Goal: Information Seeking & Learning: Learn about a topic

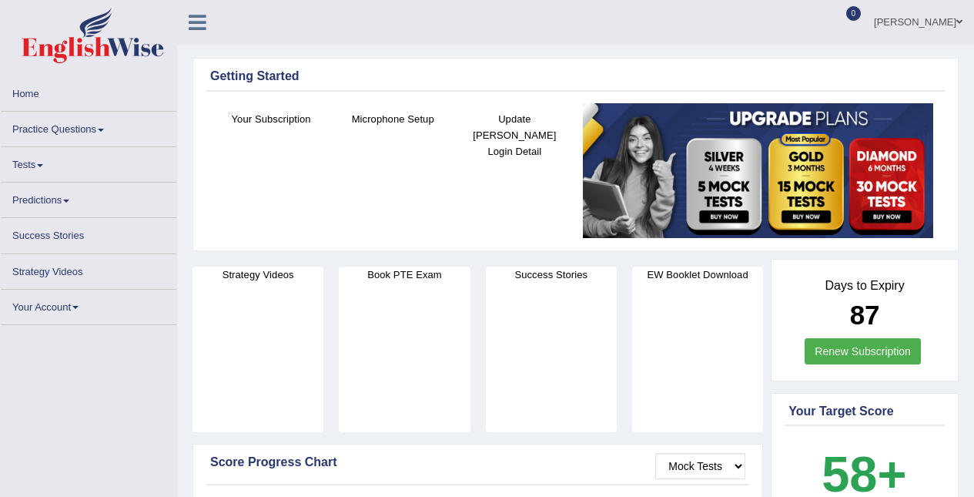
click at [74, 123] on link "Practice Questions" at bounding box center [89, 127] width 176 height 30
click at [59, 120] on link "Practice Questions" at bounding box center [89, 127] width 176 height 30
click at [59, 113] on link "Practice Questions" at bounding box center [89, 127] width 176 height 30
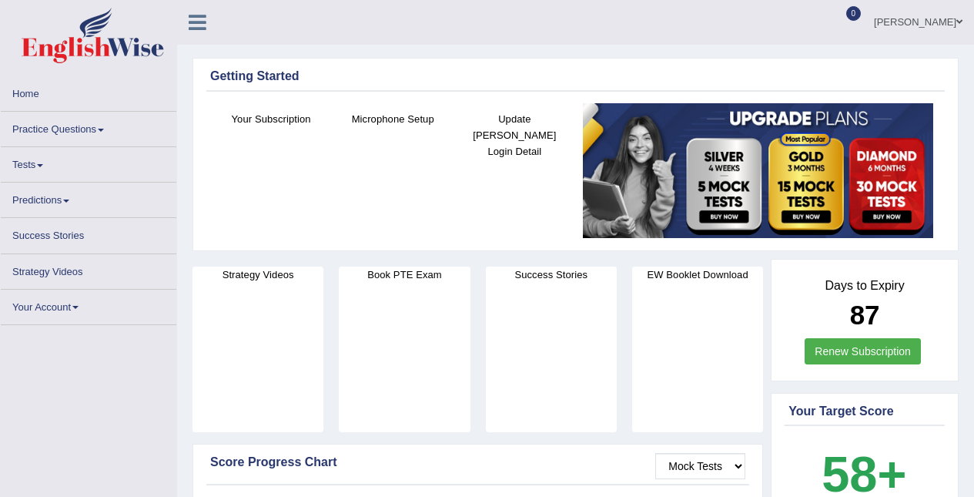
click at [63, 119] on link "Practice Questions" at bounding box center [89, 127] width 176 height 30
click at [43, 132] on link "Practice Questions" at bounding box center [89, 127] width 176 height 30
click at [69, 121] on link "Practice Questions" at bounding box center [89, 127] width 176 height 30
click at [52, 103] on link "Home" at bounding box center [89, 91] width 176 height 30
click at [48, 105] on link "Home" at bounding box center [89, 91] width 176 height 30
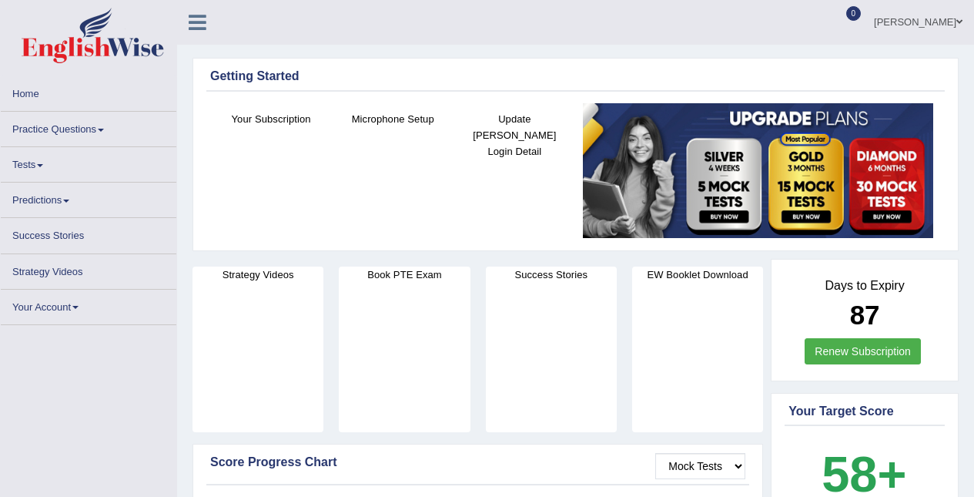
click at [73, 122] on link "Practice Questions" at bounding box center [89, 127] width 176 height 30
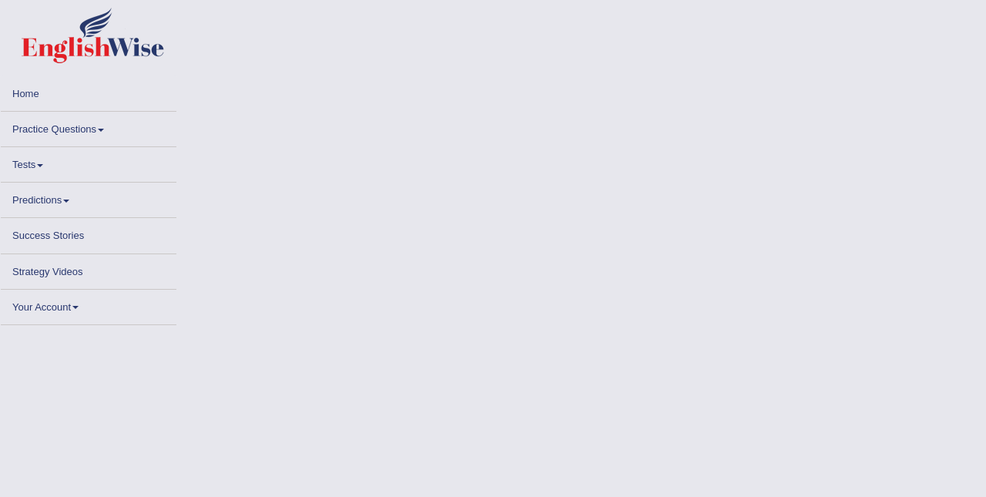
click at [82, 133] on link "Practice Questions" at bounding box center [89, 127] width 176 height 30
click at [74, 125] on link "Practice Questions" at bounding box center [89, 127] width 176 height 30
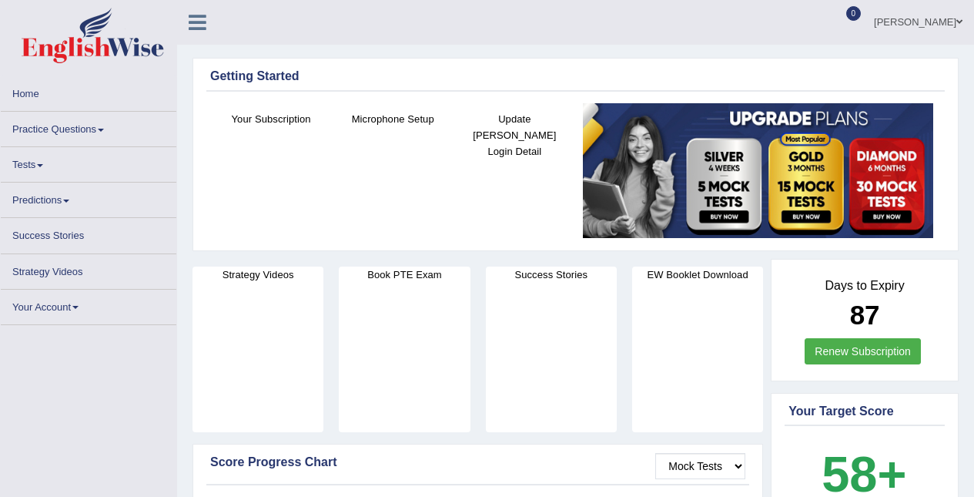
click at [75, 125] on link "Practice Questions" at bounding box center [89, 127] width 176 height 30
click at [41, 125] on link "Practice Questions" at bounding box center [89, 127] width 176 height 30
click at [42, 132] on link "Practice Questions" at bounding box center [89, 127] width 176 height 30
click at [98, 119] on link "Practice Questions" at bounding box center [89, 127] width 176 height 30
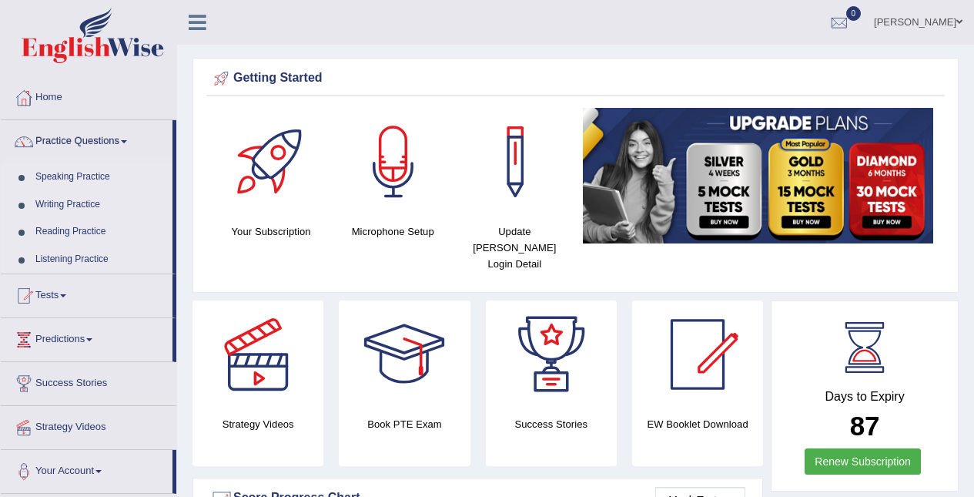
click at [50, 129] on link "Practice Questions" at bounding box center [87, 139] width 172 height 39
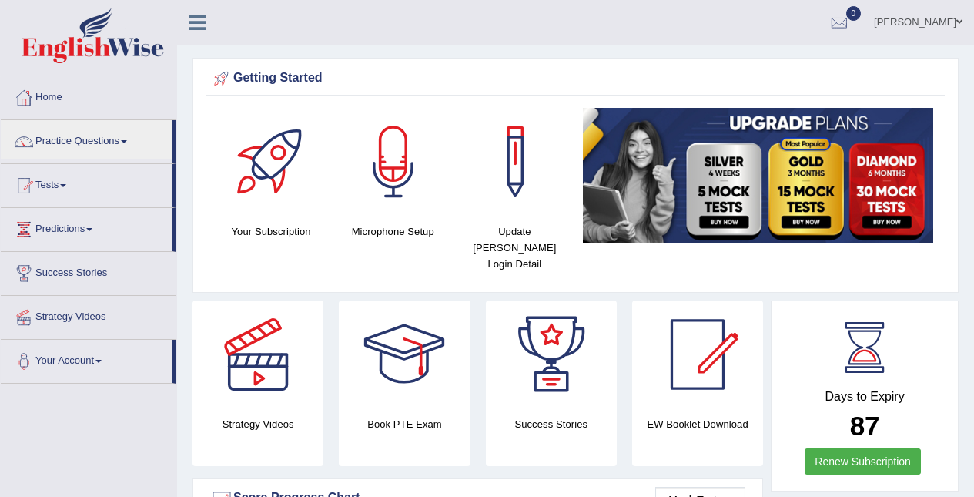
click at [69, 135] on link "Practice Questions" at bounding box center [87, 139] width 172 height 39
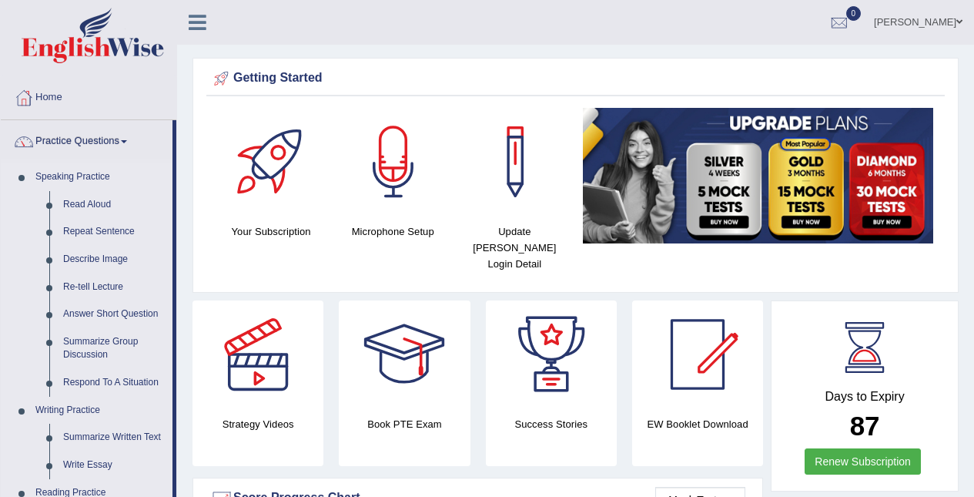
click at [102, 194] on link "Read Aloud" at bounding box center [114, 205] width 116 height 28
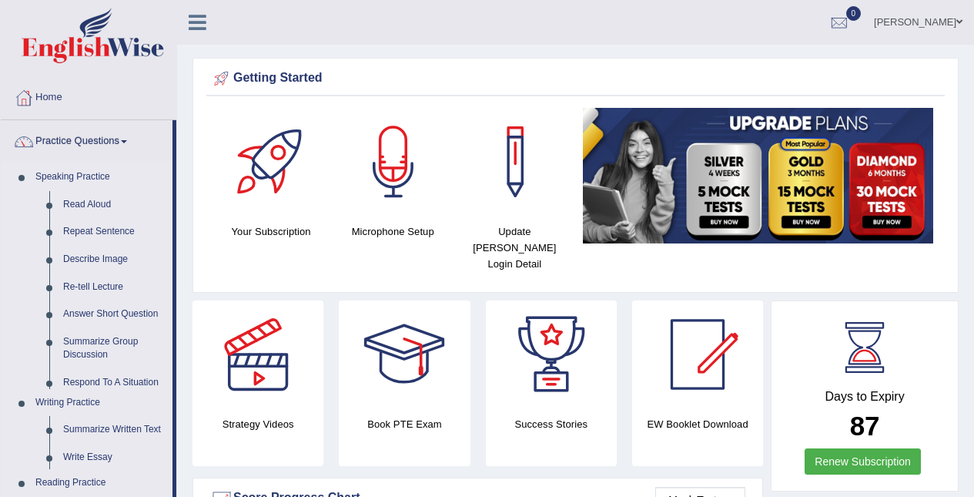
click at [102, 194] on link "Read Aloud" at bounding box center [114, 205] width 116 height 28
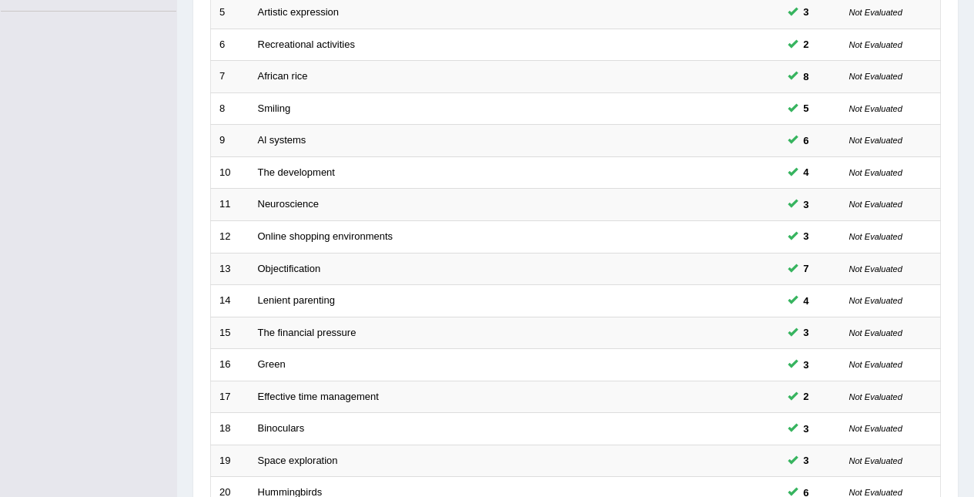
scroll to position [523, 0]
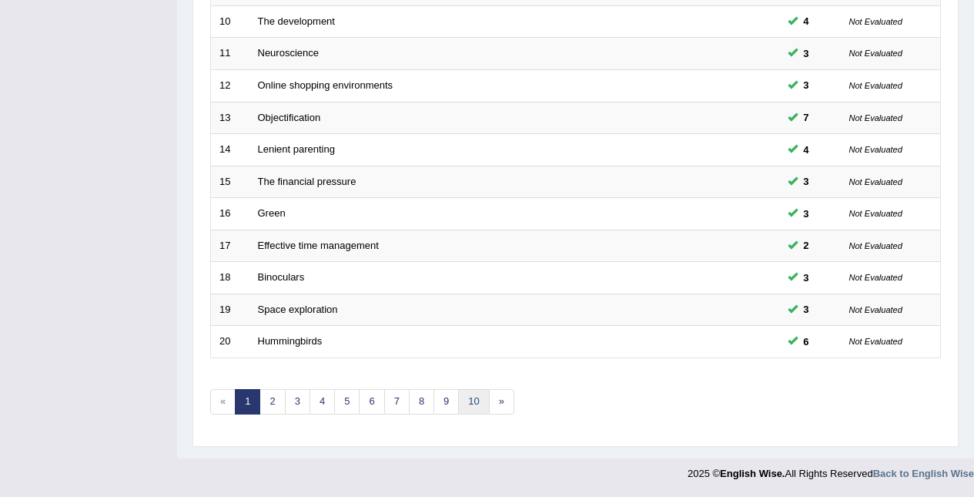
click at [477, 406] on link "10" at bounding box center [473, 401] width 31 height 25
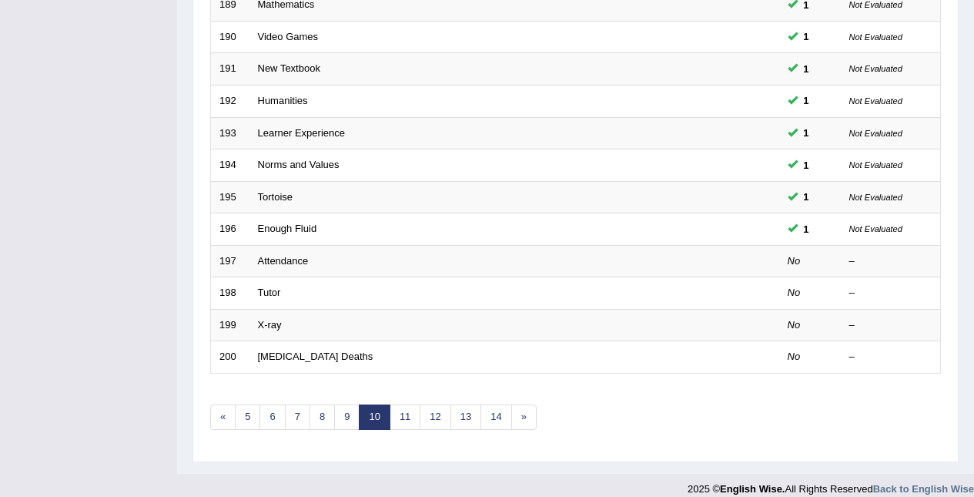
scroll to position [523, 0]
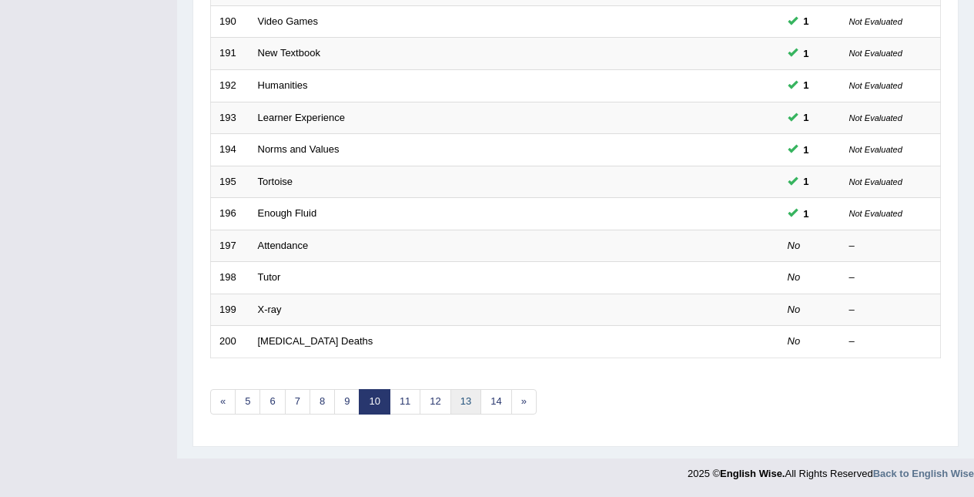
click at [451, 403] on link "13" at bounding box center [466, 401] width 31 height 25
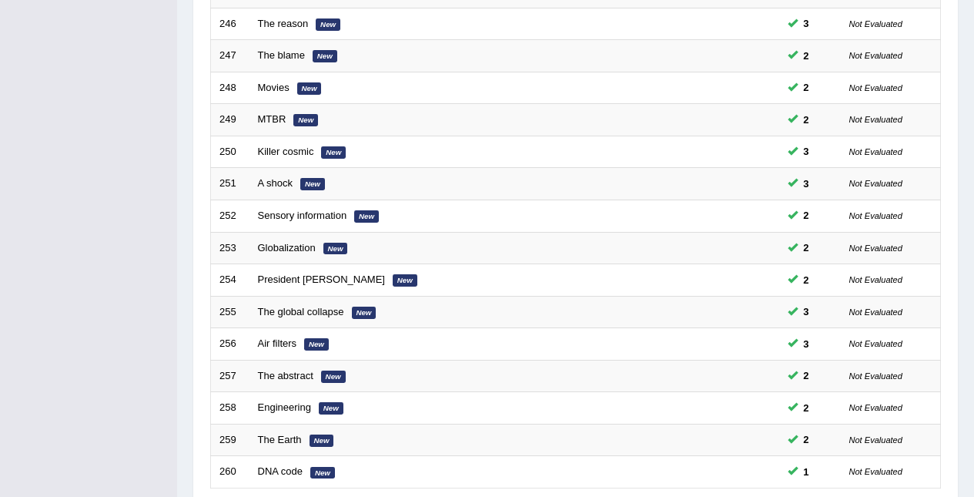
scroll to position [523, 0]
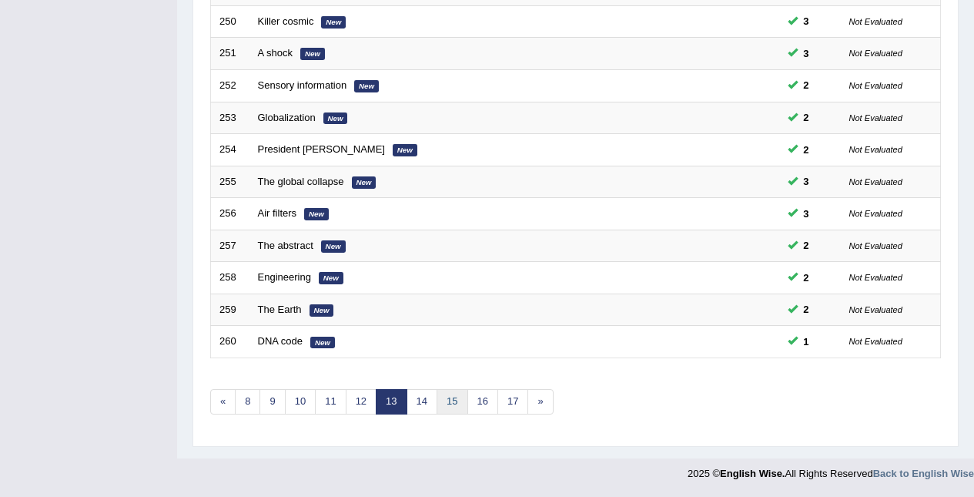
click at [459, 407] on link "15" at bounding box center [452, 401] width 31 height 25
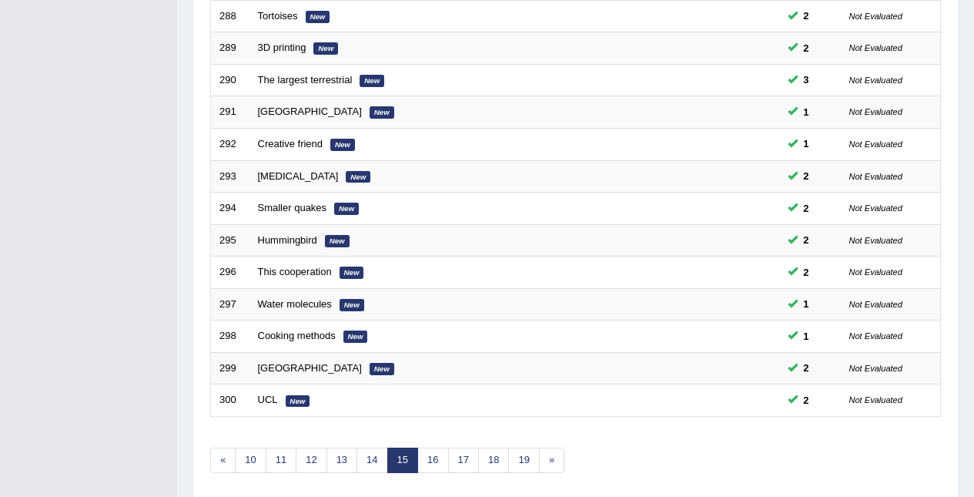
scroll to position [523, 0]
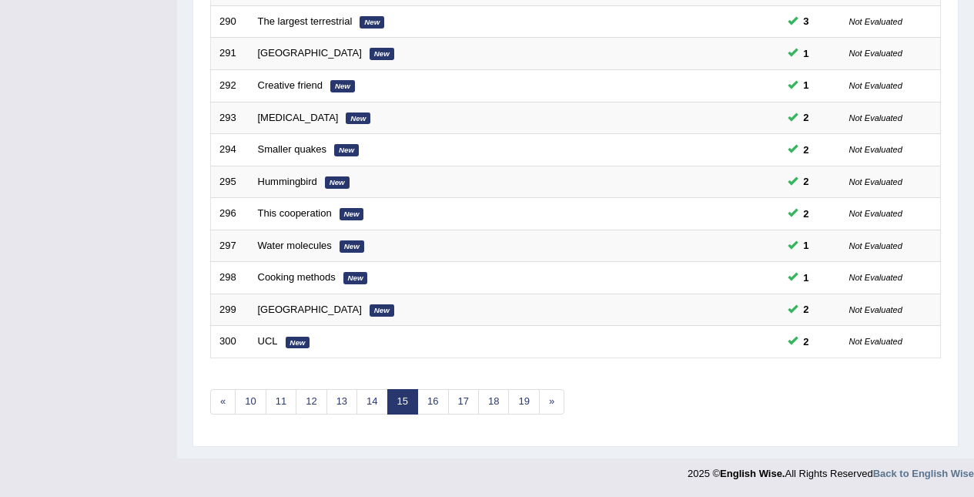
click at [462, 405] on link "17" at bounding box center [463, 401] width 31 height 25
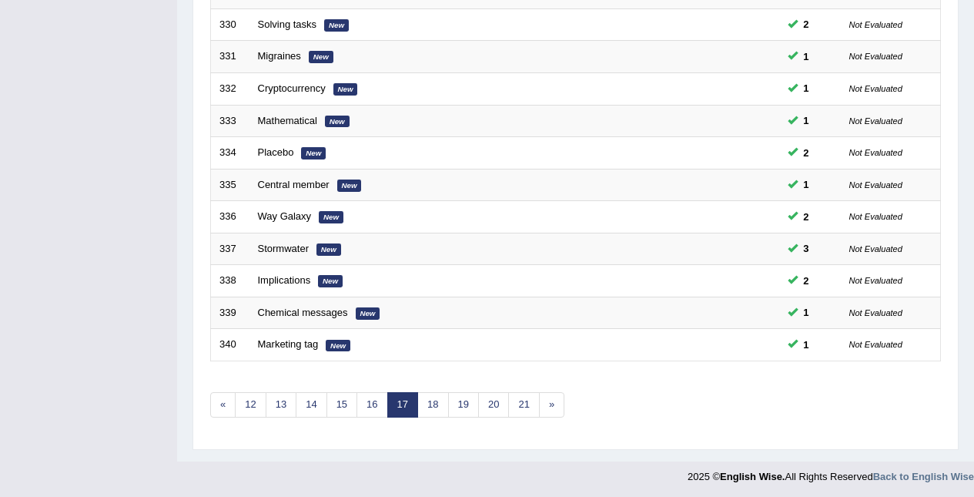
scroll to position [523, 0]
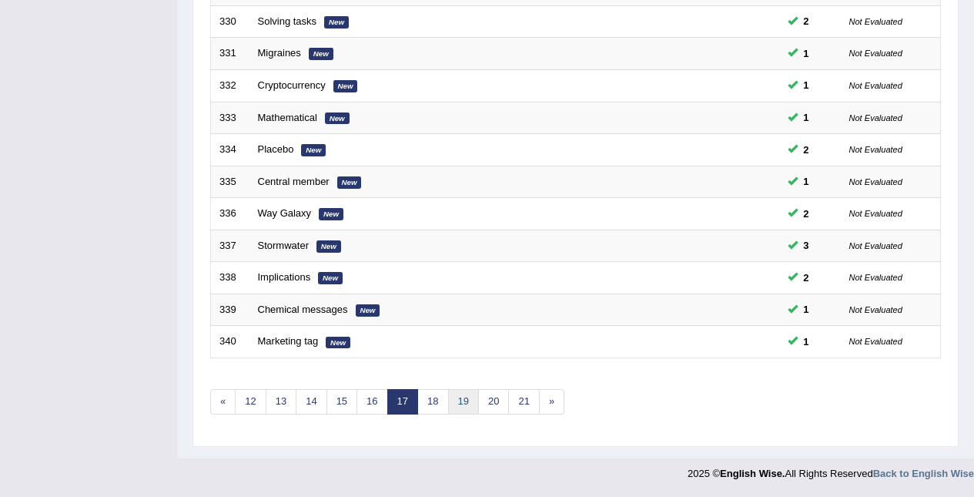
click at [465, 410] on link "19" at bounding box center [463, 401] width 31 height 25
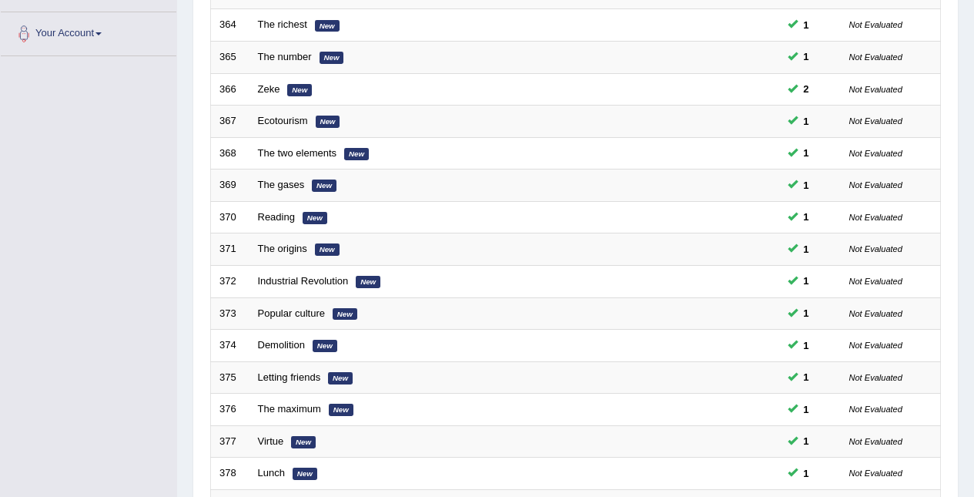
scroll to position [523, 0]
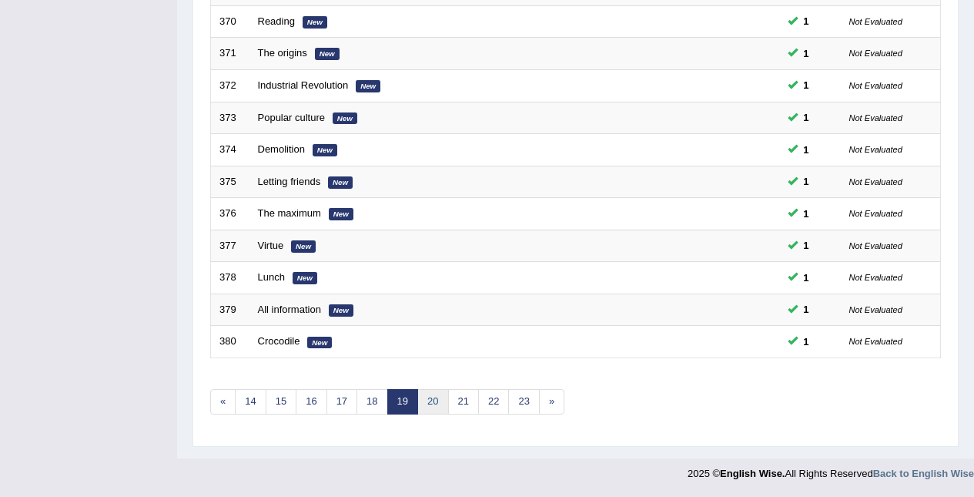
click at [443, 403] on link "20" at bounding box center [432, 401] width 31 height 25
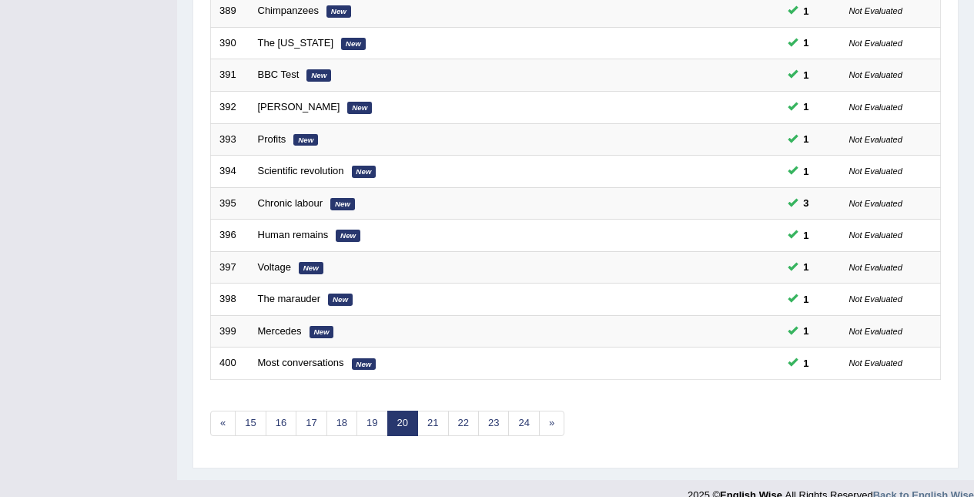
scroll to position [523, 0]
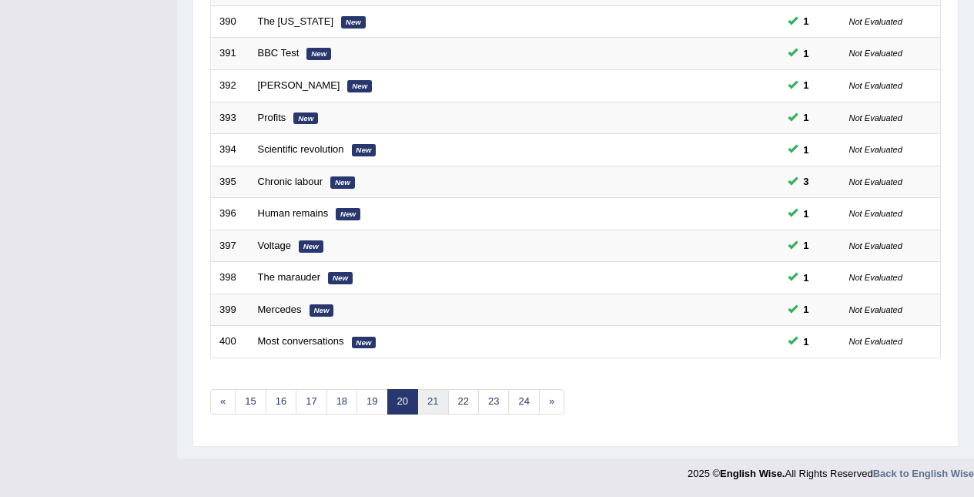
click at [446, 409] on link "21" at bounding box center [432, 401] width 31 height 25
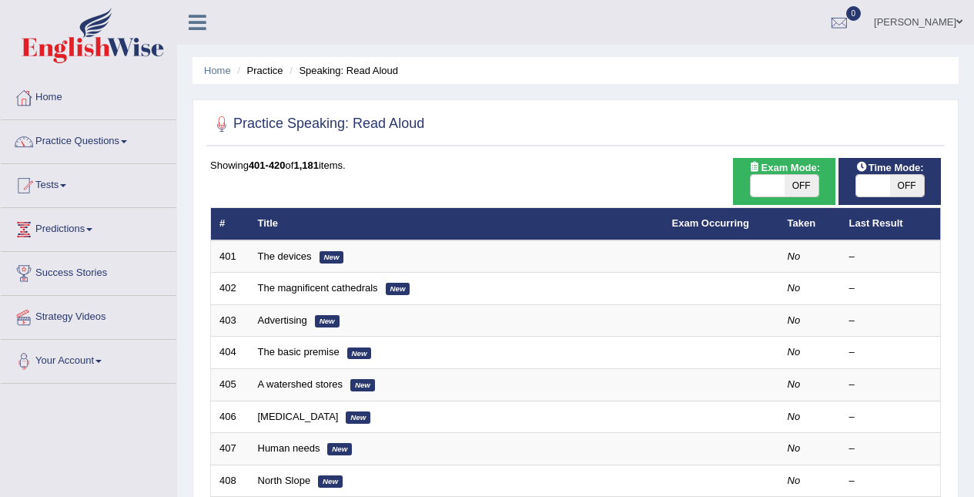
click at [303, 260] on link "The devices" at bounding box center [285, 256] width 54 height 12
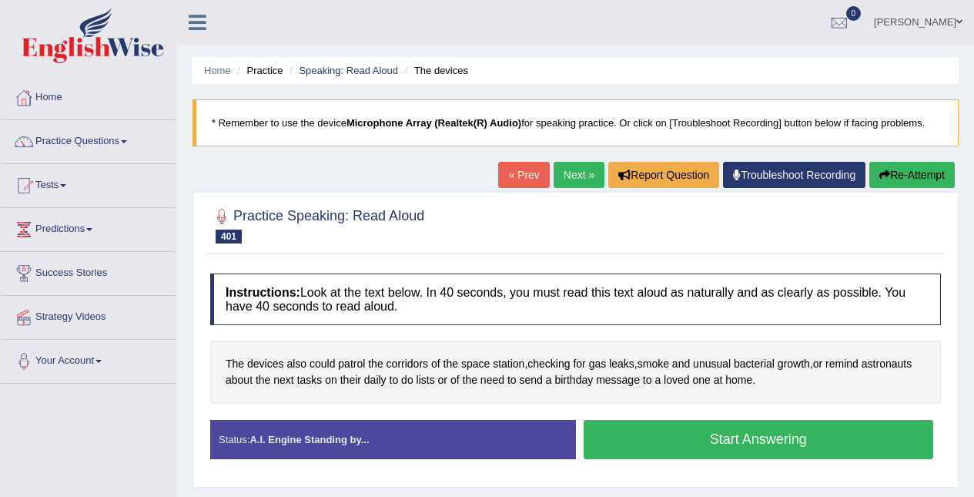
click at [816, 437] on button "Start Answering" at bounding box center [759, 439] width 350 height 39
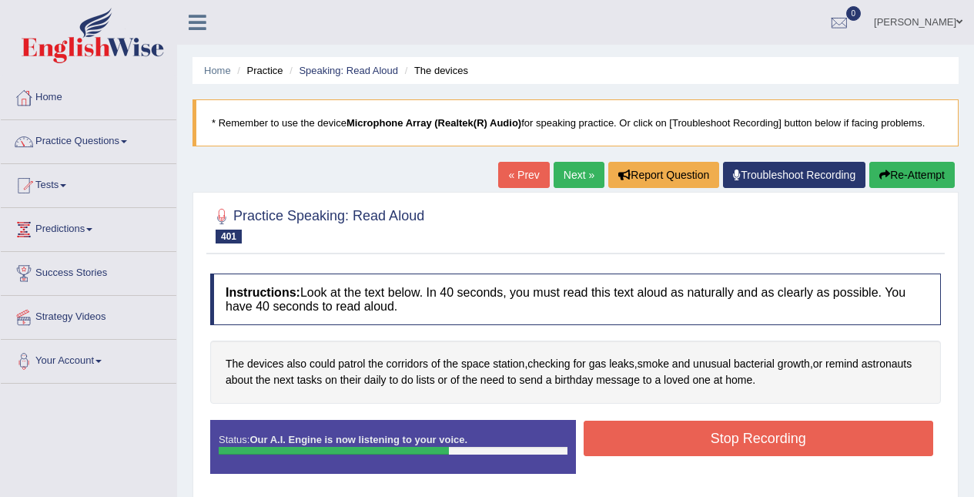
click at [836, 437] on button "Stop Recording" at bounding box center [759, 438] width 350 height 35
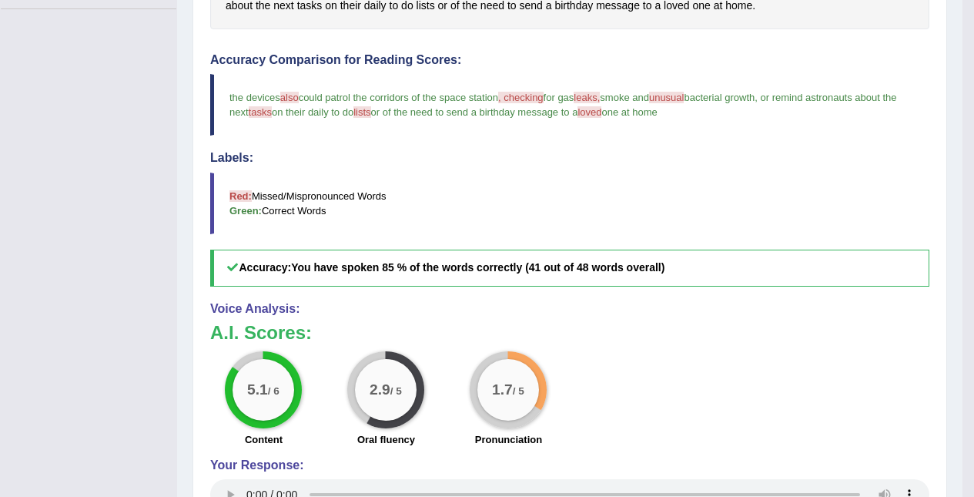
scroll to position [375, 0]
click at [947, 49] on div "Practice Speaking: Read Aloud 401 The devices Instructions: Look at the text be…" at bounding box center [570, 206] width 755 height 779
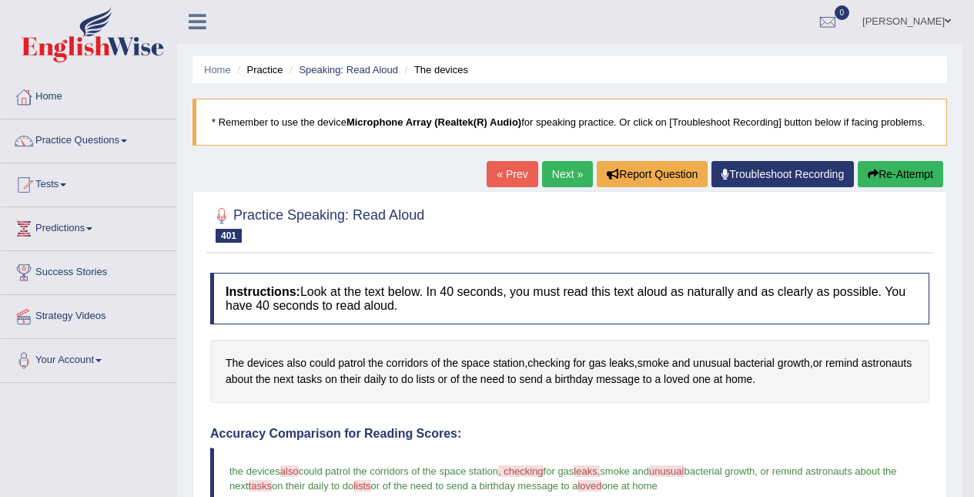
scroll to position [0, 0]
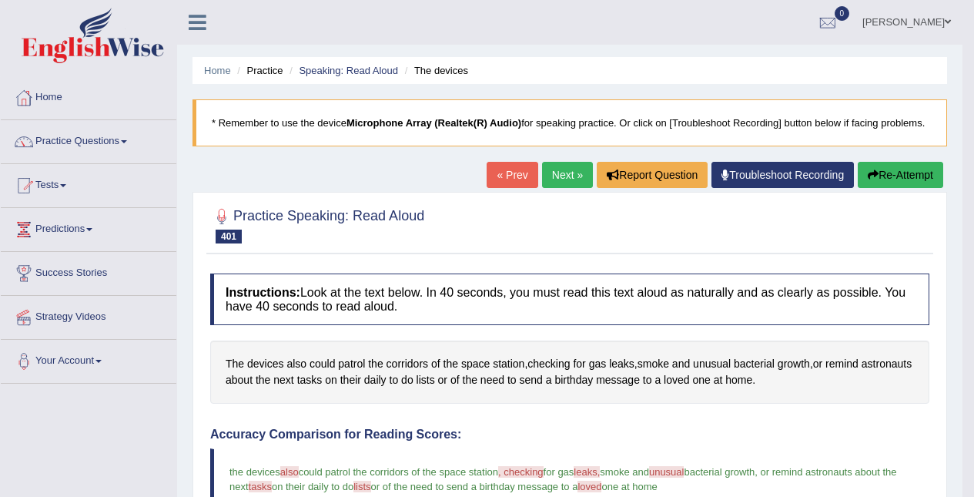
click at [562, 180] on link "Next »" at bounding box center [567, 175] width 51 height 26
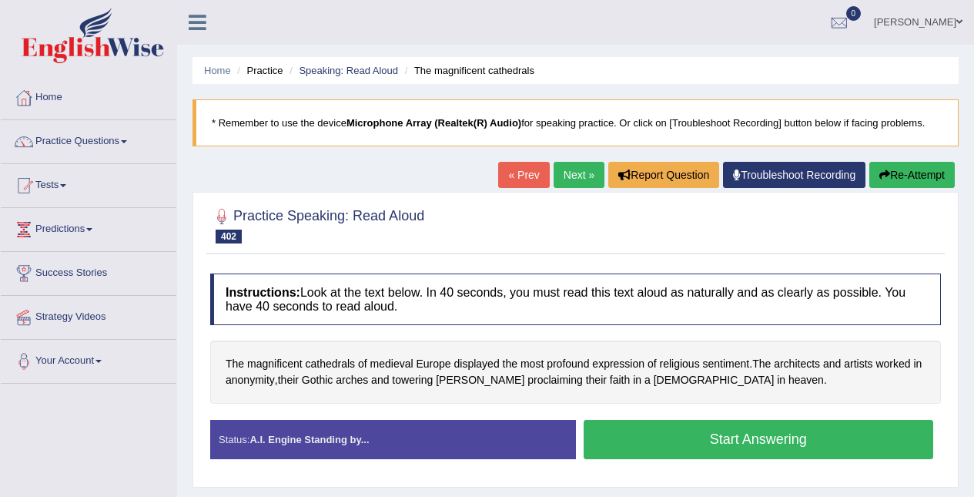
click at [735, 427] on button "Start Answering" at bounding box center [759, 439] width 350 height 39
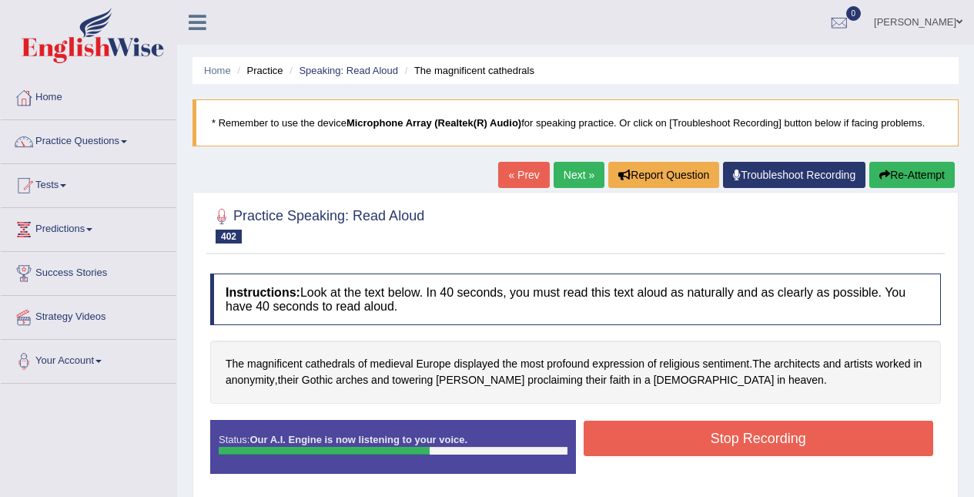
click at [830, 431] on button "Stop Recording" at bounding box center [759, 438] width 350 height 35
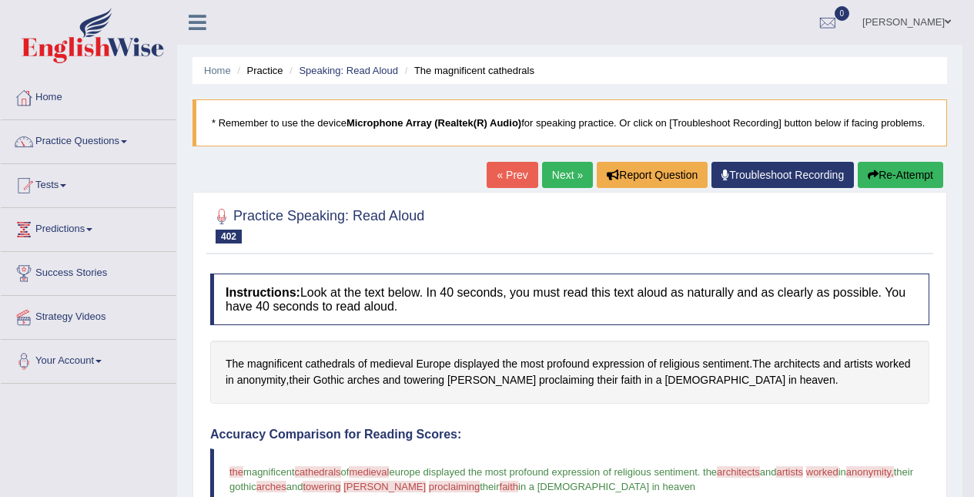
click at [906, 166] on button "Re-Attempt" at bounding box center [900, 175] width 85 height 26
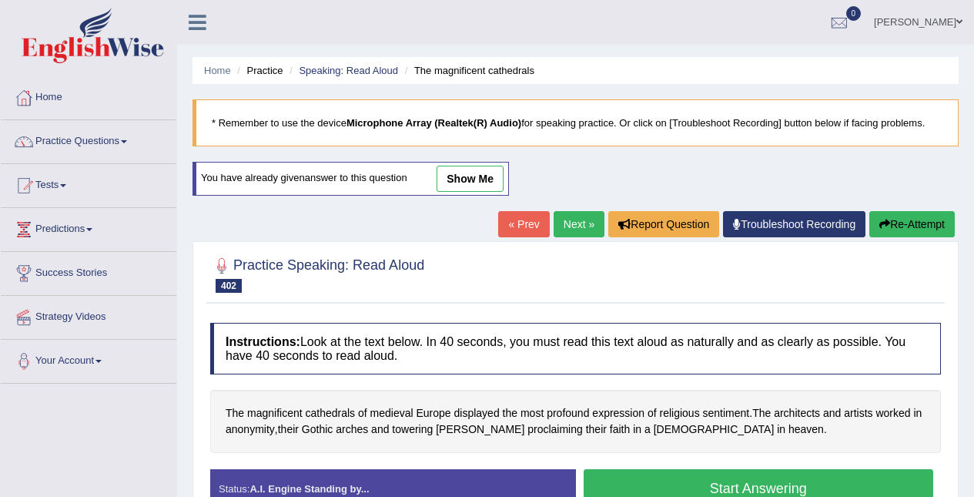
click at [342, 410] on span "cathedrals" at bounding box center [331, 413] width 50 height 16
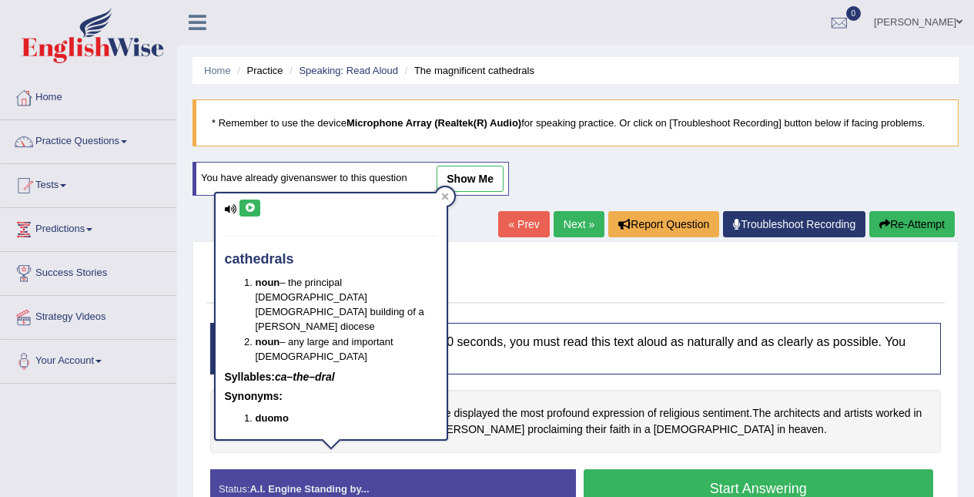
click at [249, 206] on icon at bounding box center [250, 207] width 12 height 9
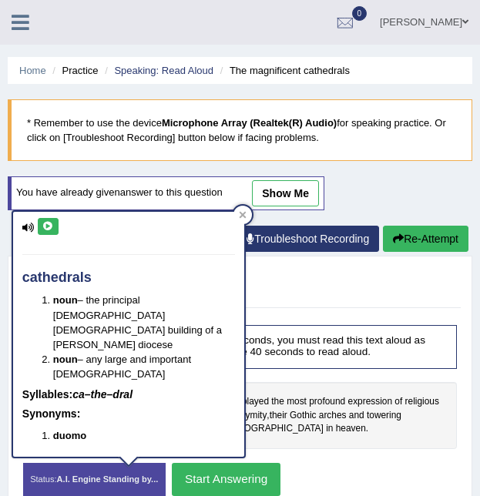
click at [256, 202] on link "show me" at bounding box center [285, 193] width 67 height 26
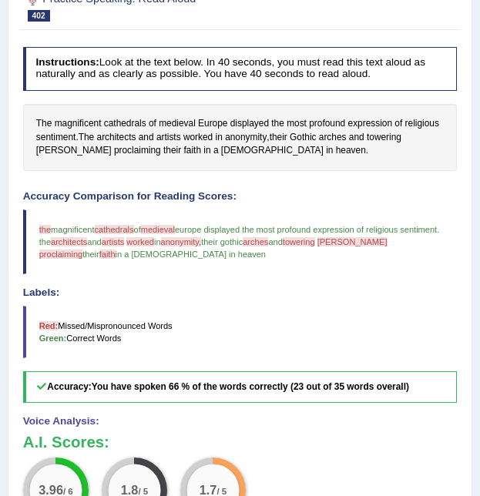
scroll to position [266, 0]
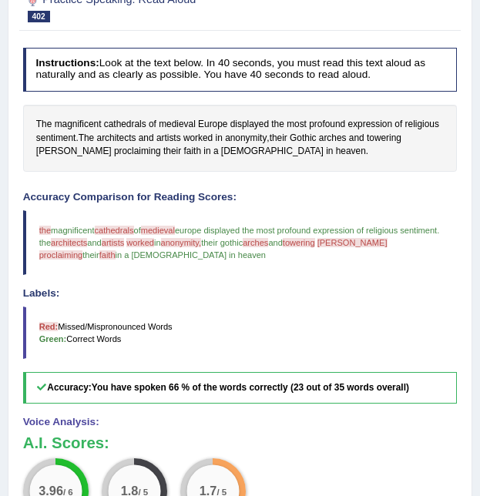
click at [173, 235] on span "medieval" at bounding box center [158, 230] width 34 height 9
click at [183, 132] on span "medieval" at bounding box center [177, 125] width 37 height 14
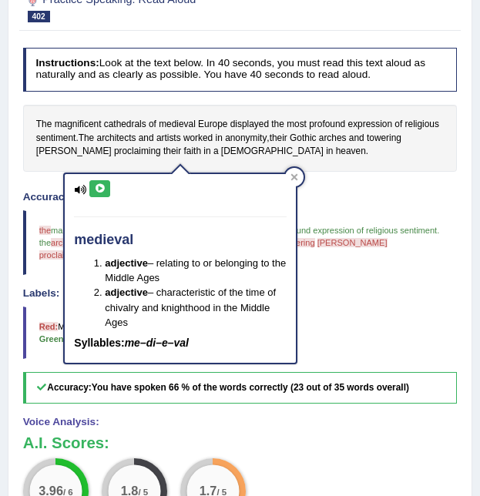
click at [102, 188] on icon at bounding box center [100, 188] width 12 height 9
click at [294, 176] on icon at bounding box center [294, 177] width 7 height 7
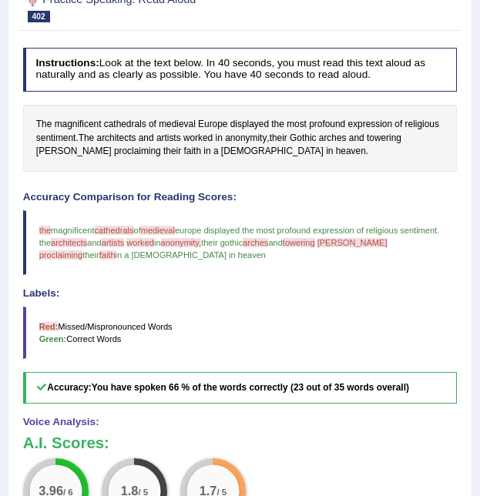
click at [87, 247] on span "architects" at bounding box center [69, 242] width 36 height 9
click at [126, 146] on span "architects" at bounding box center [116, 139] width 39 height 14
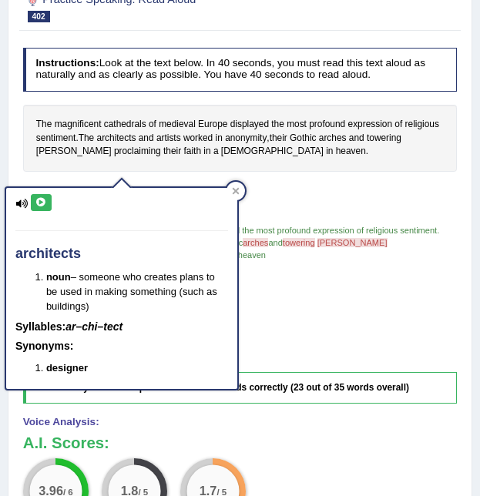
click at [39, 201] on icon at bounding box center [41, 202] width 12 height 9
click at [240, 189] on div at bounding box center [235, 191] width 18 height 18
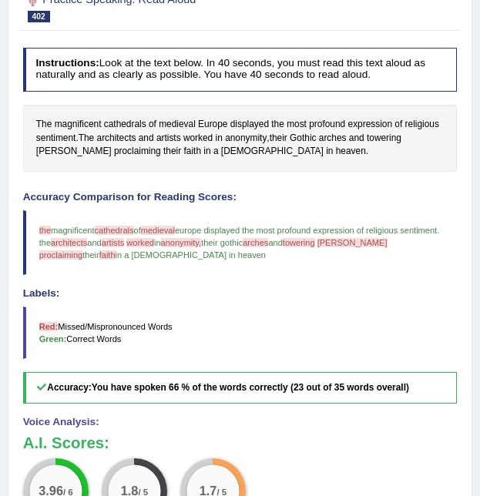
click at [250, 146] on span "anonymity" at bounding box center [246, 139] width 42 height 14
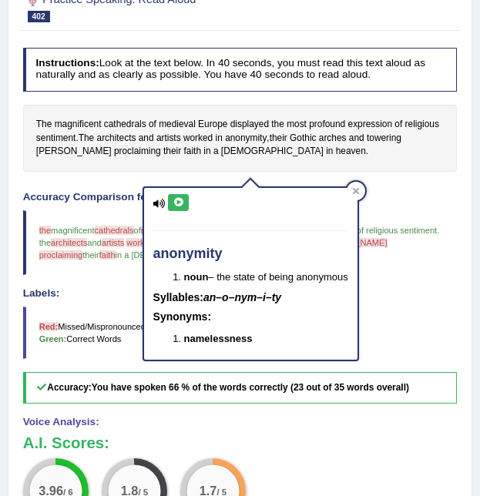
click at [182, 201] on icon at bounding box center [179, 202] width 12 height 9
click at [176, 198] on icon at bounding box center [179, 202] width 12 height 9
click at [370, 172] on div "The magnificent cathedrals of medieval Europe displayed the most profound expre…" at bounding box center [240, 138] width 434 height 67
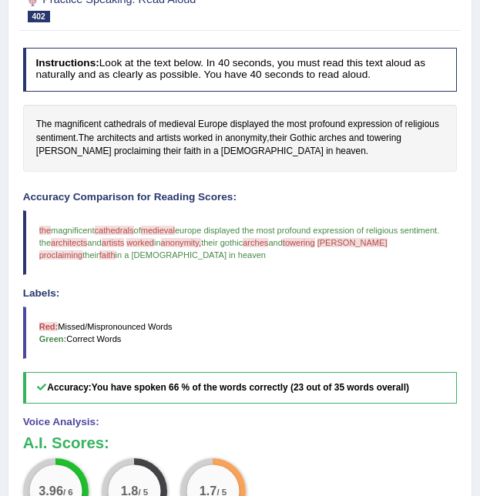
click at [341, 146] on span "arches" at bounding box center [333, 139] width 28 height 14
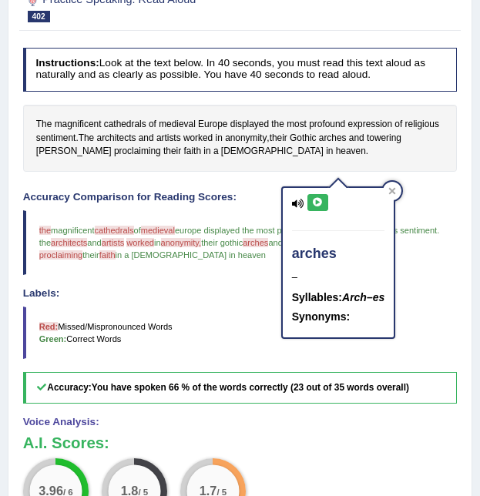
click at [321, 201] on icon at bounding box center [318, 202] width 12 height 9
click at [405, 172] on div "The magnificent cathedrals of medieval Europe displayed the most profound expre…" at bounding box center [240, 138] width 434 height 67
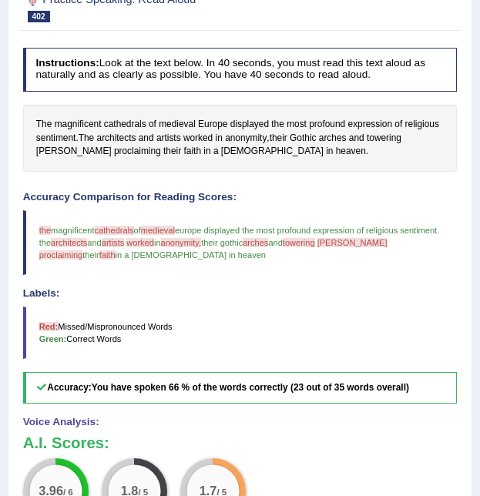
click at [395, 146] on span "towering" at bounding box center [384, 139] width 35 height 14
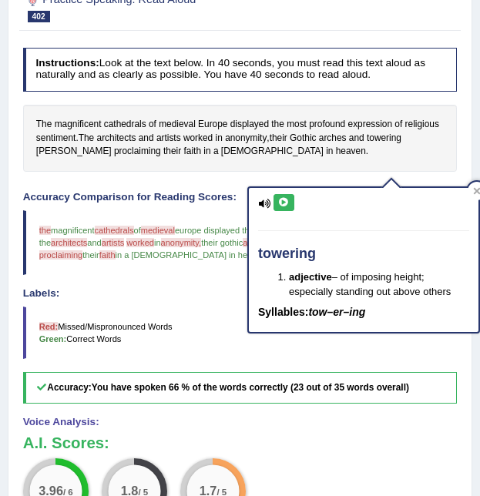
click at [286, 201] on icon at bounding box center [284, 202] width 12 height 9
click at [474, 189] on icon at bounding box center [477, 191] width 7 height 7
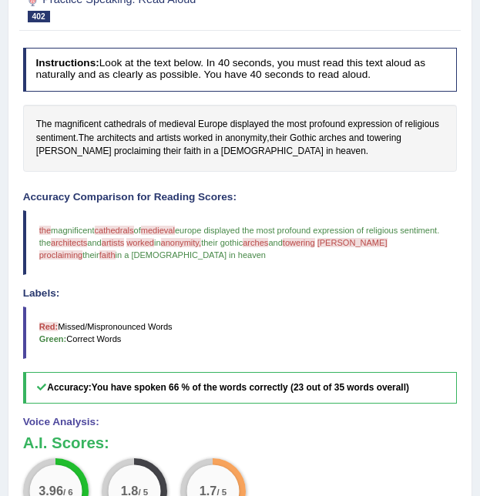
click at [112, 159] on span "[PERSON_NAME]" at bounding box center [73, 152] width 75 height 14
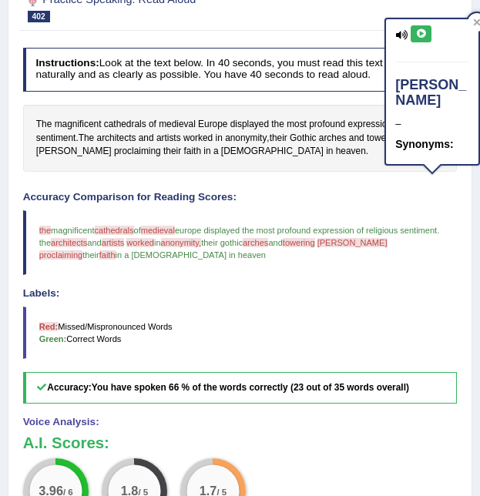
click at [430, 32] on button at bounding box center [420, 33] width 21 height 17
click at [422, 33] on icon at bounding box center [421, 33] width 12 height 9
click at [114, 159] on span "proclaiming" at bounding box center [137, 152] width 47 height 14
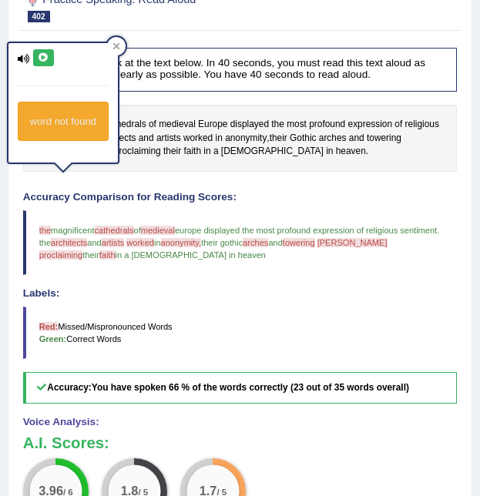
click at [39, 55] on icon at bounding box center [44, 57] width 12 height 9
click at [184, 159] on span "faith" at bounding box center [192, 152] width 17 height 14
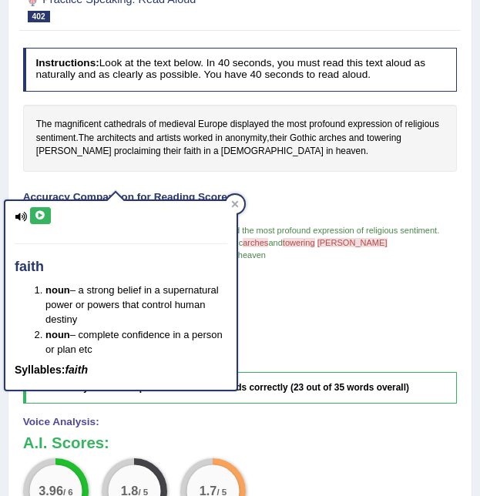
click at [45, 214] on icon at bounding box center [41, 215] width 12 height 9
click at [251, 172] on div "The magnificent cathedrals of medieval Europe displayed the most profound expre…" at bounding box center [240, 138] width 434 height 67
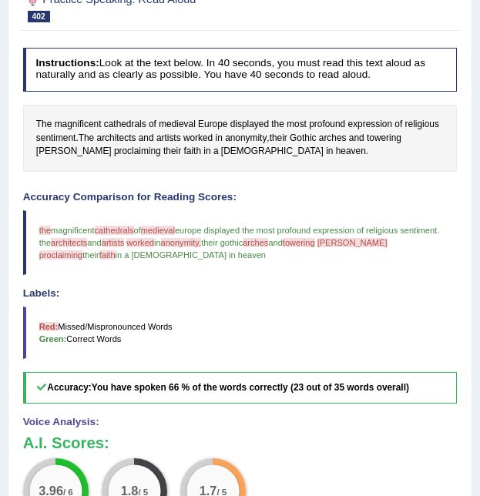
click at [123, 132] on span "cathedrals" at bounding box center [125, 125] width 42 height 14
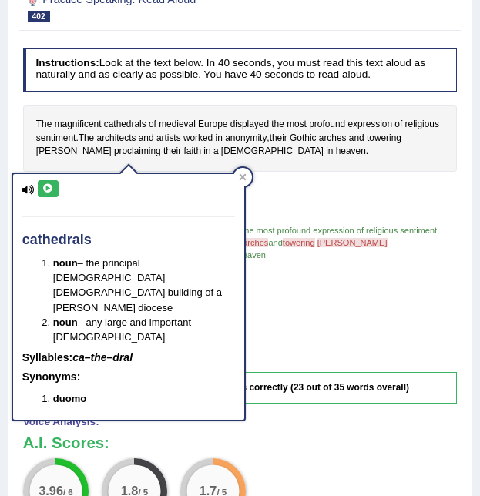
click at [49, 188] on icon at bounding box center [48, 188] width 12 height 9
click at [245, 171] on div at bounding box center [242, 177] width 18 height 18
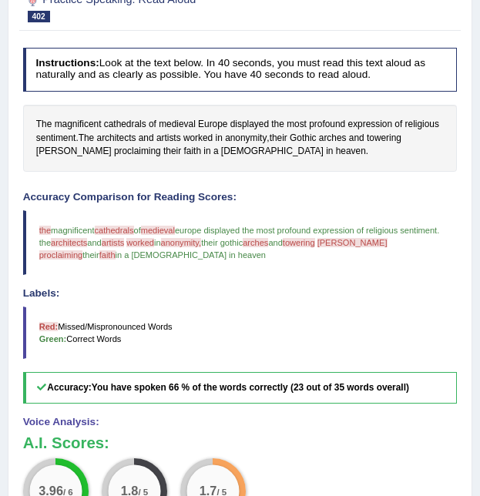
click at [166, 235] on span "medieval" at bounding box center [158, 230] width 34 height 9
click at [174, 235] on span "medieval" at bounding box center [158, 230] width 34 height 9
click at [175, 235] on span "medieval" at bounding box center [158, 230] width 34 height 9
click at [173, 132] on span "medieval" at bounding box center [177, 125] width 37 height 14
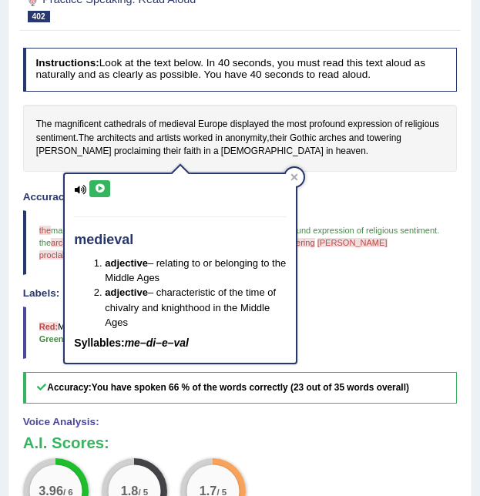
click at [105, 188] on icon at bounding box center [100, 188] width 12 height 9
click at [294, 176] on icon at bounding box center [294, 177] width 7 height 7
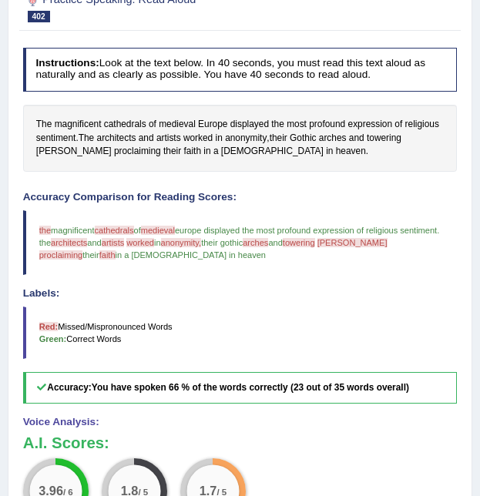
click at [427, 132] on span "religious" at bounding box center [422, 125] width 34 height 14
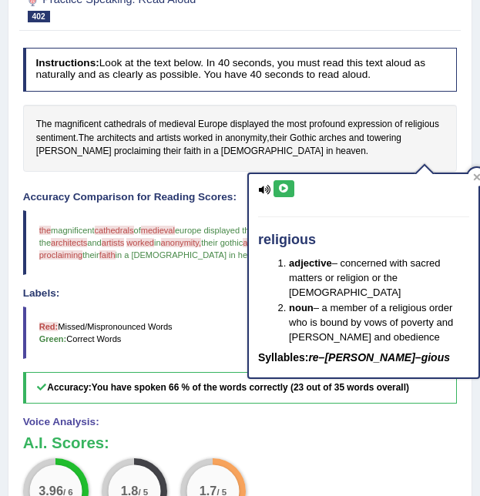
click at [288, 188] on icon at bounding box center [284, 188] width 12 height 9
click at [283, 185] on icon at bounding box center [284, 188] width 12 height 9
click at [477, 176] on icon at bounding box center [477, 177] width 7 height 7
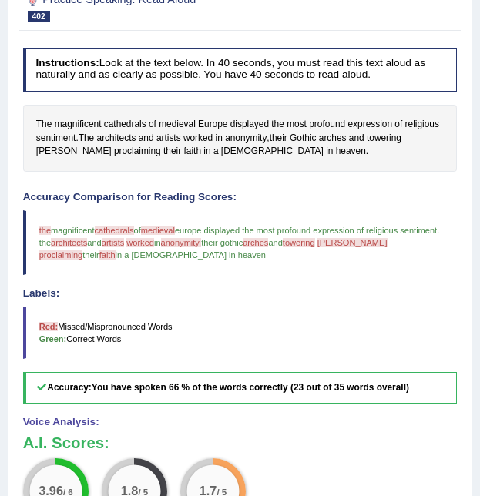
click at [132, 146] on span "architects" at bounding box center [116, 139] width 39 height 14
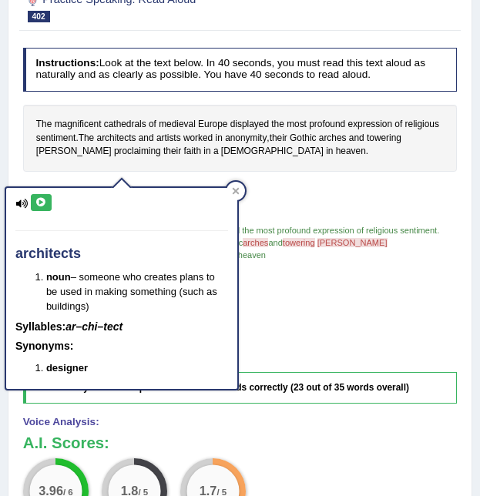
click at [46, 201] on icon at bounding box center [41, 202] width 12 height 9
click at [242, 188] on div at bounding box center [235, 191] width 18 height 18
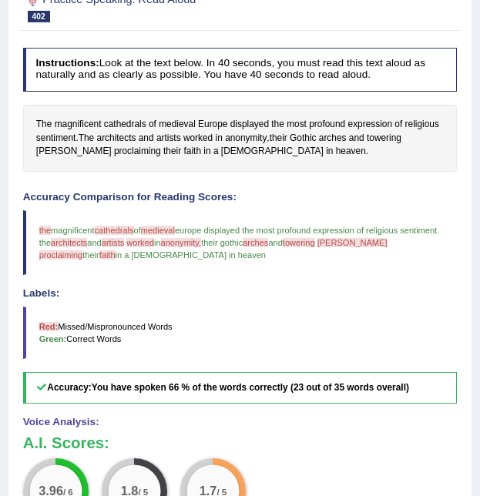
click at [313, 146] on span "Gothic" at bounding box center [303, 139] width 26 height 14
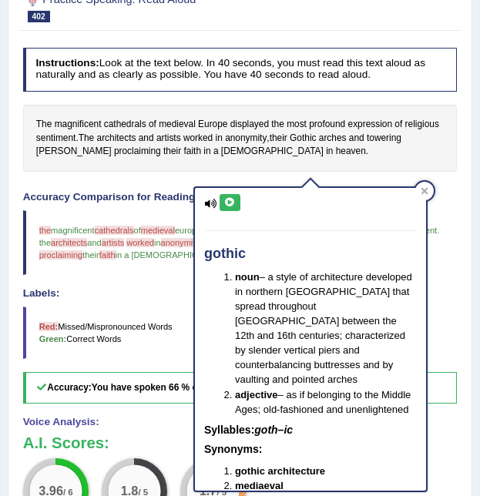
click at [230, 199] on icon at bounding box center [230, 202] width 12 height 9
click at [422, 193] on icon at bounding box center [424, 191] width 7 height 7
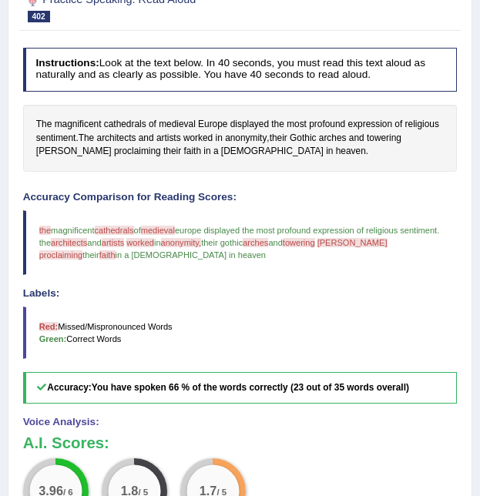
click at [397, 146] on span "towering" at bounding box center [384, 139] width 35 height 14
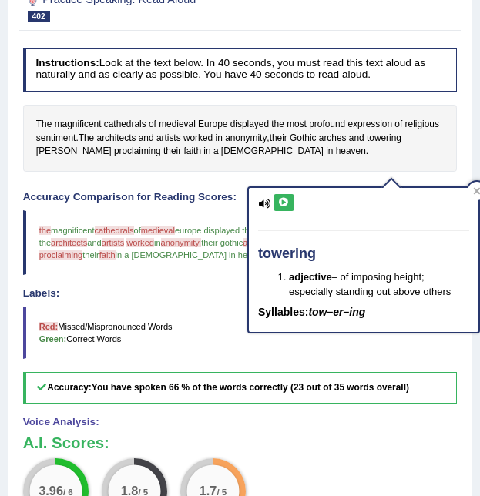
click at [284, 203] on icon at bounding box center [284, 202] width 12 height 9
click at [477, 188] on icon at bounding box center [477, 191] width 8 height 8
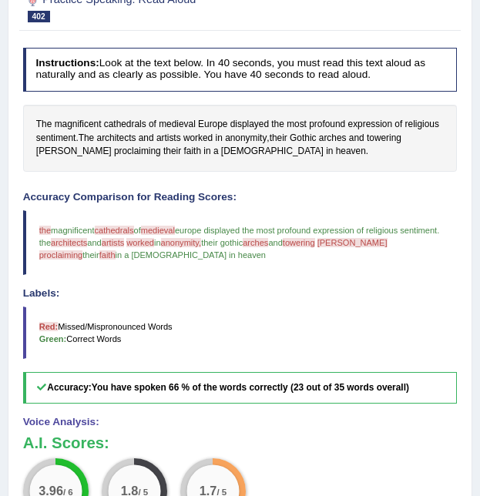
scroll to position [0, 0]
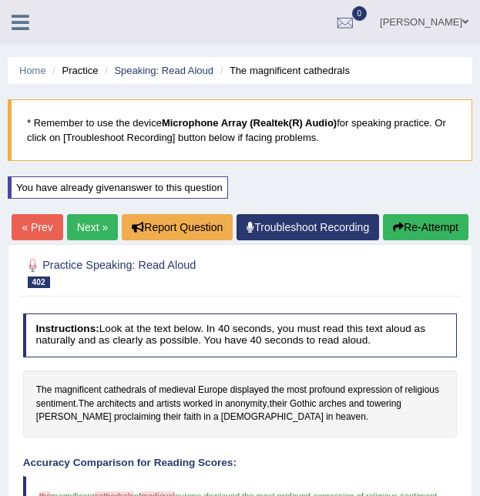
click at [431, 240] on button "Re-Attempt" at bounding box center [425, 227] width 85 height 26
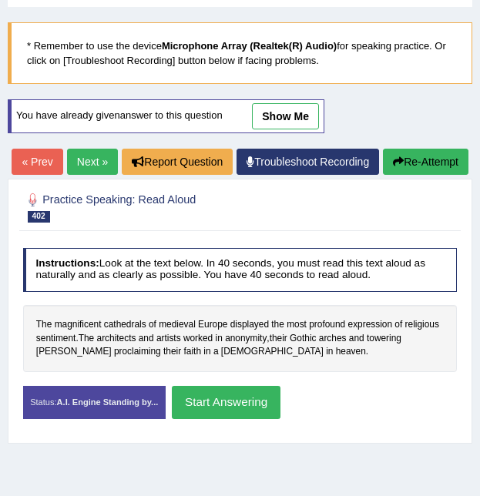
scroll to position [109, 0]
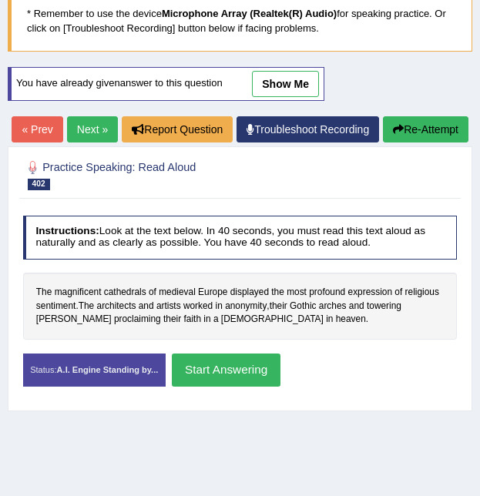
click at [255, 387] on button "Start Answering" at bounding box center [226, 369] width 109 height 33
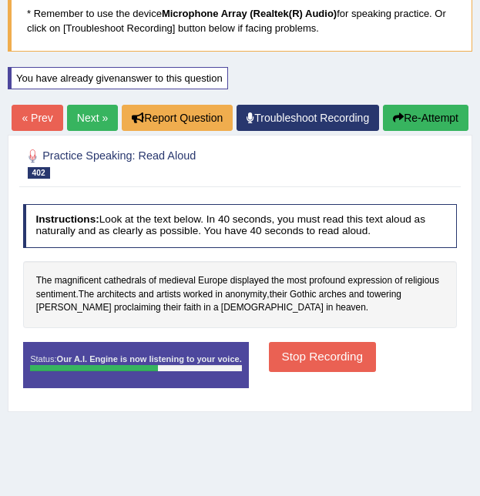
click at [341, 372] on button "Stop Recording" at bounding box center [322, 357] width 107 height 30
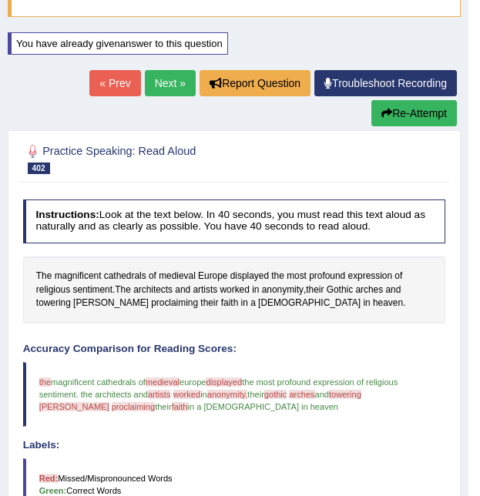
scroll to position [141, 0]
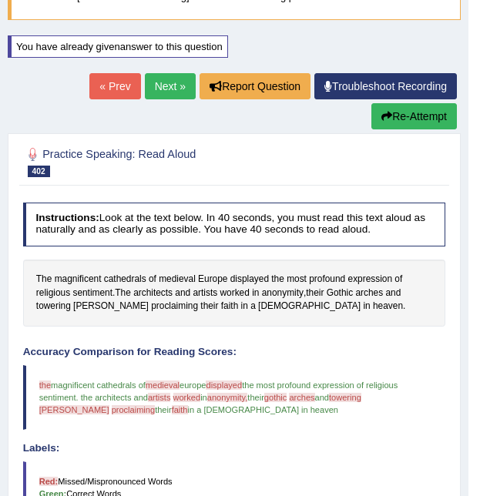
click at [425, 113] on button "Re-Attempt" at bounding box center [413, 116] width 85 height 26
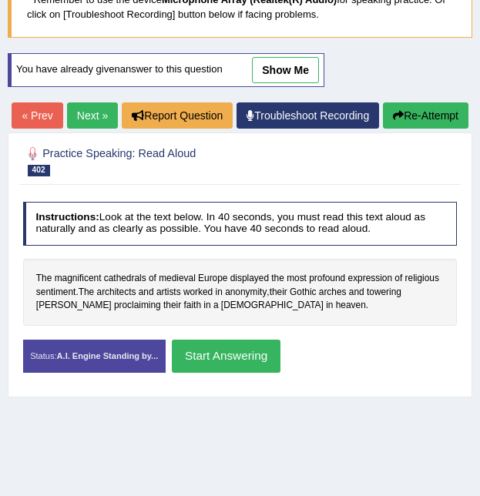
click at [193, 286] on span "medieval" at bounding box center [177, 279] width 37 height 14
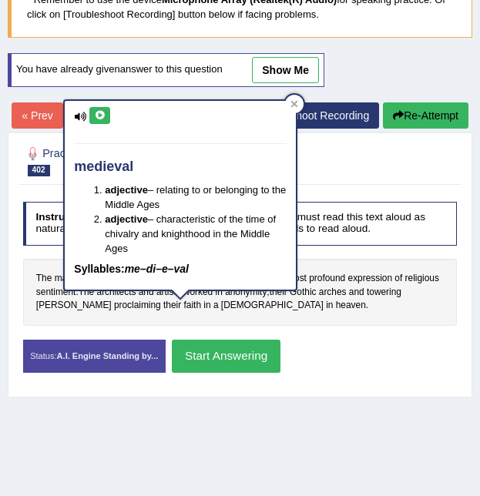
click at [102, 111] on icon at bounding box center [100, 115] width 12 height 9
click at [296, 105] on icon at bounding box center [294, 104] width 7 height 7
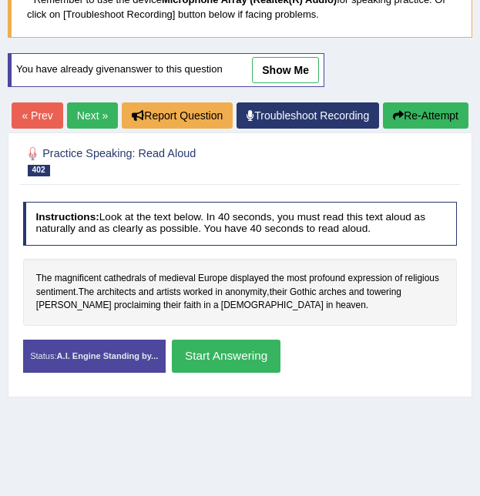
click at [239, 373] on button "Start Answering" at bounding box center [226, 356] width 109 height 33
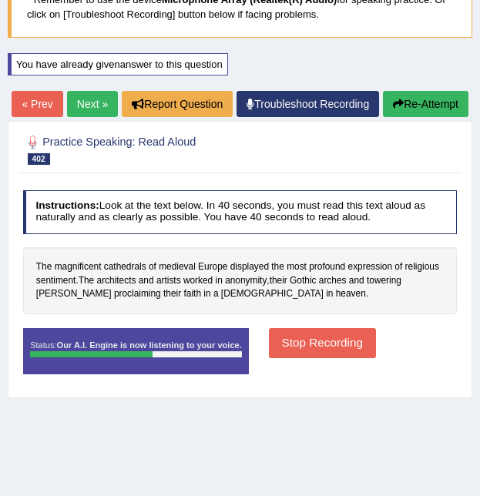
click at [324, 358] on button "Stop Recording" at bounding box center [322, 343] width 107 height 30
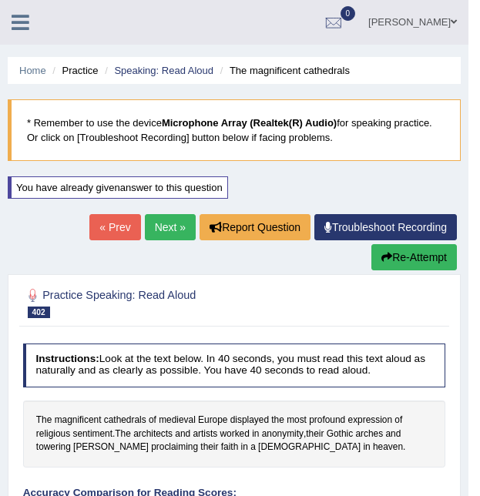
click at [172, 223] on link "Next »" at bounding box center [170, 227] width 51 height 26
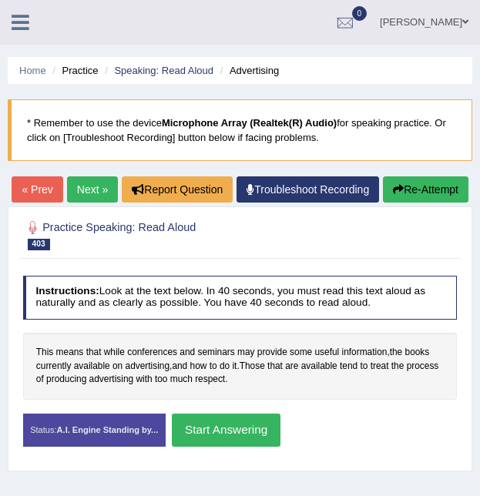
click at [216, 447] on button "Start Answering" at bounding box center [226, 430] width 109 height 33
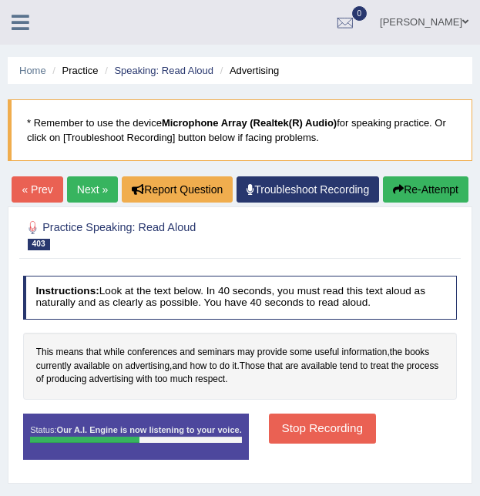
click at [311, 444] on button "Stop Recording" at bounding box center [322, 429] width 107 height 30
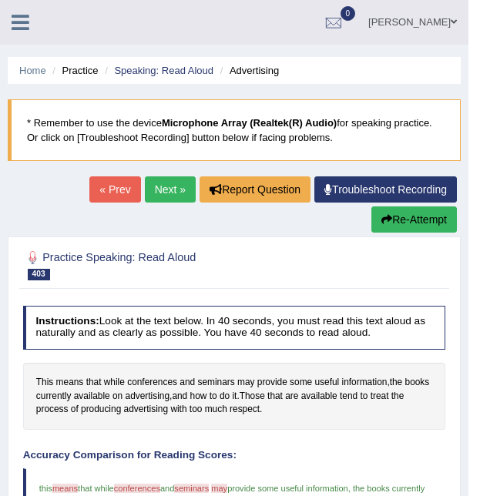
click at [163, 199] on link "Next »" at bounding box center [170, 189] width 51 height 26
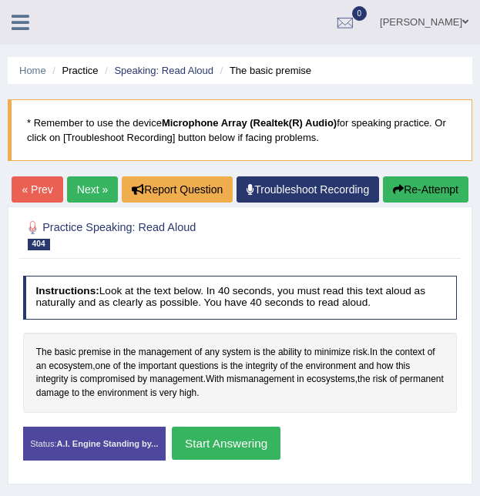
click at [227, 460] on button "Start Answering" at bounding box center [226, 443] width 109 height 33
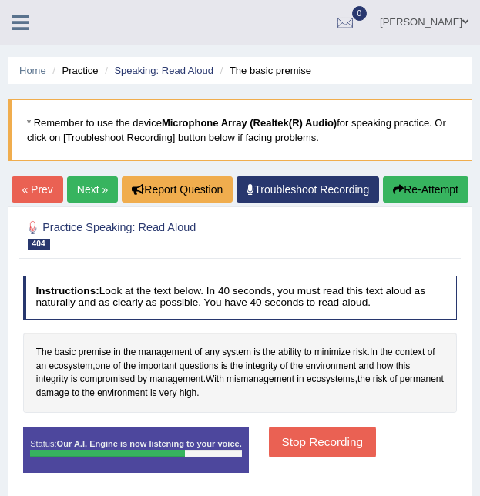
click at [322, 457] on button "Stop Recording" at bounding box center [322, 442] width 107 height 30
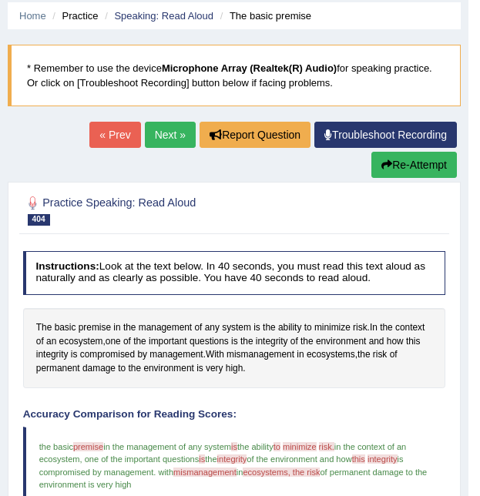
scroll to position [53, 0]
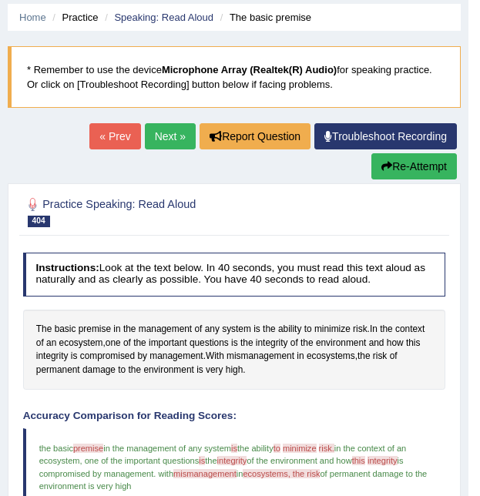
click at [162, 137] on link "Next »" at bounding box center [170, 136] width 51 height 26
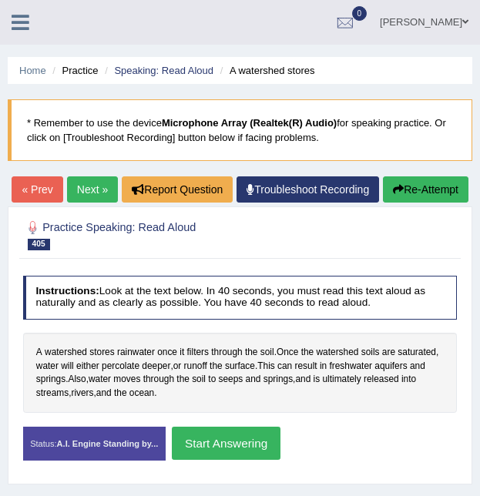
click at [219, 460] on button "Start Answering" at bounding box center [226, 443] width 109 height 33
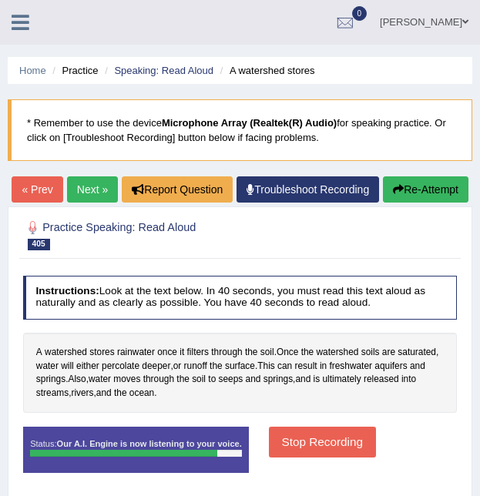
click at [318, 427] on div "Created with Highcharts 7.1.2 Too low Too high Time Pitch meter: 0 5 10 15 20 2…" at bounding box center [239, 426] width 447 height 1
click at [299, 457] on button "Stop Recording" at bounding box center [322, 442] width 107 height 30
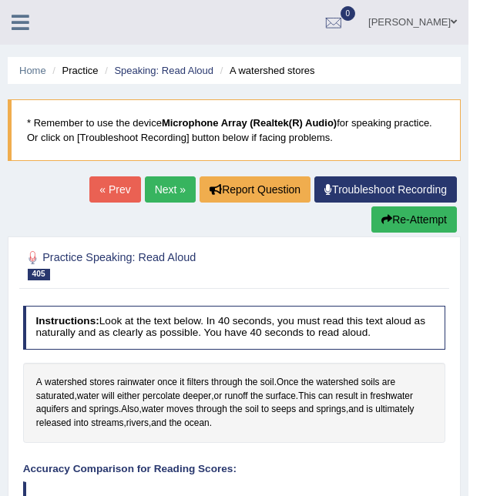
click at [180, 200] on link "Next »" at bounding box center [170, 189] width 51 height 26
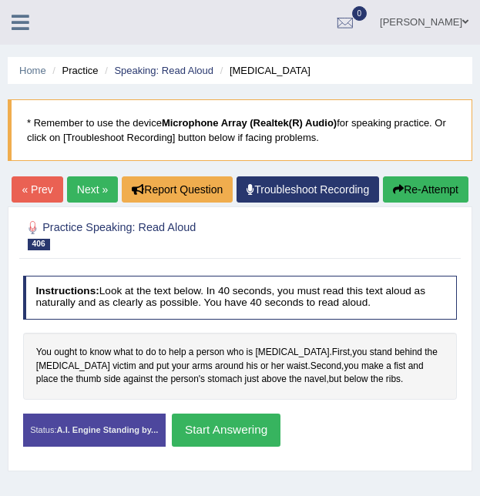
click at [239, 447] on button "Start Answering" at bounding box center [226, 430] width 109 height 33
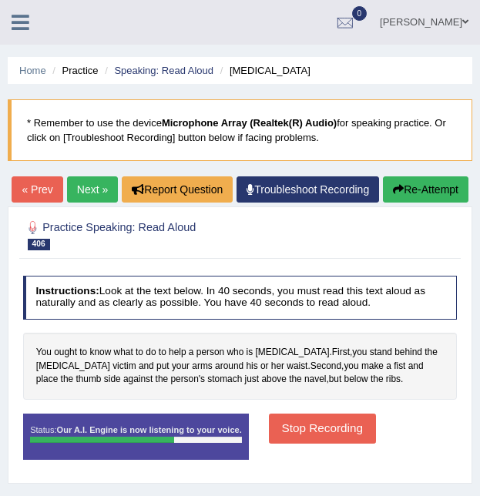
click at [310, 444] on button "Stop Recording" at bounding box center [322, 429] width 107 height 30
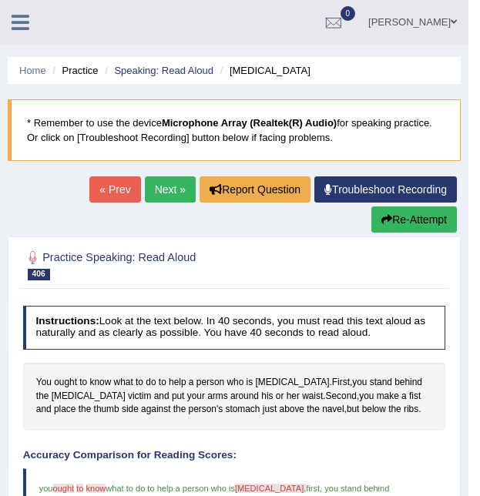
click at [165, 183] on link "Next »" at bounding box center [170, 189] width 51 height 26
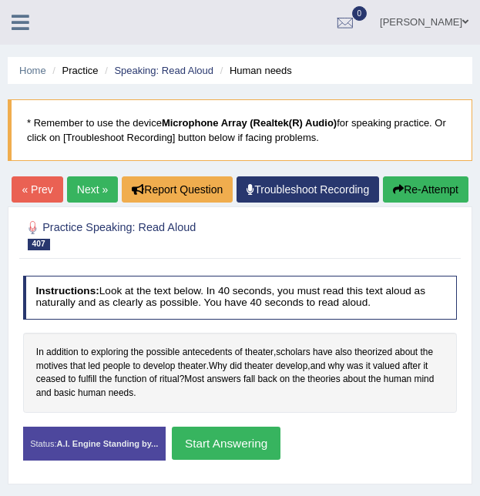
click at [118, 188] on link "Next »" at bounding box center [92, 189] width 51 height 26
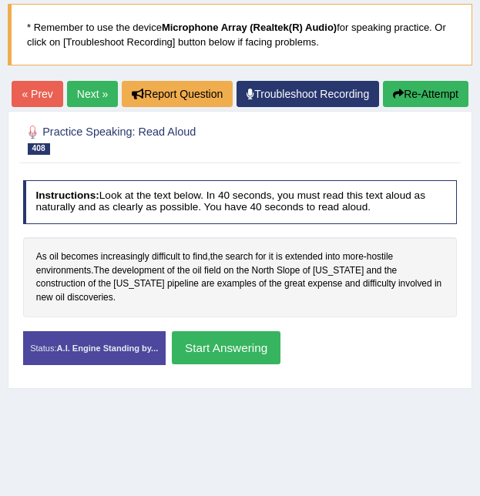
scroll to position [96, 0]
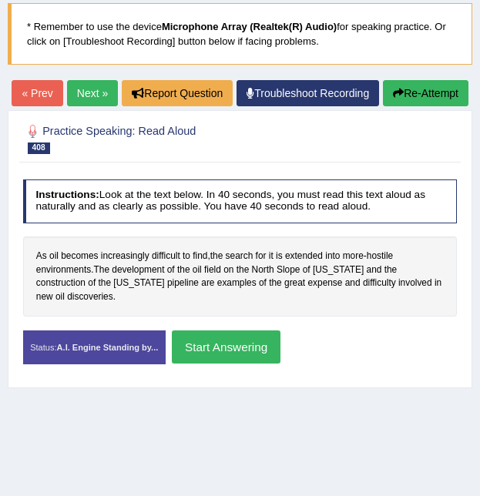
click at [230, 359] on button "Start Answering" at bounding box center [226, 346] width 109 height 33
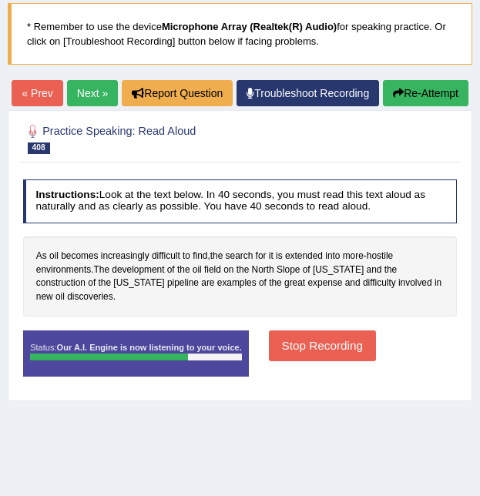
click at [310, 357] on button "Stop Recording" at bounding box center [322, 345] width 107 height 30
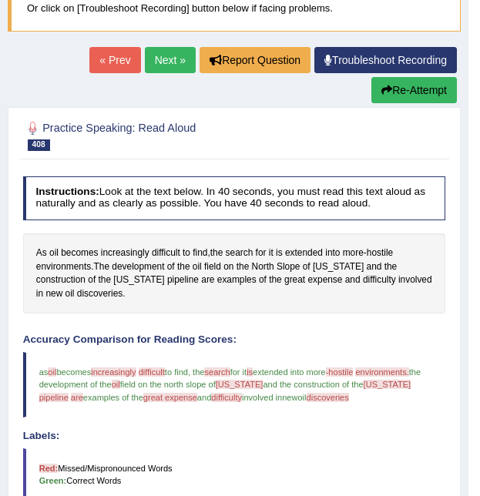
scroll to position [0, 0]
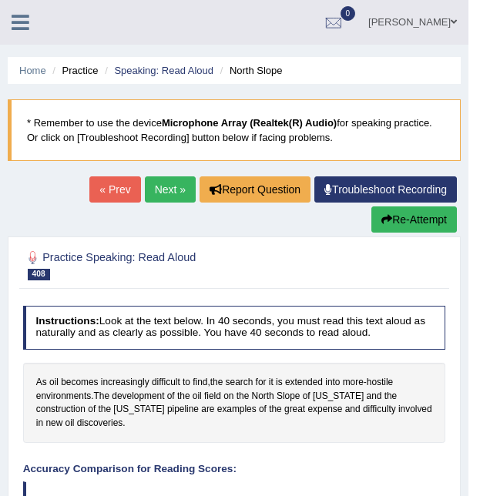
click at [406, 223] on button "Re-Attempt" at bounding box center [413, 219] width 85 height 26
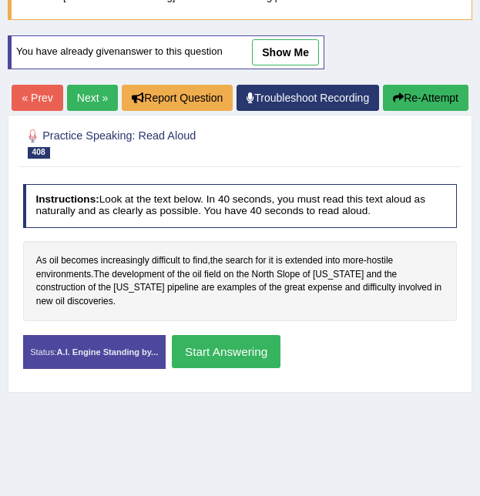
scroll to position [143, 0]
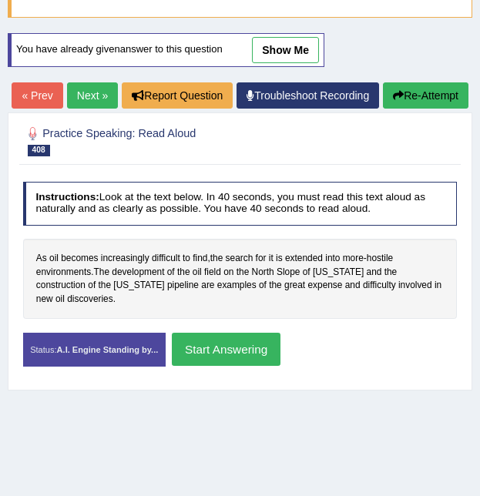
click at [226, 358] on button "Start Answering" at bounding box center [226, 349] width 109 height 33
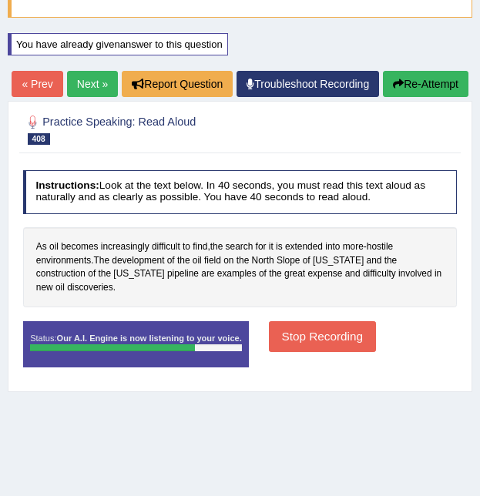
click at [324, 351] on button "Stop Recording" at bounding box center [322, 336] width 107 height 30
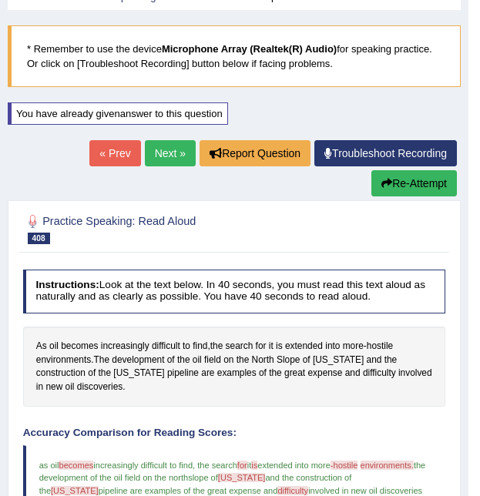
scroll to position [74, 0]
click at [174, 149] on link "Next »" at bounding box center [170, 153] width 51 height 26
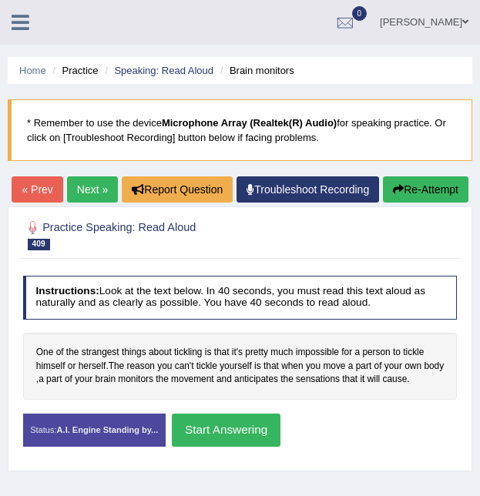
click at [234, 447] on button "Start Answering" at bounding box center [226, 430] width 109 height 33
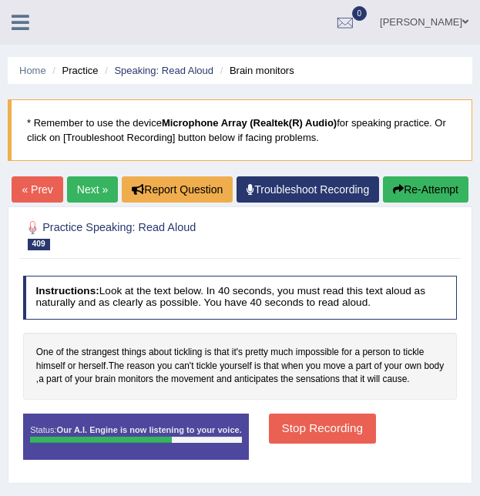
click at [329, 444] on button "Stop Recording" at bounding box center [322, 429] width 107 height 30
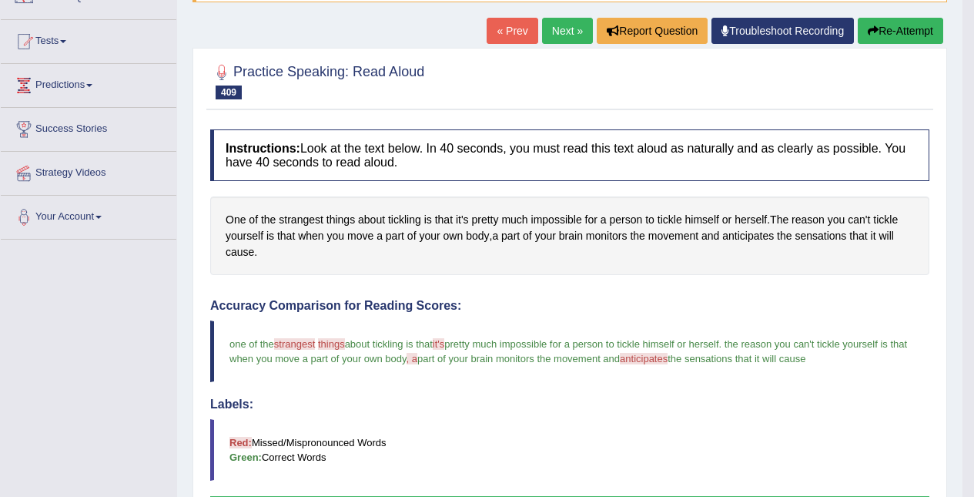
scroll to position [144, 0]
click at [479, 32] on link "Next »" at bounding box center [567, 31] width 51 height 26
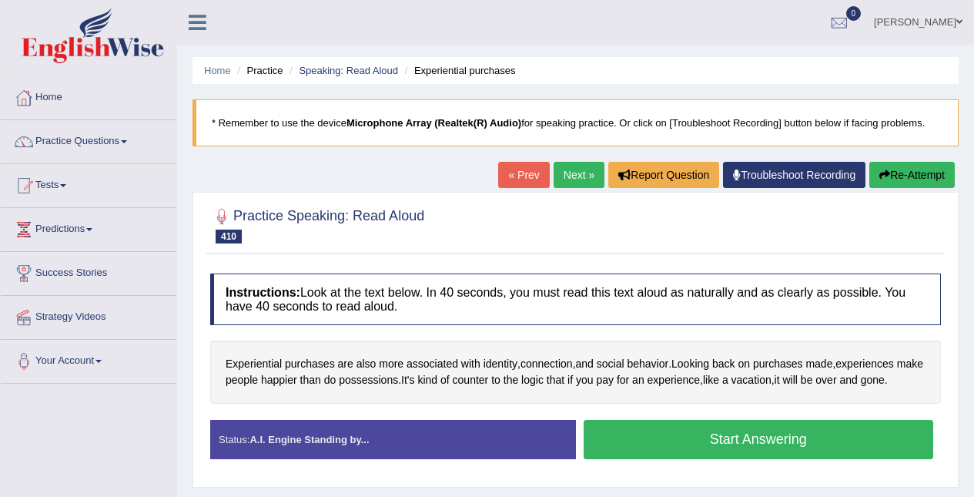
click at [774, 454] on button "Start Answering" at bounding box center [759, 439] width 350 height 39
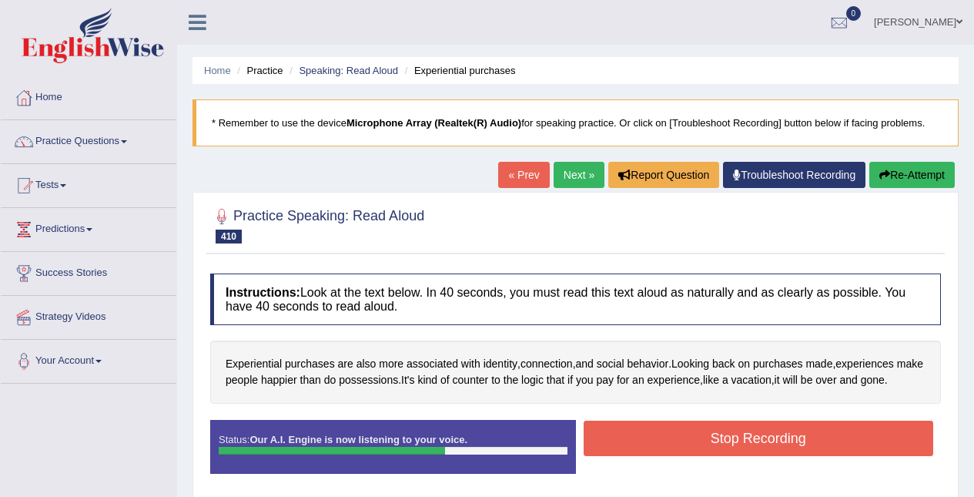
click at [806, 456] on button "Stop Recording" at bounding box center [759, 438] width 350 height 35
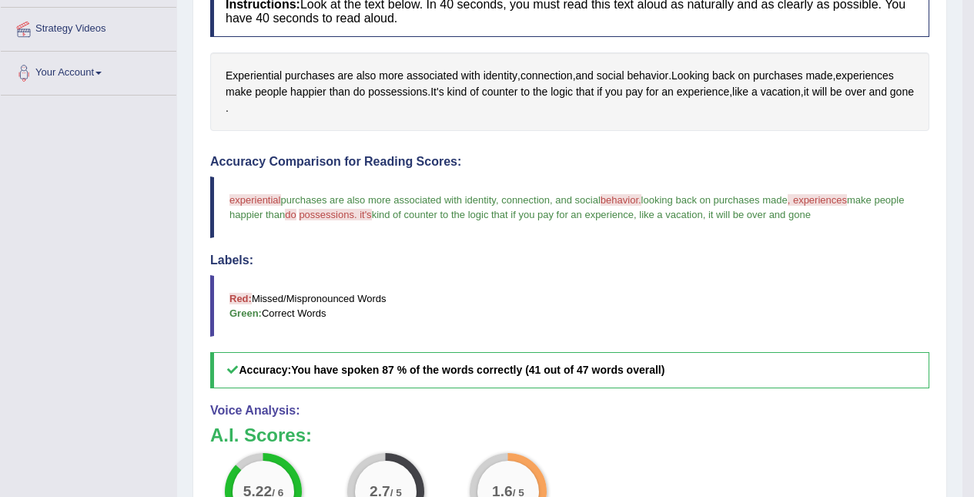
scroll to position [283, 0]
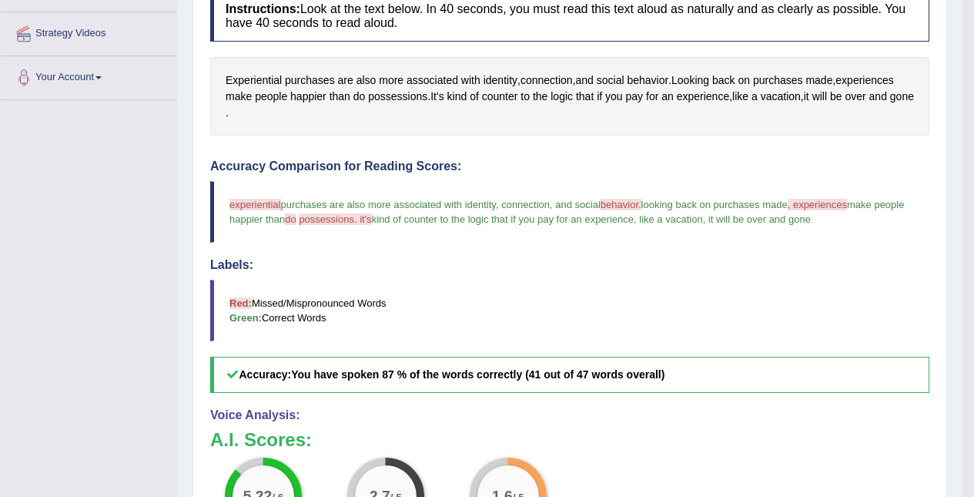
click at [404, 98] on span "possessions" at bounding box center [397, 97] width 59 height 16
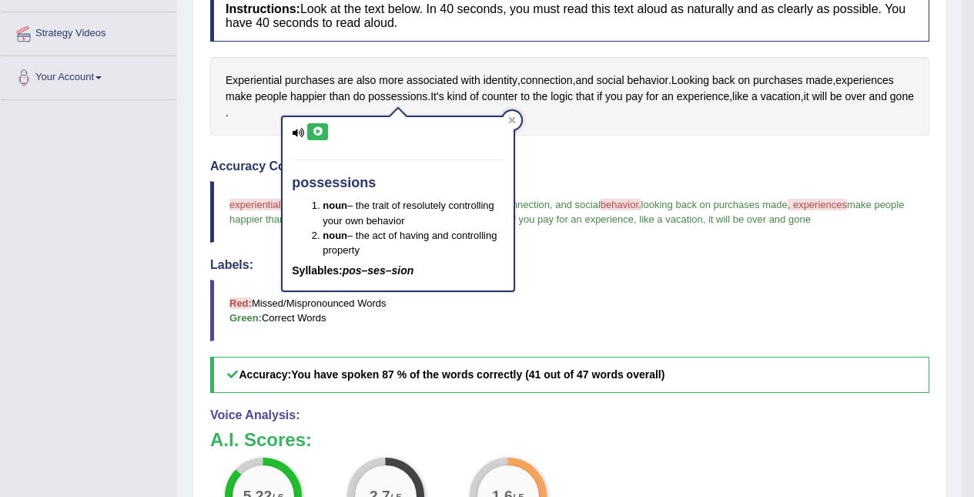
click at [319, 132] on icon at bounding box center [318, 131] width 12 height 9
click at [515, 129] on div "possessions noun – the trait of resolutely controlling your own behavior noun –…" at bounding box center [398, 199] width 234 height 187
click at [514, 104] on span "counter" at bounding box center [500, 97] width 36 height 16
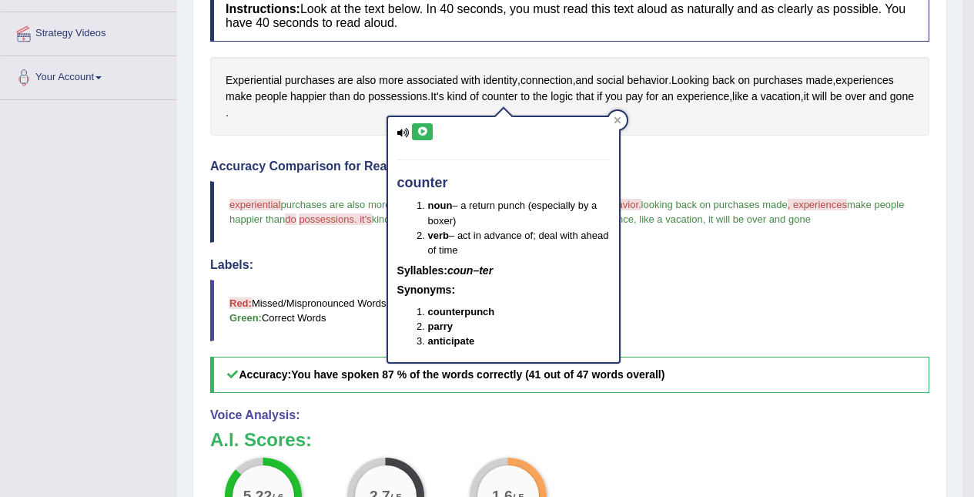
click at [610, 118] on div at bounding box center [617, 120] width 18 height 18
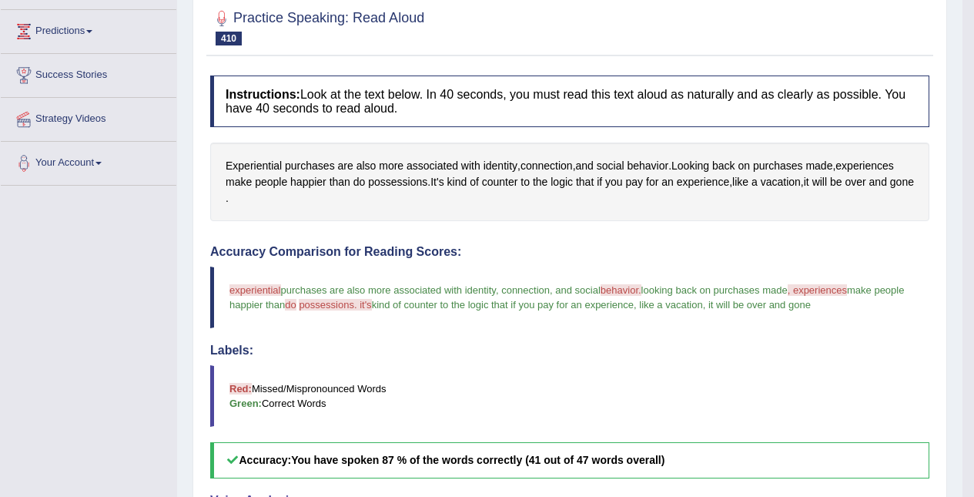
scroll to position [214, 0]
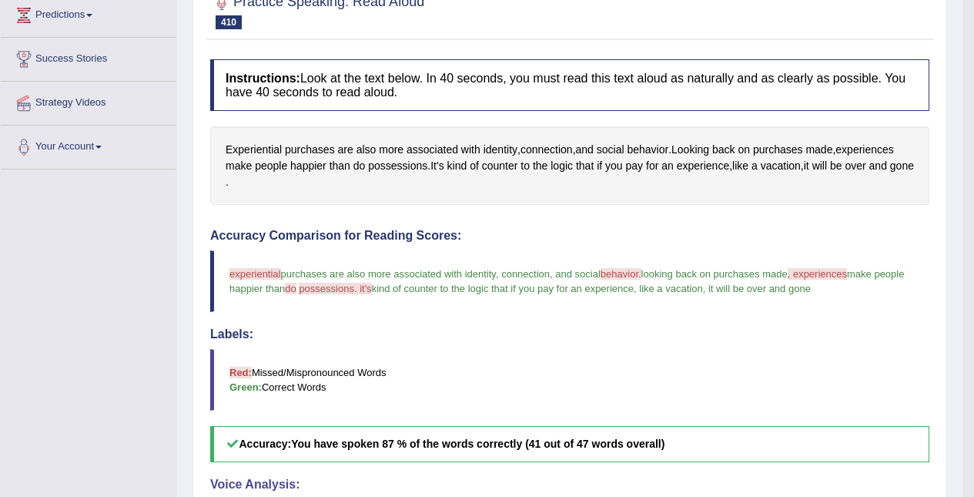
click at [274, 148] on span "Experiential" at bounding box center [254, 150] width 56 height 16
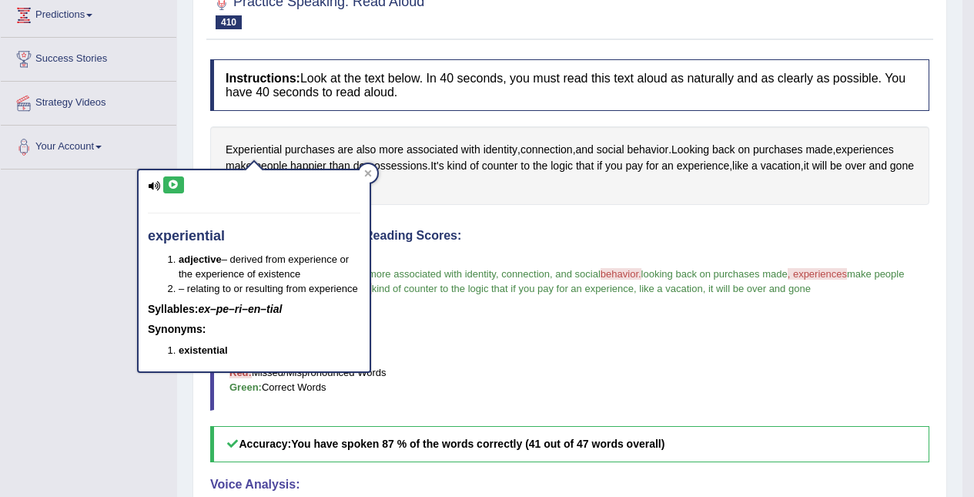
click at [176, 182] on icon at bounding box center [174, 184] width 12 height 9
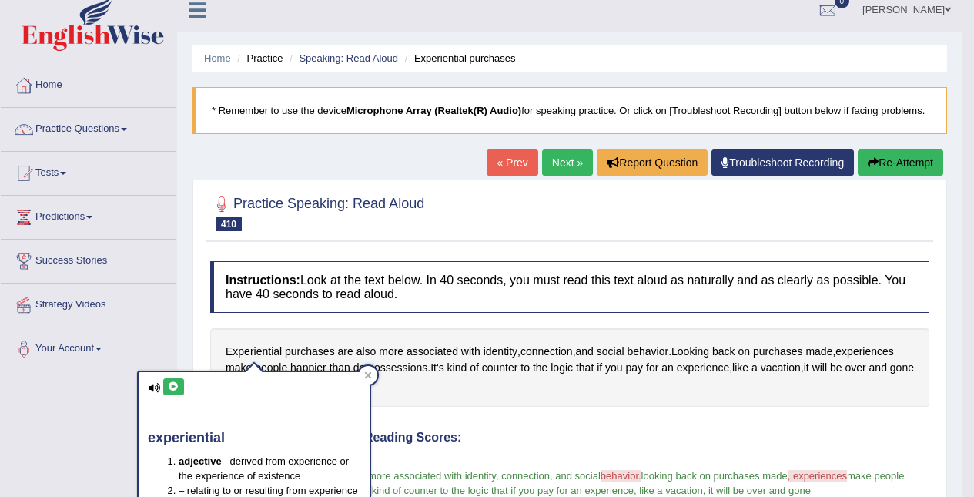
scroll to position [6, 0]
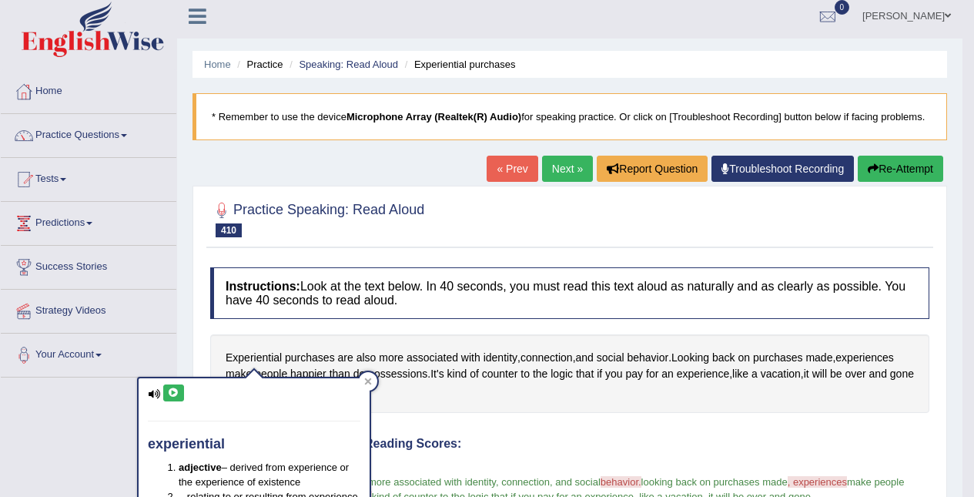
click at [900, 160] on button "Re-Attempt" at bounding box center [900, 169] width 85 height 26
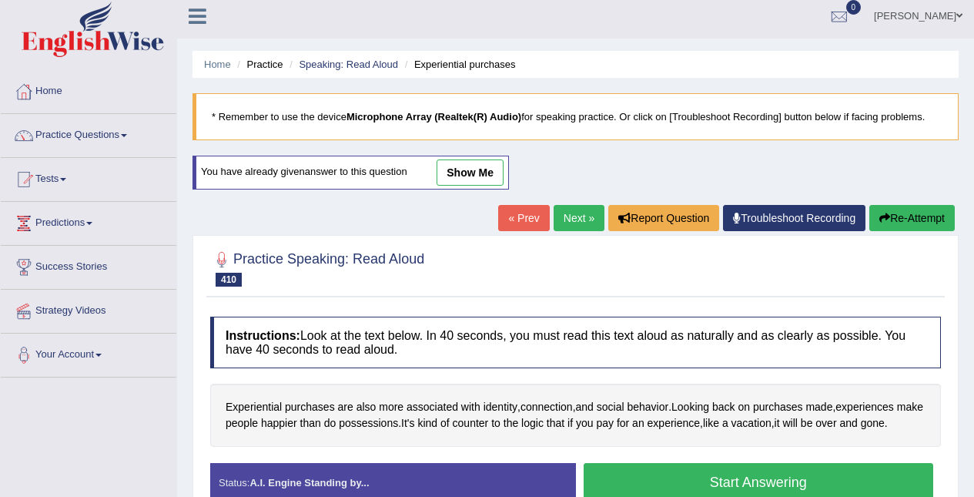
click at [572, 212] on link "Next »" at bounding box center [579, 218] width 51 height 26
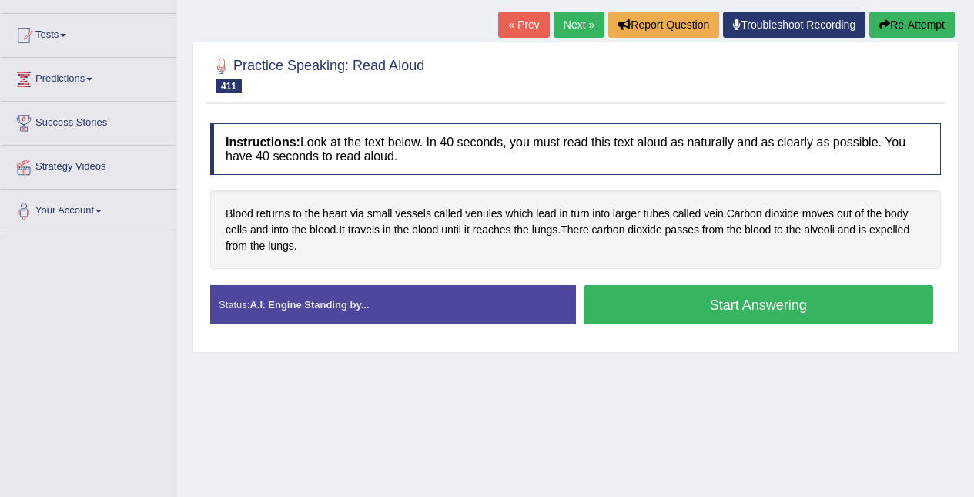
click at [797, 316] on button "Start Answering" at bounding box center [759, 304] width 350 height 39
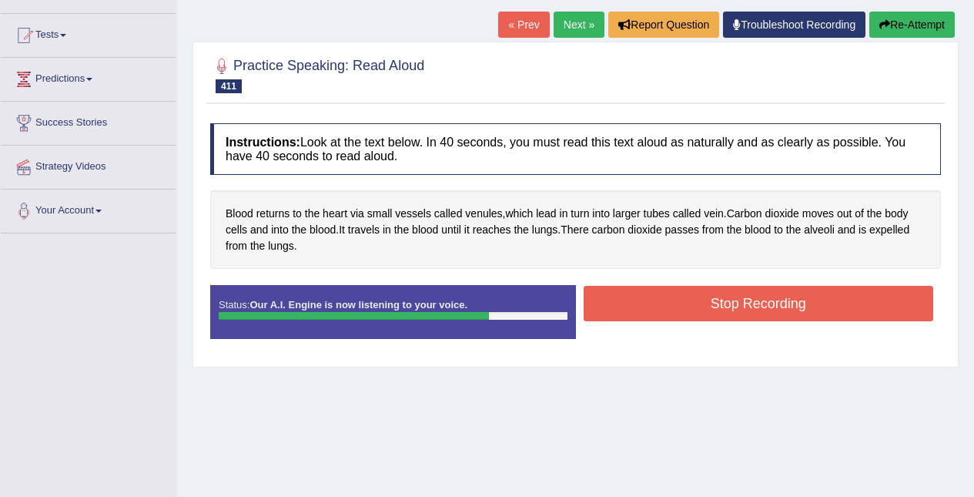
click at [847, 302] on button "Stop Recording" at bounding box center [759, 303] width 350 height 35
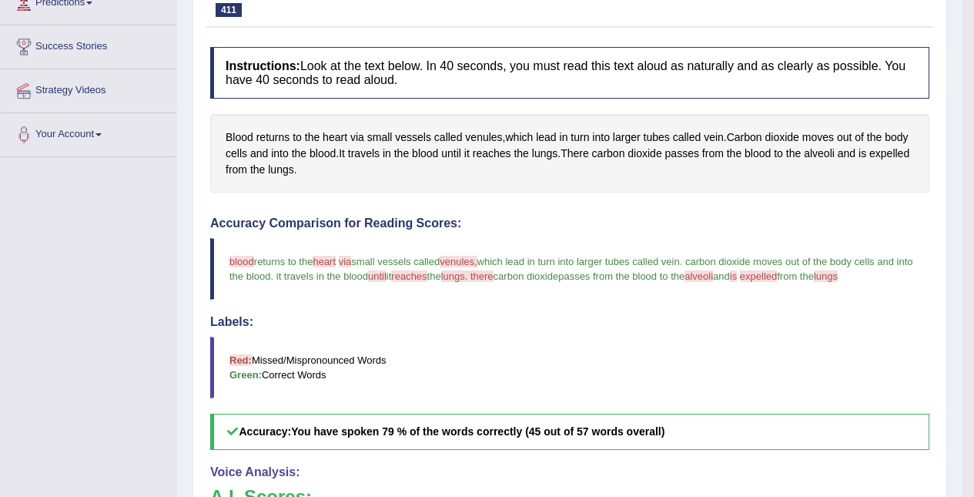
scroll to position [213, 0]
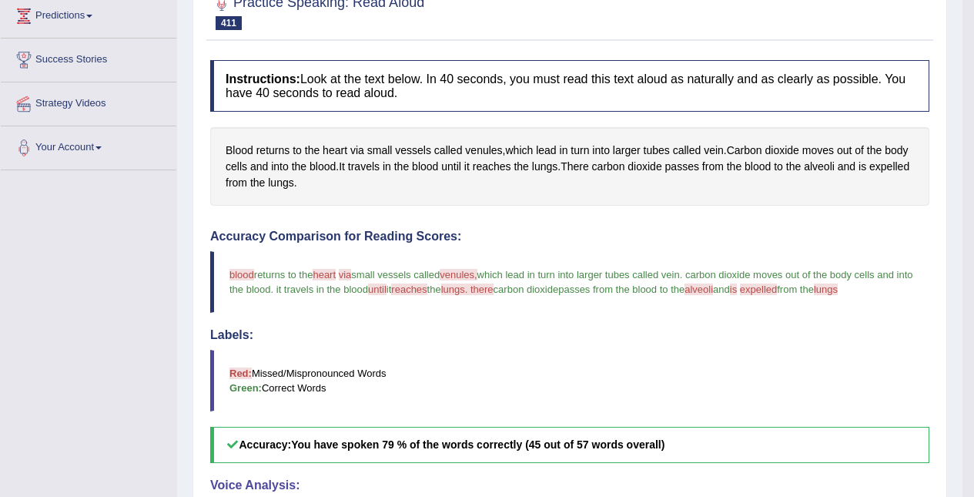
click at [490, 147] on span "venules" at bounding box center [483, 150] width 37 height 16
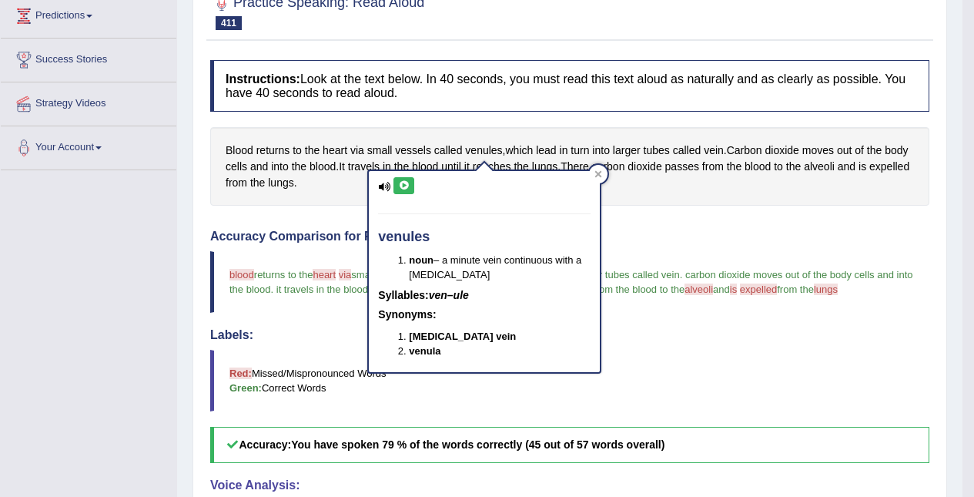
click at [407, 185] on icon at bounding box center [404, 185] width 12 height 9
click at [598, 174] on icon at bounding box center [598, 174] width 7 height 7
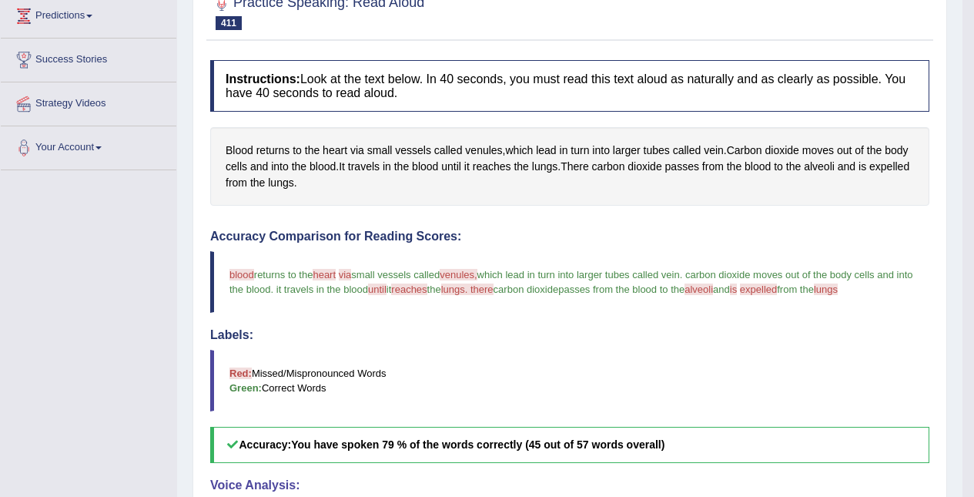
click at [380, 151] on span "small" at bounding box center [379, 150] width 25 height 16
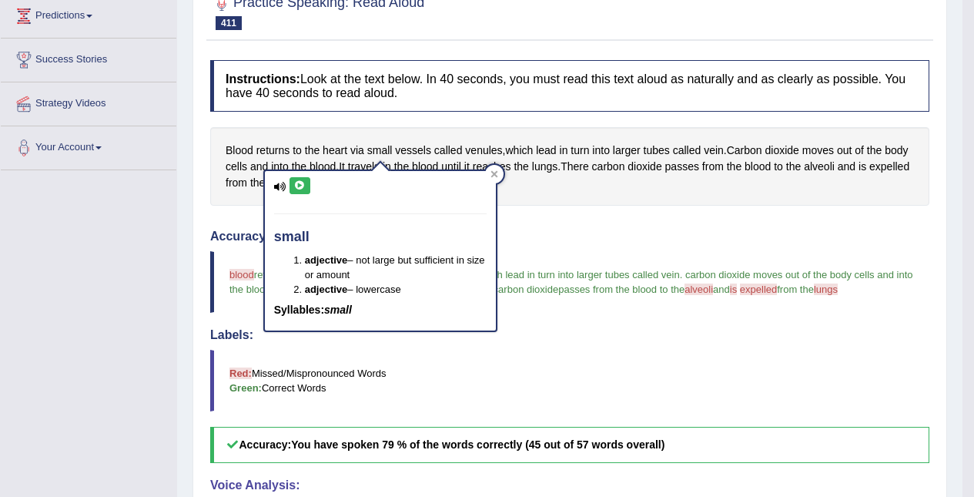
click at [412, 152] on span "vessels" at bounding box center [413, 150] width 36 height 16
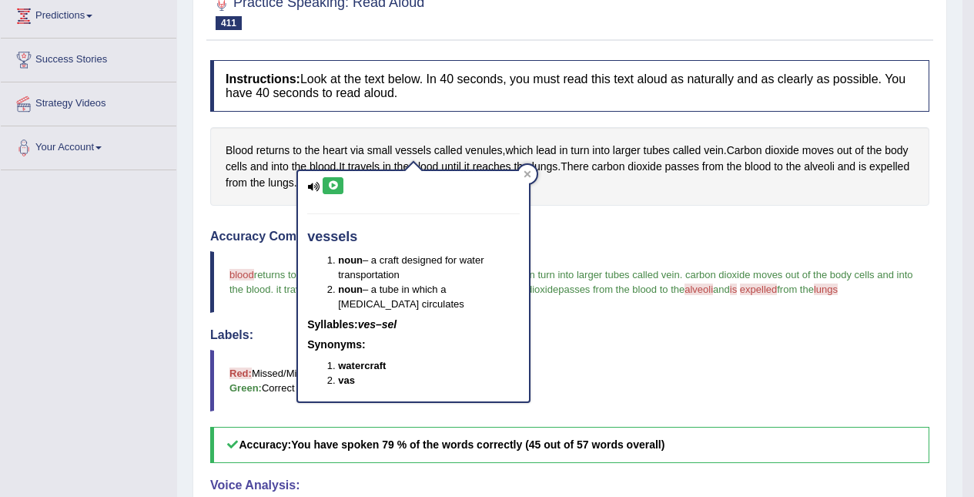
click at [337, 181] on icon at bounding box center [333, 185] width 12 height 9
click at [233, 231] on h4 "Accuracy Comparison for Reading Scores:" at bounding box center [569, 237] width 719 height 14
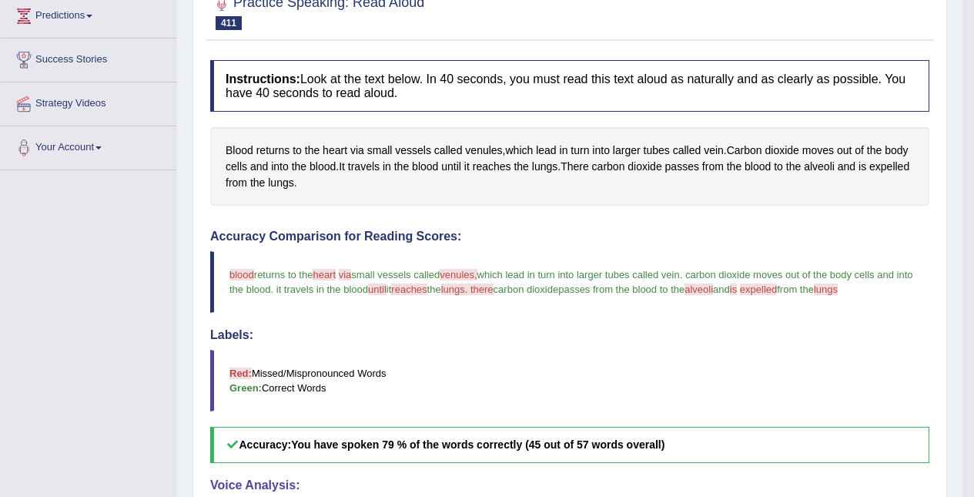
click at [511, 169] on span "reaches" at bounding box center [492, 167] width 39 height 16
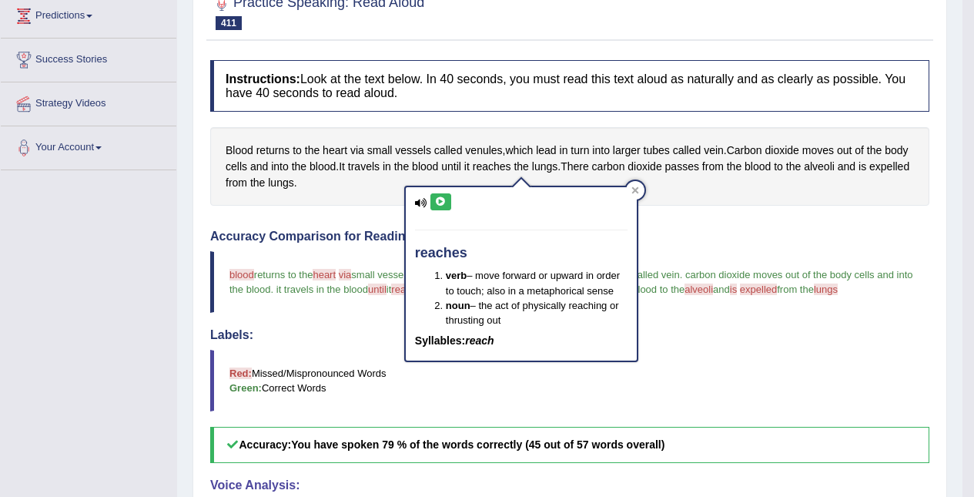
click at [450, 198] on button at bounding box center [441, 201] width 21 height 17
click at [436, 199] on icon at bounding box center [441, 201] width 12 height 9
click at [558, 168] on span "lungs" at bounding box center [544, 167] width 25 height 16
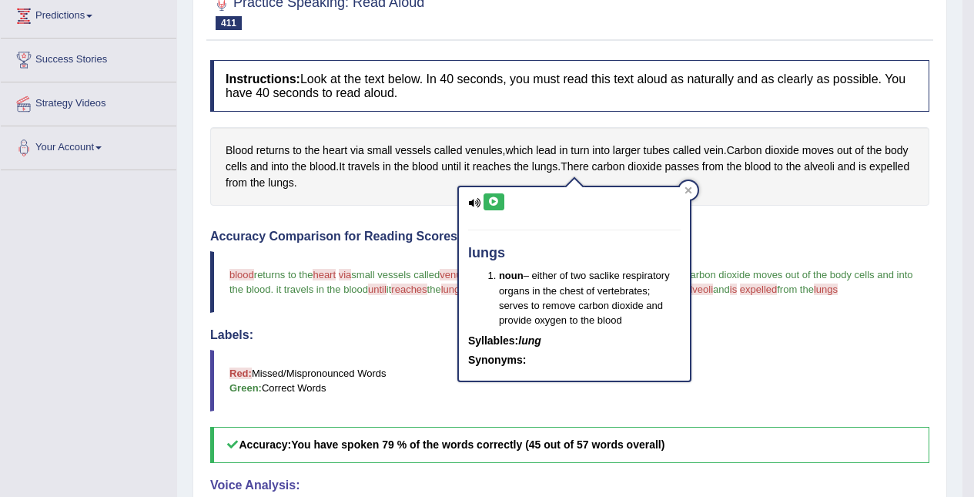
click at [496, 198] on icon at bounding box center [494, 201] width 12 height 9
click at [694, 192] on div at bounding box center [688, 190] width 18 height 18
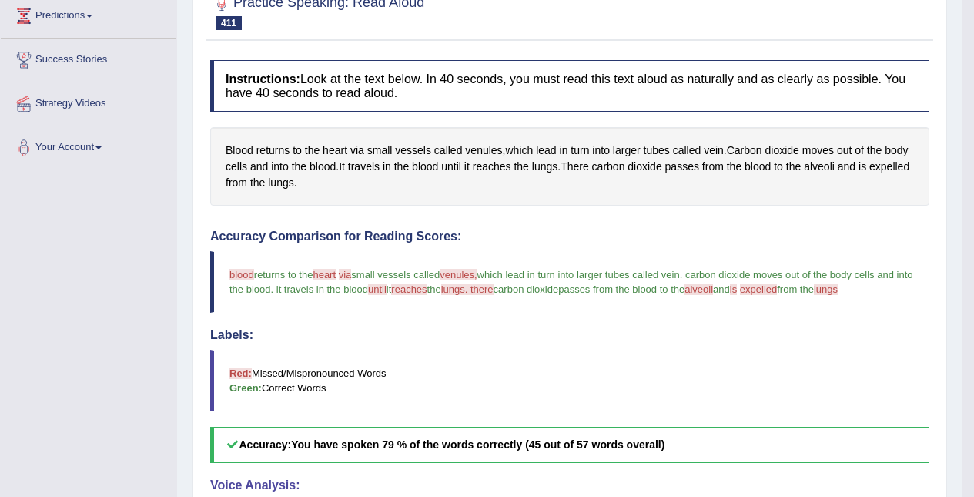
click at [323, 200] on div "Blood returns to the heart via small vessels called venules , which lead in tur…" at bounding box center [569, 166] width 719 height 79
click at [293, 183] on span "lungs" at bounding box center [280, 183] width 25 height 16
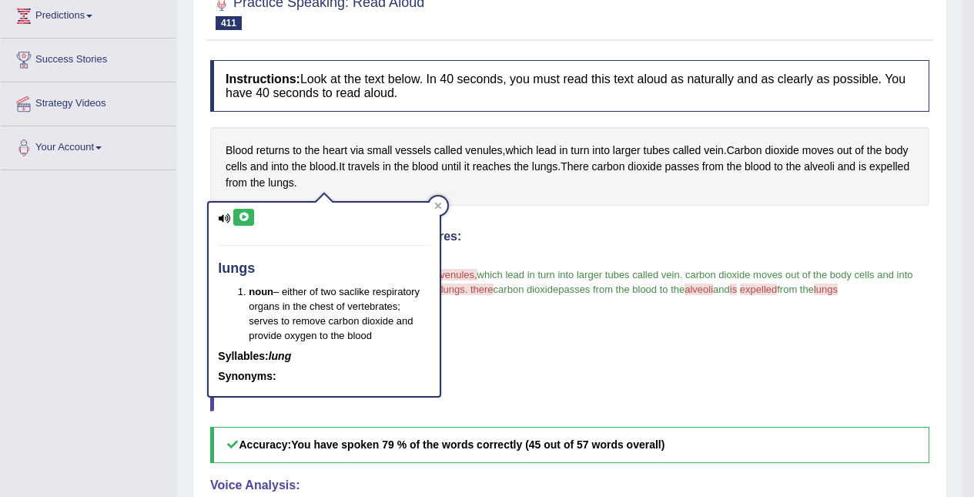
click at [241, 216] on icon at bounding box center [244, 217] width 12 height 9
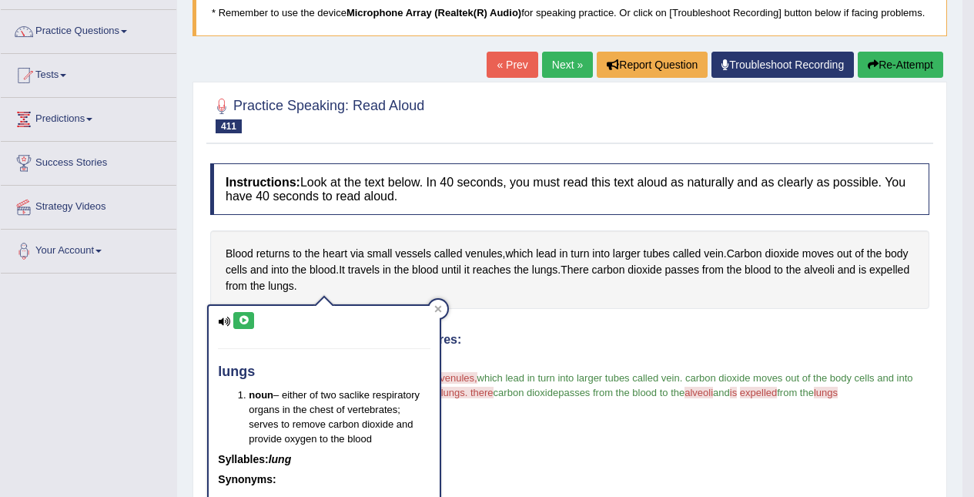
scroll to position [63, 0]
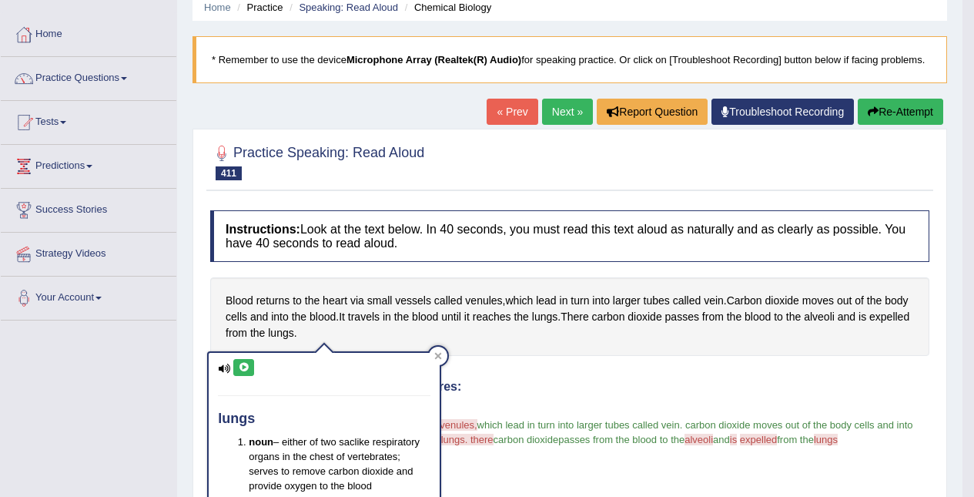
click at [544, 111] on link "Next »" at bounding box center [567, 112] width 51 height 26
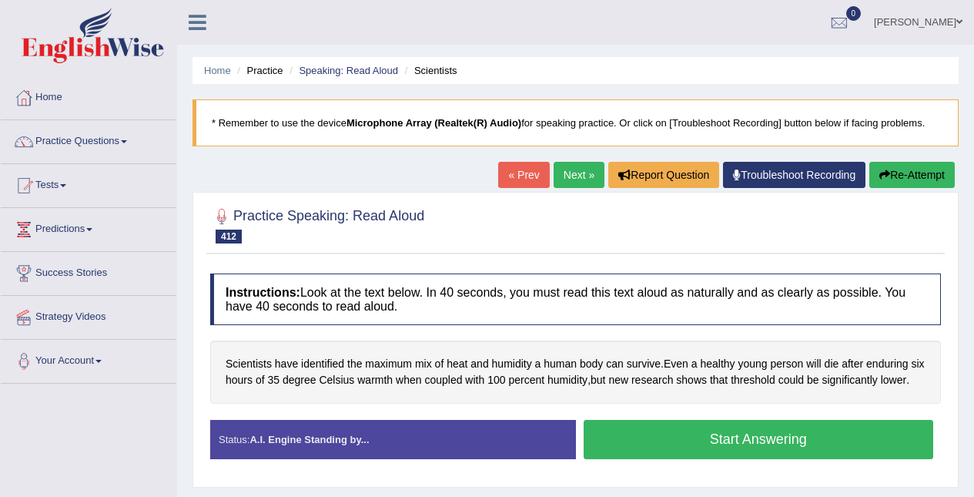
click at [811, 449] on button "Start Answering" at bounding box center [759, 439] width 350 height 39
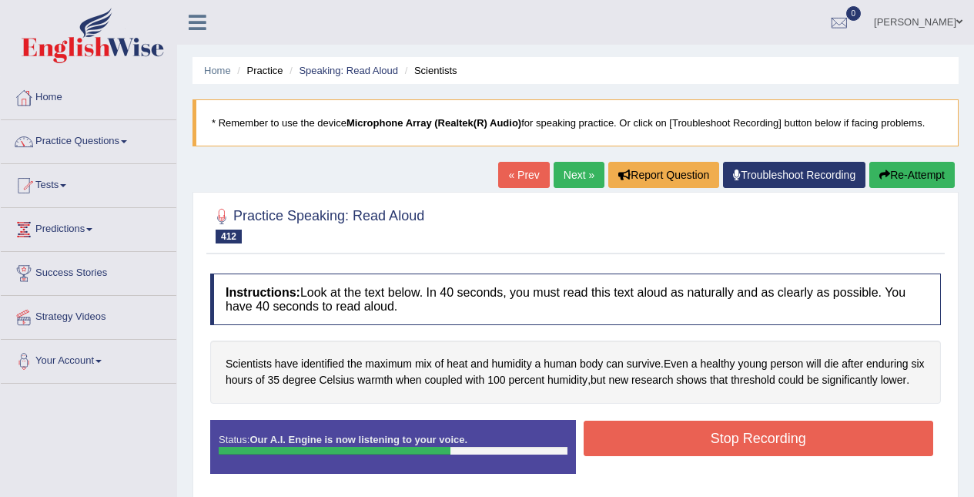
click at [847, 456] on button "Stop Recording" at bounding box center [759, 438] width 350 height 35
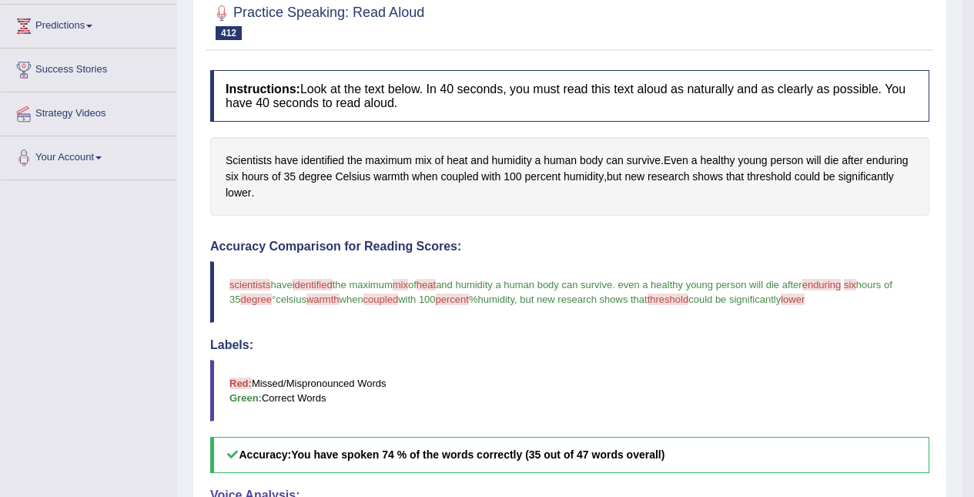
scroll to position [196, 0]
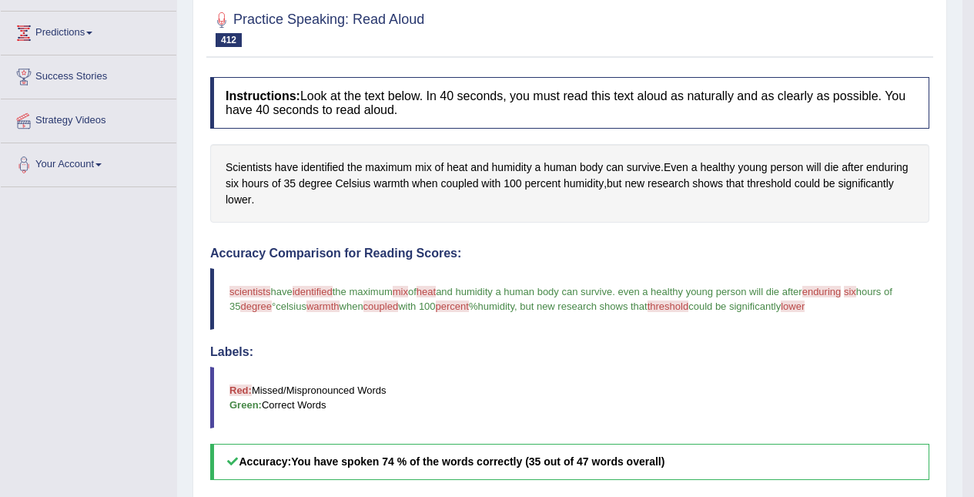
click at [455, 181] on span "coupled" at bounding box center [460, 184] width 38 height 16
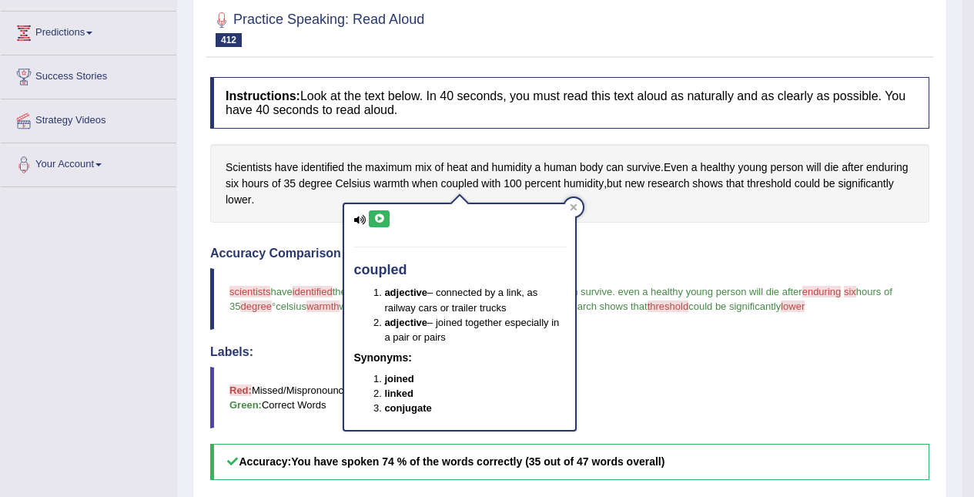
click at [384, 218] on icon at bounding box center [380, 218] width 12 height 9
click at [566, 217] on div "coupled adjective – connected by a link, as railway cars or trailer trucks adje…" at bounding box center [459, 317] width 231 height 226
click at [592, 185] on span "humidity" at bounding box center [584, 184] width 40 height 16
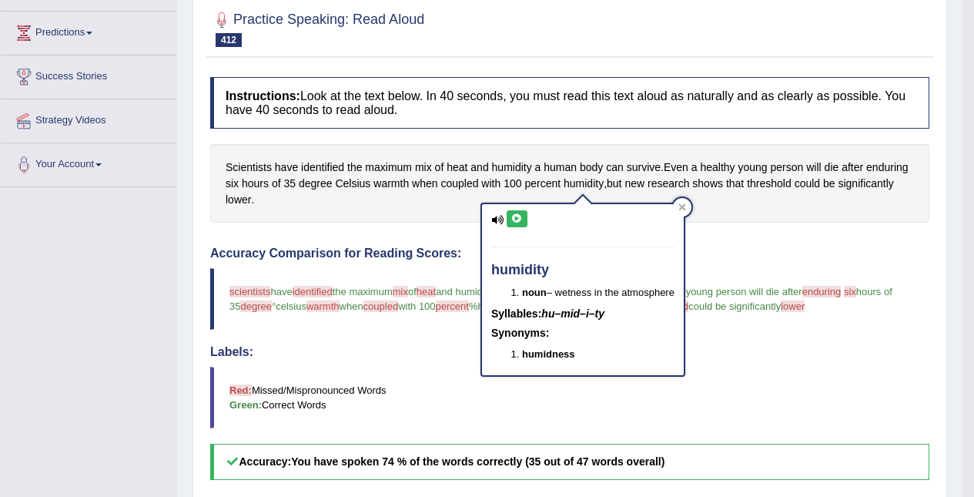
click at [517, 216] on icon at bounding box center [517, 218] width 12 height 9
click at [692, 203] on div at bounding box center [682, 207] width 18 height 18
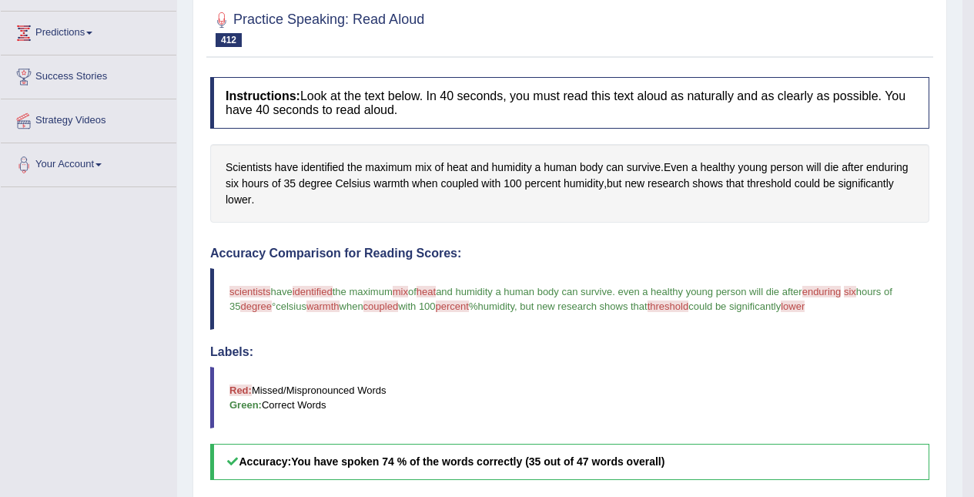
click at [344, 171] on div "Scientists have identified the maximum mix of heat and humidity a human body ca…" at bounding box center [569, 183] width 719 height 79
click at [336, 163] on span "identified" at bounding box center [322, 167] width 43 height 16
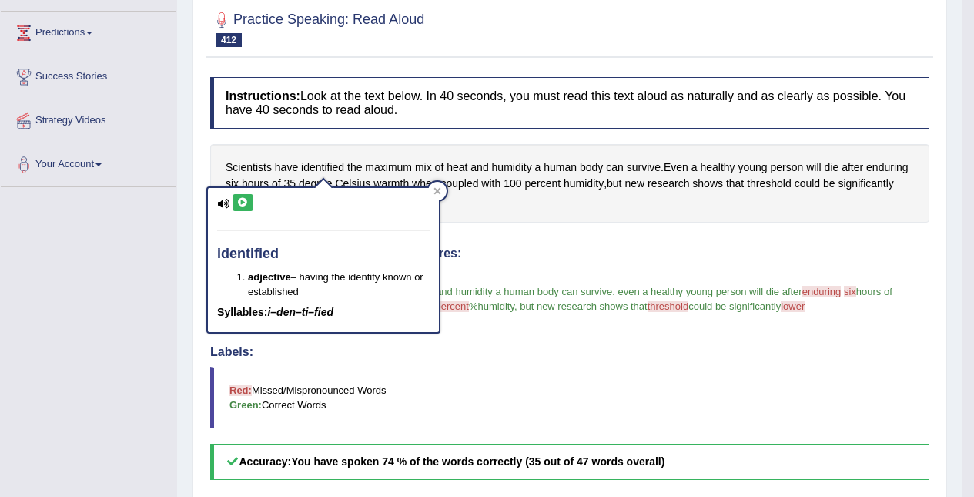
click at [245, 202] on icon at bounding box center [243, 202] width 12 height 9
click at [454, 189] on span "coupled" at bounding box center [460, 184] width 38 height 16
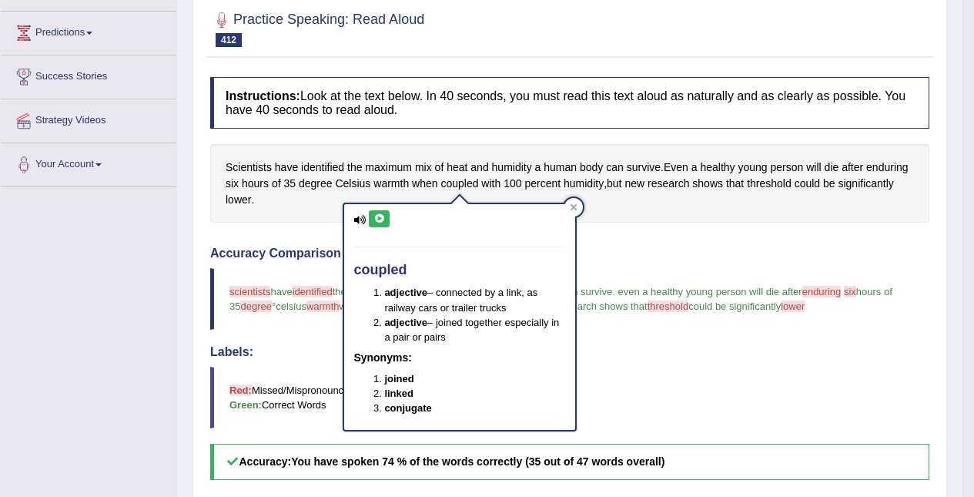
click at [240, 173] on span "Scientists" at bounding box center [249, 167] width 46 height 16
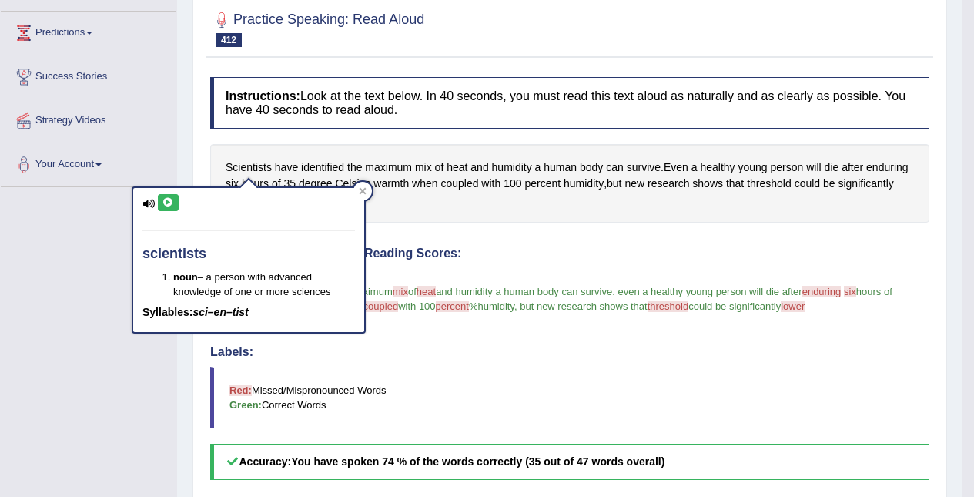
click at [173, 202] on icon at bounding box center [169, 202] width 12 height 9
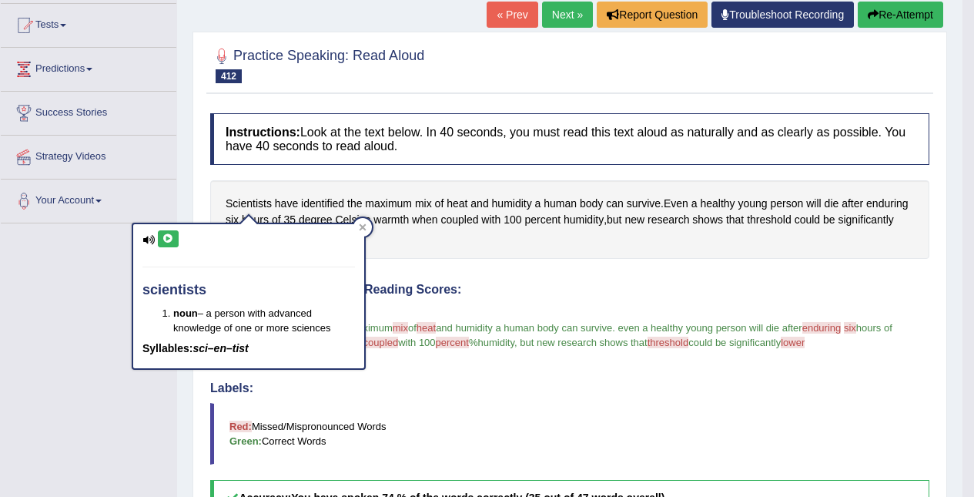
scroll to position [119, 0]
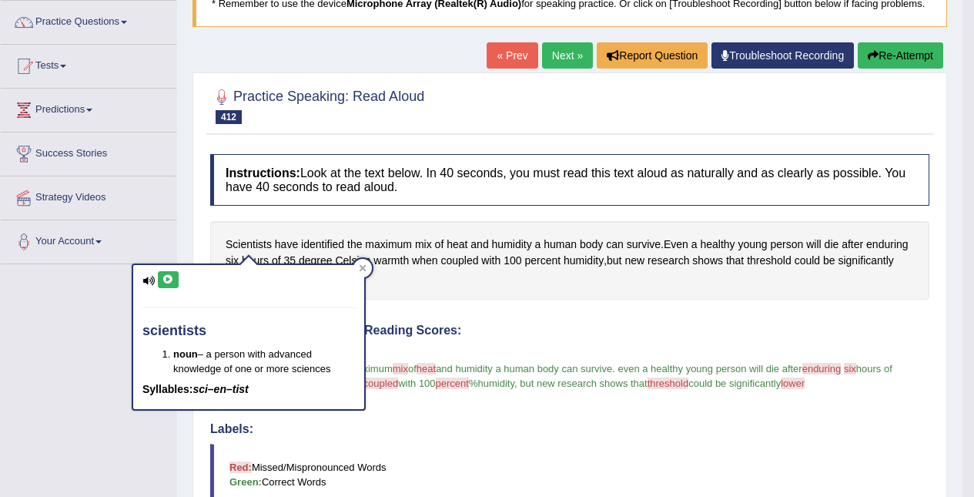
click at [554, 55] on link "Next »" at bounding box center [567, 55] width 51 height 26
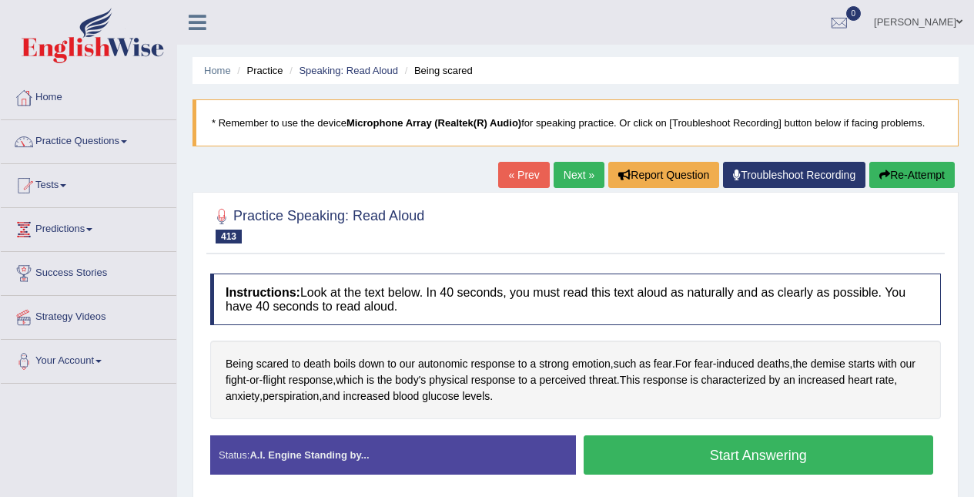
click at [807, 435] on div "Created with Highcharts 7.1.2 Great Too slow Too fast Time Speech pace meter: 0…" at bounding box center [763, 434] width 374 height 1
click at [843, 465] on button "Start Answering" at bounding box center [759, 454] width 350 height 39
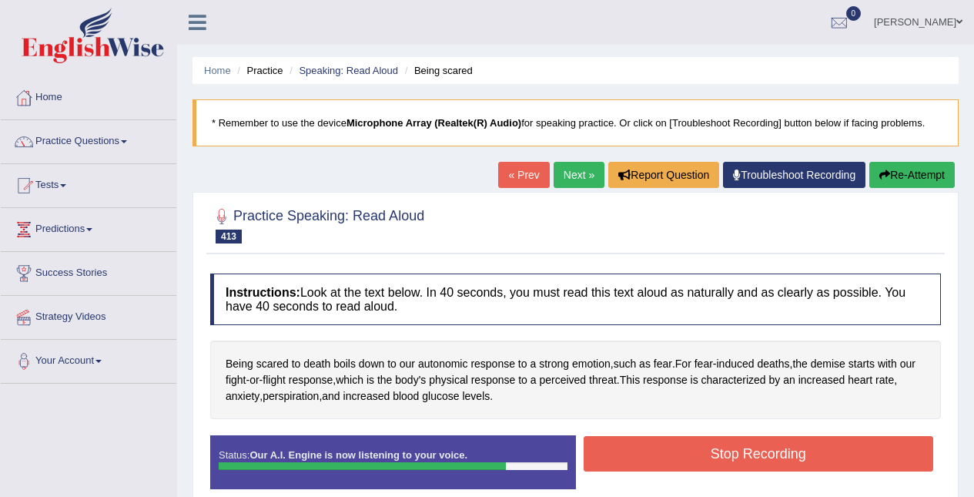
click at [826, 457] on button "Stop Recording" at bounding box center [759, 453] width 350 height 35
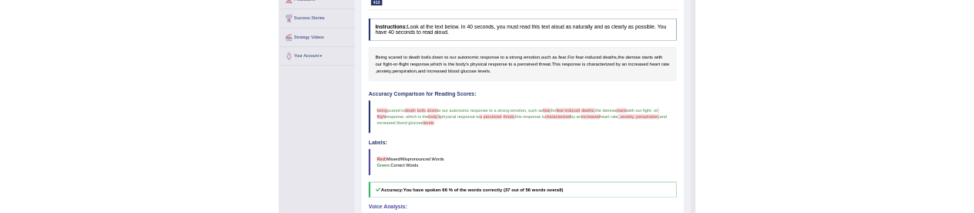
scroll to position [231, 0]
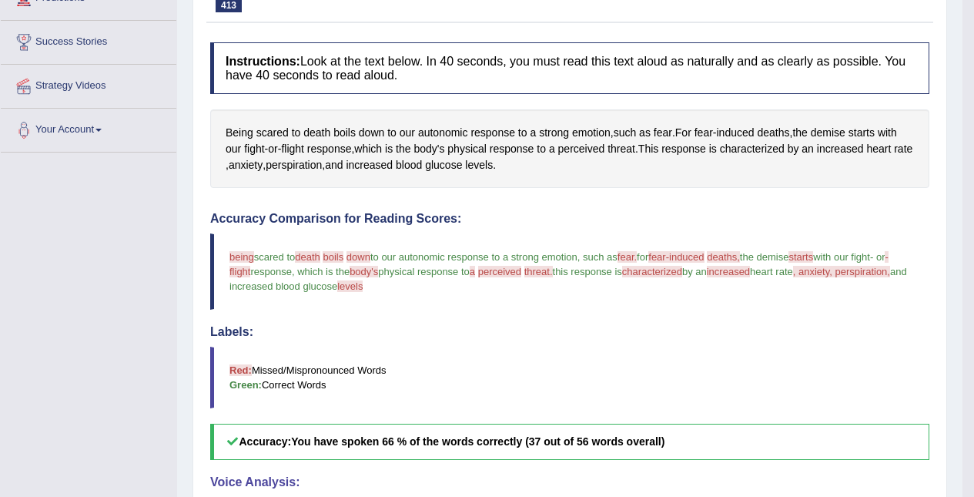
click at [322, 168] on span "perspiration" at bounding box center [294, 165] width 56 height 16
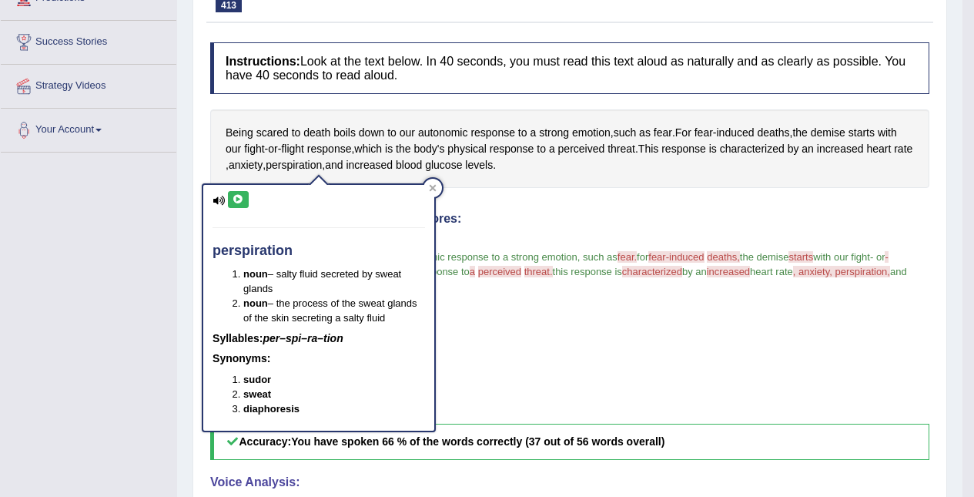
click at [241, 199] on icon at bounding box center [239, 199] width 12 height 9
click at [436, 188] on div "perspiration noun – salty fluid secreted by sweat glands noun – the process of …" at bounding box center [319, 302] width 234 height 258
click at [434, 181] on div at bounding box center [433, 188] width 18 height 18
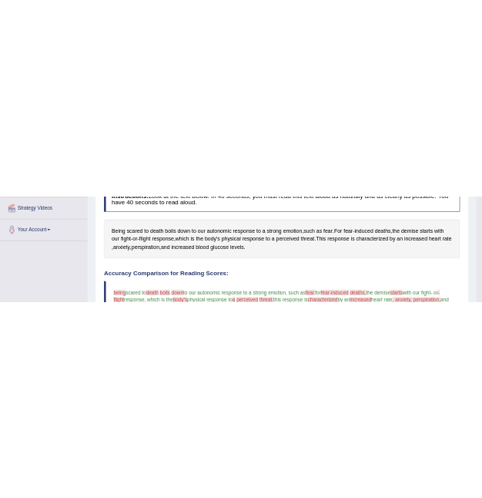
scroll to position [284, 0]
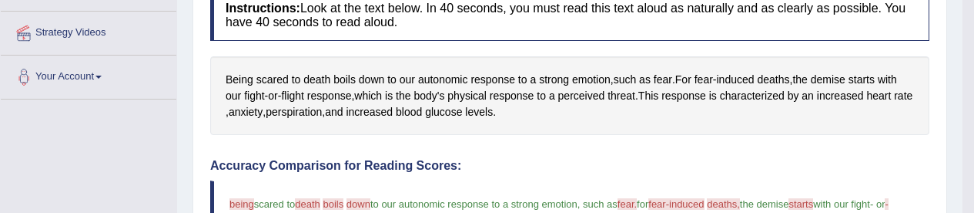
click at [930, 151] on div "Created with Highcharts 7.1.2 Great Too slow Too fast Time Speech pace meter: 0…" at bounding box center [753, 150] width 367 height 1
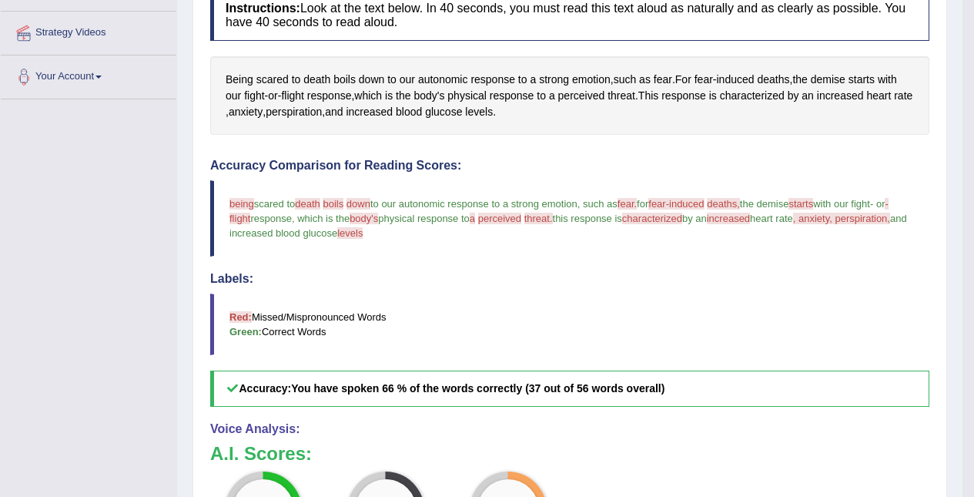
click at [815, 150] on div "Created with Highcharts 7.1.2 Great Too slow Too fast Time Speech pace meter: 0…" at bounding box center [753, 150] width 367 height 1
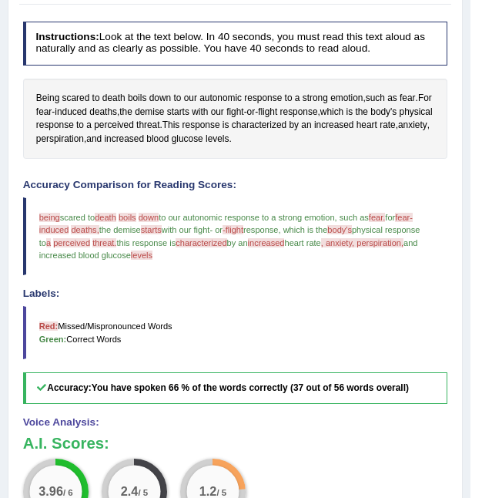
click at [87, 109] on span "induced" at bounding box center [71, 113] width 32 height 14
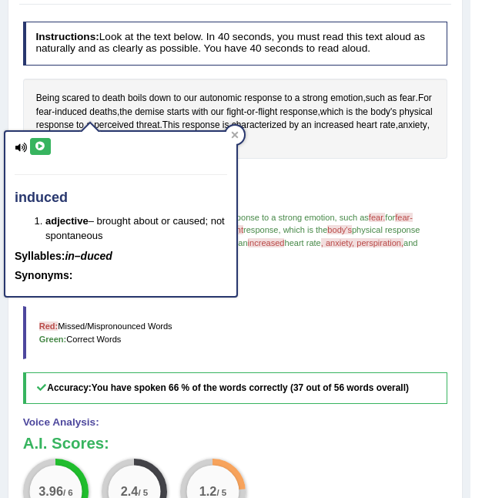
click at [42, 146] on icon at bounding box center [41, 146] width 12 height 9
click at [229, 136] on span "levels" at bounding box center [217, 139] width 23 height 14
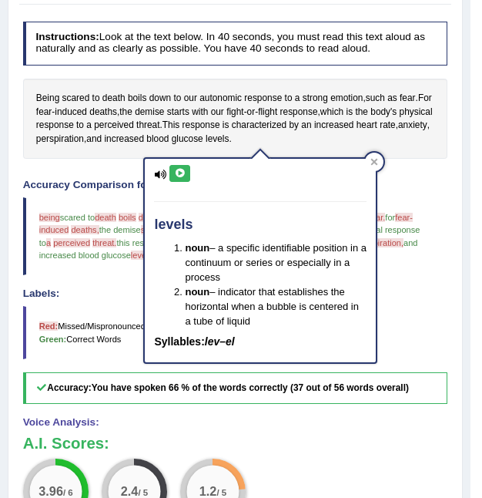
click at [286, 122] on span "characterized" at bounding box center [259, 126] width 55 height 14
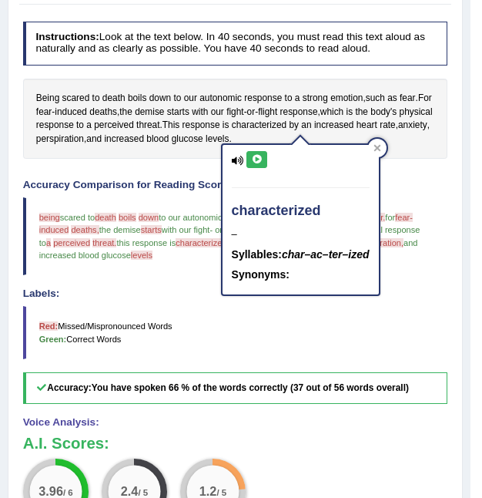
click at [260, 159] on icon at bounding box center [257, 159] width 12 height 9
click at [387, 145] on div at bounding box center [377, 148] width 18 height 18
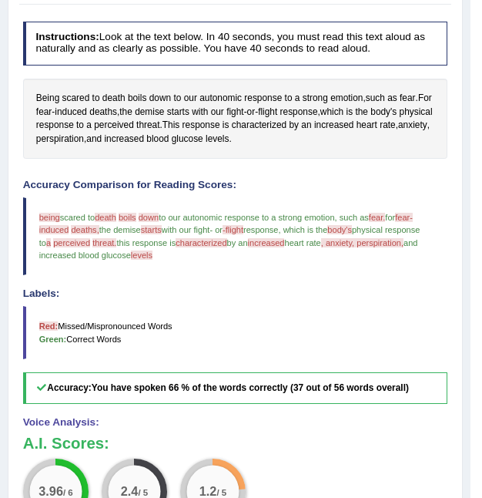
click at [84, 139] on span "perspiration" at bounding box center [60, 139] width 48 height 14
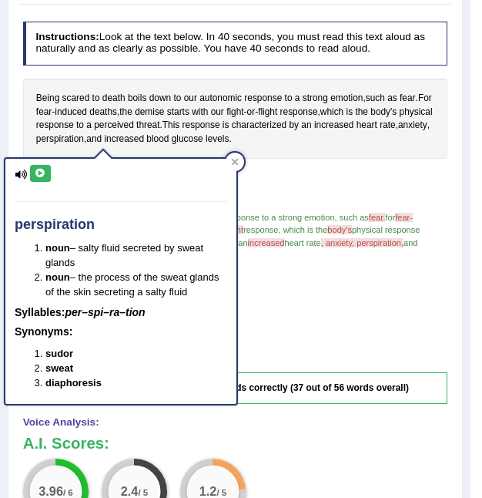
click at [43, 172] on icon at bounding box center [41, 173] width 12 height 9
click at [235, 161] on icon at bounding box center [235, 161] width 7 height 7
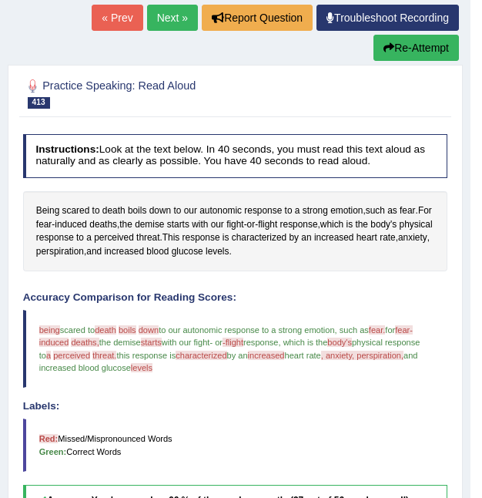
scroll to position [158, 0]
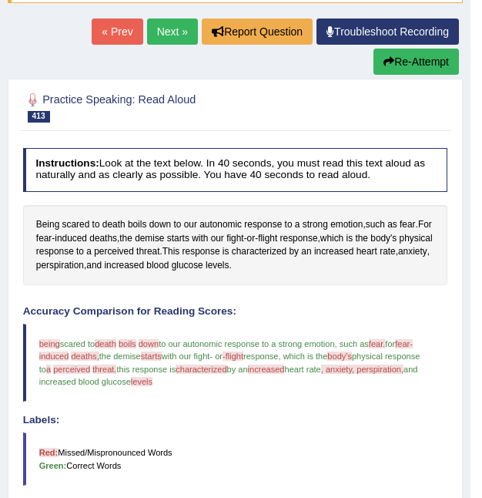
click at [434, 65] on button "Re-Attempt" at bounding box center [416, 62] width 85 height 26
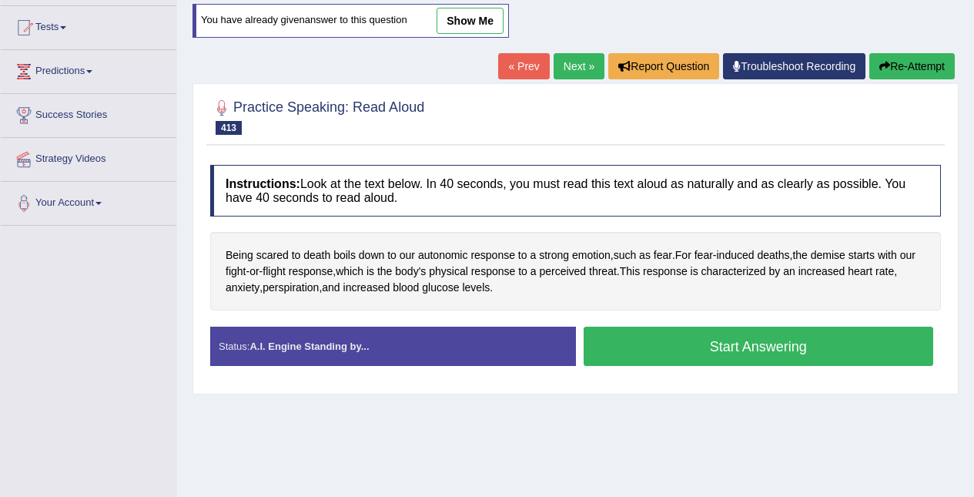
click at [481, 344] on button "Start Answering" at bounding box center [759, 346] width 350 height 39
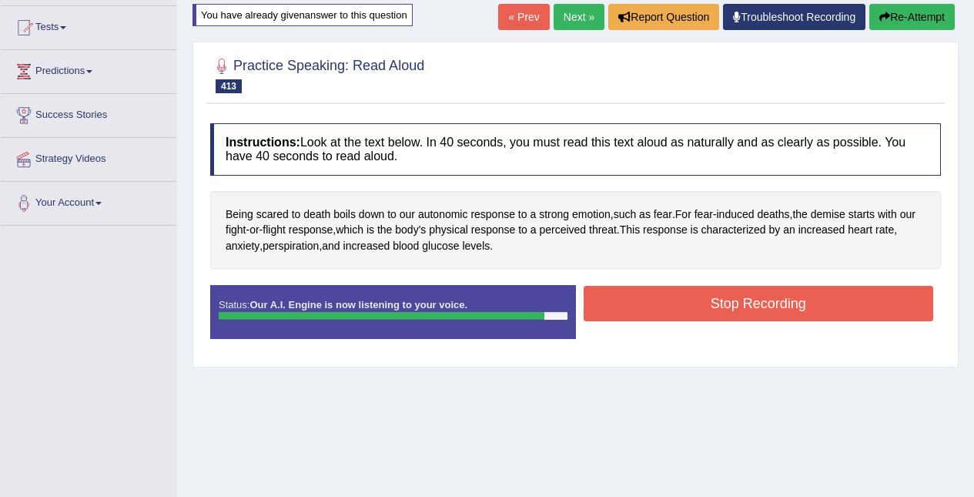
click at [481, 305] on button "Stop Recording" at bounding box center [759, 303] width 350 height 35
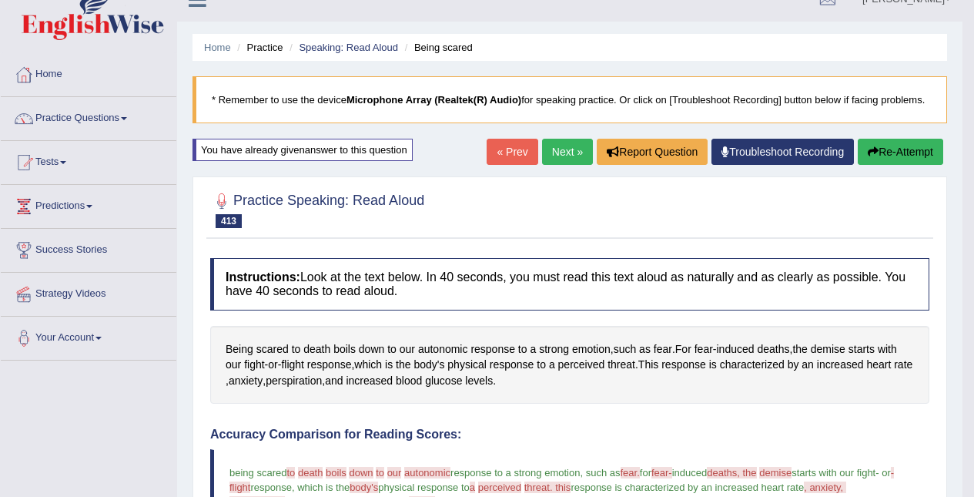
scroll to position [22, 0]
click at [481, 152] on button "Re-Attempt" at bounding box center [900, 152] width 85 height 26
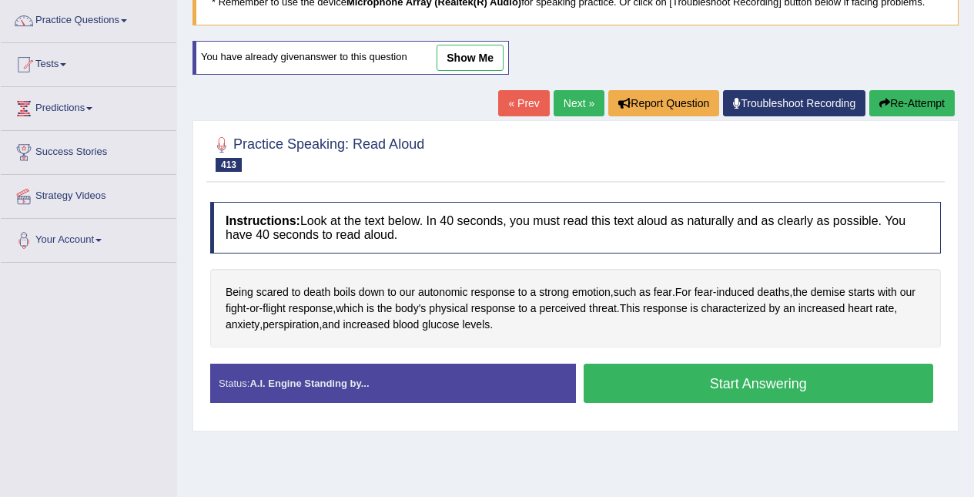
scroll to position [132, 0]
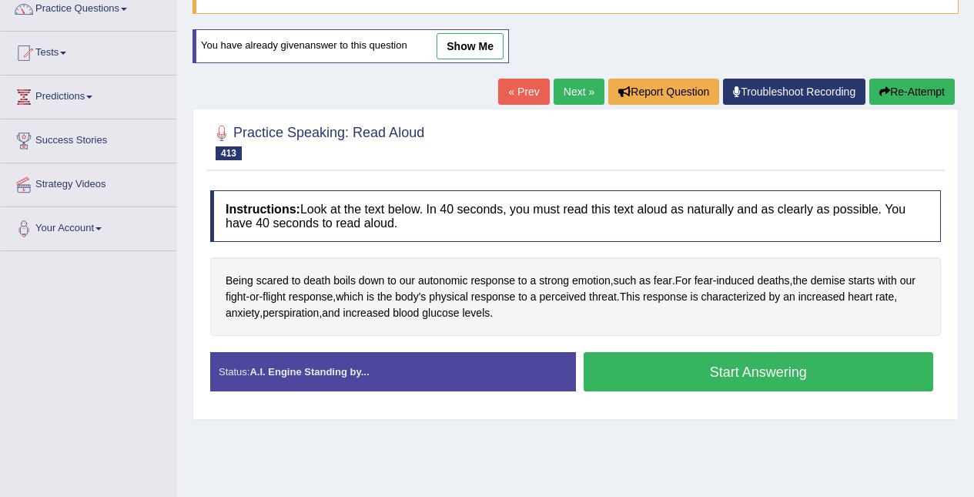
click at [716, 360] on button "Start Answering" at bounding box center [759, 371] width 350 height 39
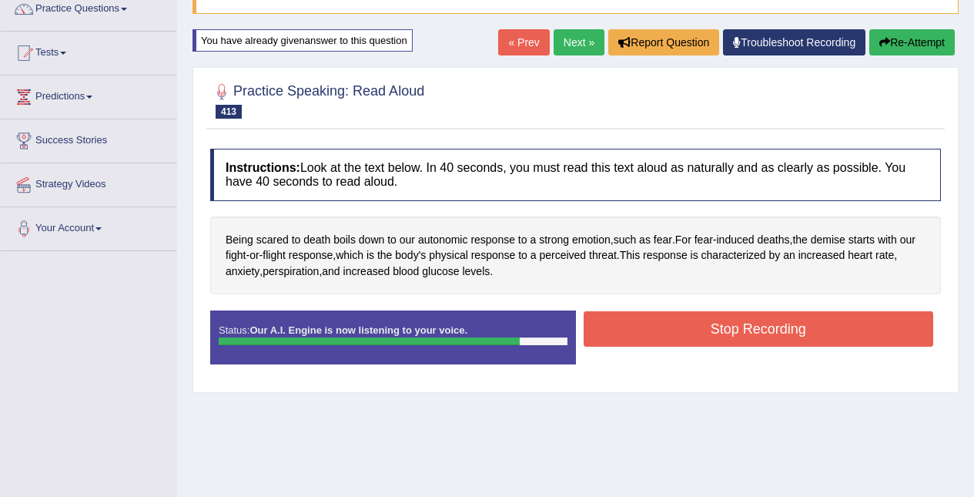
click at [896, 333] on button "Stop Recording" at bounding box center [759, 328] width 350 height 35
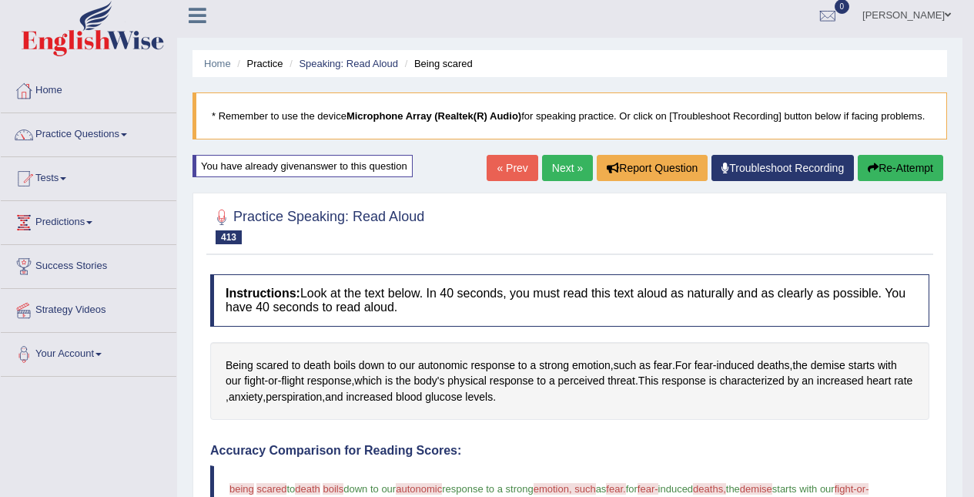
scroll to position [0, 0]
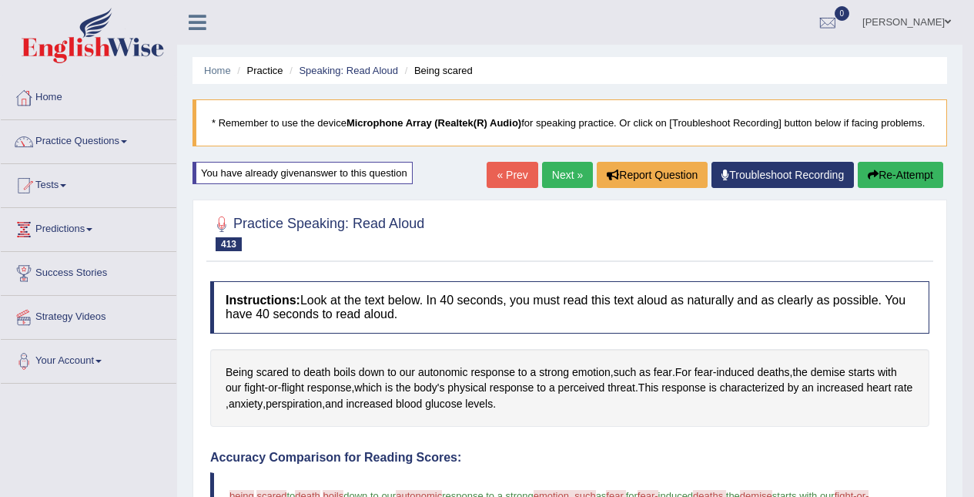
click at [906, 173] on button "Re-Attempt" at bounding box center [900, 175] width 85 height 26
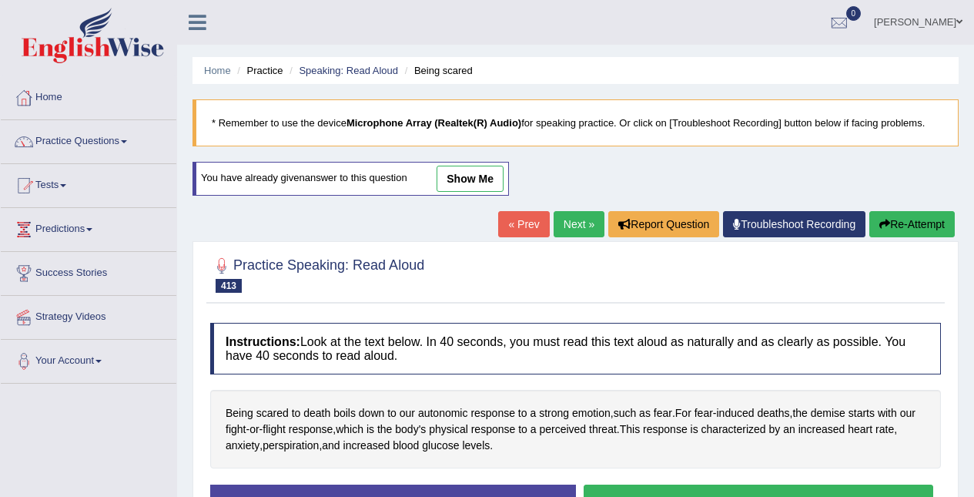
click at [446, 414] on span "autonomic" at bounding box center [443, 413] width 50 height 16
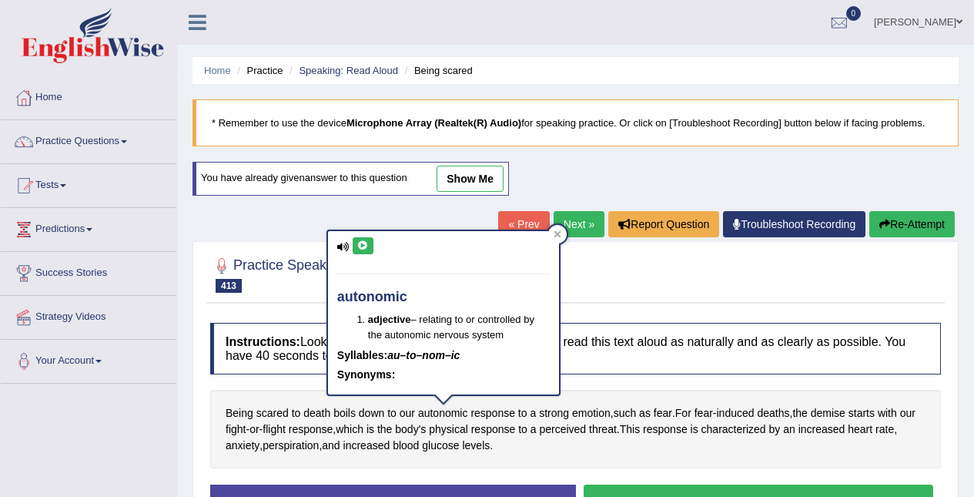
click at [367, 247] on icon at bounding box center [363, 245] width 12 height 9
click at [363, 245] on icon at bounding box center [363, 245] width 12 height 9
click at [361, 245] on icon at bounding box center [363, 245] width 12 height 9
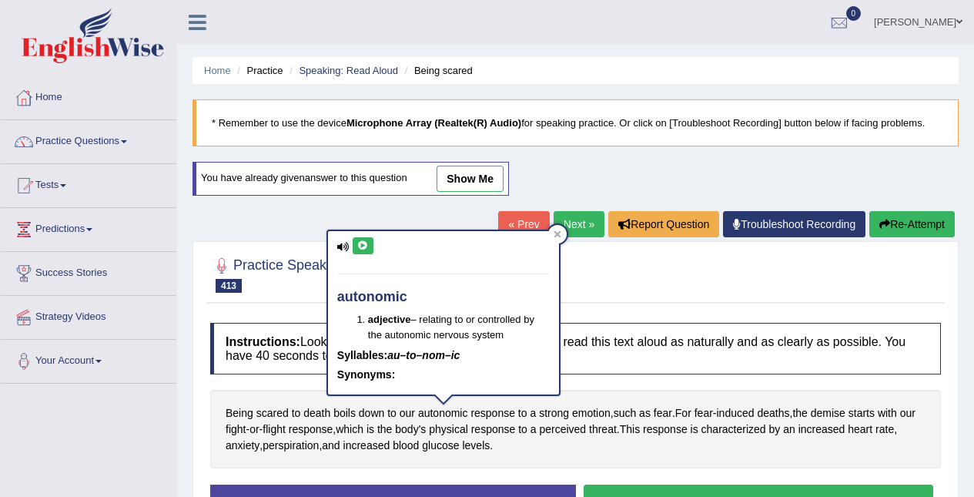
click at [360, 248] on icon at bounding box center [363, 245] width 12 height 9
click at [341, 246] on icon at bounding box center [343, 247] width 12 height 10
click at [363, 246] on icon at bounding box center [363, 245] width 12 height 9
click at [558, 243] on div "autonomic adjective – relating to or controlled by the autonomic nervous system…" at bounding box center [443, 313] width 231 height 164
click at [557, 233] on icon at bounding box center [557, 233] width 7 height 7
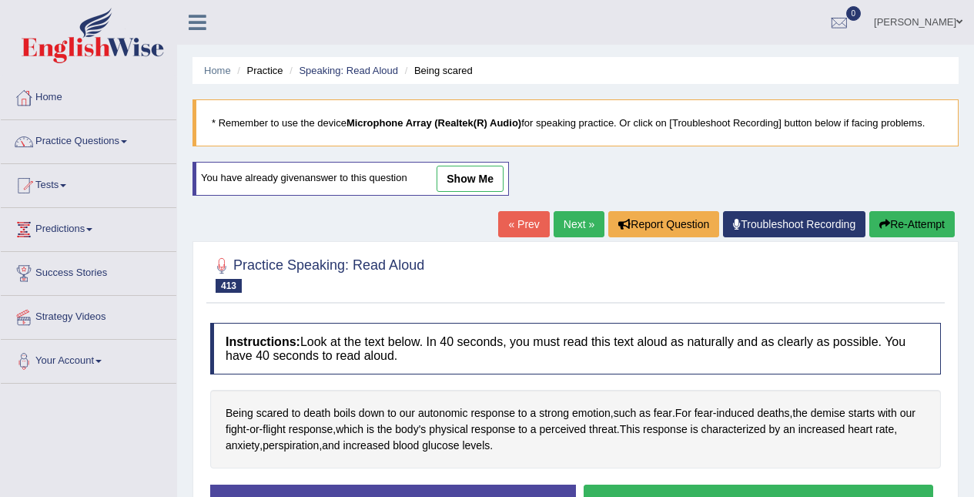
click at [451, 411] on span "autonomic" at bounding box center [443, 413] width 50 height 16
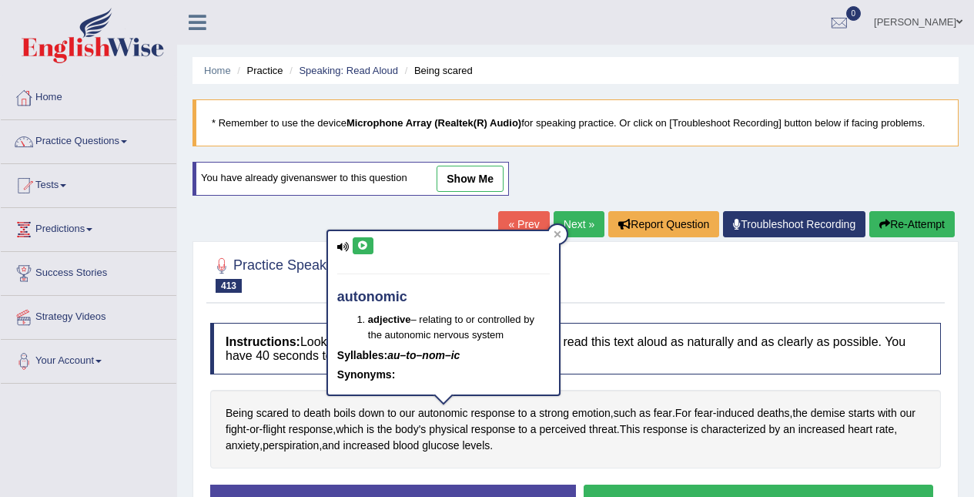
click at [364, 248] on icon at bounding box center [363, 245] width 12 height 9
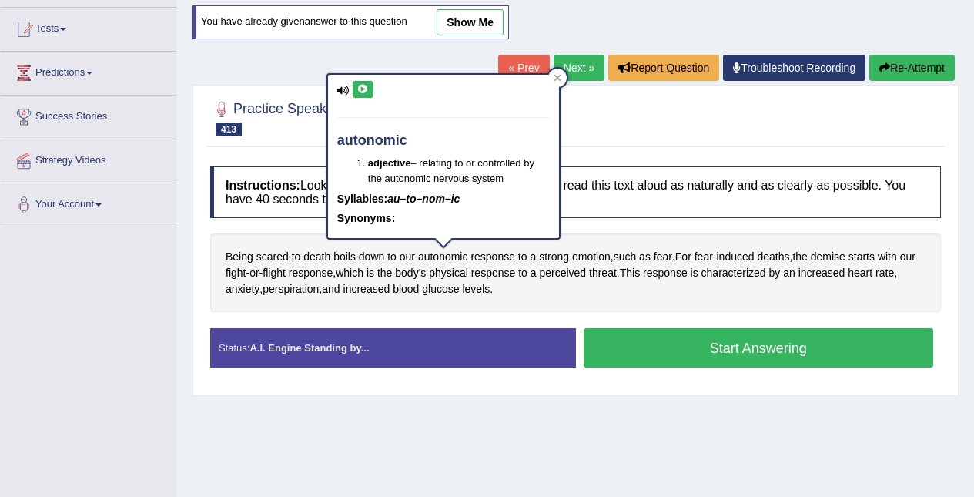
scroll to position [160, 0]
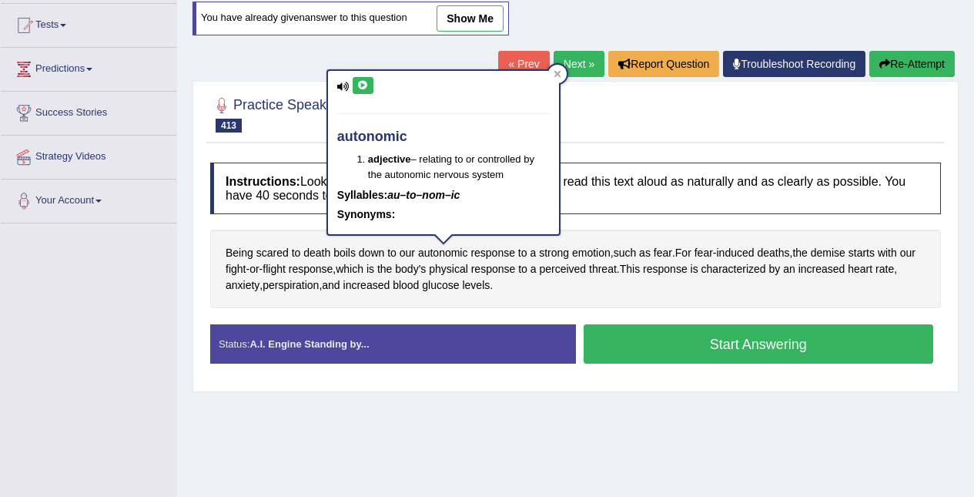
click at [445, 256] on span "autonomic" at bounding box center [443, 253] width 50 height 16
click at [441, 251] on span "autonomic" at bounding box center [443, 253] width 50 height 16
click at [363, 86] on icon at bounding box center [363, 85] width 12 height 9
click at [558, 76] on icon at bounding box center [558, 74] width 8 height 8
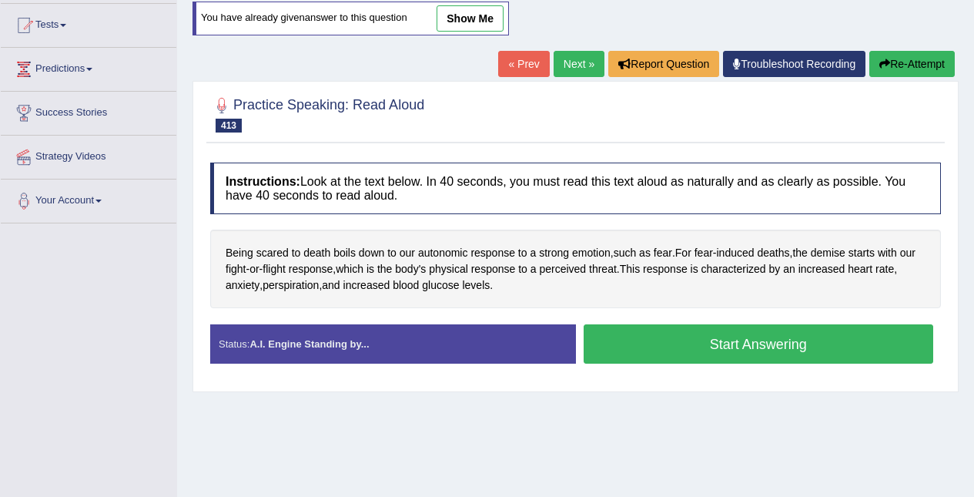
click at [352, 260] on span "boils" at bounding box center [344, 253] width 22 height 16
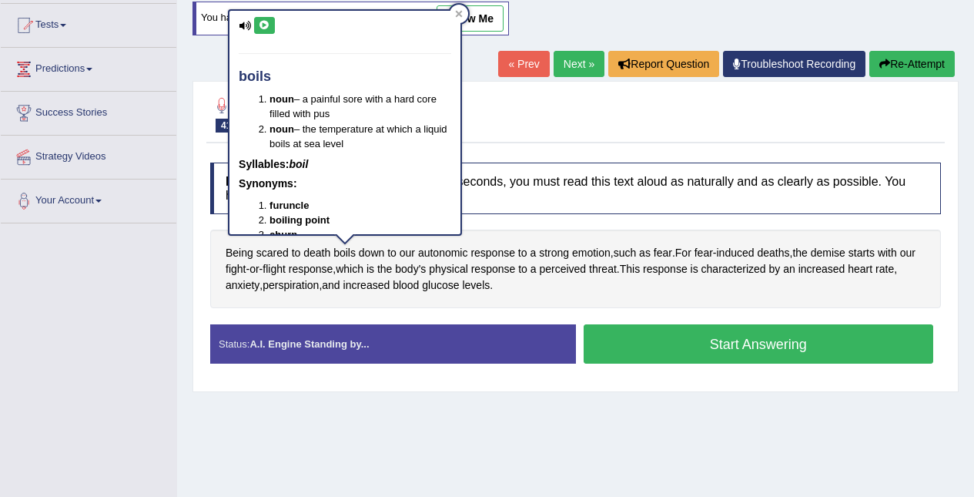
click at [265, 25] on icon at bounding box center [265, 25] width 12 height 9
click at [461, 18] on div at bounding box center [459, 14] width 18 height 18
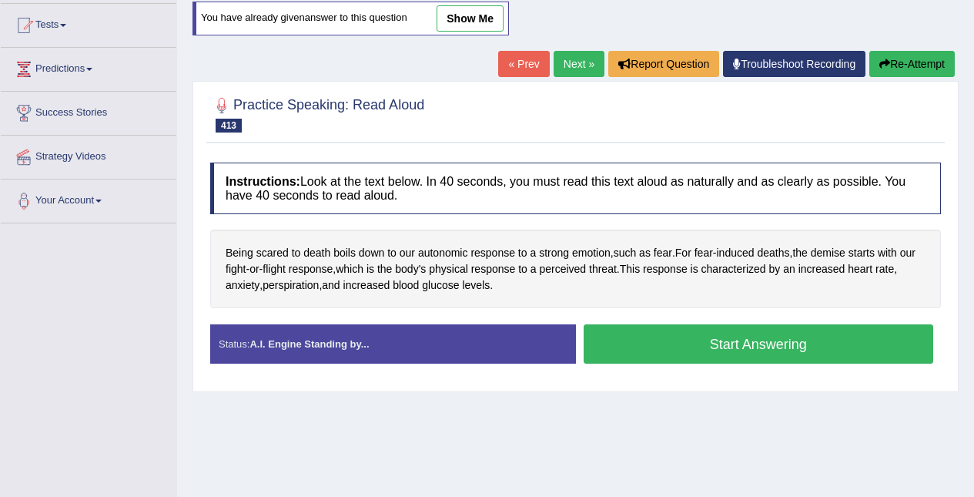
click at [744, 250] on span "induced" at bounding box center [736, 253] width 38 height 16
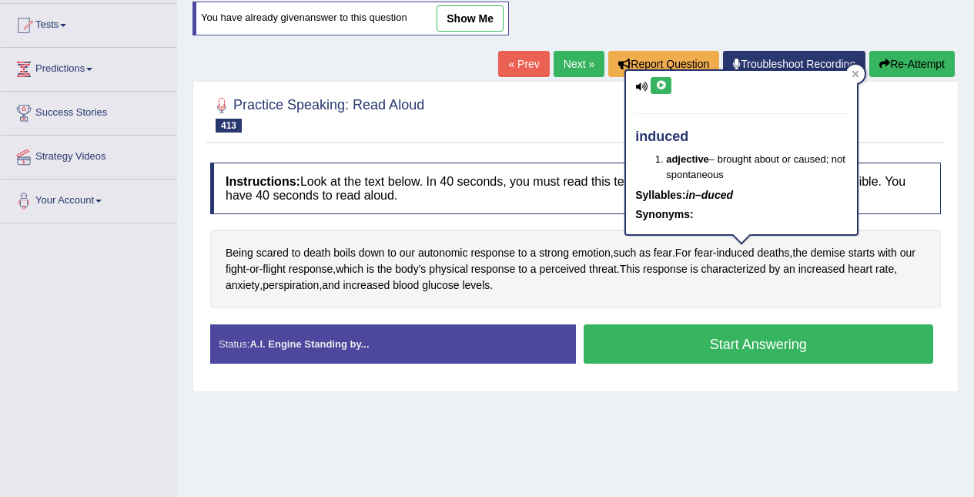
click at [664, 83] on icon at bounding box center [661, 85] width 12 height 9
click at [846, 253] on span "demise" at bounding box center [828, 253] width 35 height 16
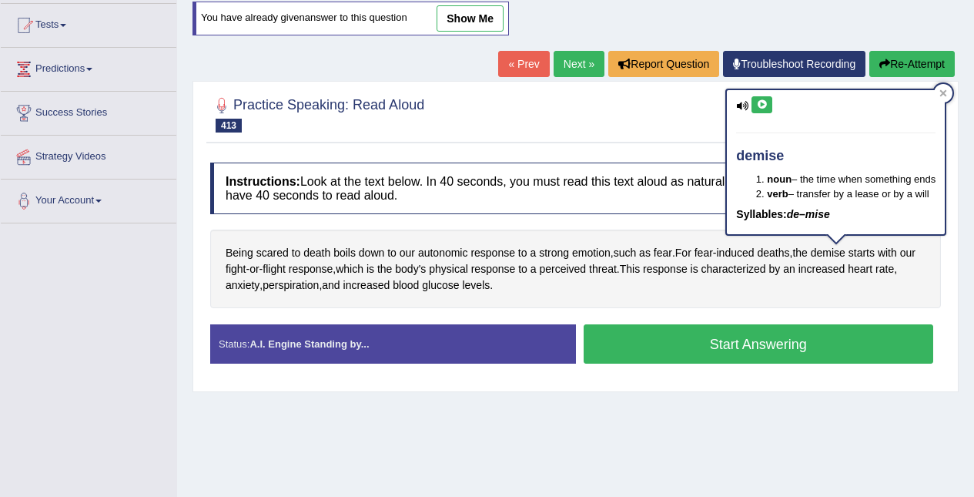
click at [766, 103] on icon at bounding box center [762, 104] width 12 height 9
click at [946, 93] on icon at bounding box center [943, 93] width 7 height 7
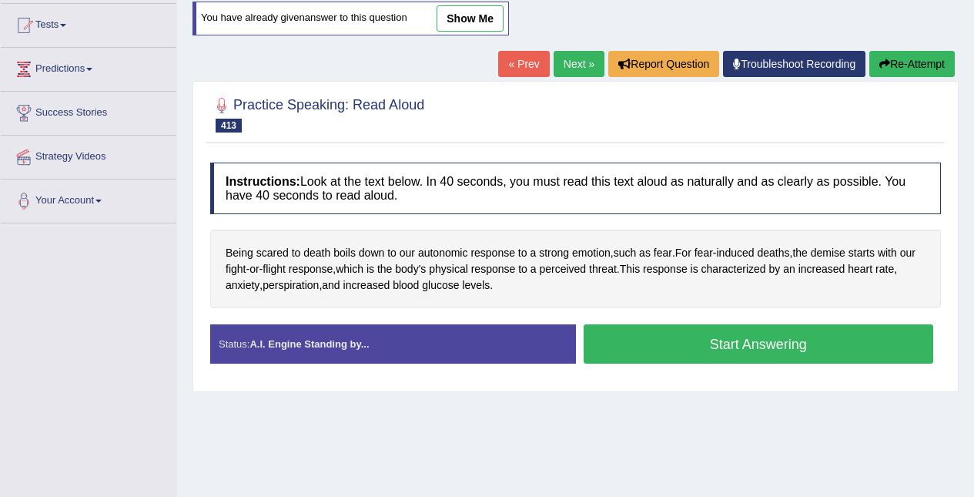
click at [788, 342] on button "Start Answering" at bounding box center [759, 343] width 350 height 39
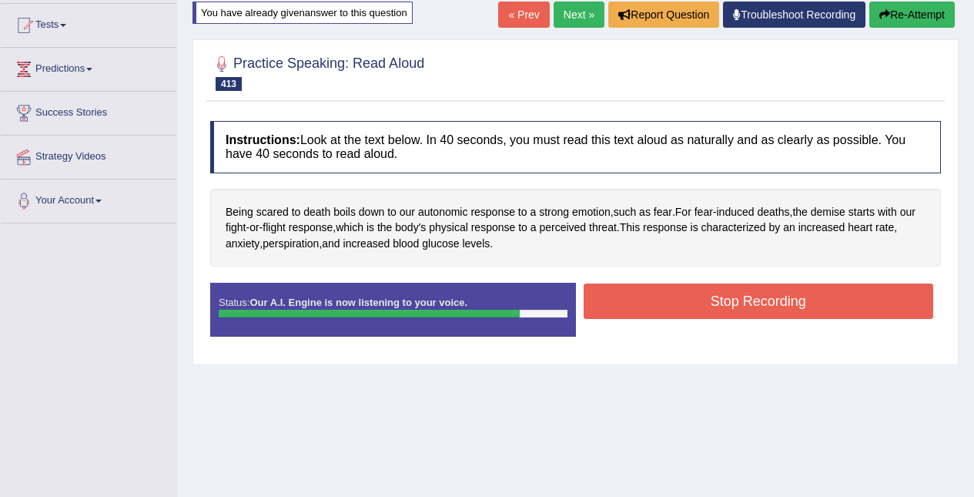
click at [751, 298] on button "Stop Recording" at bounding box center [759, 300] width 350 height 35
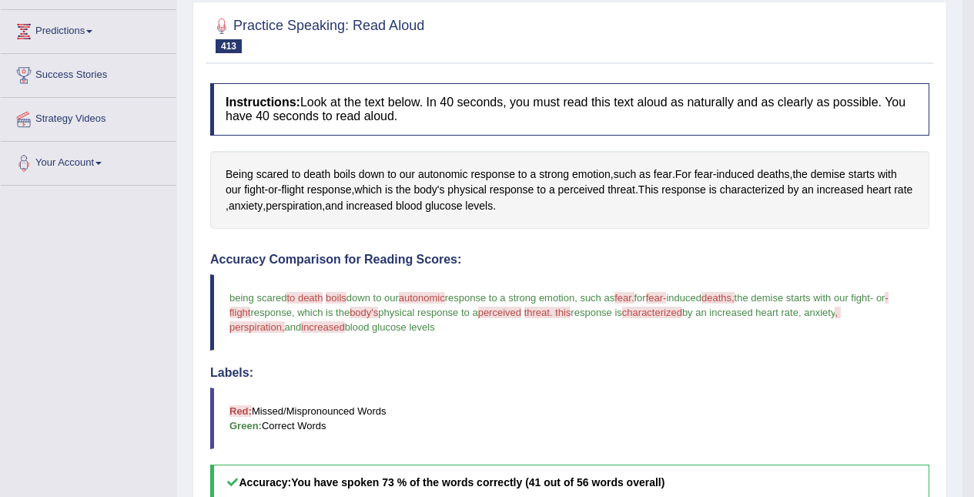
scroll to position [0, 0]
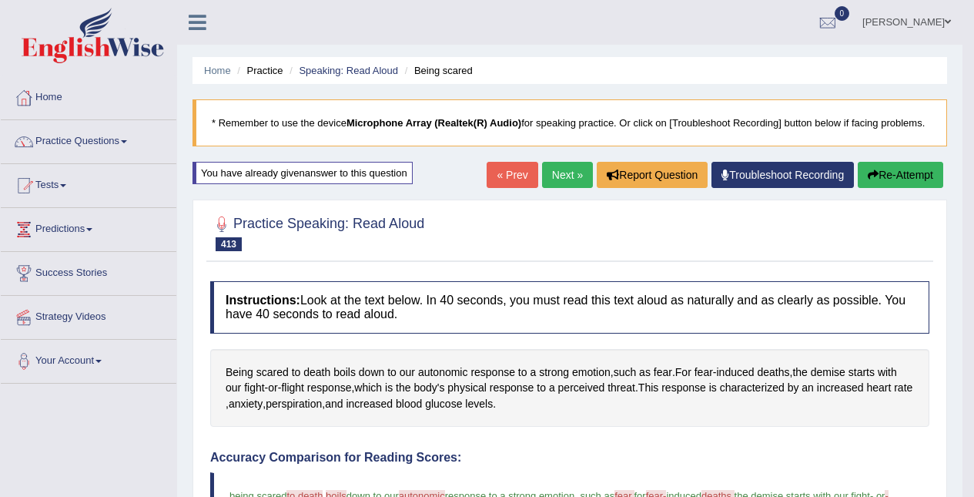
click at [555, 184] on link "Next »" at bounding box center [567, 175] width 51 height 26
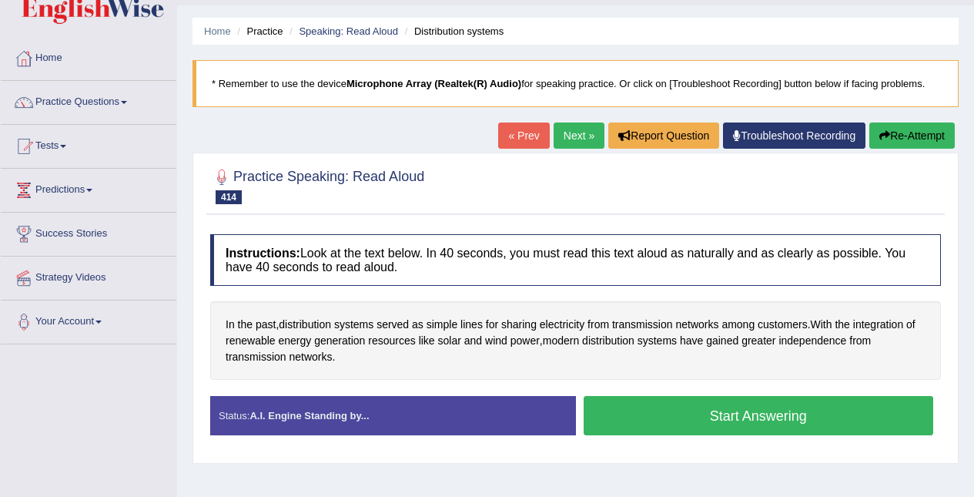
scroll to position [52, 0]
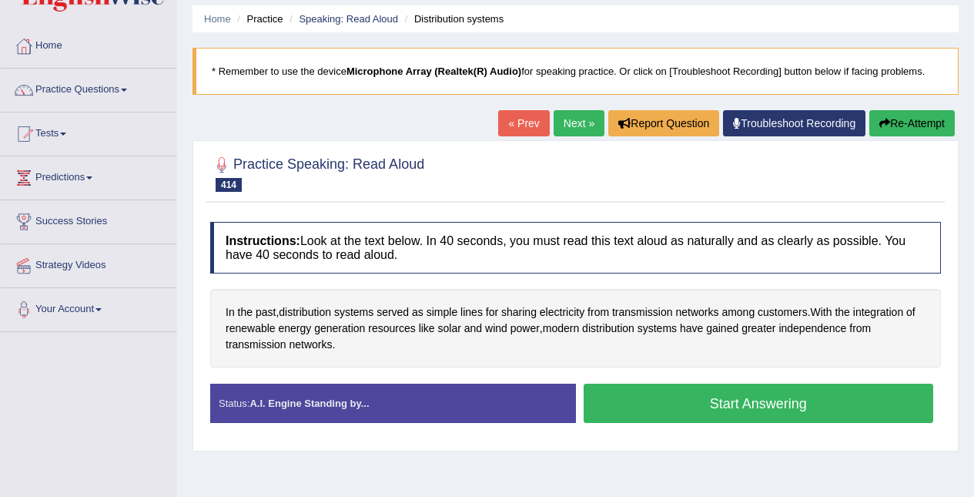
click at [813, 405] on button "Start Answering" at bounding box center [759, 403] width 350 height 39
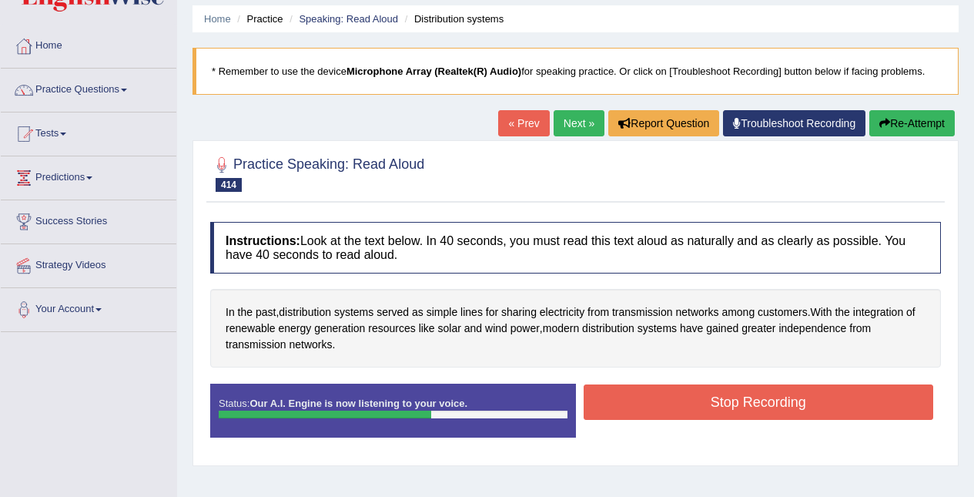
click at [808, 403] on button "Stop Recording" at bounding box center [759, 401] width 350 height 35
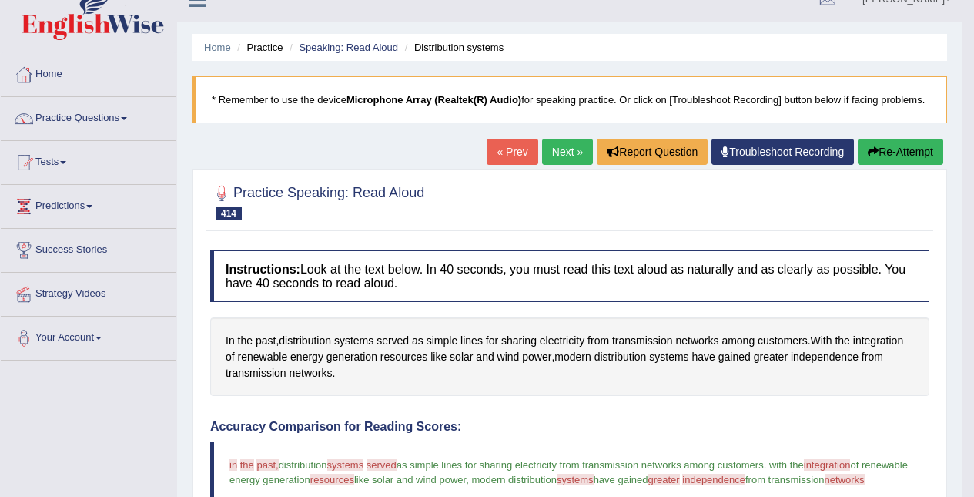
scroll to position [0, 0]
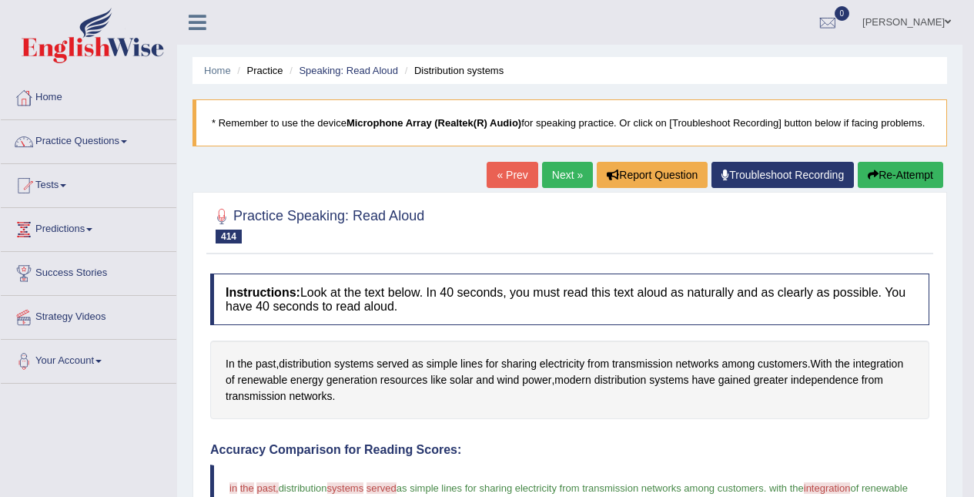
click at [561, 181] on link "Next »" at bounding box center [567, 175] width 51 height 26
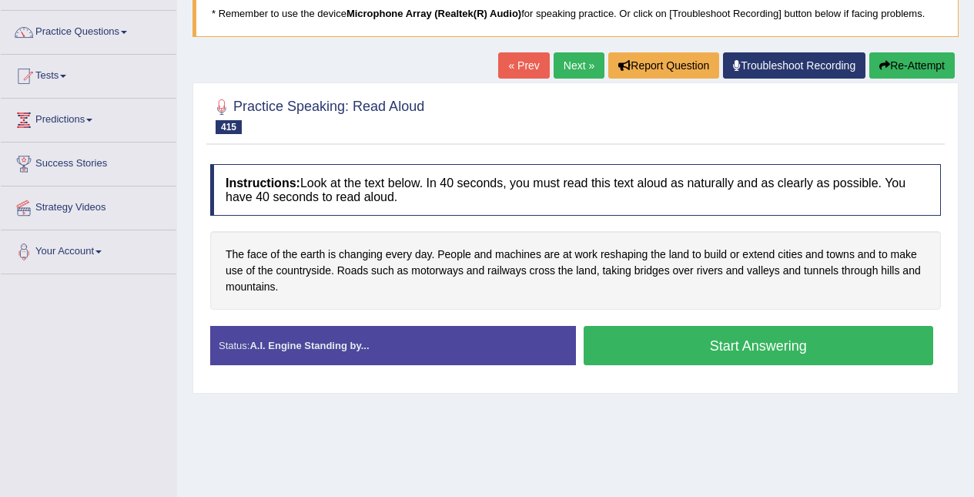
scroll to position [116, 0]
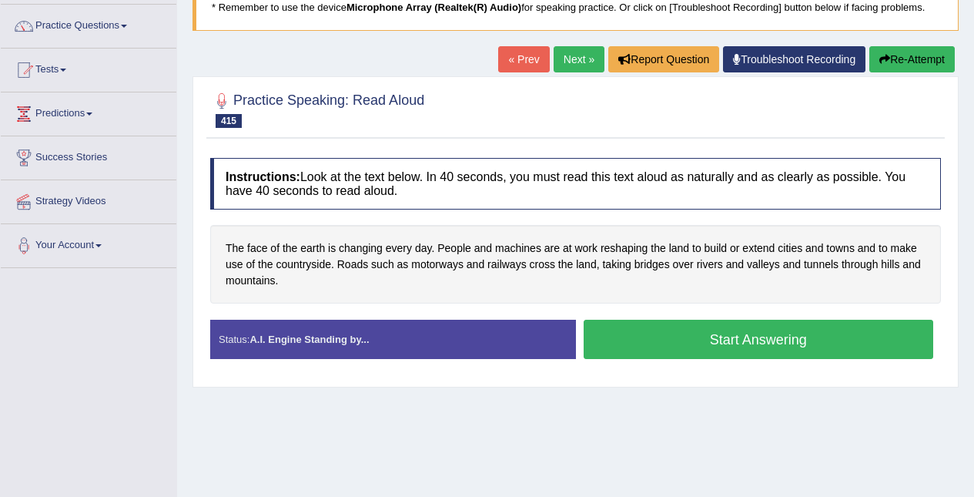
click at [821, 330] on button "Start Answering" at bounding box center [759, 339] width 350 height 39
click at [839, 342] on button "Start Answering" at bounding box center [759, 339] width 350 height 39
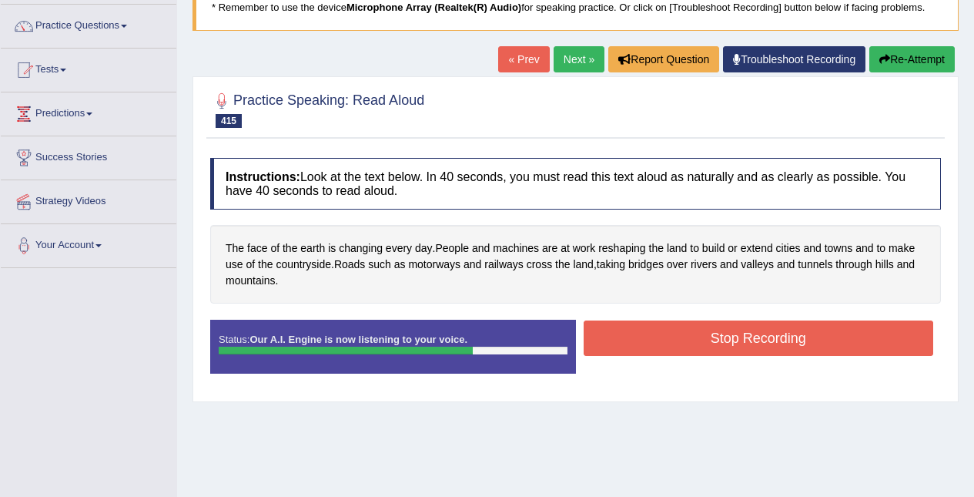
click at [869, 340] on button "Stop Recording" at bounding box center [759, 337] width 350 height 35
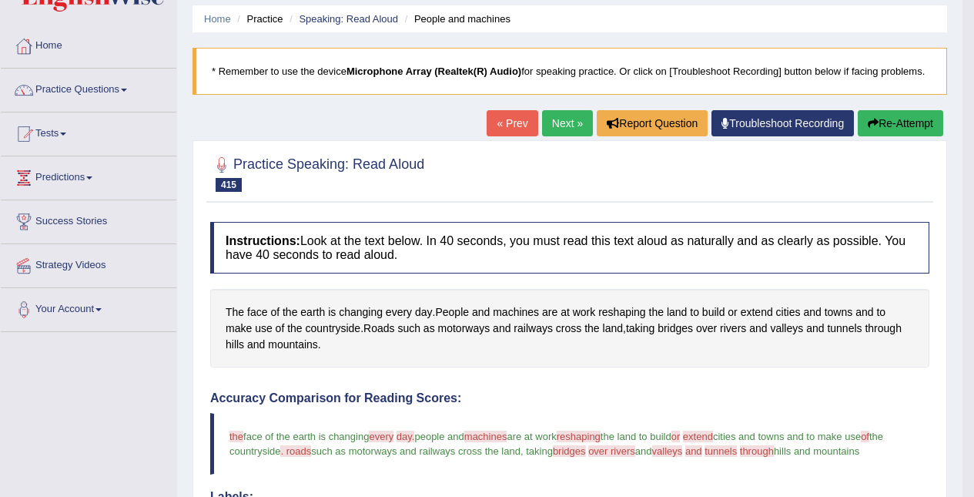
scroll to position [0, 0]
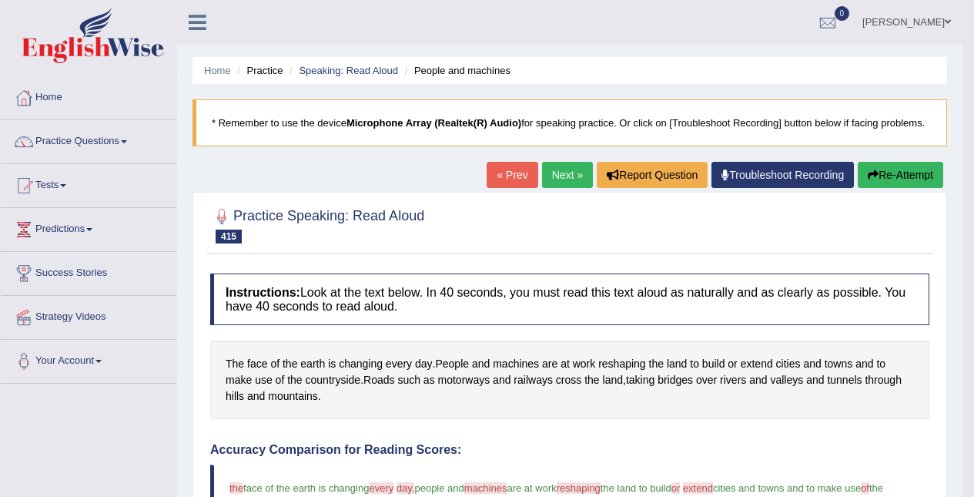
click at [563, 173] on link "Next »" at bounding box center [567, 175] width 51 height 26
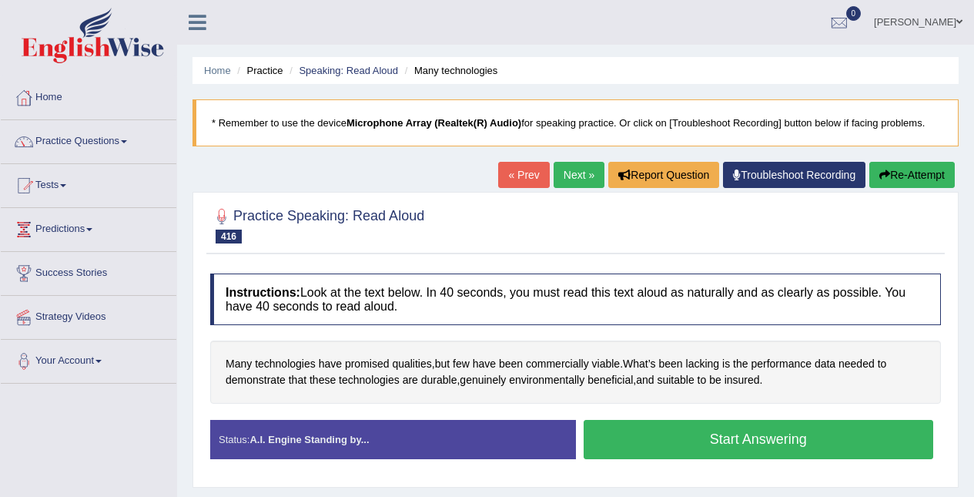
click at [826, 432] on button "Start Answering" at bounding box center [759, 439] width 350 height 39
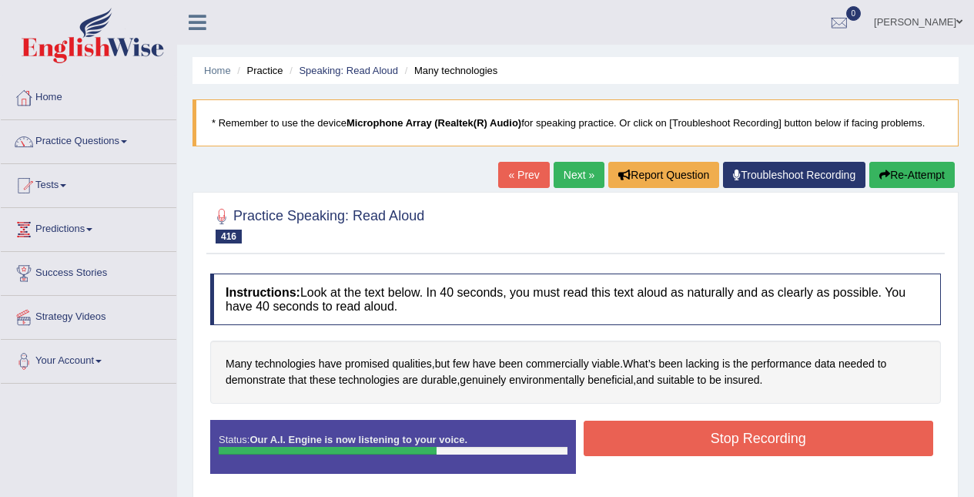
click at [831, 442] on button "Stop Recording" at bounding box center [759, 438] width 350 height 35
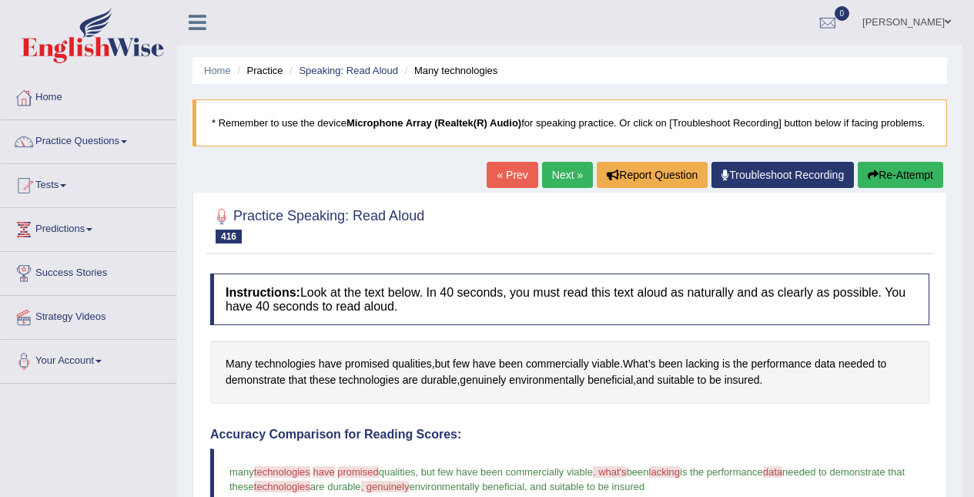
click at [555, 164] on link "Next »" at bounding box center [567, 175] width 51 height 26
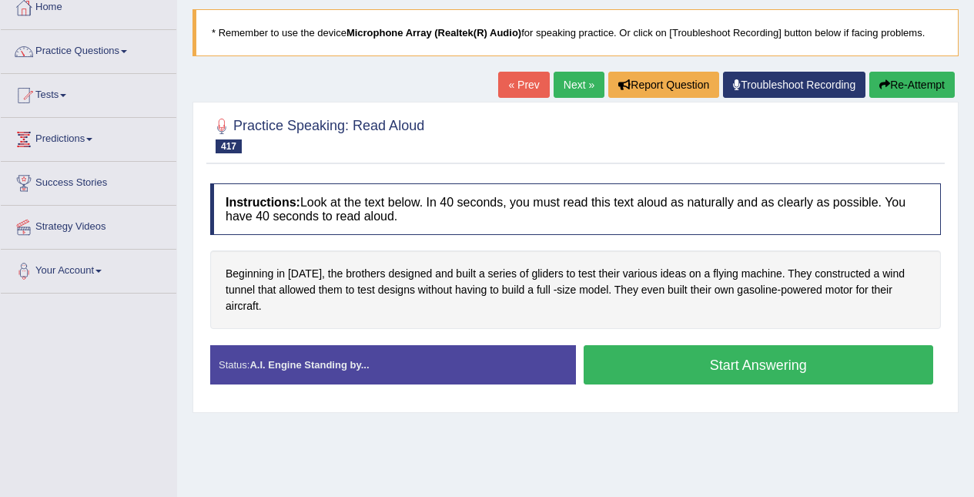
scroll to position [96, 0]
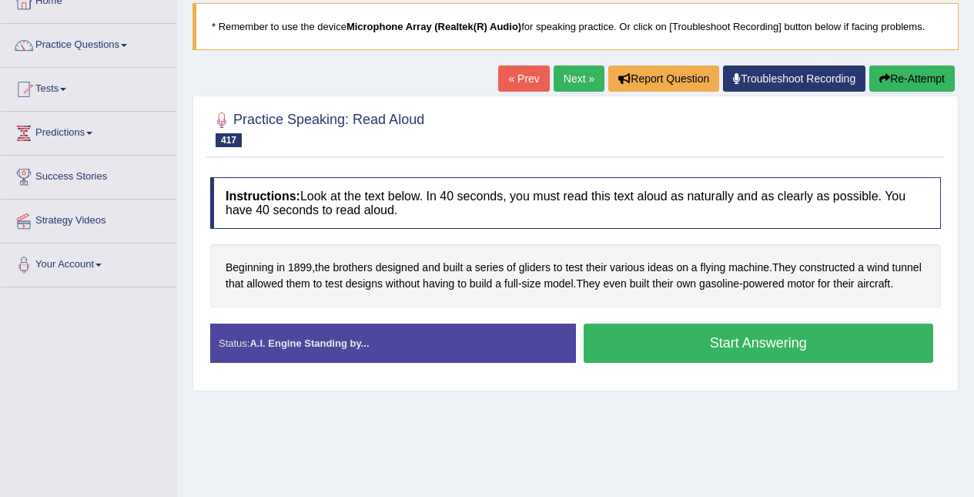
click at [826, 350] on button "Start Answering" at bounding box center [759, 342] width 350 height 39
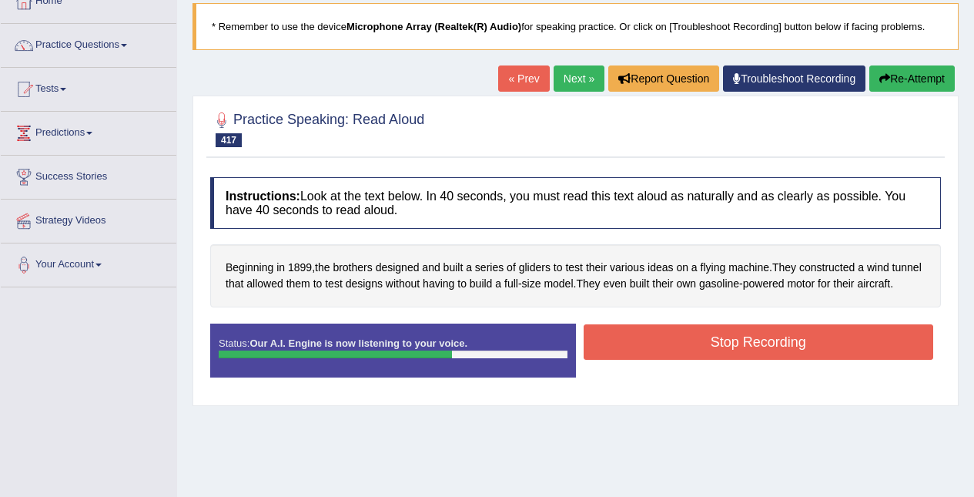
click at [851, 360] on button "Stop Recording" at bounding box center [759, 341] width 350 height 35
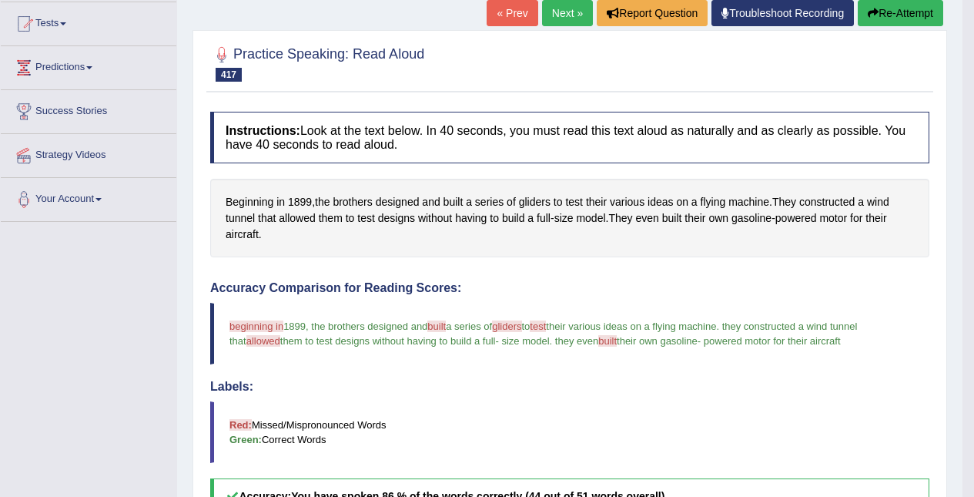
scroll to position [159, 0]
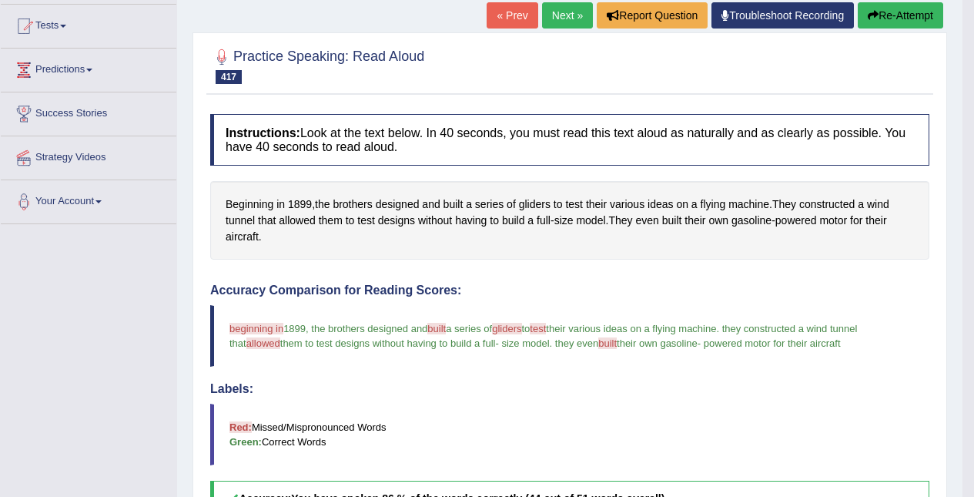
click at [568, 18] on link "Next »" at bounding box center [567, 15] width 51 height 26
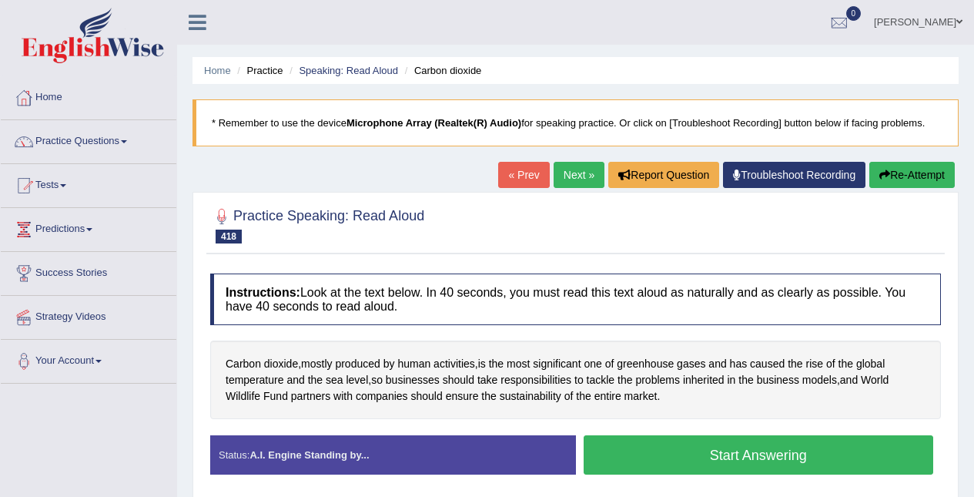
click at [841, 456] on button "Start Answering" at bounding box center [759, 454] width 350 height 39
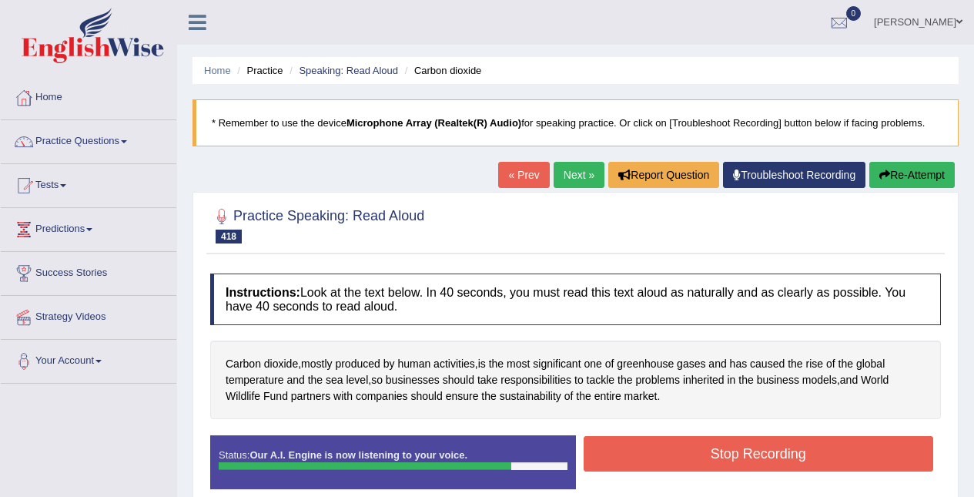
click at [831, 458] on button "Stop Recording" at bounding box center [759, 453] width 350 height 35
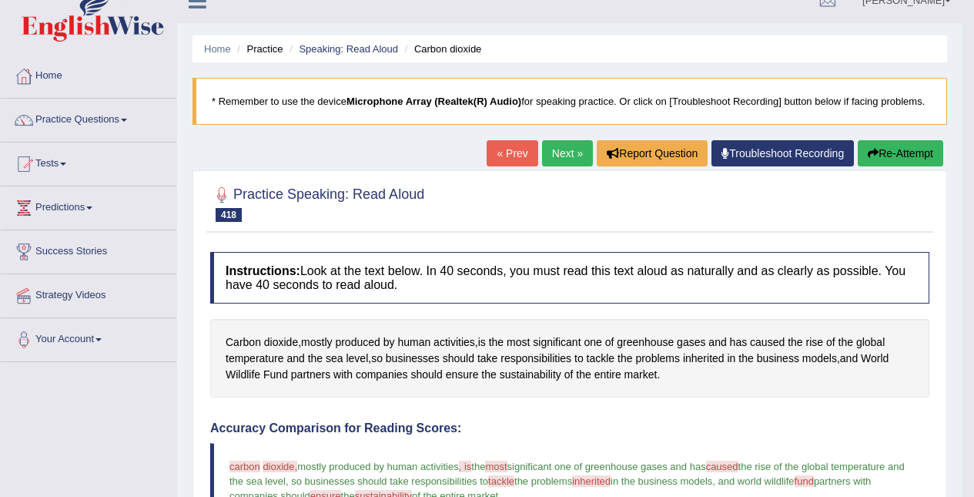
scroll to position [19, 0]
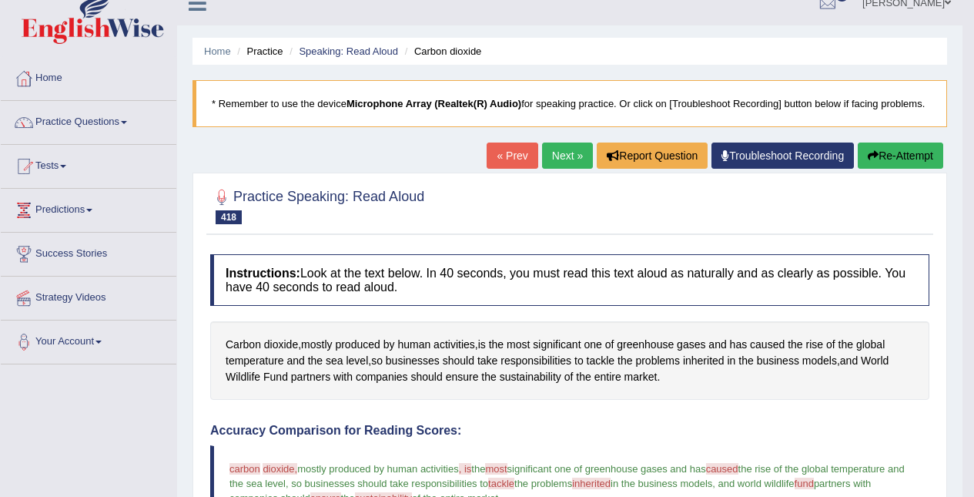
click at [567, 147] on link "Next »" at bounding box center [567, 155] width 51 height 26
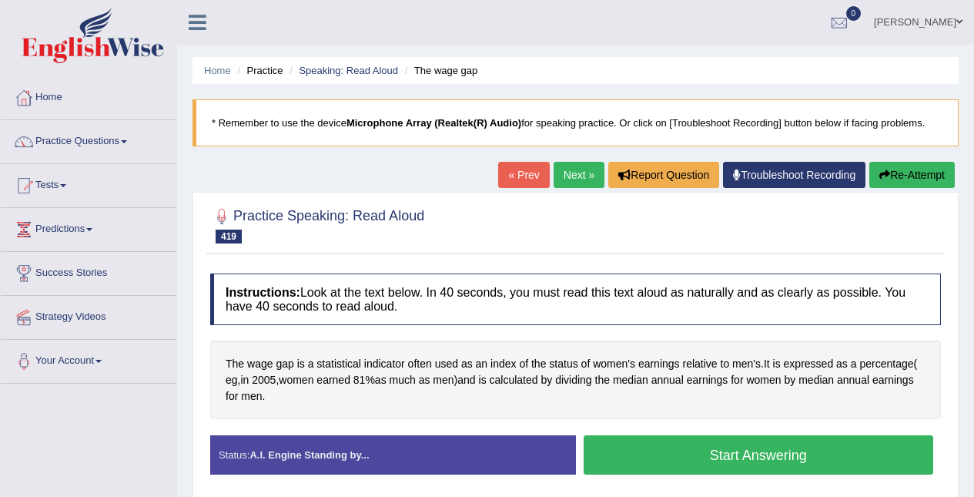
click at [809, 451] on button "Start Answering" at bounding box center [759, 454] width 350 height 39
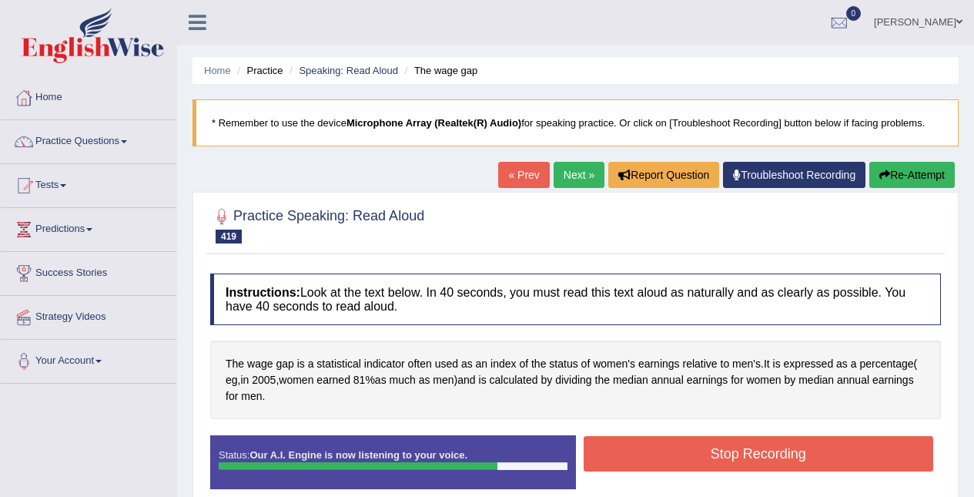
click at [824, 459] on button "Stop Recording" at bounding box center [759, 453] width 350 height 35
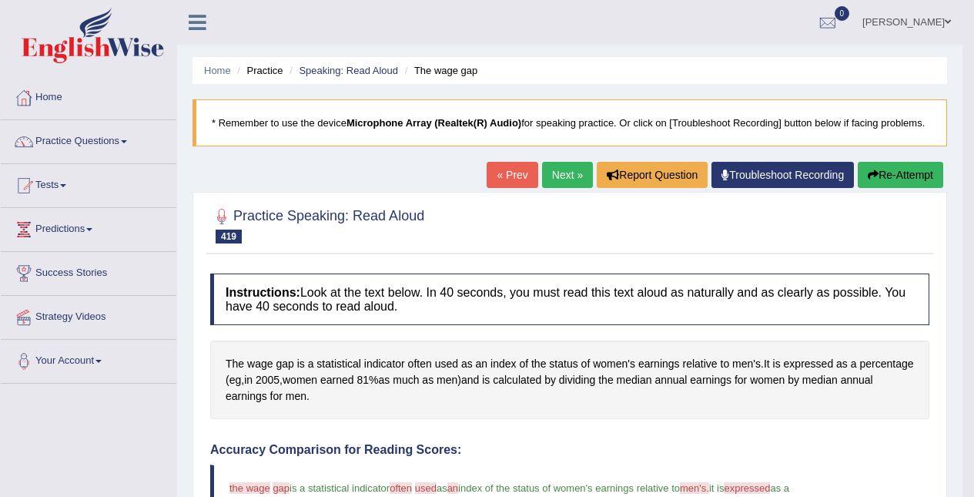
click at [557, 170] on link "Next »" at bounding box center [567, 175] width 51 height 26
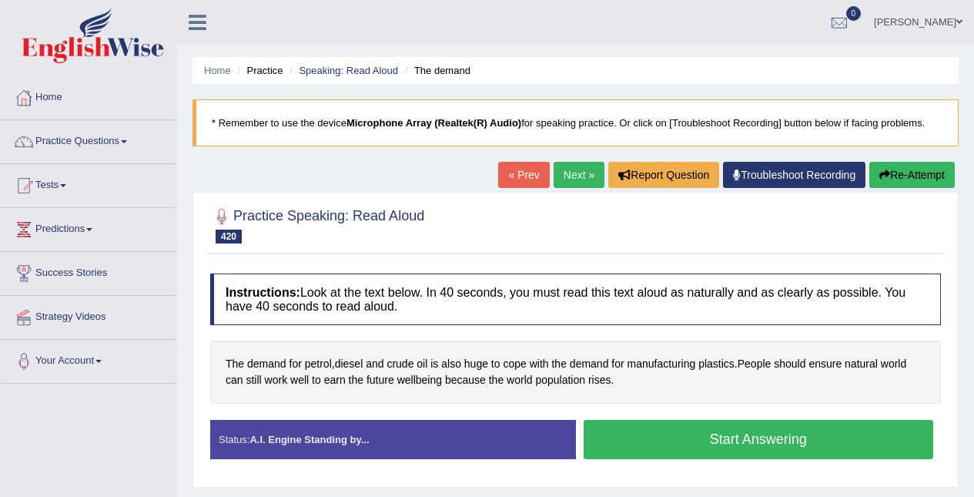
click at [505, 169] on link "« Prev" at bounding box center [523, 175] width 51 height 26
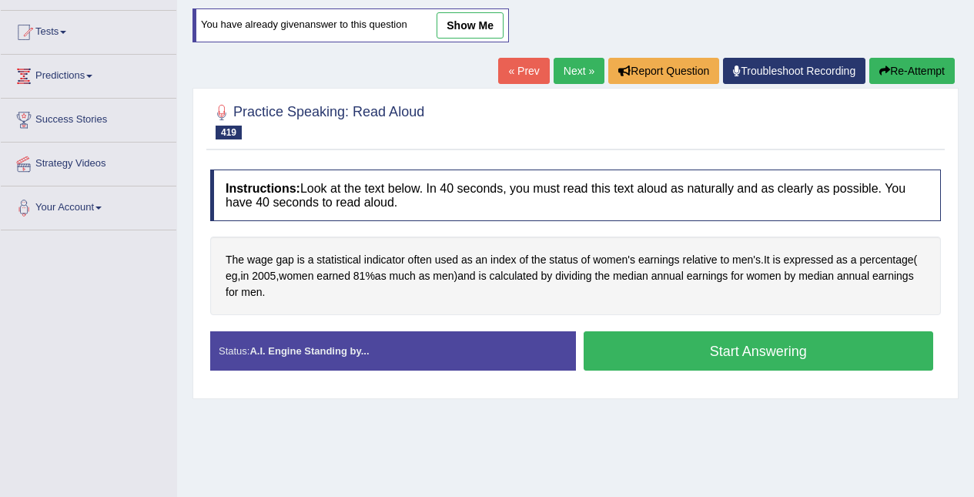
scroll to position [159, 0]
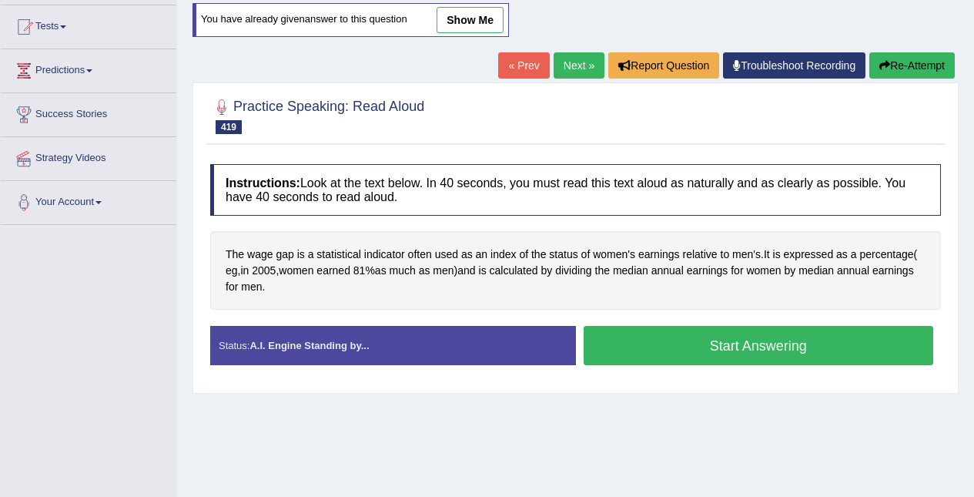
click at [269, 251] on span "wage" at bounding box center [259, 254] width 25 height 16
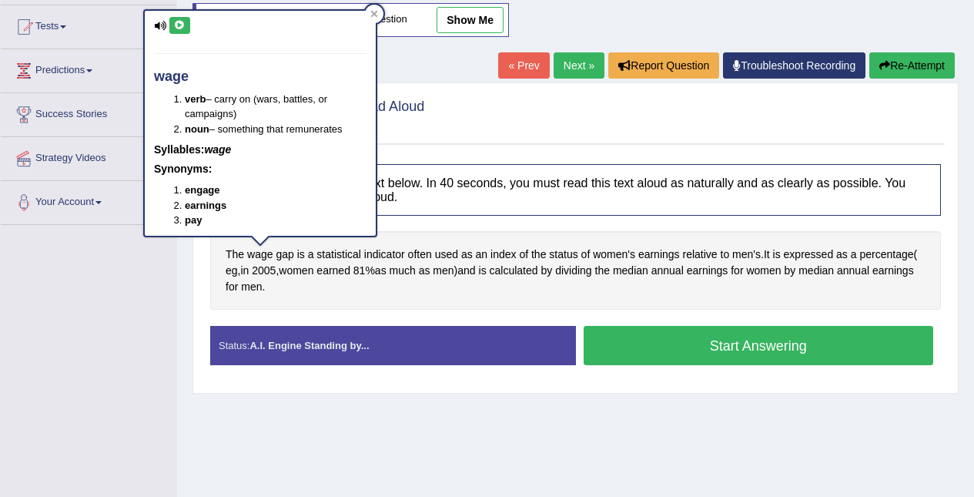
click at [183, 25] on icon at bounding box center [180, 25] width 12 height 9
click at [343, 255] on span "statistical" at bounding box center [339, 254] width 45 height 16
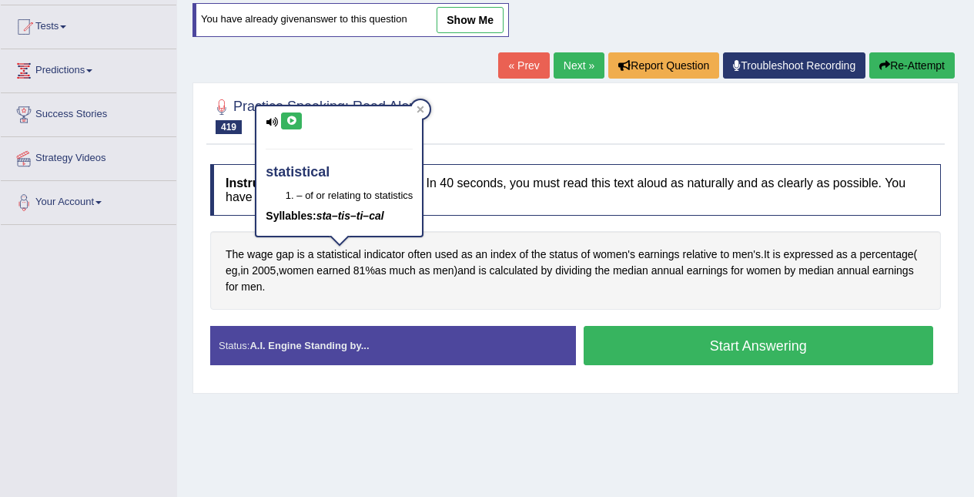
click at [295, 120] on icon at bounding box center [292, 120] width 12 height 9
click at [425, 109] on div at bounding box center [420, 109] width 18 height 18
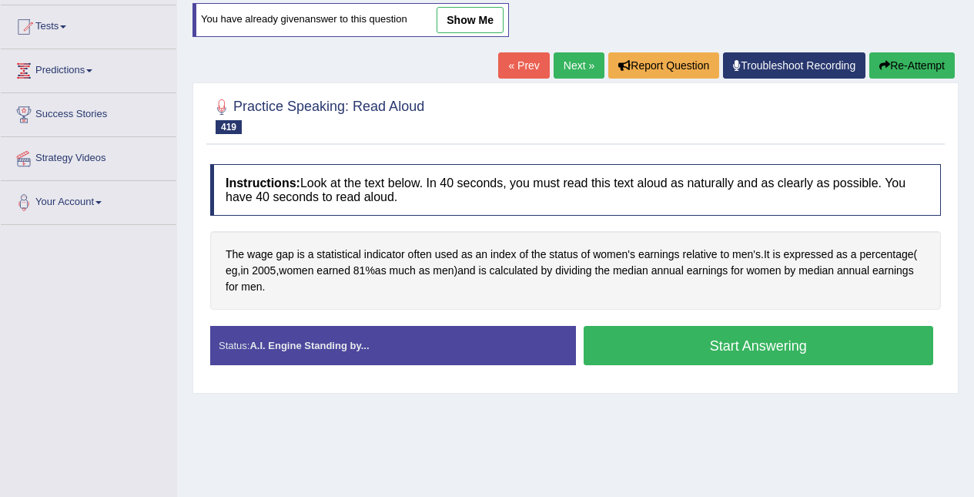
click at [393, 262] on span "indicator" at bounding box center [384, 254] width 41 height 16
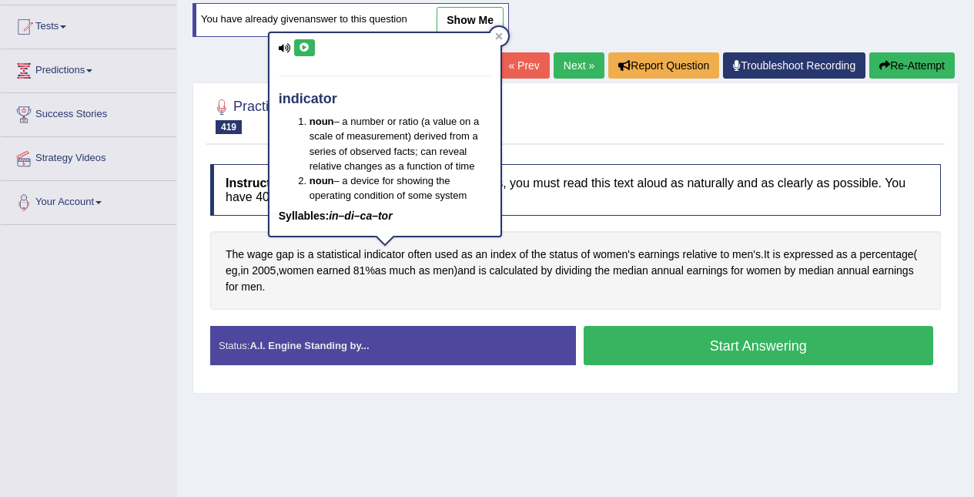
click at [308, 50] on icon at bounding box center [305, 47] width 12 height 9
click at [613, 253] on span "women's" at bounding box center [614, 254] width 42 height 16
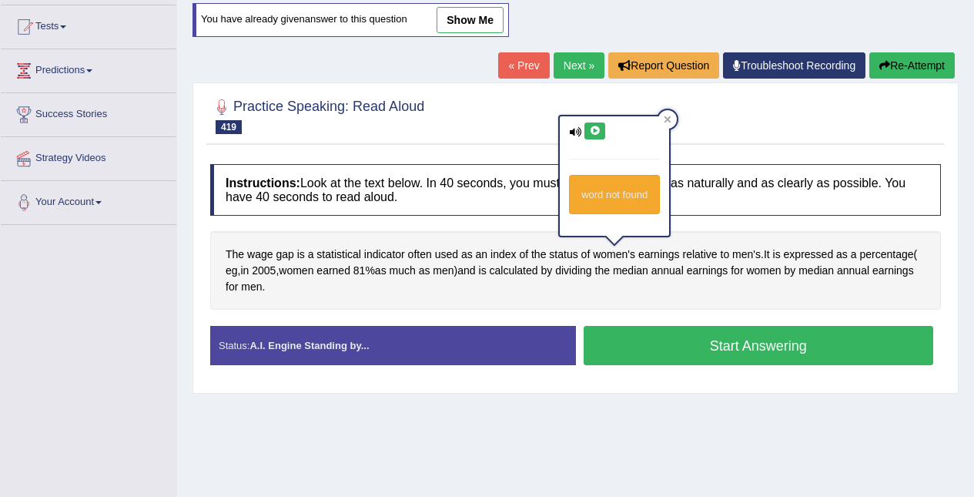
click at [598, 128] on icon at bounding box center [595, 130] width 12 height 9
click at [662, 254] on span "earnings" at bounding box center [659, 254] width 42 height 16
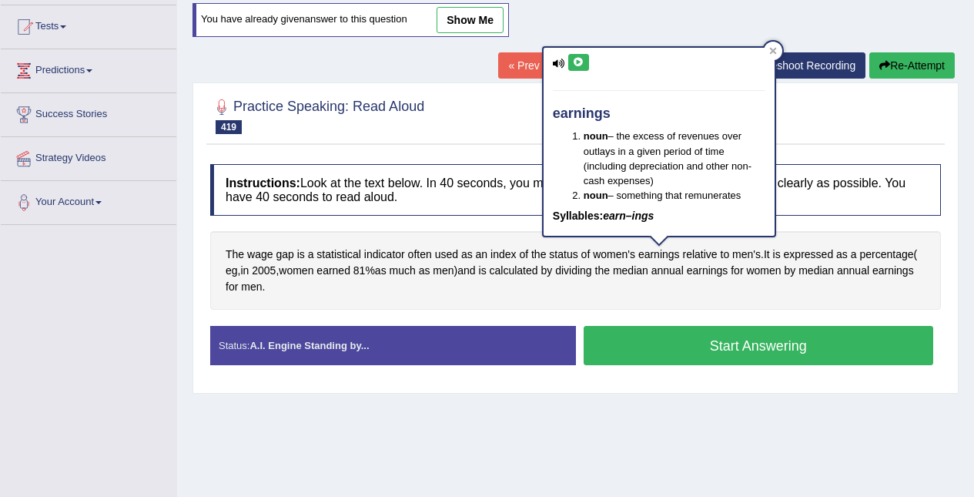
click at [581, 61] on icon at bounding box center [579, 62] width 12 height 9
click at [765, 56] on div "earnings noun – the excess of revenues over outlays in a given period of time (…" at bounding box center [659, 142] width 231 height 189
click at [765, 55] on div "earnings noun – the excess of revenues over outlays in a given period of time (…" at bounding box center [659, 142] width 231 height 189
click at [772, 50] on icon at bounding box center [772, 50] width 7 height 7
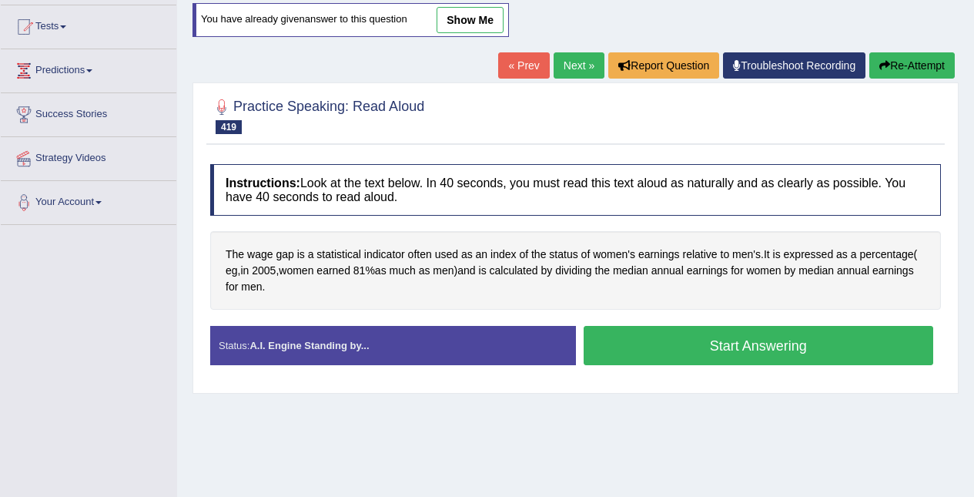
click at [611, 247] on span "women's" at bounding box center [614, 254] width 42 height 16
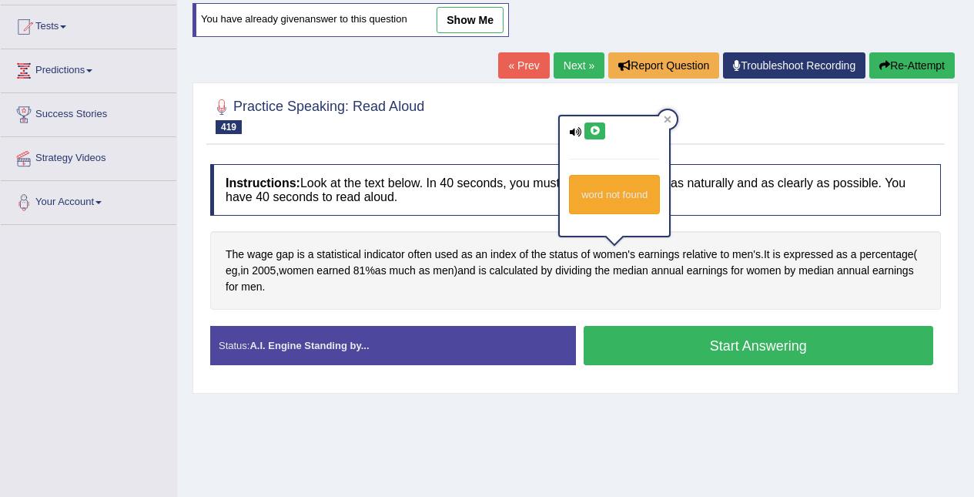
click at [591, 129] on icon at bounding box center [595, 130] width 12 height 9
click at [615, 198] on div "word not found" at bounding box center [614, 194] width 91 height 39
click at [575, 129] on icon at bounding box center [575, 132] width 12 height 10
click at [598, 135] on icon at bounding box center [595, 130] width 12 height 9
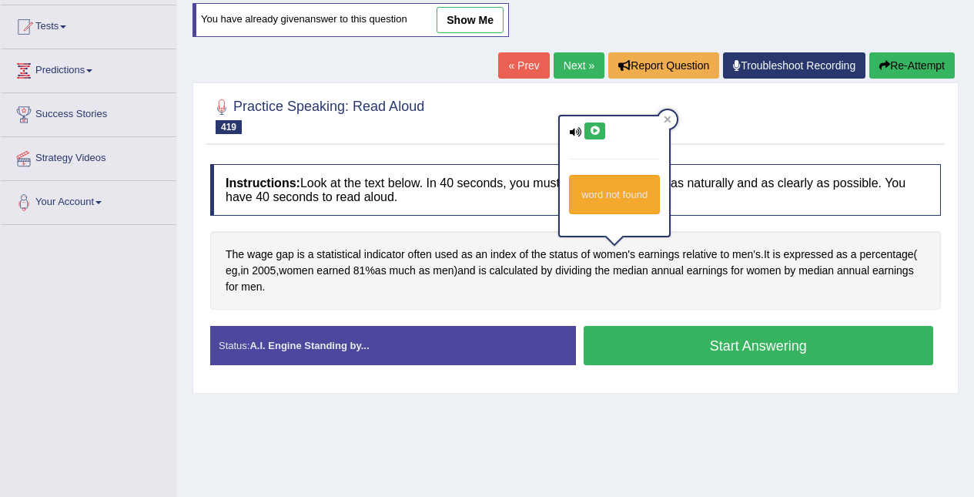
click at [597, 134] on icon at bounding box center [595, 130] width 12 height 9
click at [591, 133] on icon at bounding box center [595, 130] width 12 height 9
click at [592, 130] on icon at bounding box center [595, 130] width 12 height 9
click at [669, 136] on div "word not found" at bounding box center [614, 176] width 112 height 122
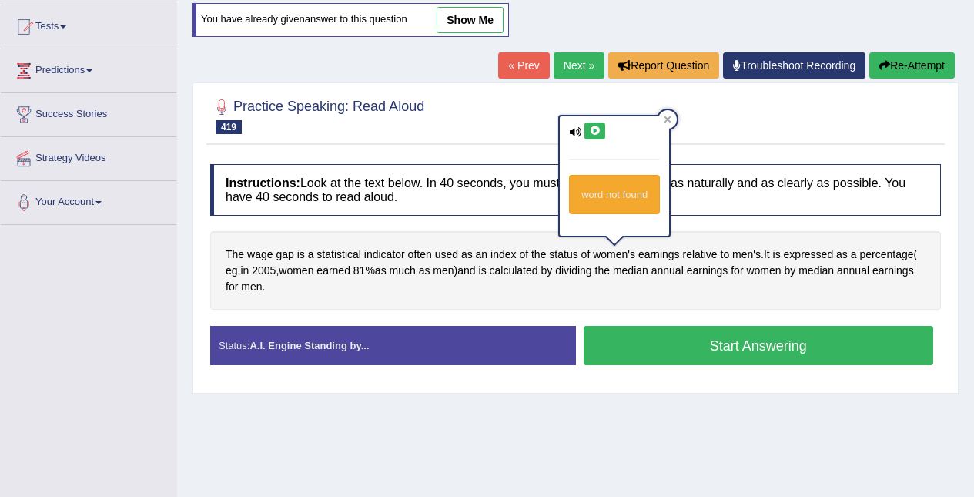
click at [662, 119] on div at bounding box center [667, 119] width 18 height 18
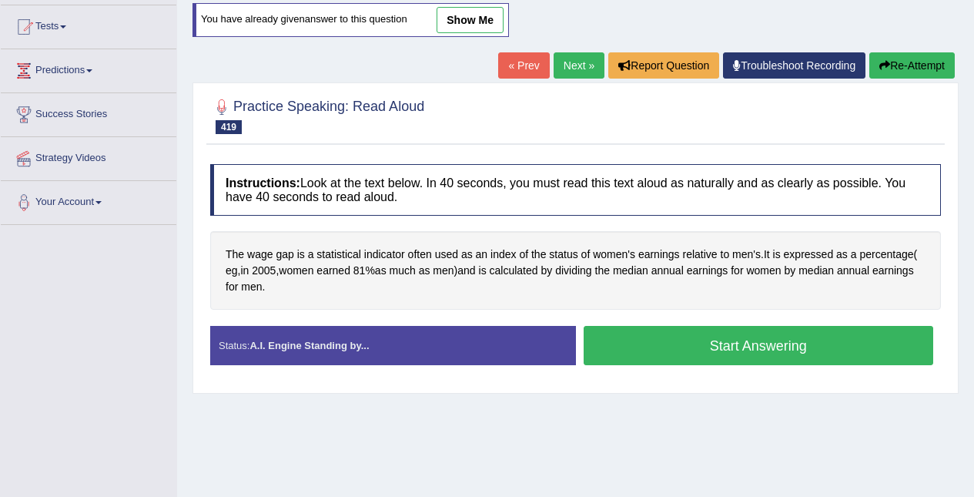
click at [812, 250] on span "expressed" at bounding box center [809, 254] width 50 height 16
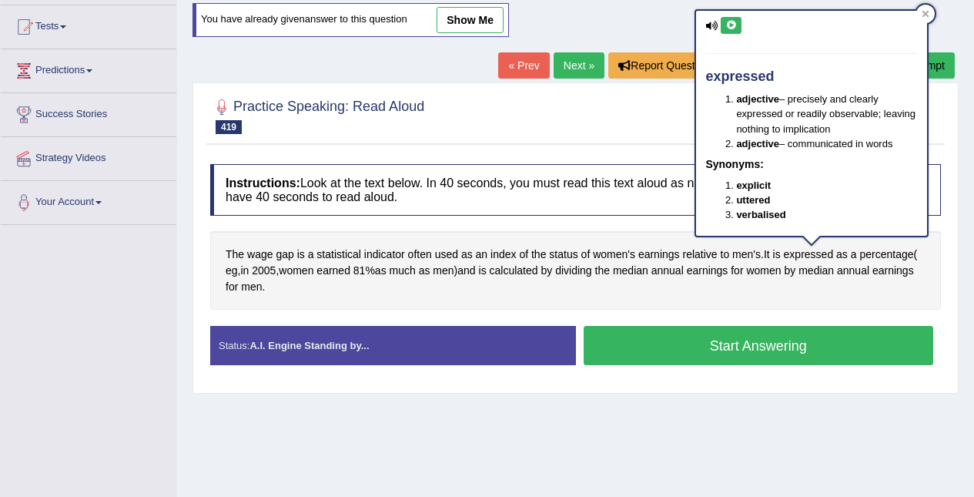
click at [735, 24] on icon at bounding box center [731, 25] width 12 height 9
click at [731, 27] on icon at bounding box center [731, 25] width 12 height 9
click at [890, 257] on span "percentage" at bounding box center [886, 254] width 54 height 16
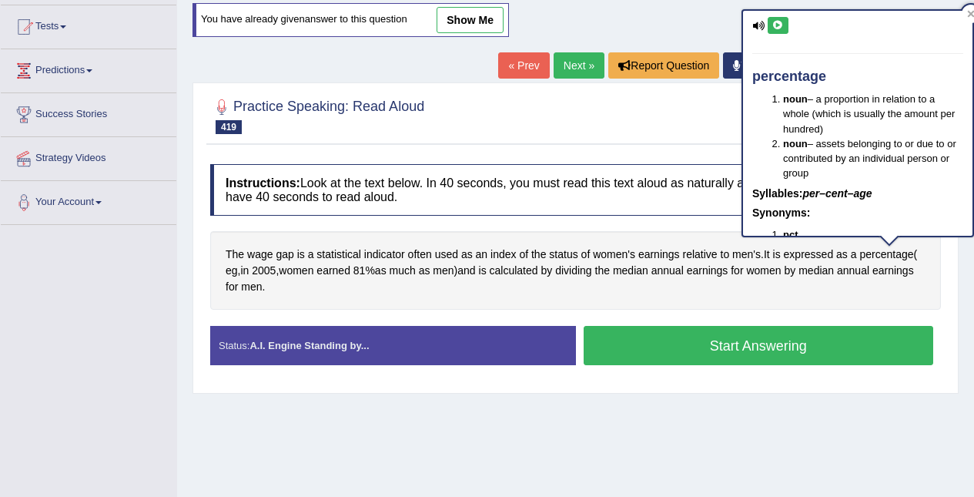
click at [303, 270] on span "women" at bounding box center [296, 271] width 35 height 16
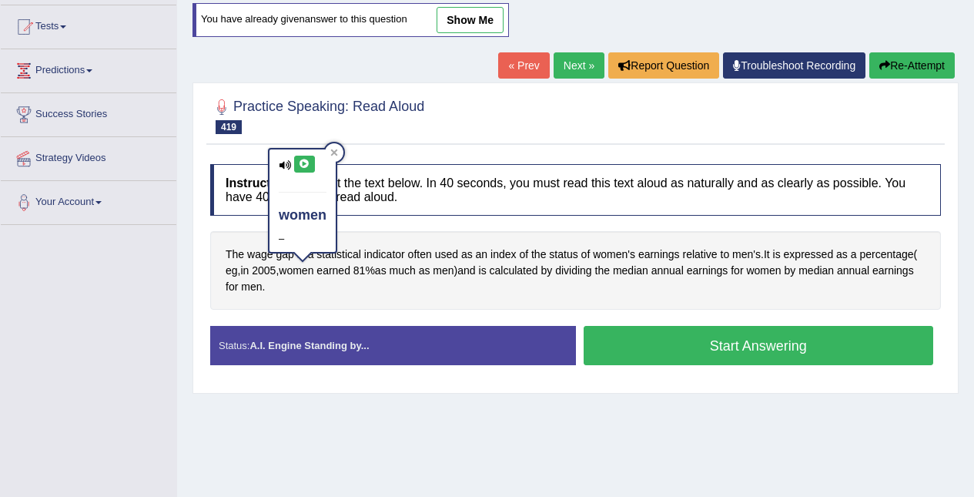
click at [309, 166] on icon at bounding box center [305, 163] width 12 height 9
click at [531, 270] on span "calculated" at bounding box center [514, 271] width 49 height 16
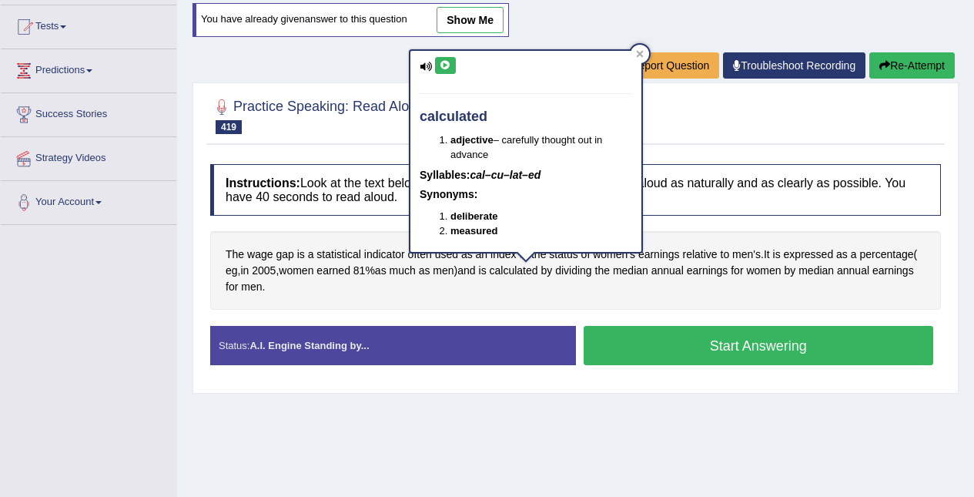
click at [648, 272] on span "median" at bounding box center [630, 271] width 35 height 16
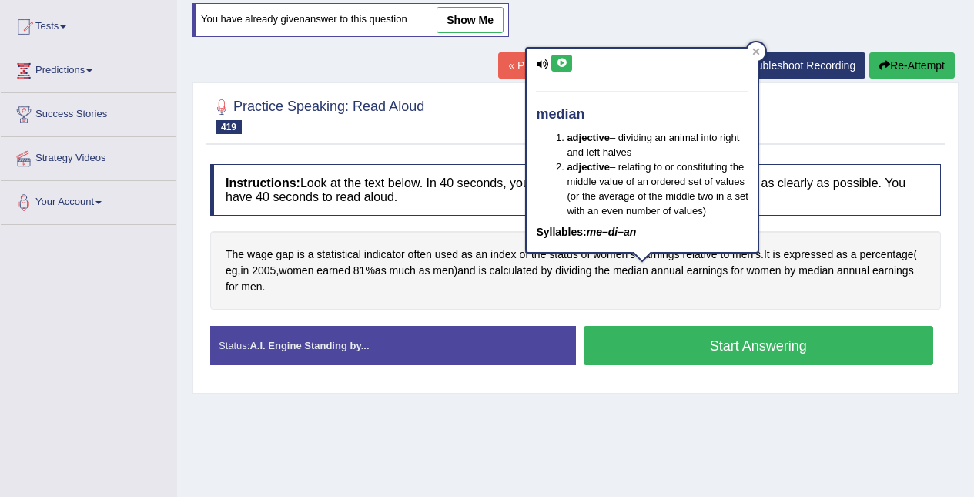
click at [561, 61] on icon at bounding box center [562, 63] width 12 height 9
click at [831, 274] on span "median" at bounding box center [816, 271] width 35 height 16
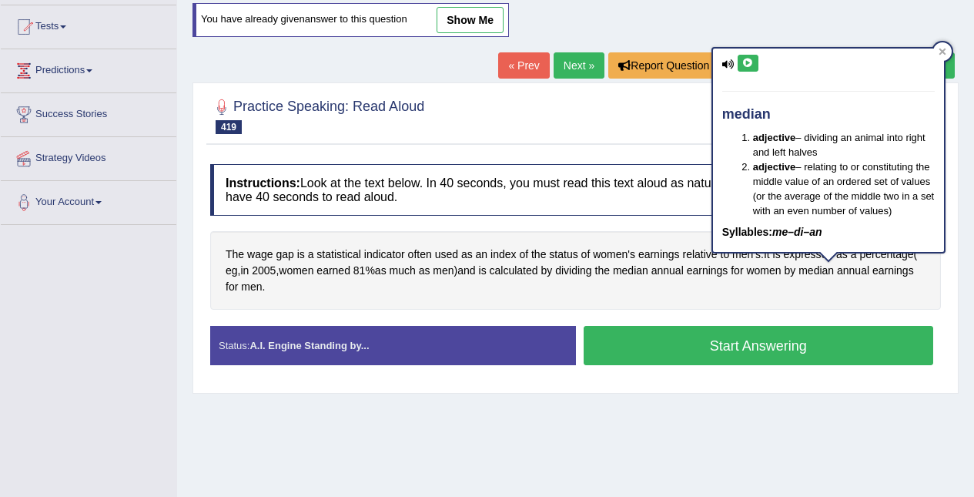
click at [745, 66] on icon at bounding box center [748, 63] width 12 height 9
click at [591, 277] on span "dividing" at bounding box center [573, 271] width 36 height 16
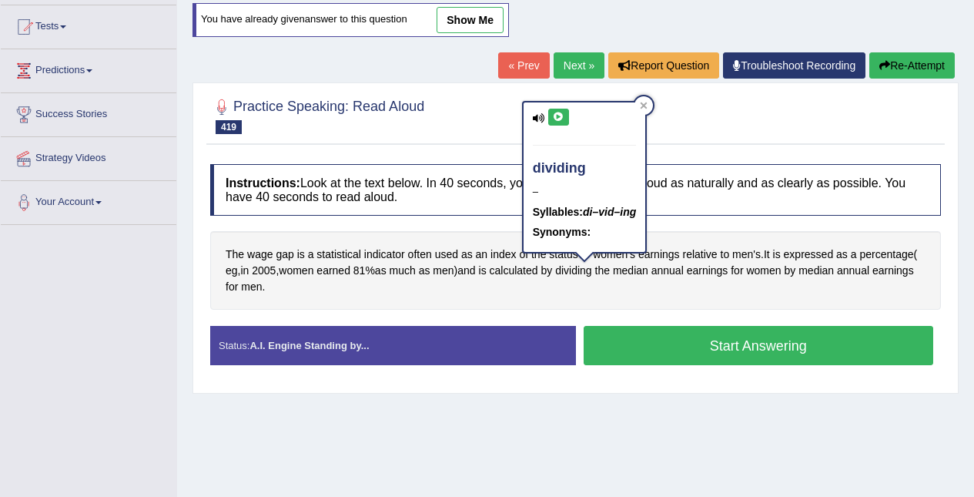
click at [705, 336] on button "Start Answering" at bounding box center [759, 345] width 350 height 39
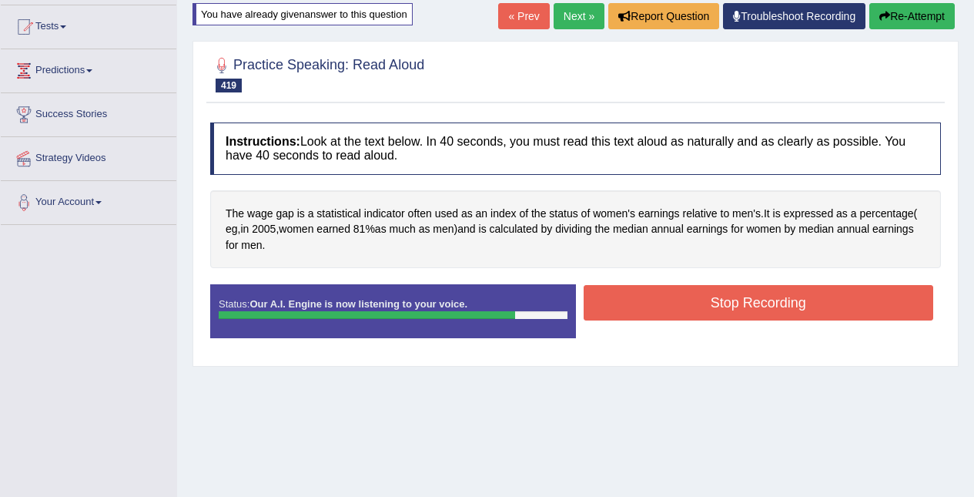
click at [858, 297] on button "Stop Recording" at bounding box center [759, 302] width 350 height 35
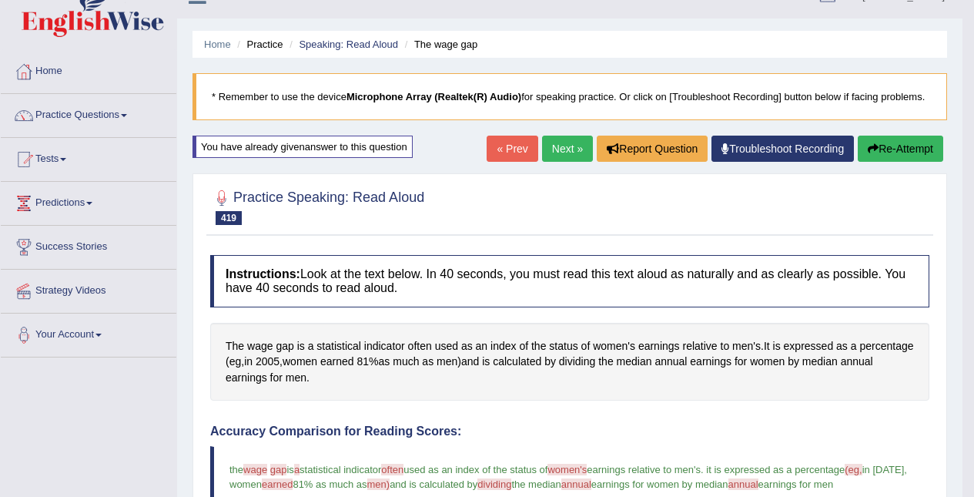
scroll to position [0, 0]
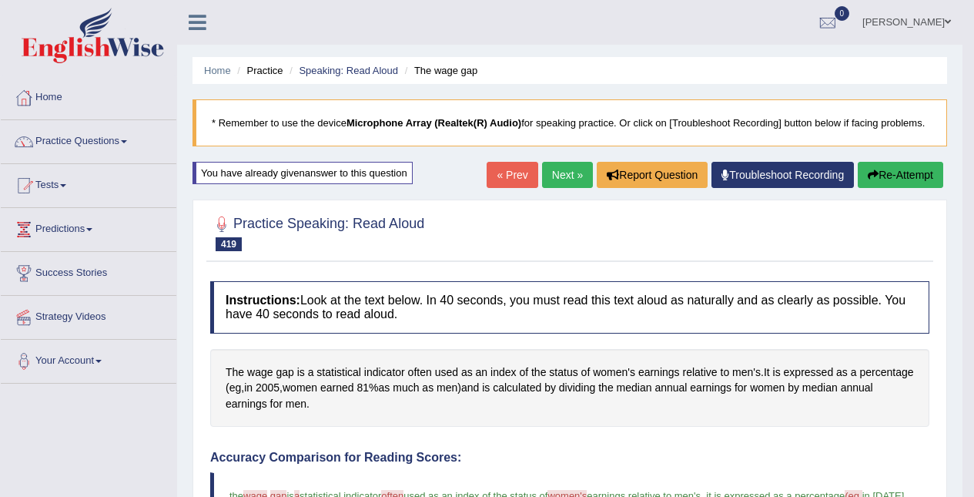
click at [555, 170] on link "Next »" at bounding box center [567, 175] width 51 height 26
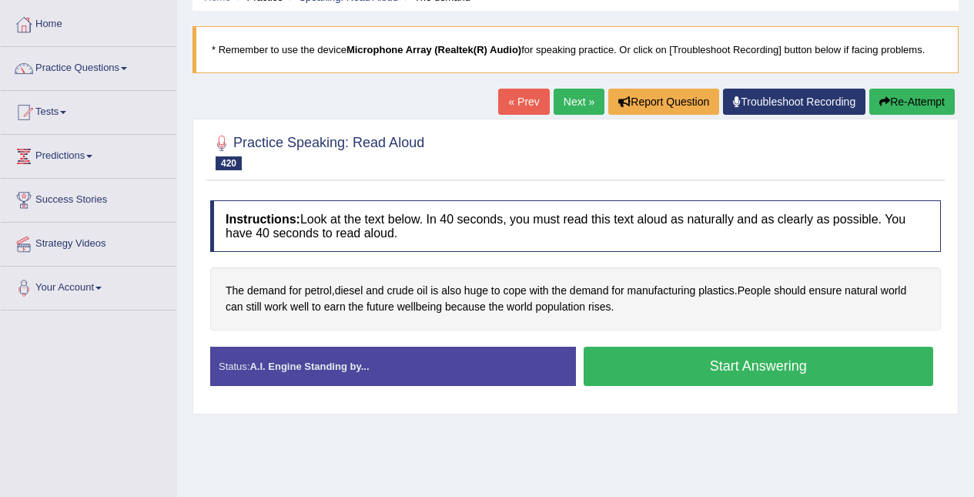
scroll to position [77, 0]
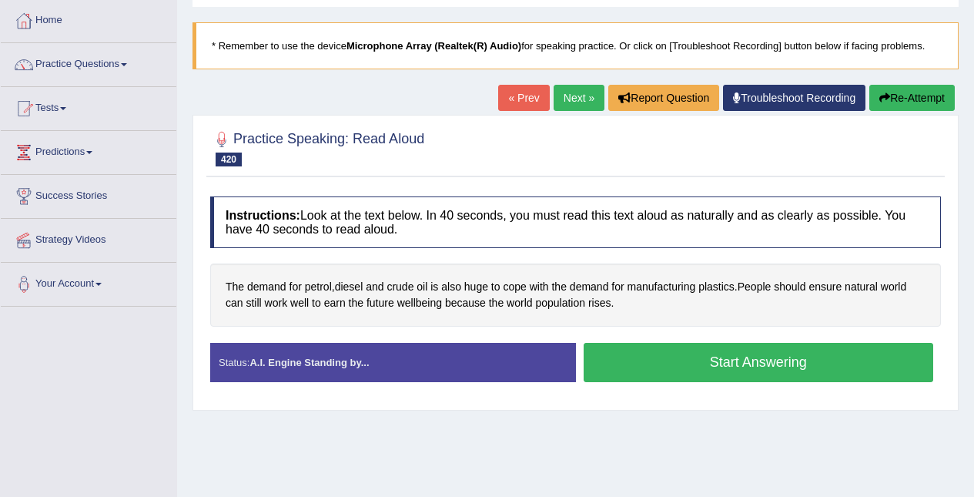
click at [839, 350] on button "Start Answering" at bounding box center [759, 362] width 350 height 39
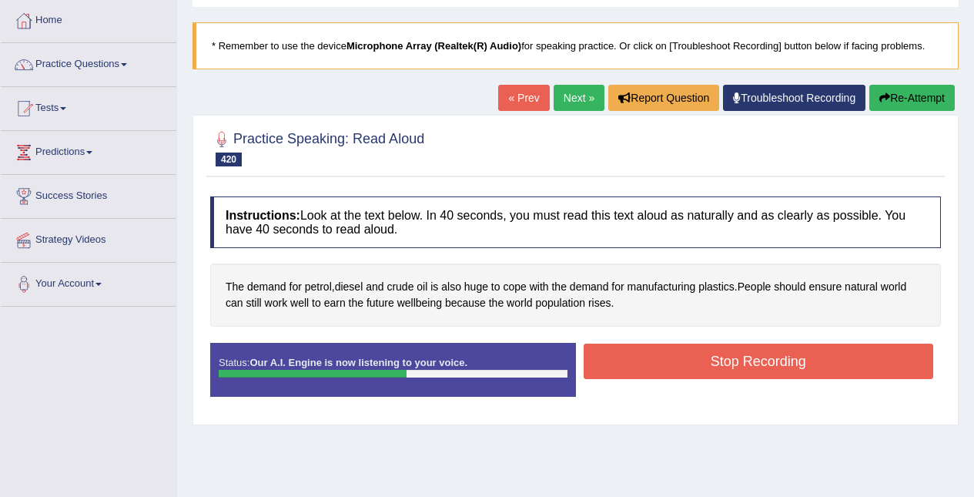
click at [835, 363] on button "Stop Recording" at bounding box center [759, 360] width 350 height 35
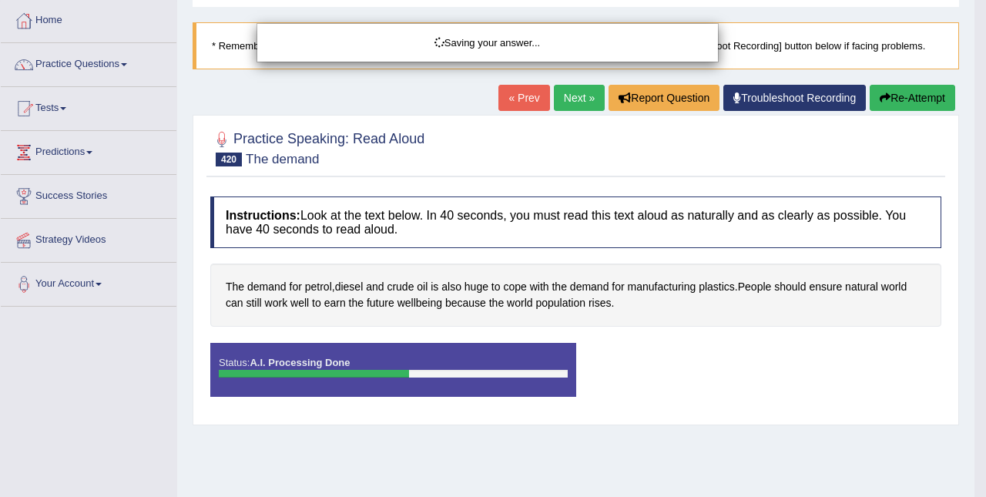
click at [835, 363] on div "Saving your answer..." at bounding box center [493, 248] width 986 height 497
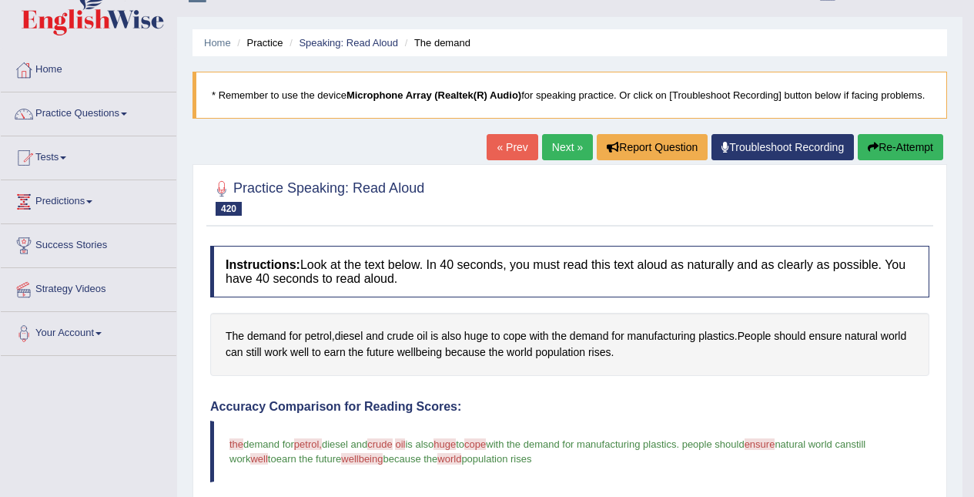
scroll to position [27, 0]
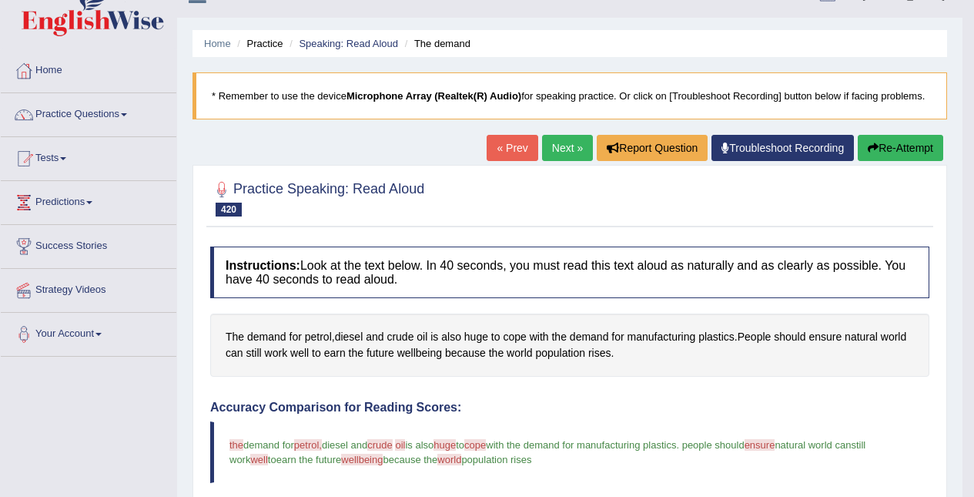
click at [66, 106] on link "Practice Questions" at bounding box center [89, 112] width 176 height 39
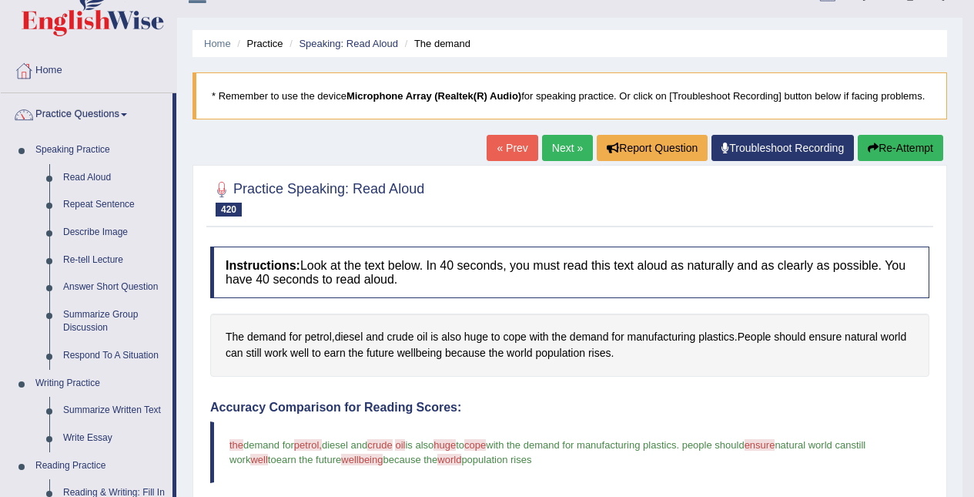
click at [85, 201] on link "Repeat Sentence" at bounding box center [114, 205] width 116 height 28
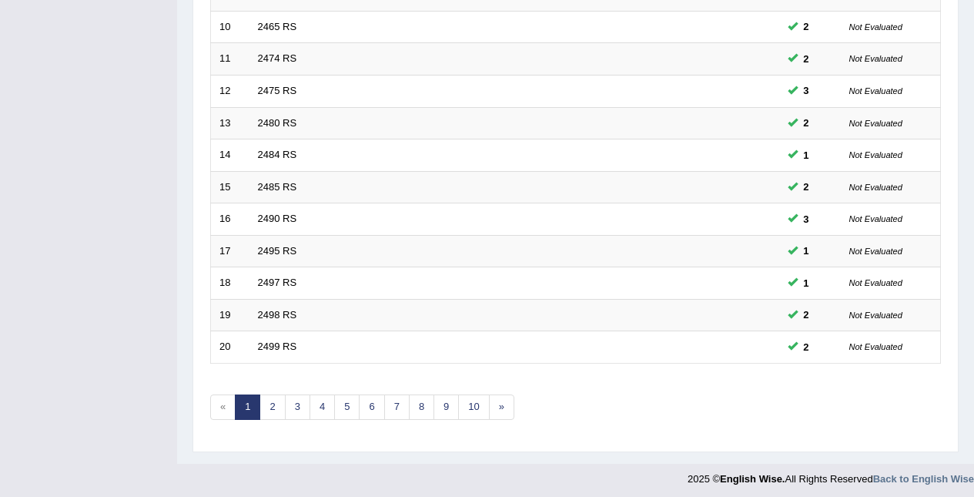
scroll to position [523, 0]
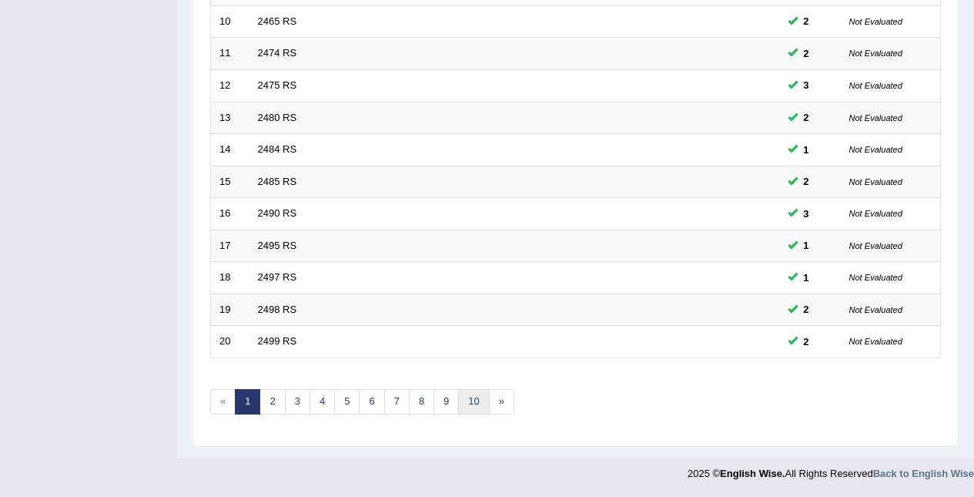
click at [469, 399] on link "10" at bounding box center [473, 401] width 31 height 25
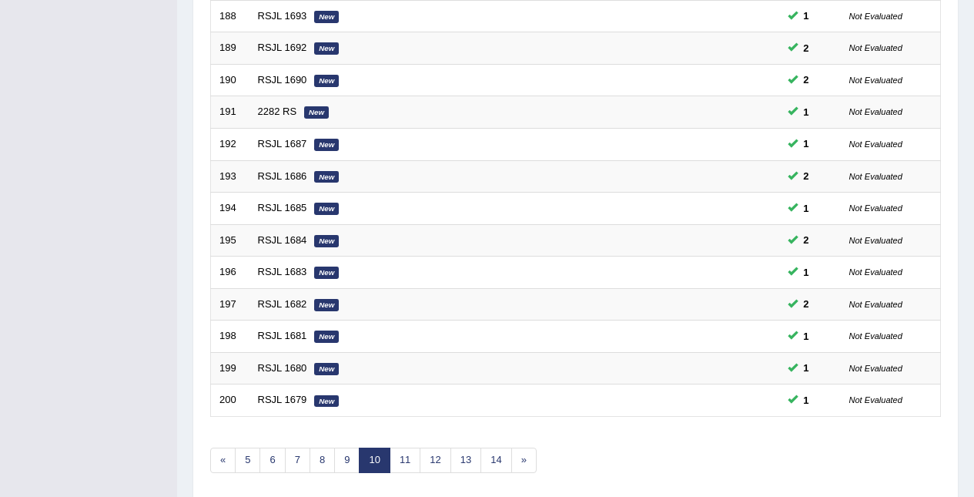
scroll to position [523, 0]
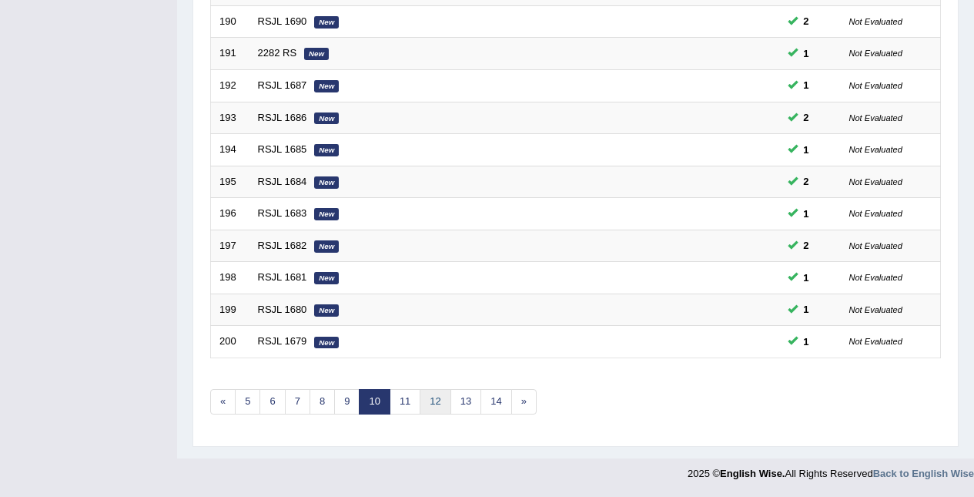
click at [420, 403] on link "12" at bounding box center [435, 401] width 31 height 25
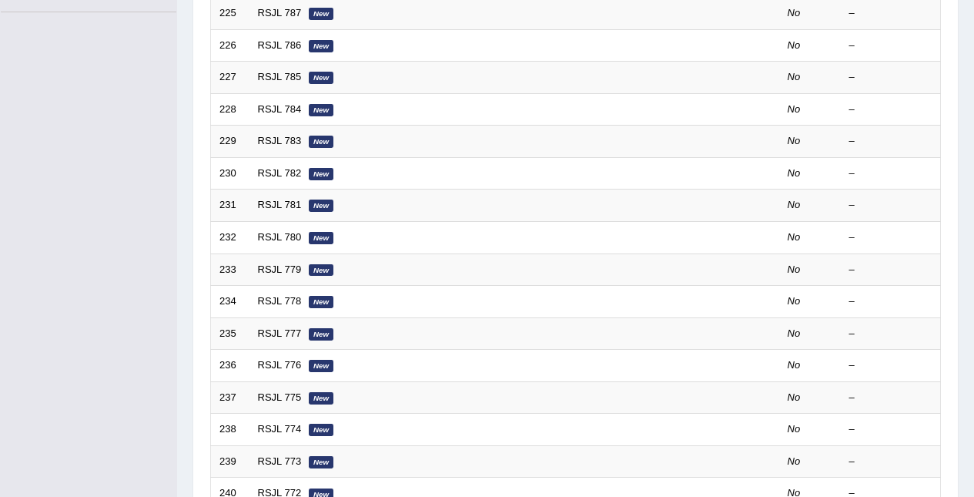
scroll to position [523, 0]
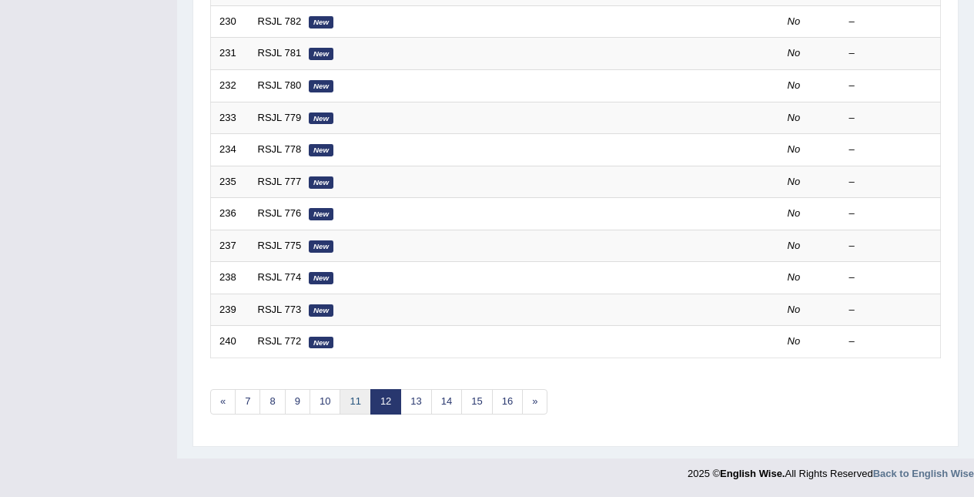
click at [352, 400] on link "11" at bounding box center [355, 401] width 31 height 25
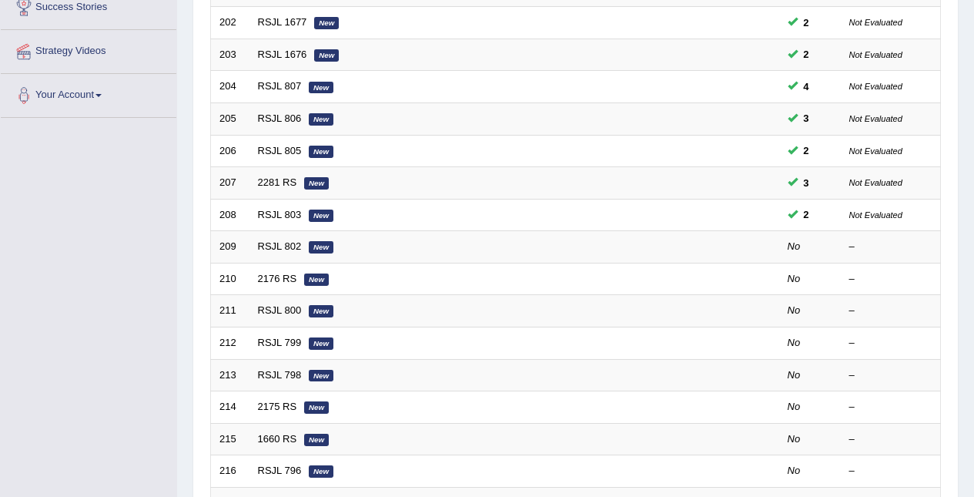
scroll to position [253, 0]
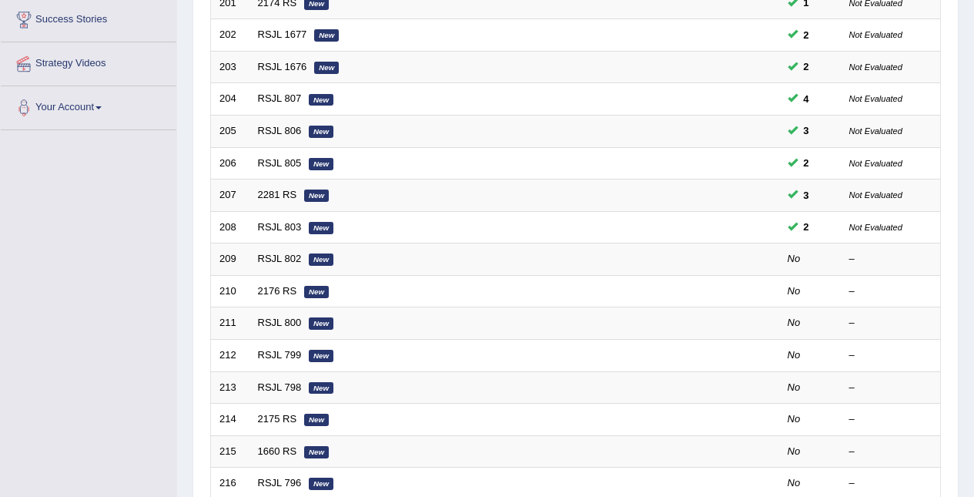
click at [293, 230] on link "RSJL 803" at bounding box center [280, 227] width 44 height 12
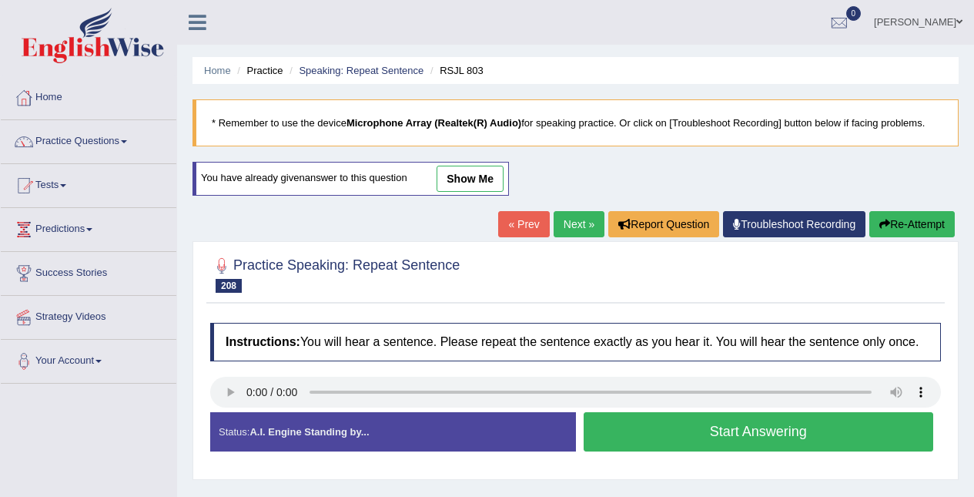
click at [947, 412] on div "Created with Highcharts 7.1.2 Great Too slow Too fast Time Speech pace meter: 0…" at bounding box center [763, 411] width 374 height 1
click at [572, 227] on link "Next »" at bounding box center [579, 224] width 51 height 26
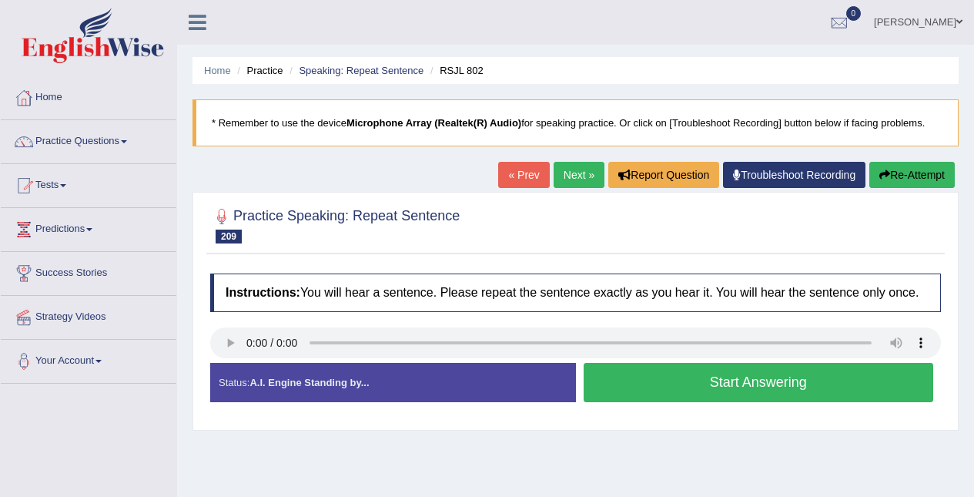
click at [800, 382] on button "Start Answering" at bounding box center [759, 382] width 350 height 39
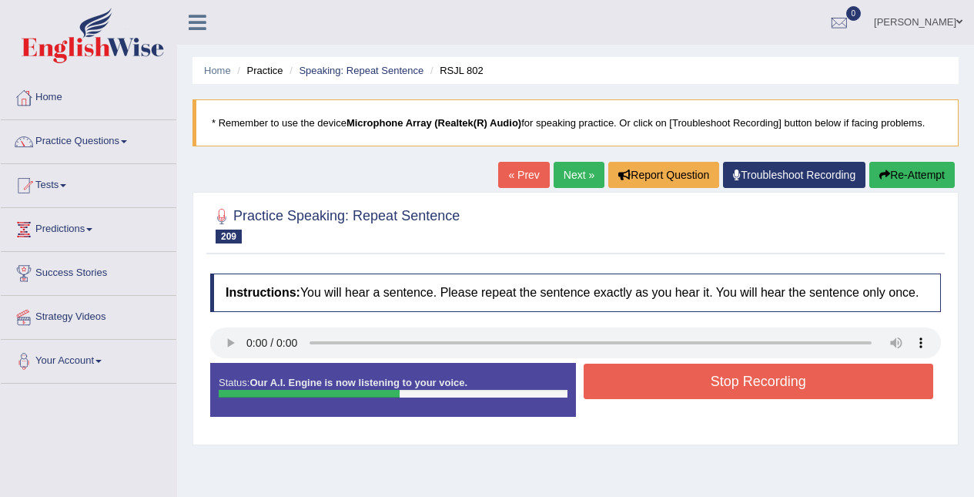
click at [809, 377] on button "Stop Recording" at bounding box center [759, 381] width 350 height 35
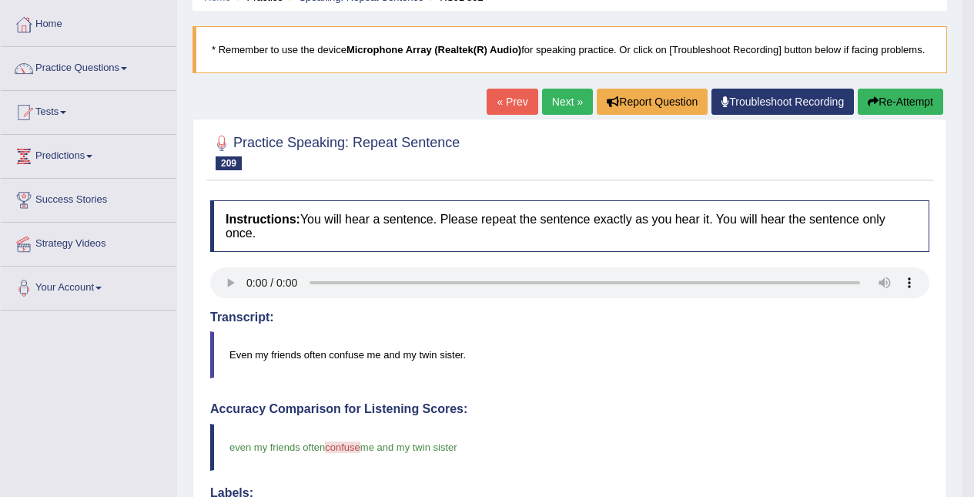
scroll to position [65, 0]
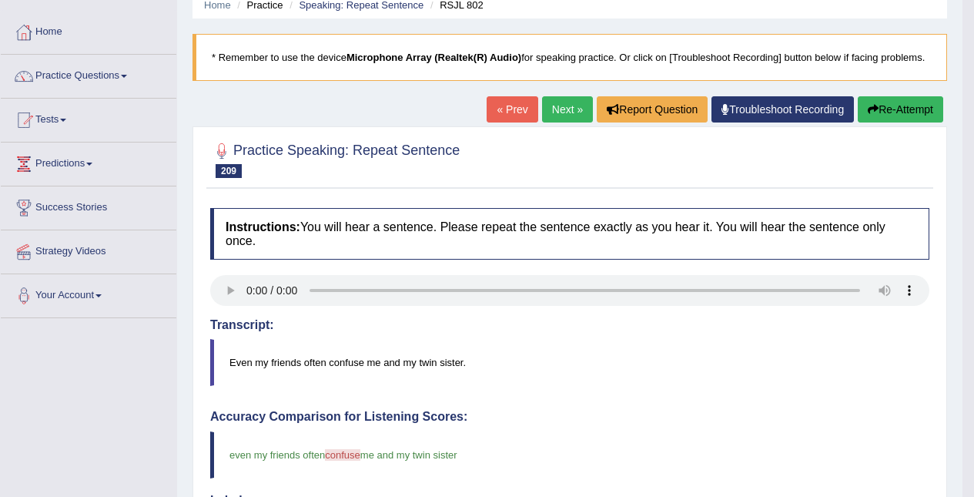
click at [565, 104] on link "Next »" at bounding box center [567, 109] width 51 height 26
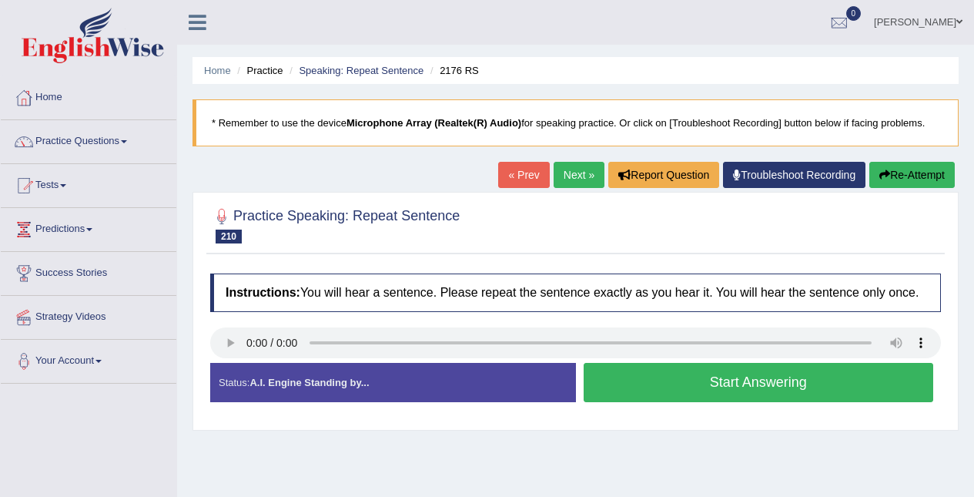
click at [749, 392] on button "Start Answering" at bounding box center [759, 382] width 350 height 39
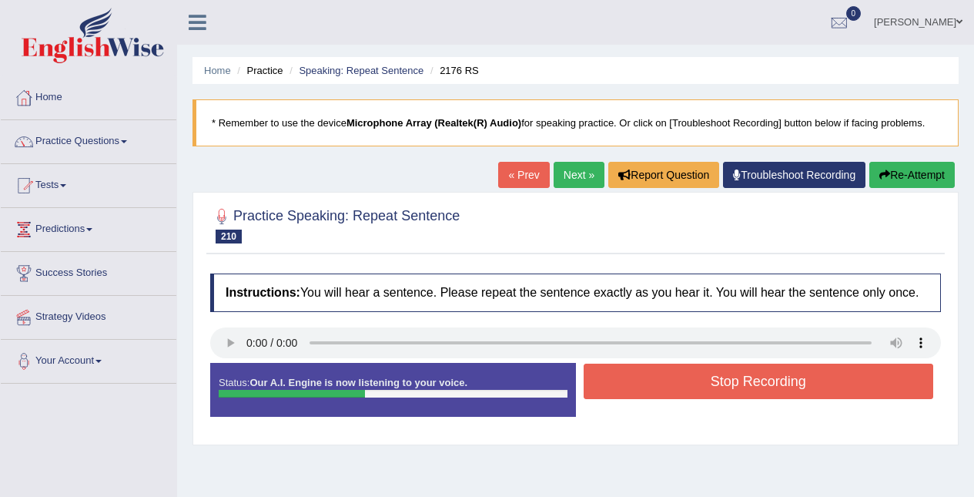
click at [815, 386] on button "Stop Recording" at bounding box center [759, 381] width 350 height 35
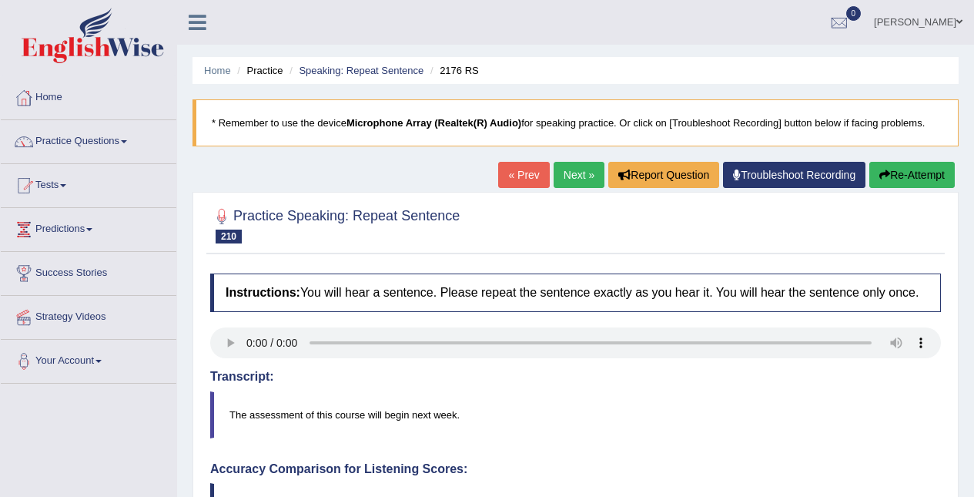
click at [575, 171] on link "Next »" at bounding box center [579, 175] width 51 height 26
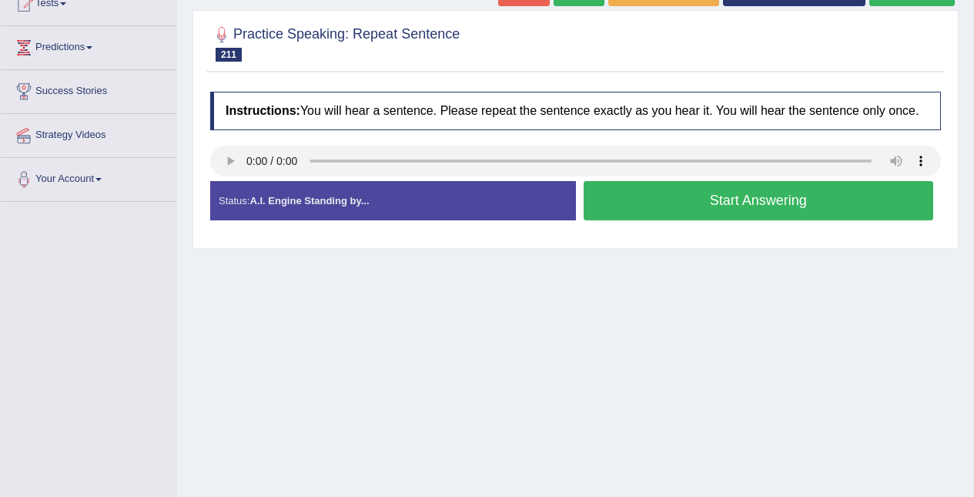
scroll to position [183, 0]
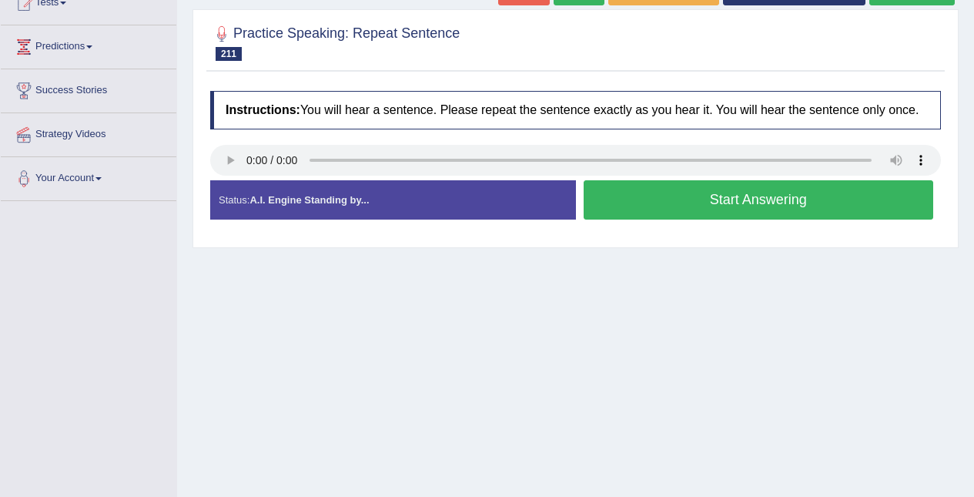
click at [742, 205] on button "Start Answering" at bounding box center [759, 199] width 350 height 39
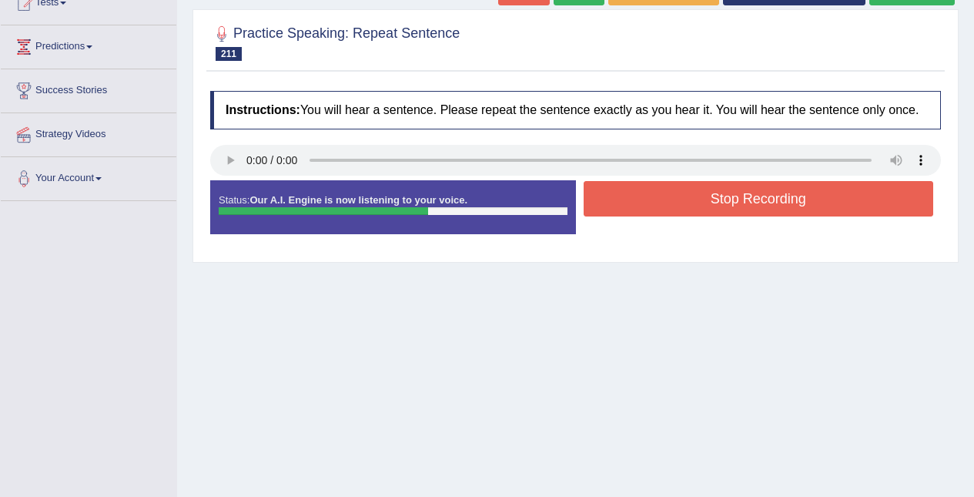
click at [748, 192] on button "Stop Recording" at bounding box center [759, 198] width 350 height 35
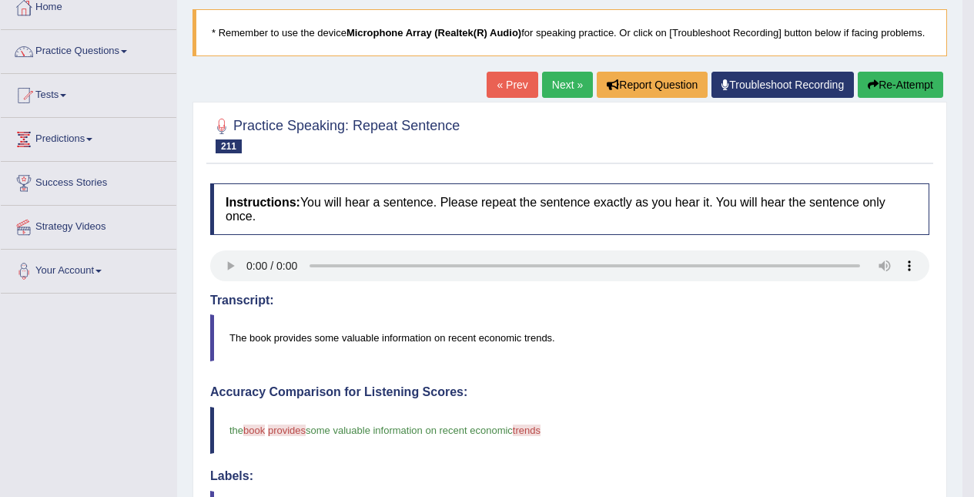
scroll to position [0, 0]
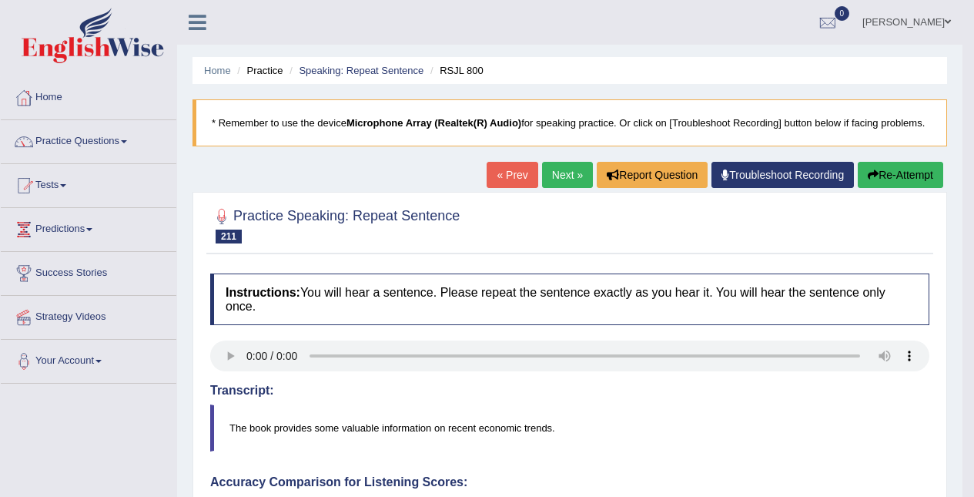
click at [906, 166] on button "Re-Attempt" at bounding box center [900, 175] width 85 height 26
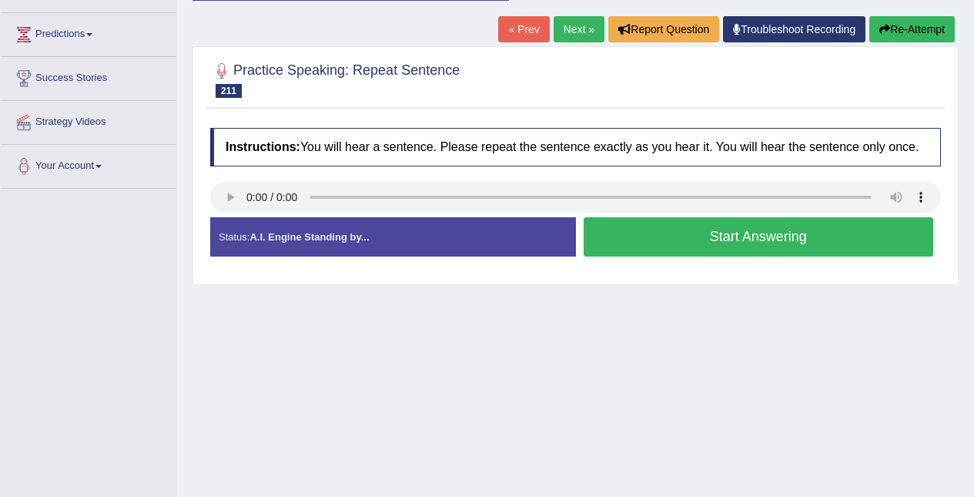
scroll to position [195, 0]
click at [754, 250] on button "Start Answering" at bounding box center [759, 236] width 350 height 39
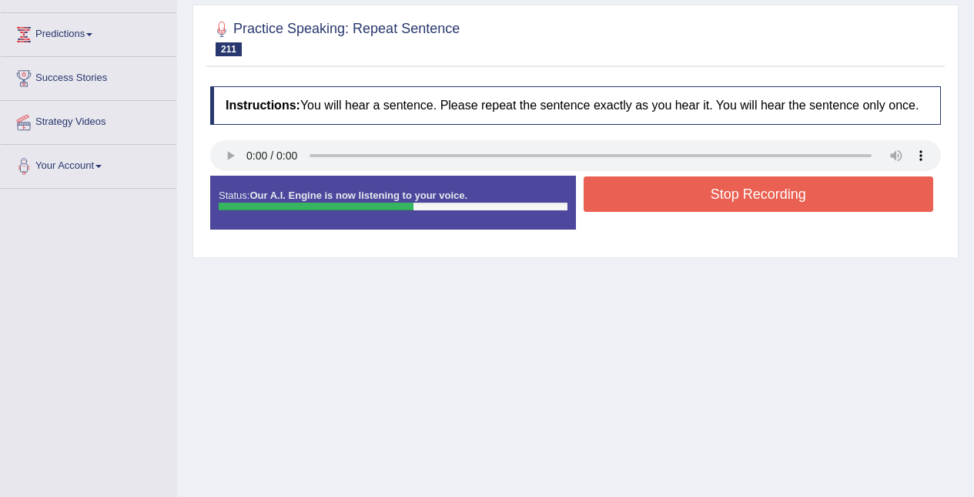
click at [782, 194] on button "Stop Recording" at bounding box center [759, 193] width 350 height 35
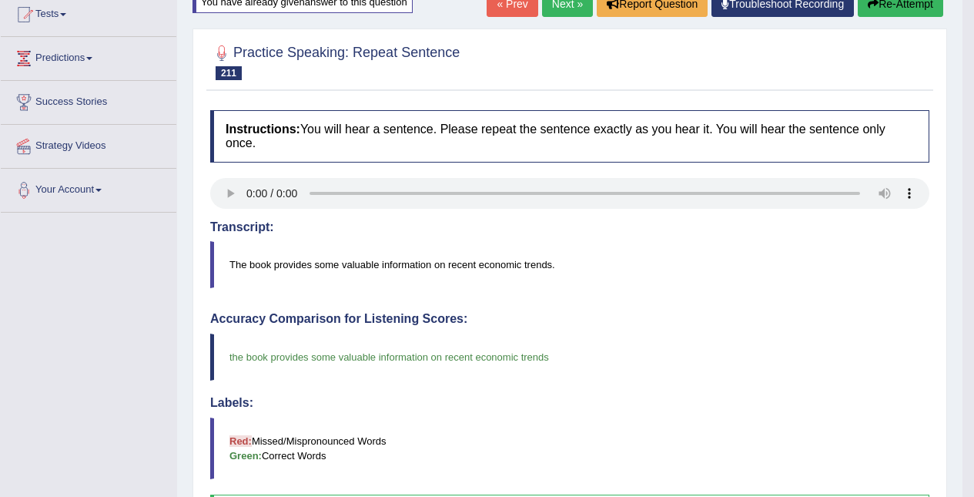
scroll to position [0, 0]
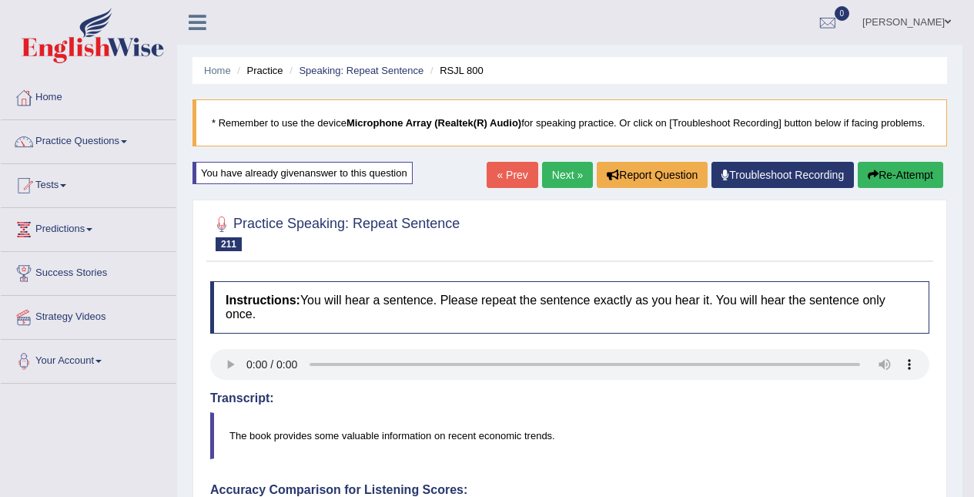
click at [560, 173] on link "Next »" at bounding box center [567, 175] width 51 height 26
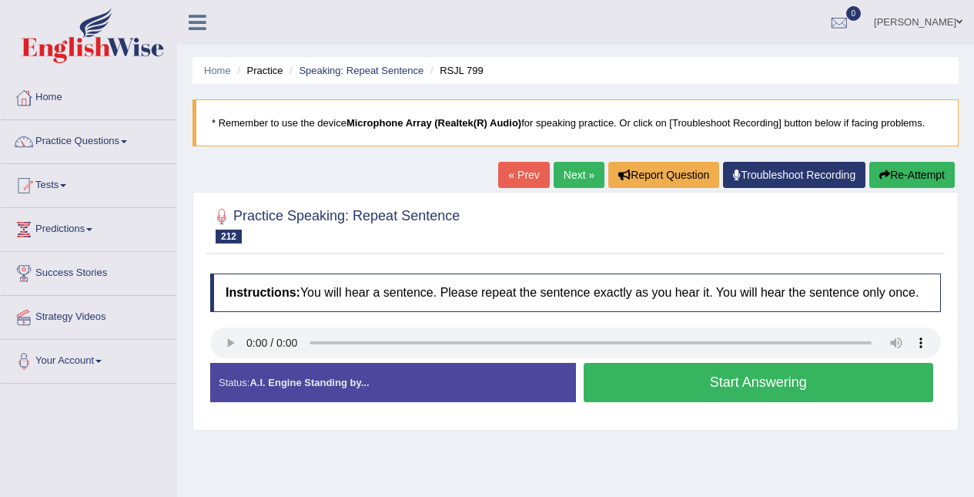
click at [756, 377] on button "Start Answering" at bounding box center [759, 382] width 350 height 39
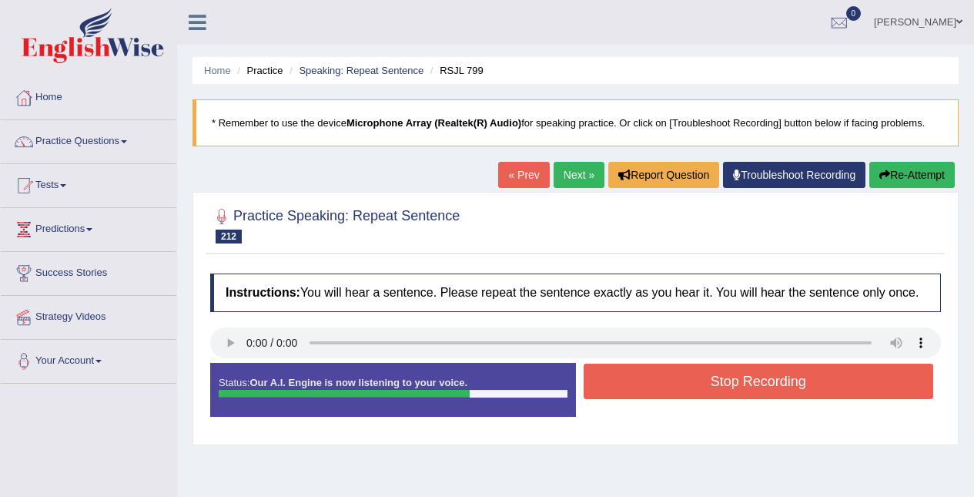
click at [809, 390] on button "Stop Recording" at bounding box center [759, 381] width 350 height 35
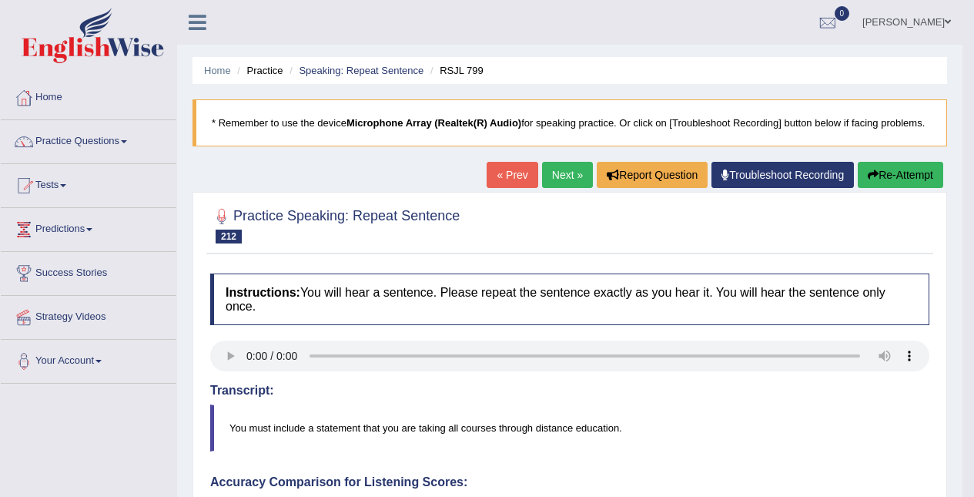
click at [894, 181] on button "Re-Attempt" at bounding box center [900, 175] width 85 height 26
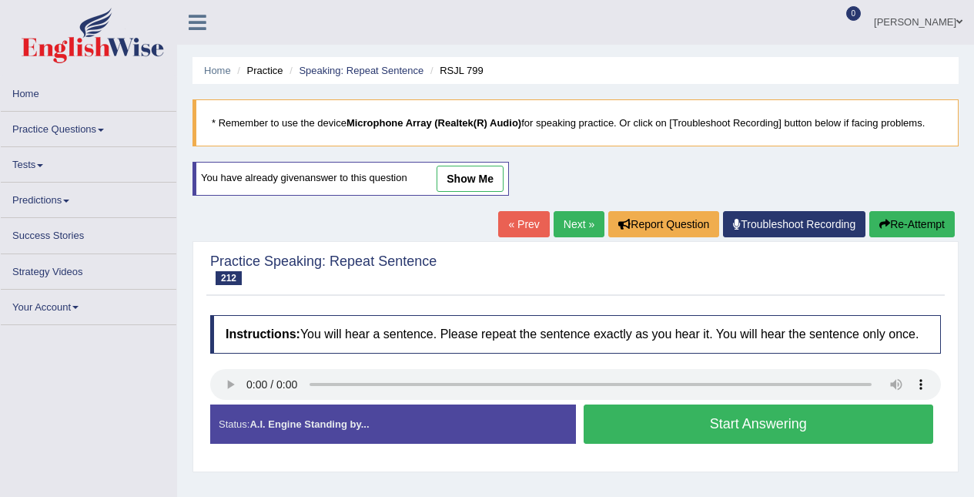
click at [750, 411] on button "Start Answering" at bounding box center [759, 423] width 350 height 39
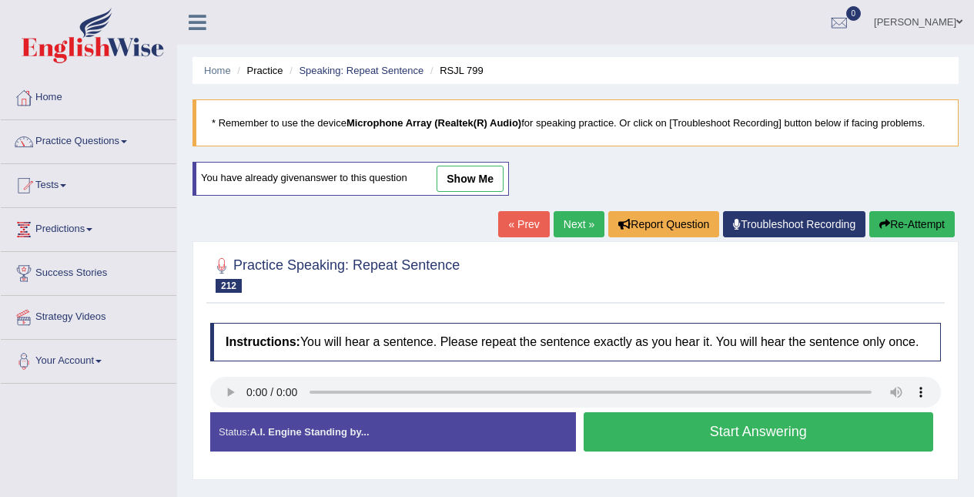
click at [696, 436] on button "Start Answering" at bounding box center [759, 431] width 350 height 39
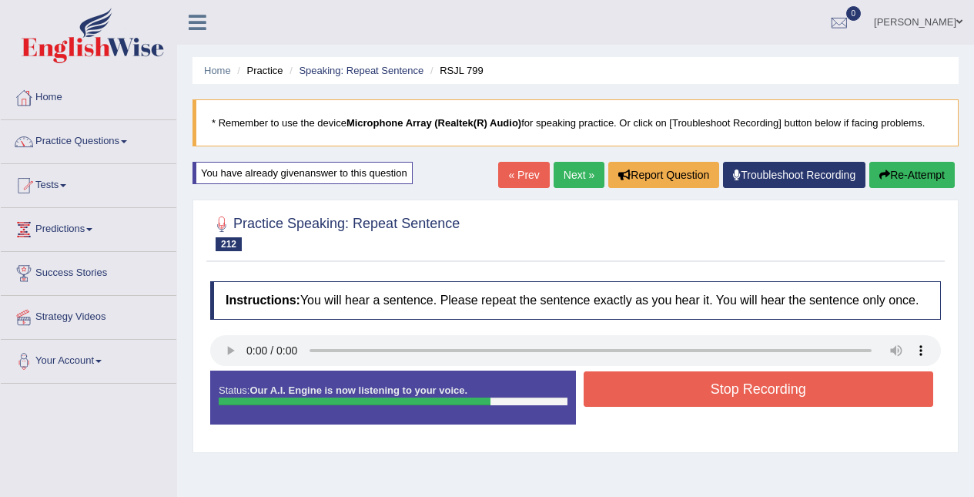
click at [753, 382] on button "Stop Recording" at bounding box center [759, 388] width 350 height 35
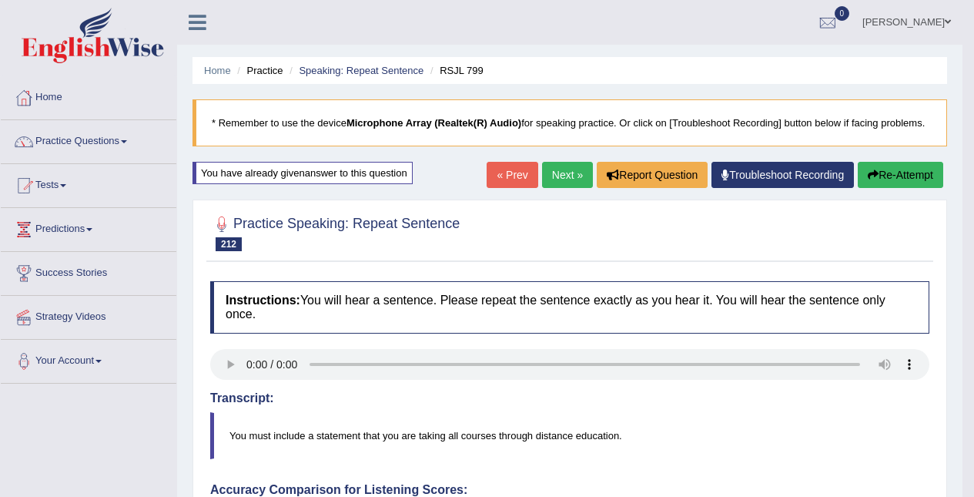
click at [565, 173] on link "Next »" at bounding box center [567, 175] width 51 height 26
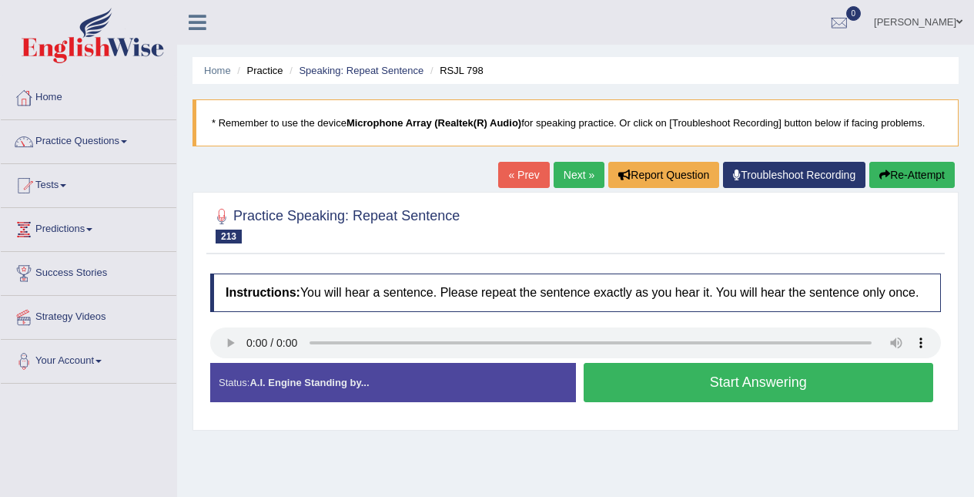
click at [114, 136] on link "Practice Questions" at bounding box center [89, 139] width 176 height 39
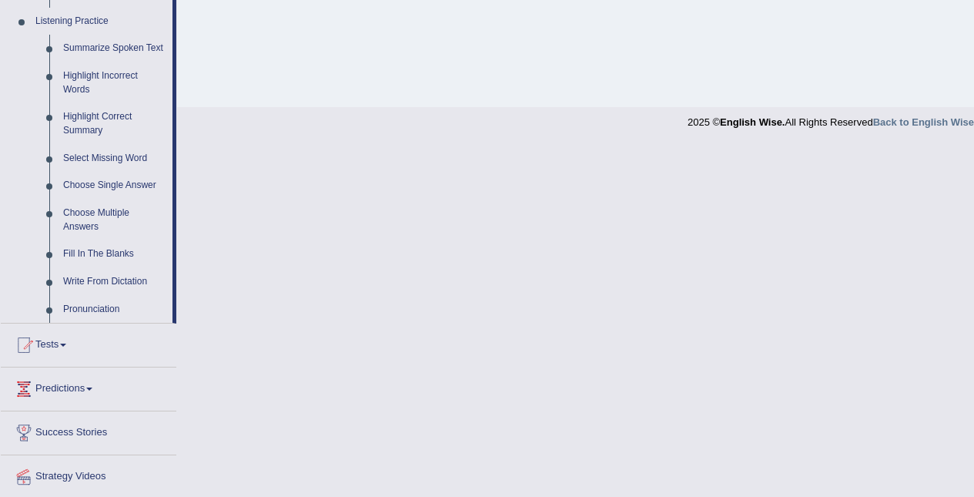
scroll to position [710, 0]
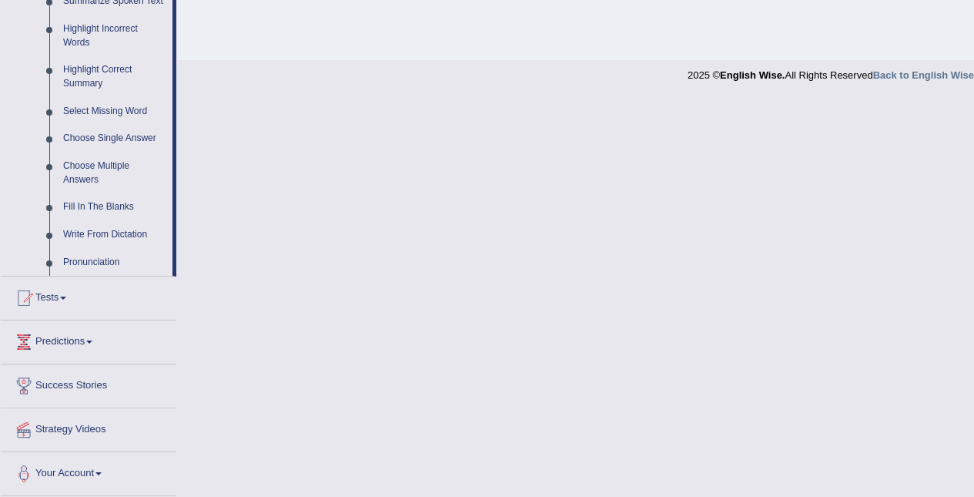
click at [120, 256] on link "Pronunciation" at bounding box center [114, 263] width 116 height 28
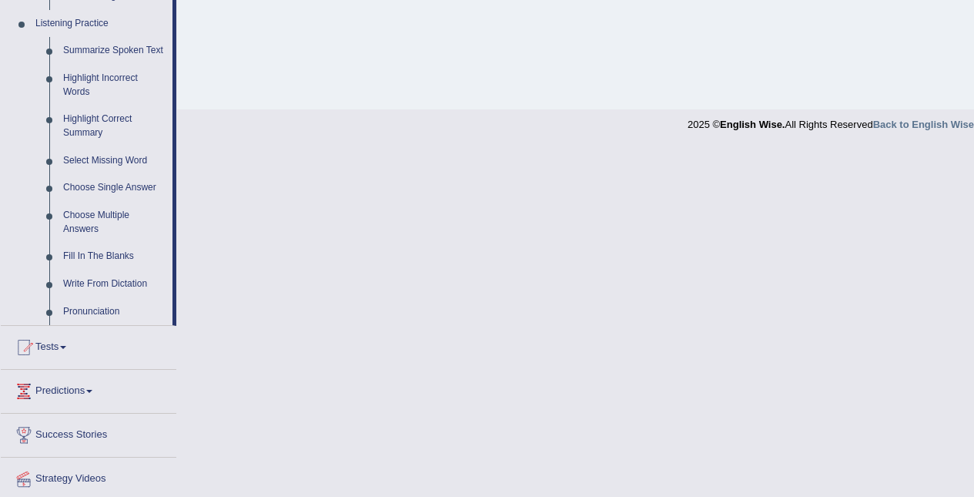
scroll to position [488, 0]
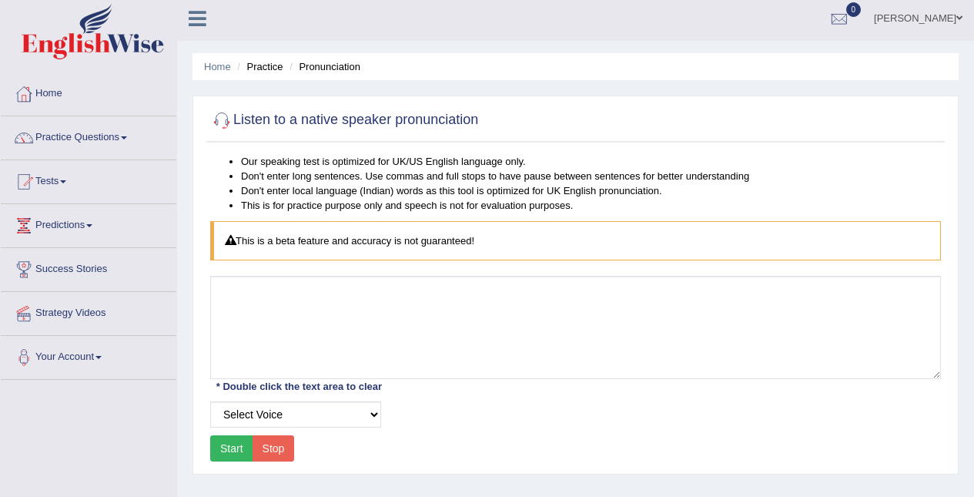
scroll to position [1, 0]
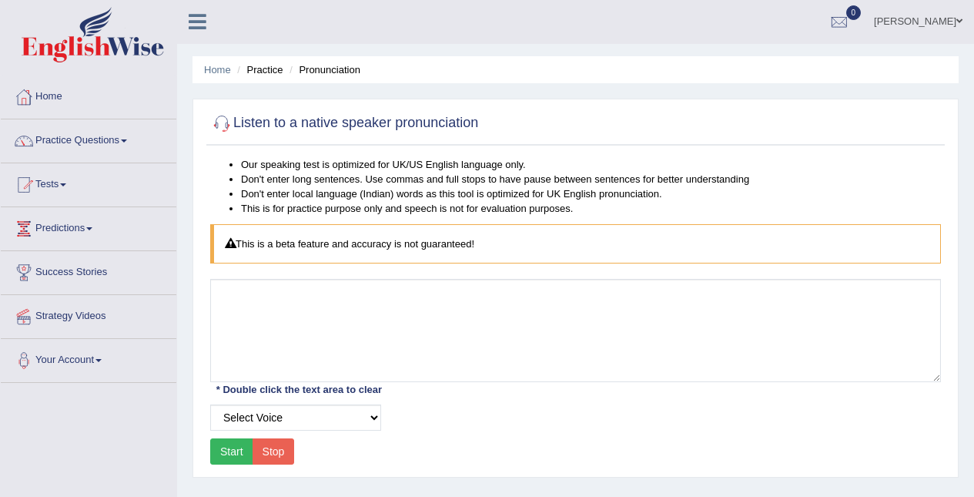
click at [102, 135] on link "Practice Questions" at bounding box center [89, 138] width 176 height 39
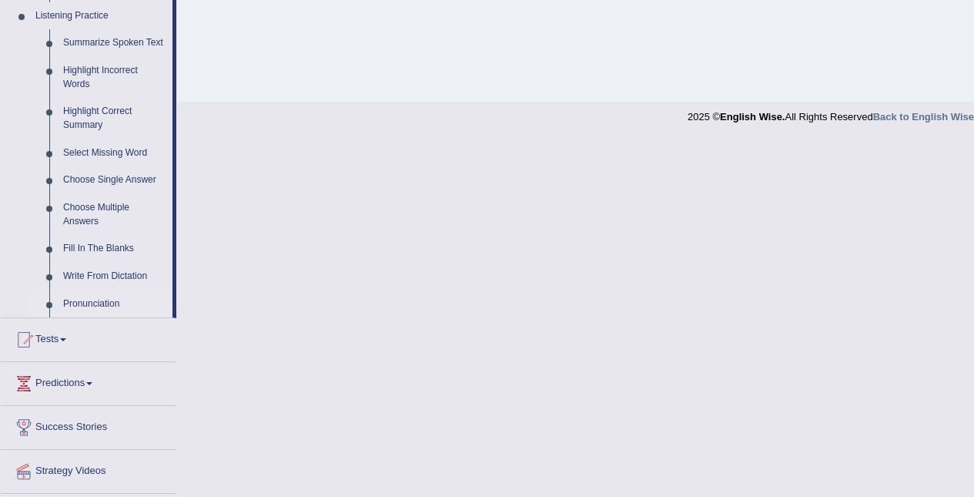
scroll to position [710, 0]
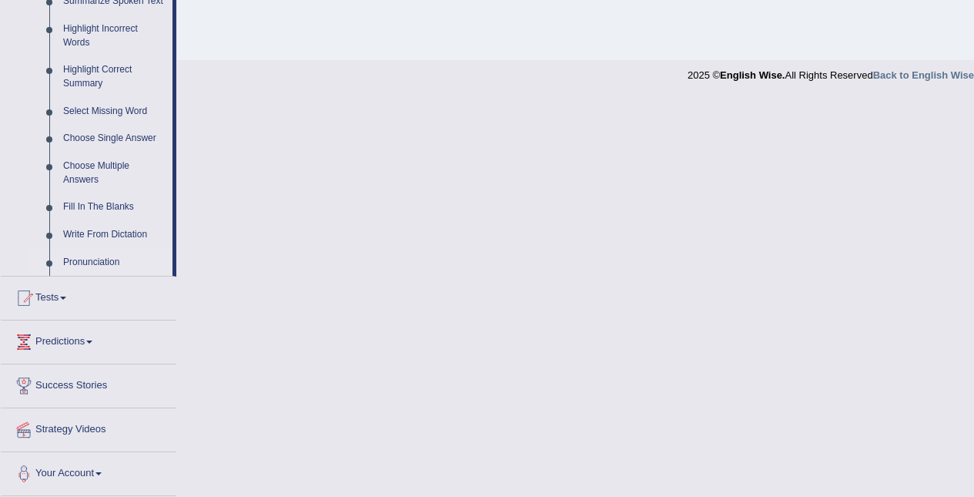
click at [145, 235] on link "Write From Dictation" at bounding box center [114, 235] width 116 height 28
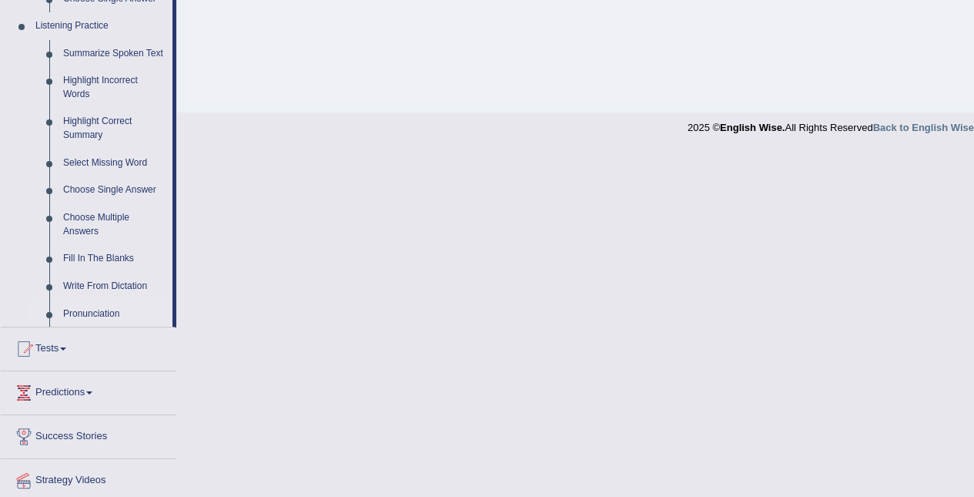
scroll to position [312, 0]
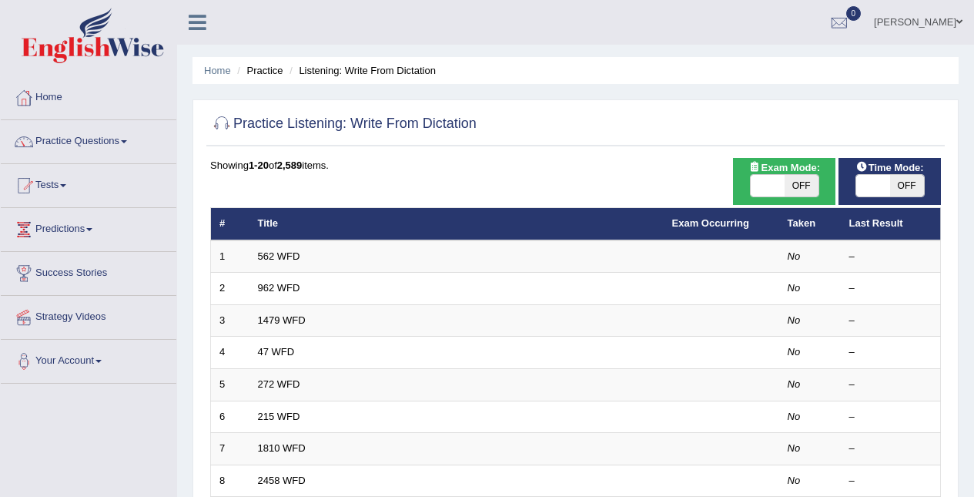
click at [127, 142] on span at bounding box center [124, 141] width 6 height 3
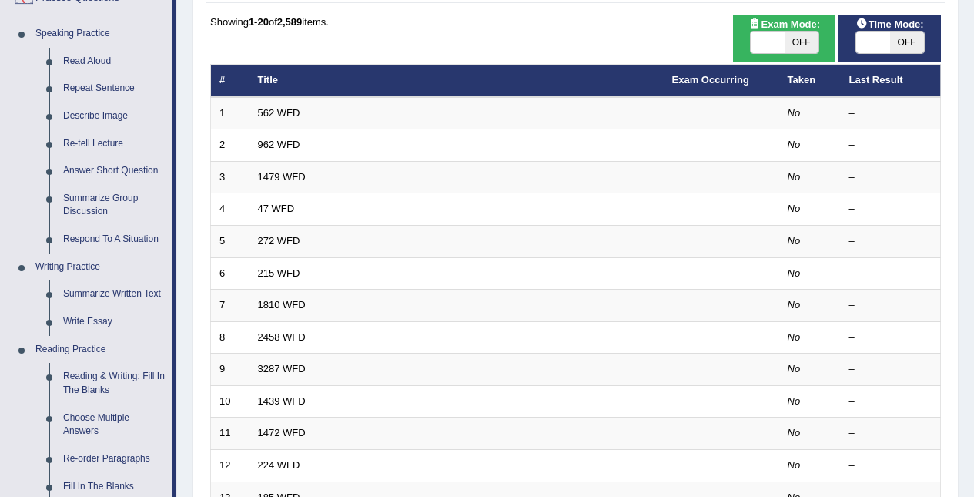
scroll to position [146, 0]
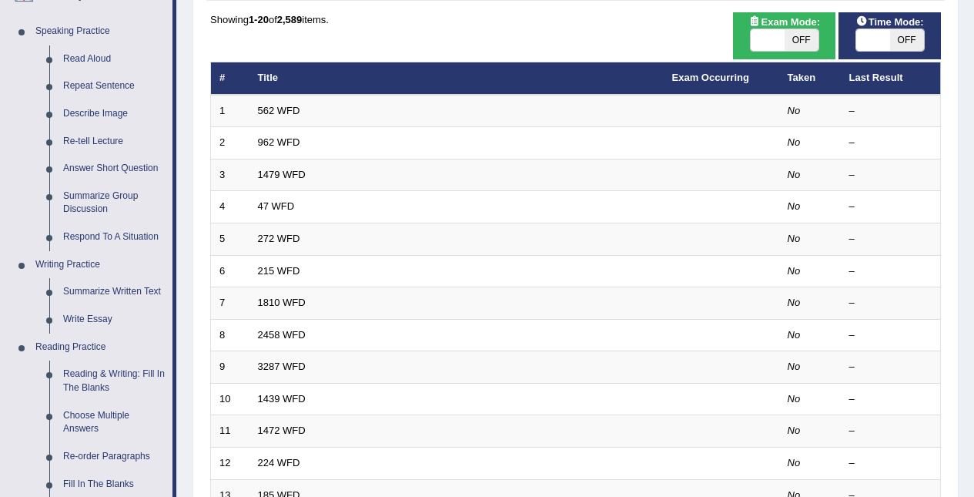
click at [145, 161] on link "Answer Short Question" at bounding box center [114, 169] width 116 height 28
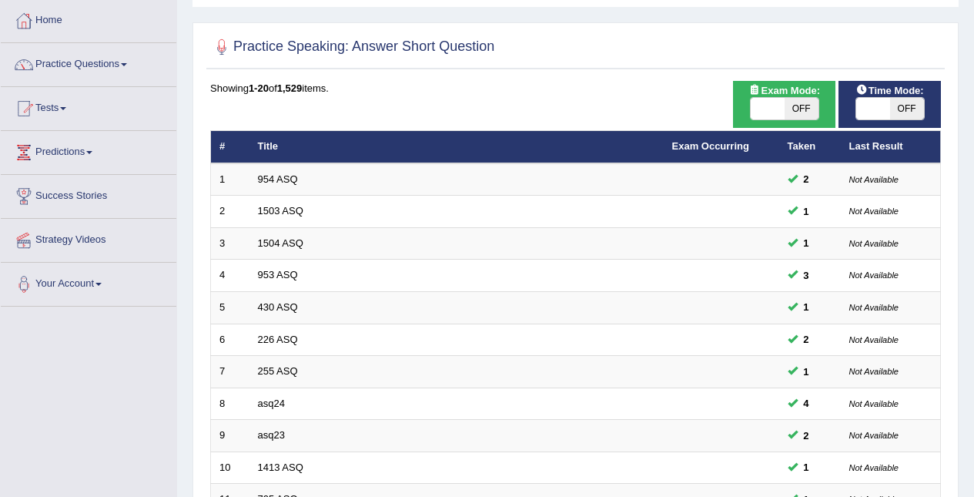
scroll to position [76, 0]
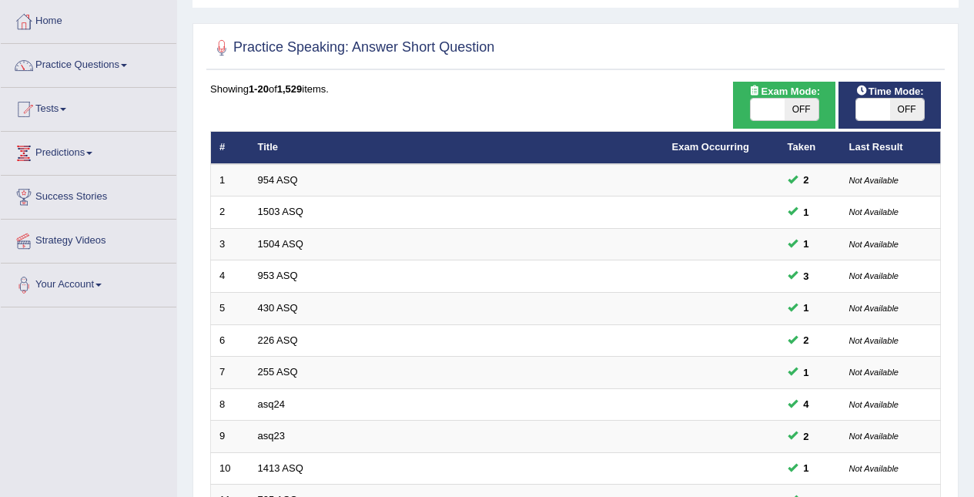
click at [126, 64] on span at bounding box center [124, 65] width 6 height 3
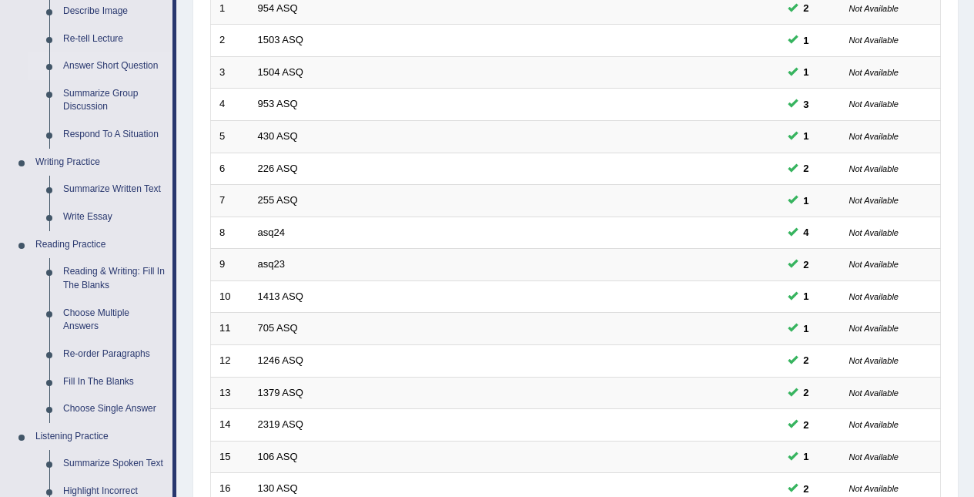
scroll to position [281, 0]
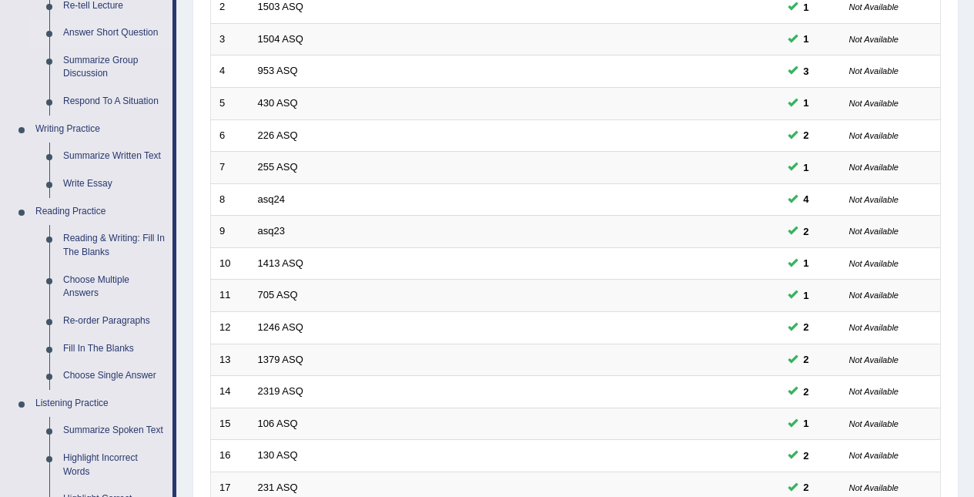
click at [138, 241] on link "Reading & Writing: Fill In The Blanks" at bounding box center [114, 245] width 116 height 41
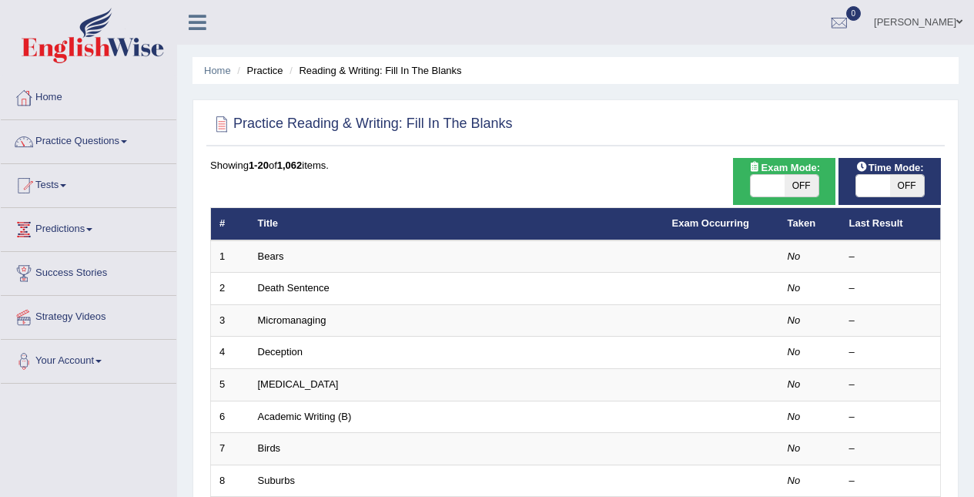
click at [282, 274] on td "Death Sentence" at bounding box center [457, 289] width 414 height 32
click at [283, 273] on td "Death Sentence" at bounding box center [457, 289] width 414 height 32
click at [293, 244] on td "Bears" at bounding box center [457, 256] width 414 height 32
click at [282, 256] on link "Bears" at bounding box center [271, 256] width 26 height 12
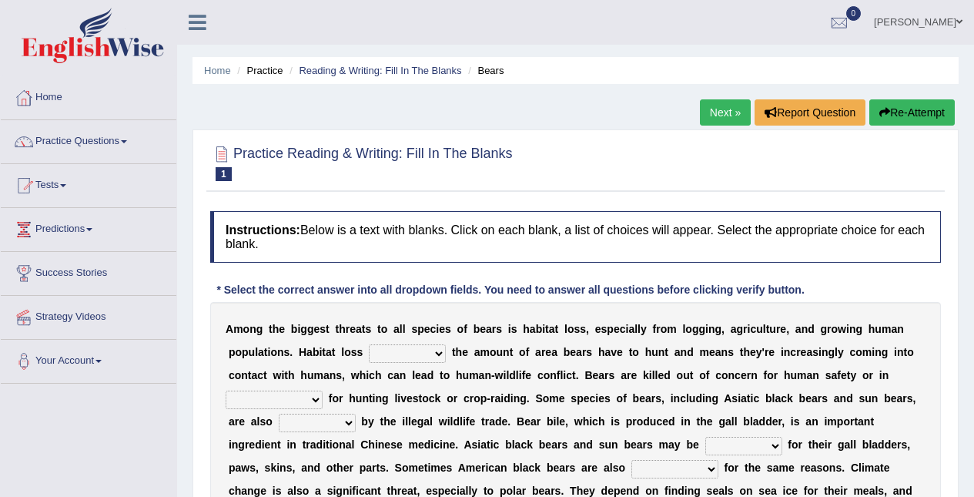
click at [441, 348] on select "increases reduces complies interacts" at bounding box center [407, 353] width 77 height 18
select select "reduces"
click at [369, 344] on select "increases reduces complies interacts" at bounding box center [407, 353] width 77 height 18
click at [317, 397] on select "coalition retaliation appreciation disinformation" at bounding box center [274, 399] width 97 height 18
select select "disinformation"
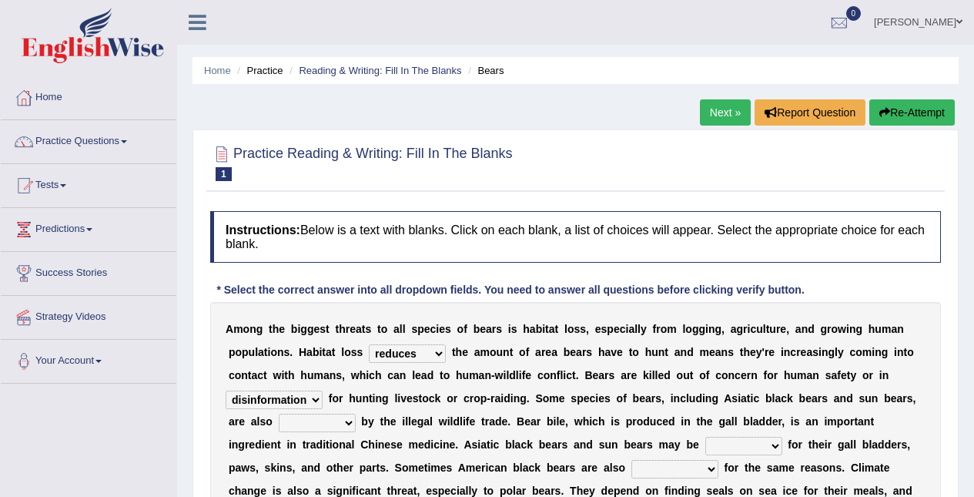
click at [226, 390] on select "coalition retaliation appreciation disinformation" at bounding box center [274, 399] width 97 height 18
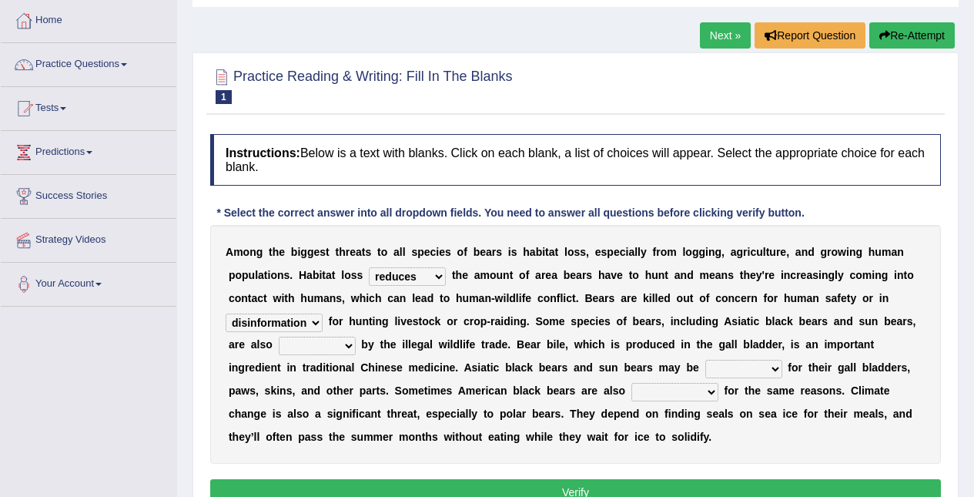
scroll to position [78, 0]
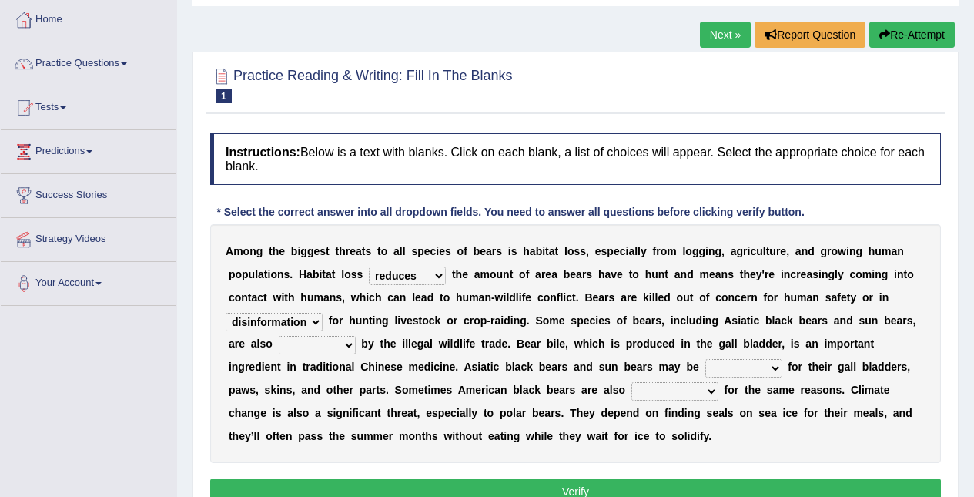
click at [343, 343] on select "protected prohibited fattened threatened" at bounding box center [317, 345] width 77 height 18
select select "threatened"
click at [279, 336] on select "protected prohibited fattened threatened" at bounding box center [317, 345] width 77 height 18
click at [765, 364] on select "poached squelched coached blenched" at bounding box center [743, 368] width 77 height 18
click at [705, 359] on select "poached squelched coached blenched" at bounding box center [743, 368] width 77 height 18
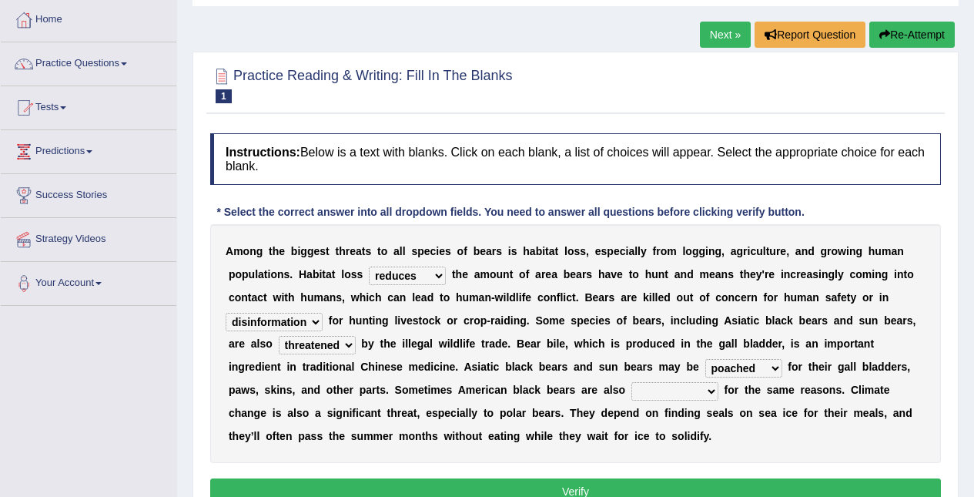
click at [769, 364] on select "poached squelched coached blenched" at bounding box center [743, 368] width 77 height 18
select select "coached"
click at [705, 359] on select "poached squelched coached blenched" at bounding box center [743, 368] width 77 height 18
click at [681, 387] on select "begot foreseen encountered targeted" at bounding box center [675, 391] width 87 height 18
select select "targeted"
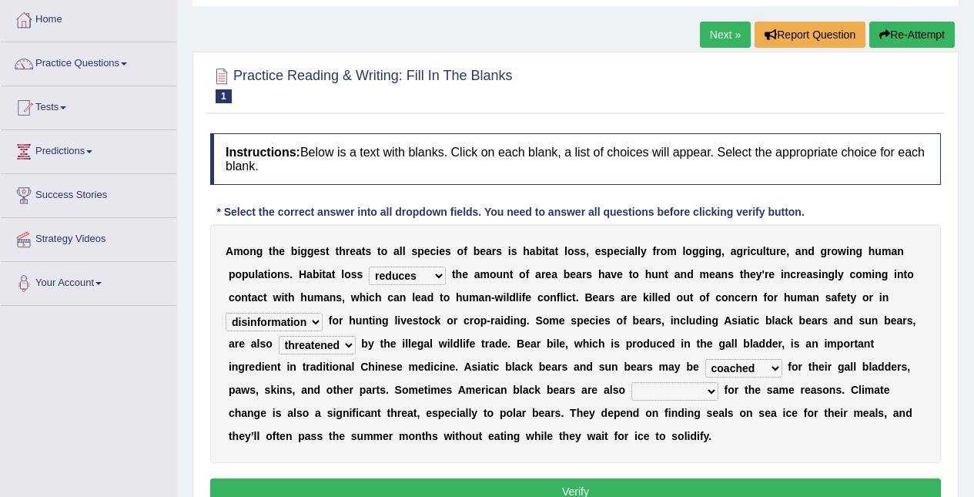
click at [632, 382] on select "begot foreseen encountered targeted" at bounding box center [675, 391] width 87 height 18
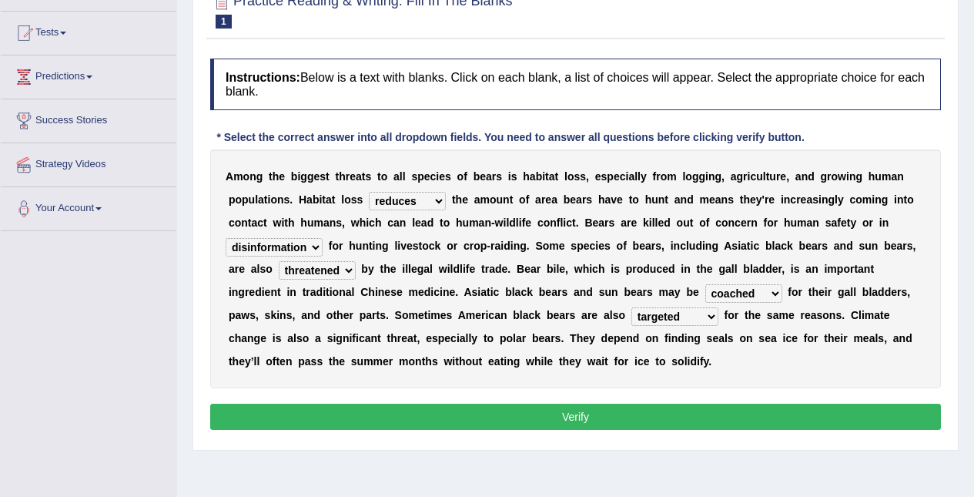
scroll to position [153, 0]
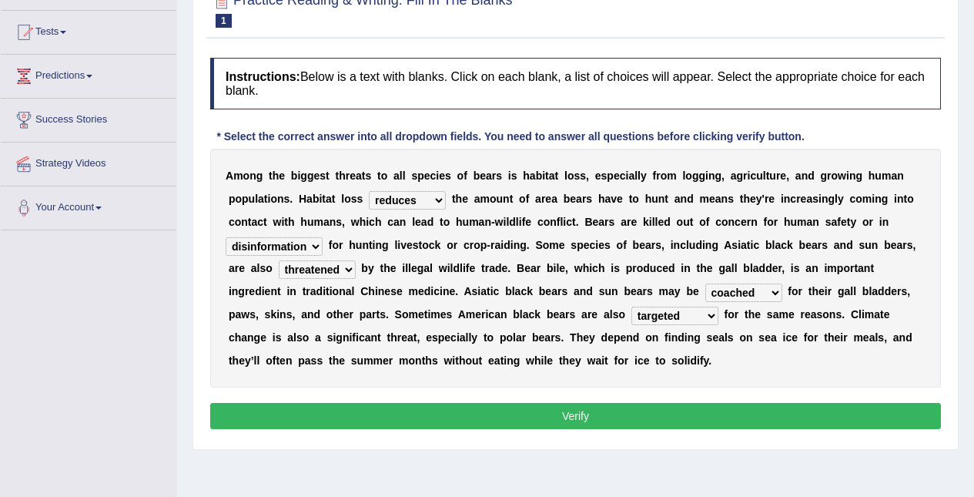
click at [654, 416] on button "Verify" at bounding box center [575, 416] width 731 height 26
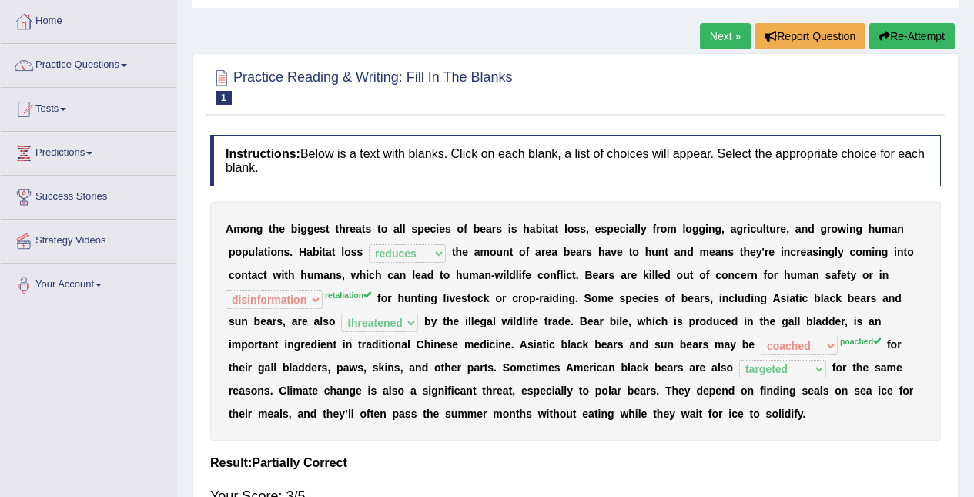
scroll to position [0, 0]
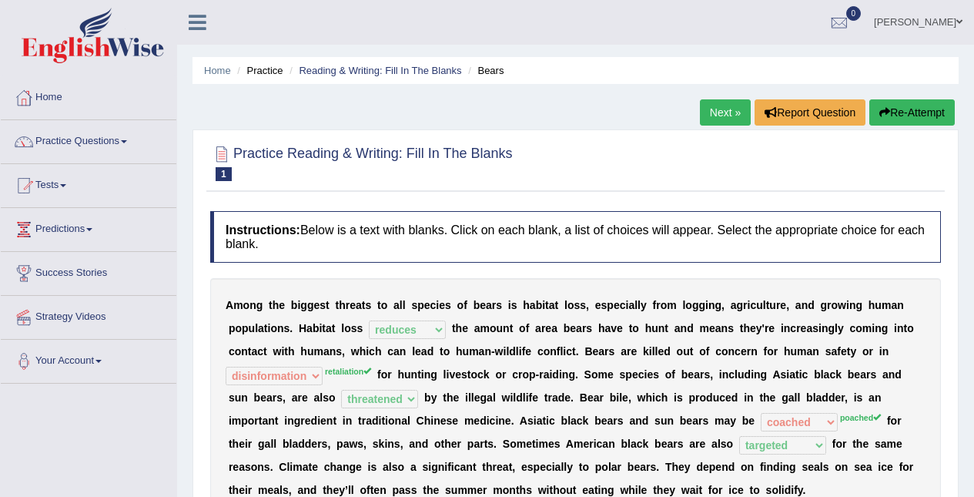
click at [712, 116] on link "Next »" at bounding box center [725, 112] width 51 height 26
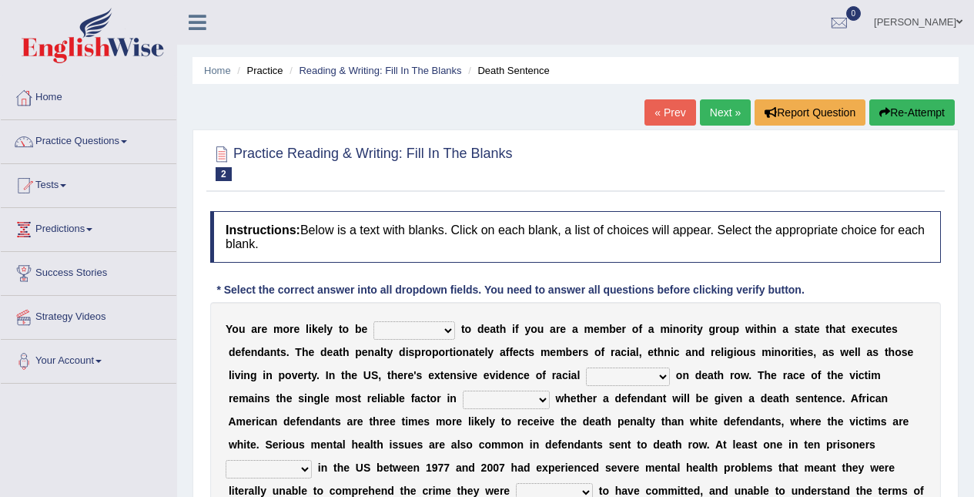
click at [435, 357] on b "p" at bounding box center [435, 352] width 7 height 12
click at [428, 330] on select "penalized blamed complained sentenced" at bounding box center [415, 330] width 82 height 18
select select "blamed"
click at [374, 321] on select "penalized blamed complained sentenced" at bounding box center [415, 330] width 82 height 18
click at [672, 376] on b at bounding box center [673, 375] width 6 height 12
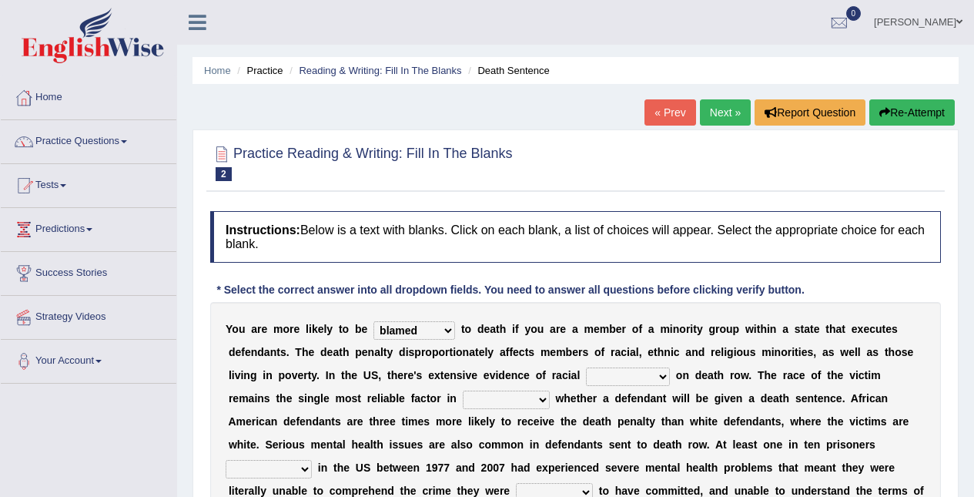
click at [640, 384] on select "bias equality appearance background" at bounding box center [628, 376] width 84 height 18
click at [508, 393] on select "determining adjoining undermining examining" at bounding box center [506, 399] width 87 height 18
click at [727, 353] on b "g" at bounding box center [730, 352] width 7 height 12
click at [654, 368] on select "bias equality appearance background" at bounding box center [628, 376] width 84 height 18
click at [678, 449] on b "h" at bounding box center [678, 444] width 7 height 12
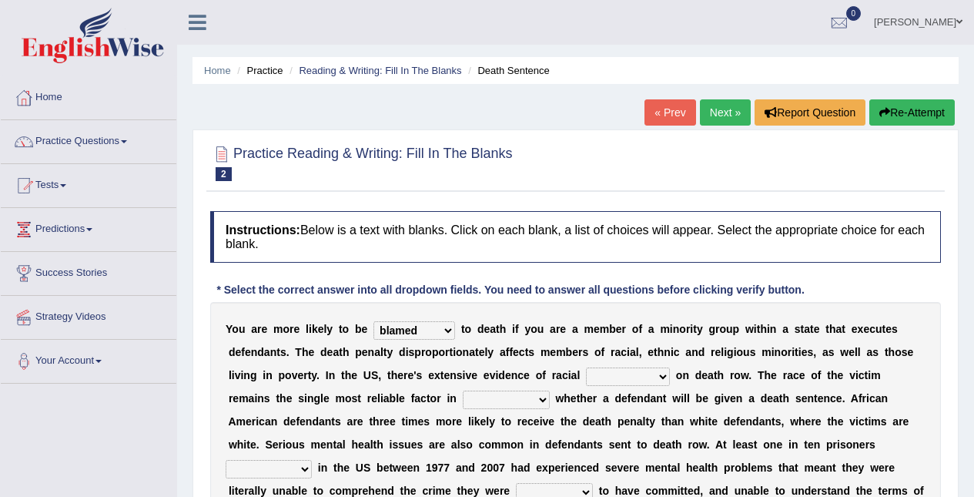
click at [649, 377] on select "bias equality appearance background" at bounding box center [628, 376] width 84 height 18
select select "appearance"
click at [586, 367] on select "bias equality appearance background" at bounding box center [628, 376] width 84 height 18
click at [552, 401] on b at bounding box center [553, 398] width 6 height 12
click at [525, 399] on select "determining adjoining undermining examining" at bounding box center [506, 399] width 87 height 18
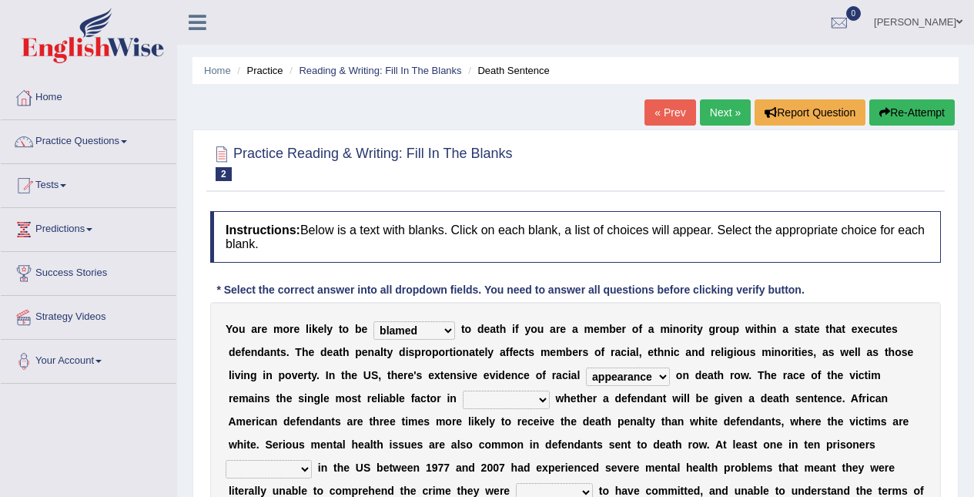
select select "examining"
click at [463, 390] on select "determining adjoining undermining examining" at bounding box center [506, 399] width 87 height 18
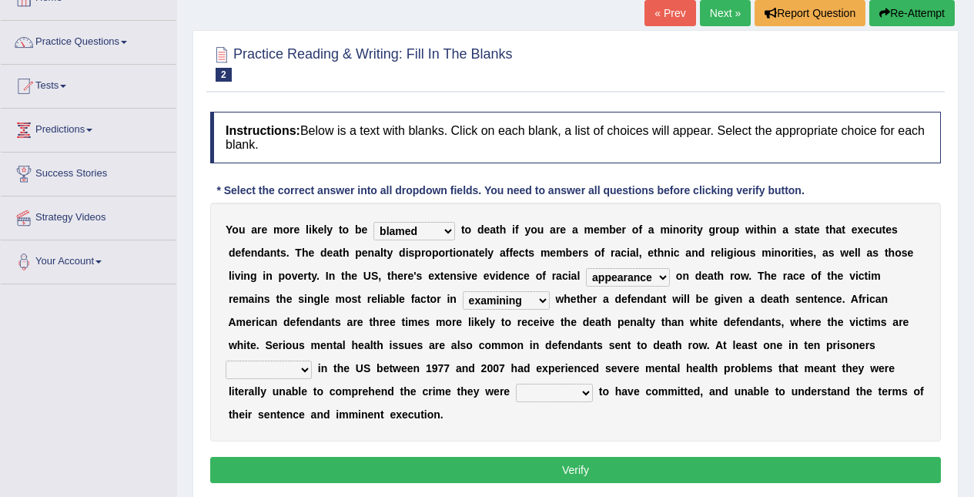
scroll to position [102, 0]
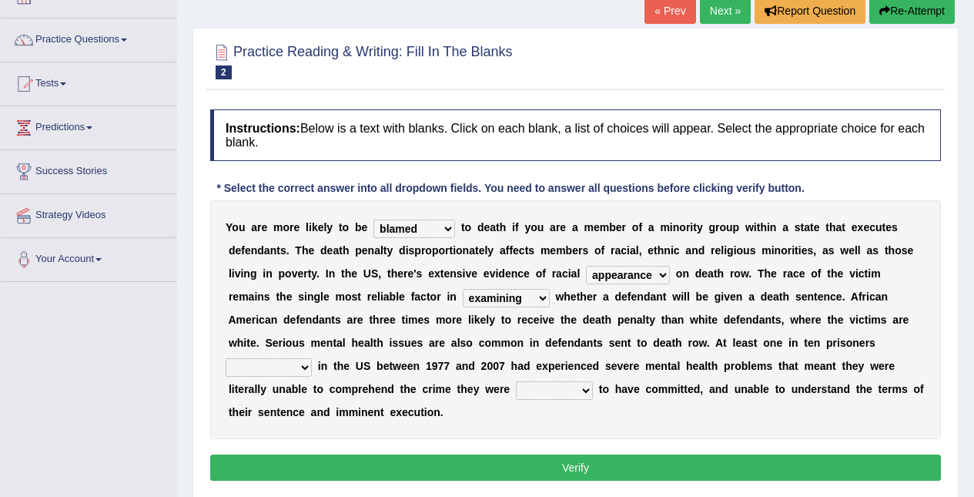
click at [298, 373] on select "electrocuted persecuted executed captured" at bounding box center [269, 367] width 86 height 18
select select "electrocuted"
click at [226, 358] on select "electrocuted persecuted executed captured" at bounding box center [269, 367] width 86 height 18
click at [573, 390] on select "alleged acclaimed persuaded claimed" at bounding box center [554, 390] width 77 height 18
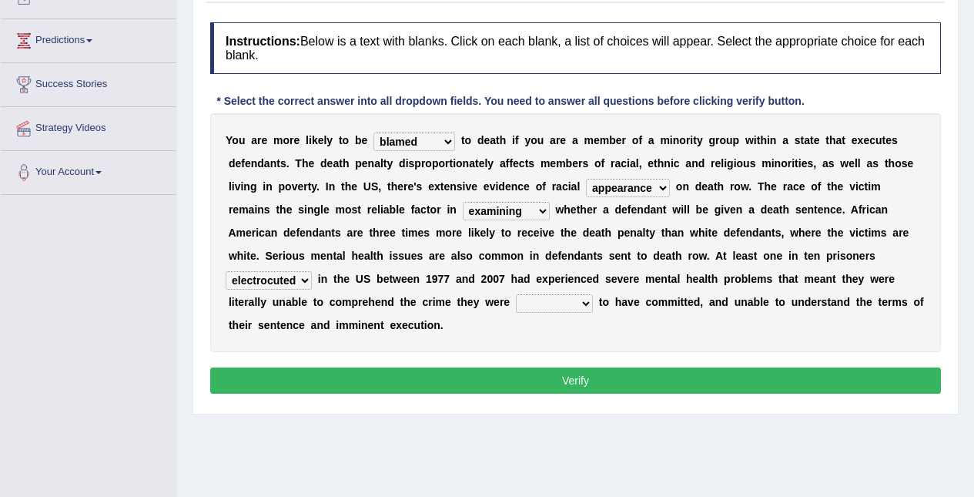
scroll to position [192, 0]
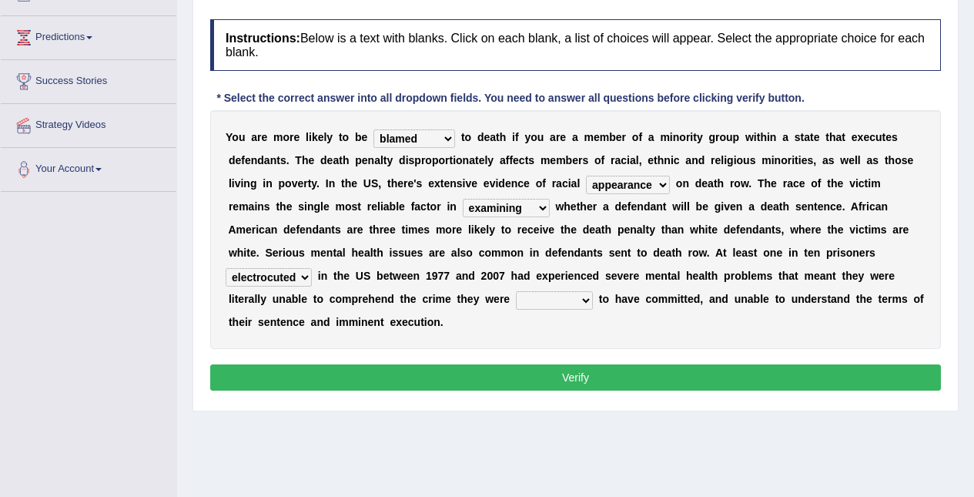
click at [557, 303] on select "alleged acclaimed persuaded claimed" at bounding box center [554, 300] width 77 height 18
select select "alleged"
click at [516, 291] on select "alleged acclaimed persuaded claimed" at bounding box center [554, 300] width 77 height 18
click at [631, 376] on button "Verify" at bounding box center [575, 377] width 731 height 26
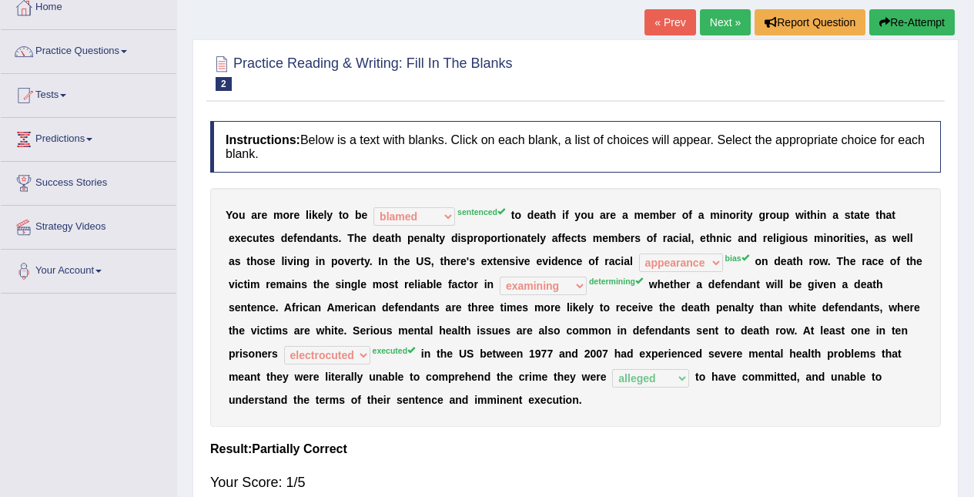
scroll to position [0, 0]
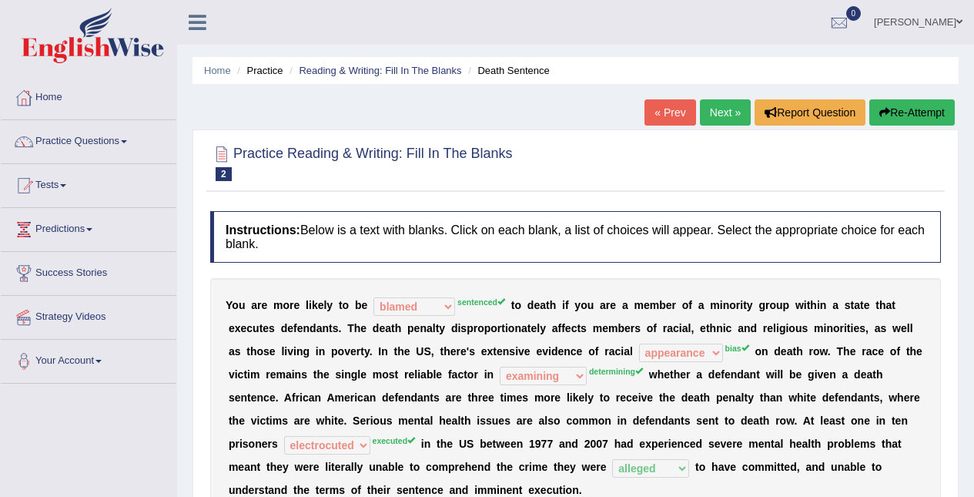
click at [909, 112] on button "Re-Attempt" at bounding box center [911, 112] width 85 height 26
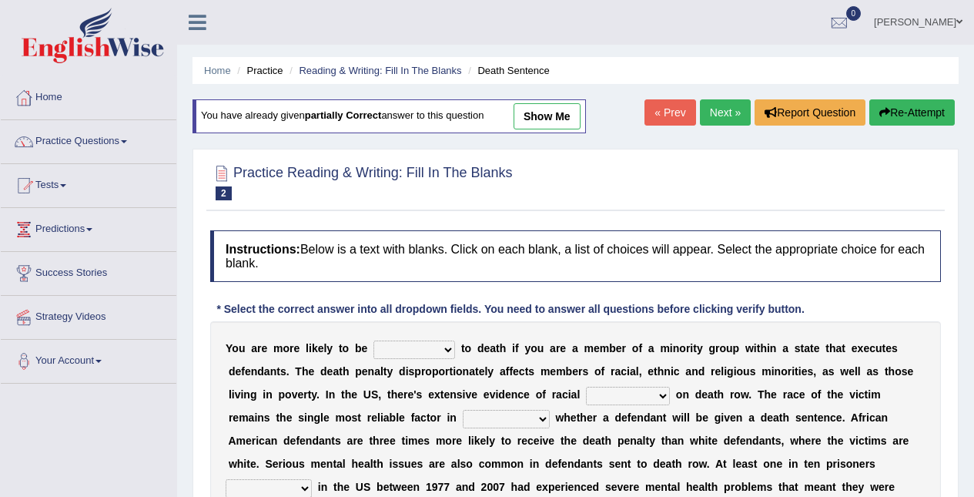
click at [427, 353] on select "penalized blamed complained sentenced" at bounding box center [415, 349] width 82 height 18
select select "sentenced"
click at [374, 340] on select "penalized blamed complained sentenced" at bounding box center [415, 349] width 82 height 18
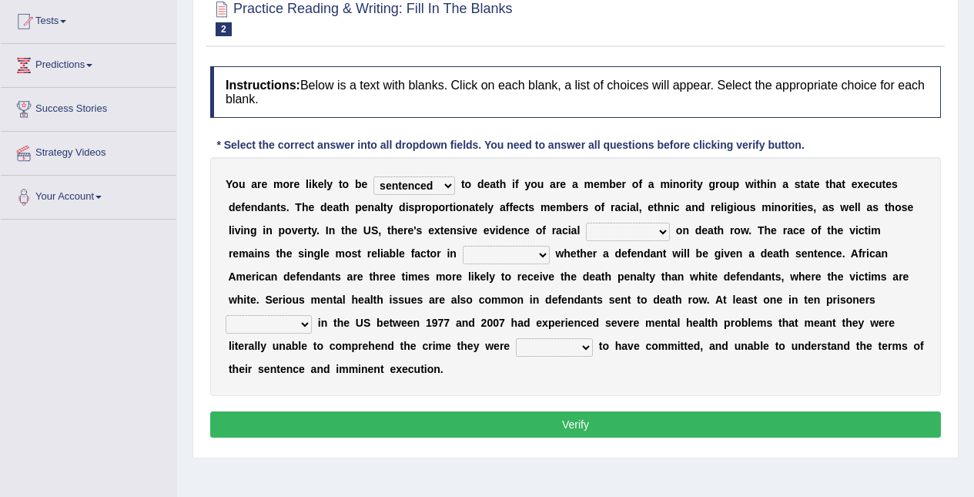
scroll to position [166, 0]
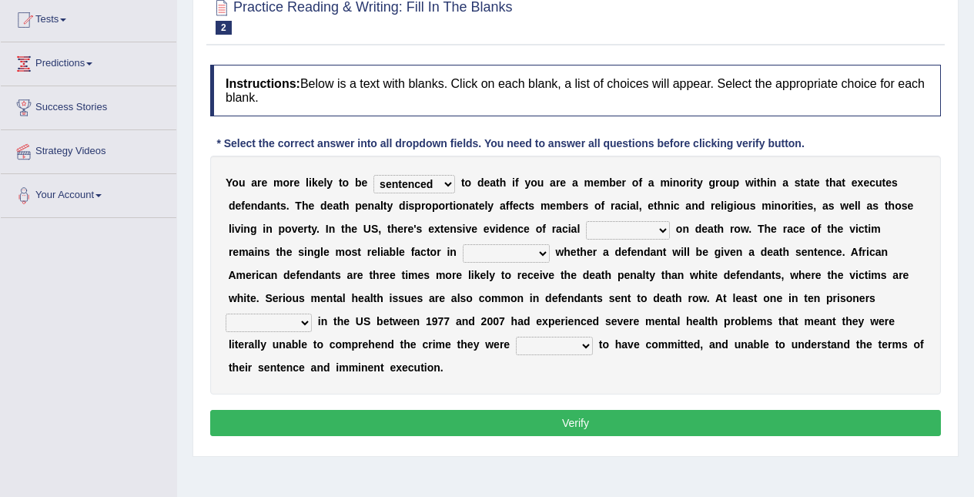
click at [648, 233] on select "bias equality appearance background" at bounding box center [628, 230] width 84 height 18
select select "bias"
click at [586, 221] on select "bias equality appearance background" at bounding box center [628, 230] width 84 height 18
click at [521, 253] on select "determining adjoining undermining examining" at bounding box center [506, 253] width 87 height 18
click at [463, 244] on select "determining adjoining undermining examining" at bounding box center [506, 253] width 87 height 18
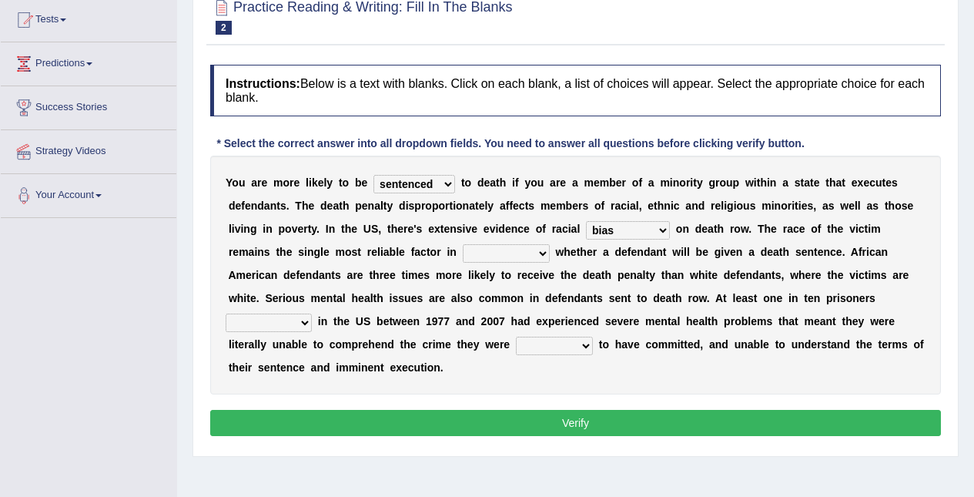
click at [522, 246] on select "determining adjoining undermining examining" at bounding box center [506, 253] width 87 height 18
select select "determining"
click at [463, 244] on select "determining adjoining undermining examining" at bounding box center [506, 253] width 87 height 18
click at [294, 314] on select "electrocuted persecuted executed captured" at bounding box center [269, 322] width 86 height 18
select select "electrocuted"
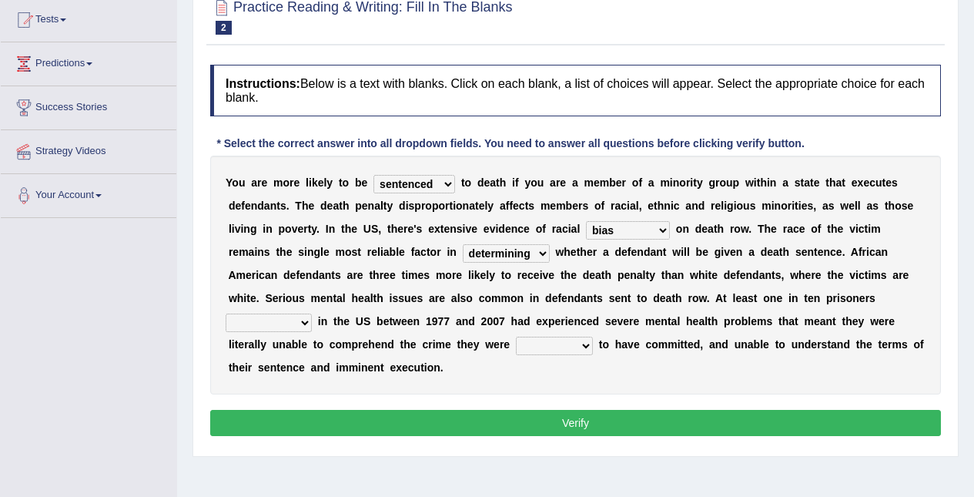
click at [226, 313] on select "electrocuted persecuted executed captured" at bounding box center [269, 322] width 86 height 18
click at [567, 342] on select "alleged acclaimed persuaded claimed" at bounding box center [554, 346] width 77 height 18
click at [59, 321] on div "Toggle navigation Home Practice Questions Speaking Practice Read Aloud Repeat S…" at bounding box center [487, 234] width 974 height 801
click at [571, 339] on select "alleged acclaimed persuaded claimed" at bounding box center [554, 346] width 77 height 18
select select "alleged"
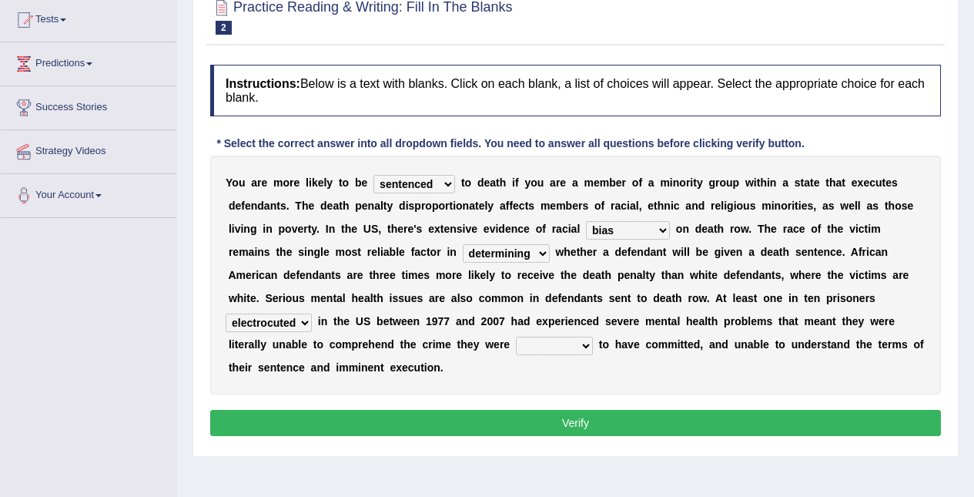
click at [516, 337] on select "alleged acclaimed persuaded claimed" at bounding box center [554, 346] width 77 height 18
click at [752, 432] on button "Verify" at bounding box center [575, 423] width 731 height 26
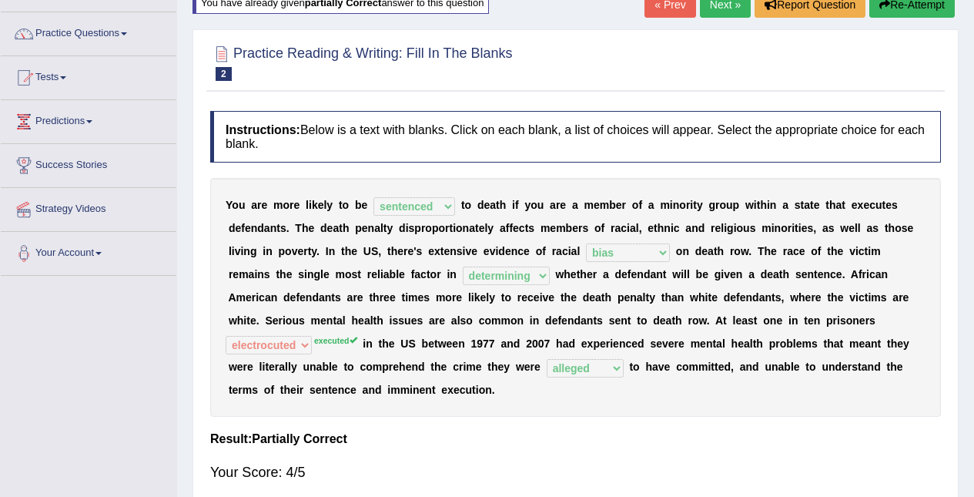
scroll to position [0, 0]
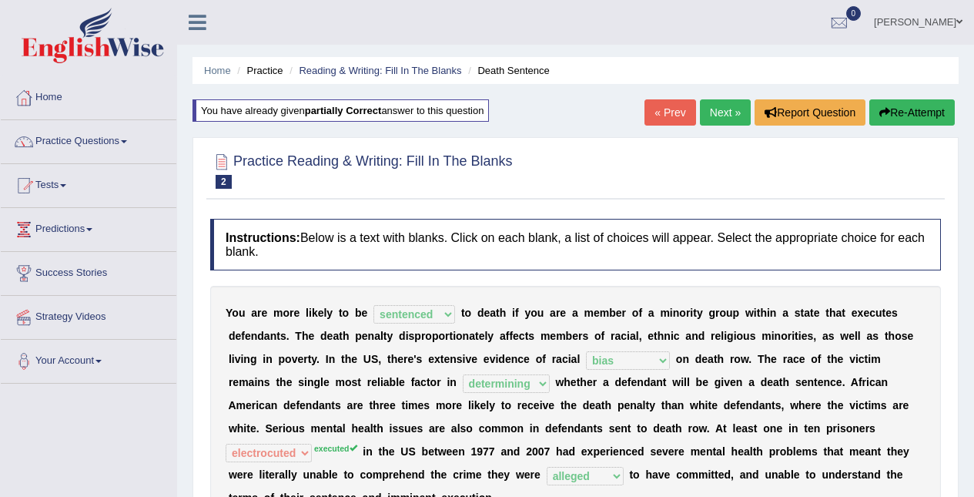
click at [722, 118] on link "Next »" at bounding box center [725, 112] width 51 height 26
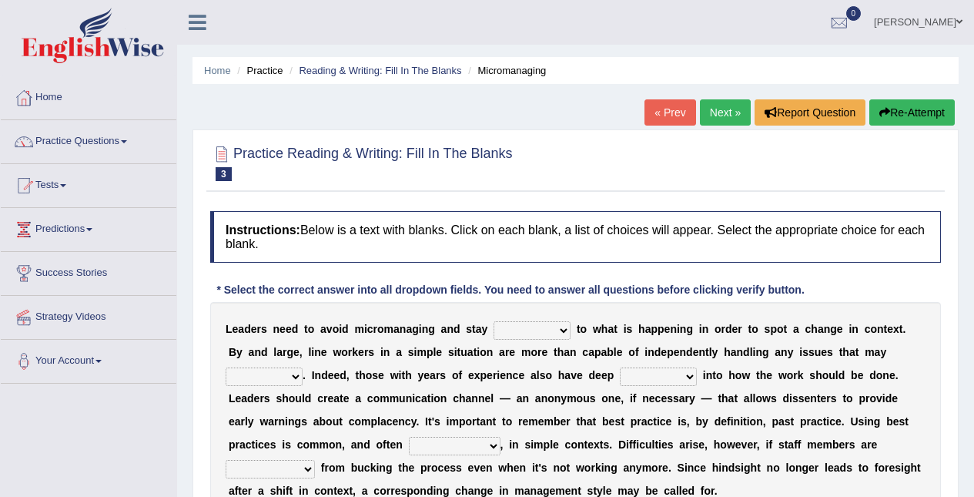
click at [547, 333] on select "complied connected precise concise" at bounding box center [532, 330] width 77 height 18
select select "connected"
click at [494, 321] on select "complied connected precise concise" at bounding box center [532, 330] width 77 height 18
click at [285, 370] on select "apprise rise encounter arise" at bounding box center [264, 376] width 77 height 18
click at [226, 367] on select "apprise rise encounter arise" at bounding box center [264, 376] width 77 height 18
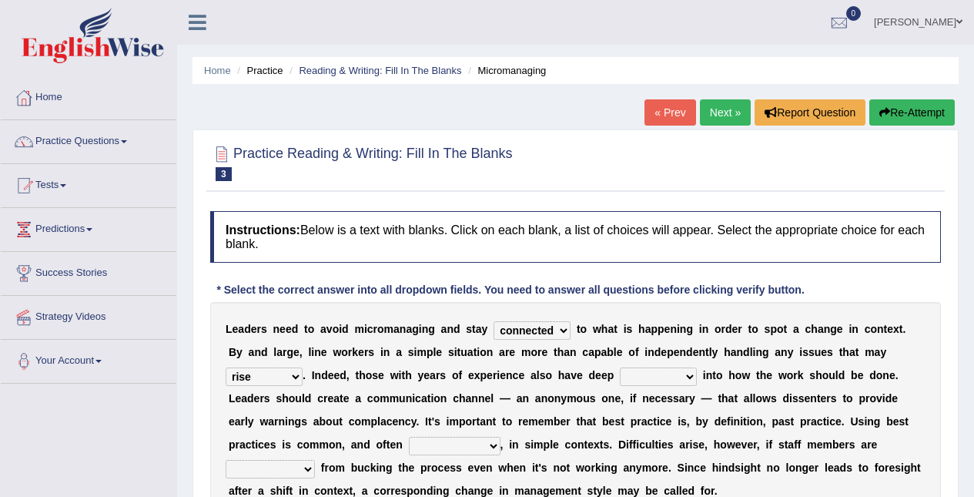
click at [248, 377] on select "apprise rise encounter arise" at bounding box center [264, 376] width 77 height 18
click at [226, 367] on select "apprise rise encounter arise" at bounding box center [264, 376] width 77 height 18
click at [243, 370] on select "apprise rise encounter arise" at bounding box center [264, 376] width 77 height 18
select select "rise"
click at [226, 367] on select "apprise rise encounter arise" at bounding box center [264, 376] width 77 height 18
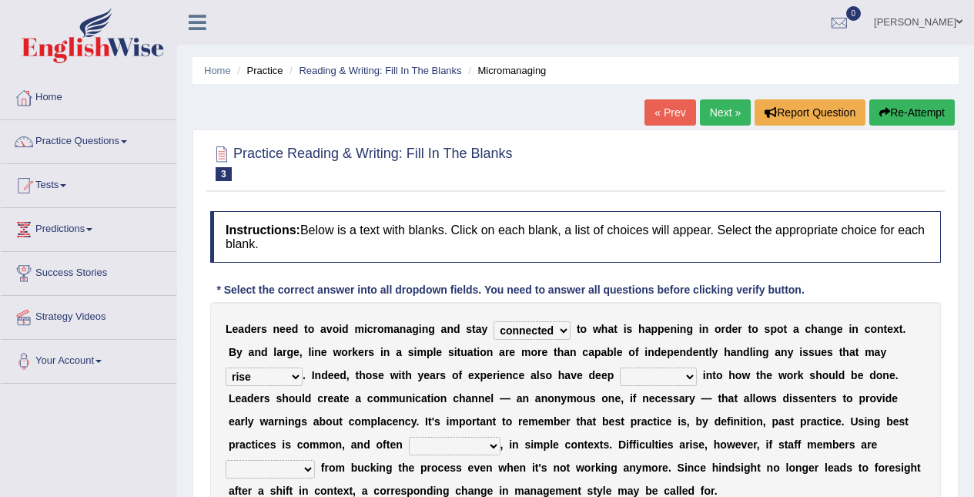
click at [643, 384] on select "incursion insight indignity indication" at bounding box center [658, 376] width 77 height 18
select select "insight"
click at [620, 367] on select "incursion insight indignity indication" at bounding box center [658, 376] width 77 height 18
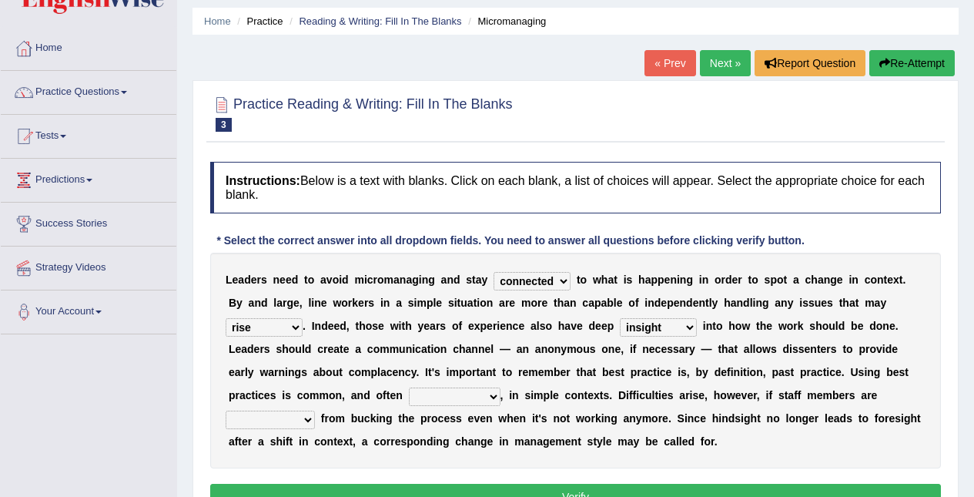
scroll to position [63, 0]
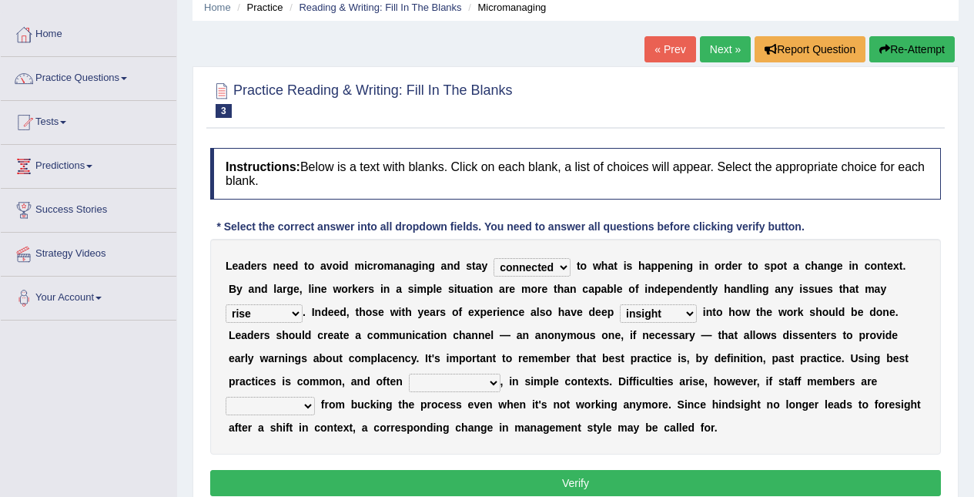
click at [501, 380] on b "," at bounding box center [502, 381] width 3 height 12
click at [478, 385] on select "inappropriate apprehensive appropriate forbidden" at bounding box center [455, 383] width 92 height 18
select select "forbidden"
click at [409, 374] on select "inappropriate apprehensive appropriate forbidden" at bounding box center [455, 383] width 92 height 18
click at [269, 405] on select "disarranged disinclined discouraged disintegrated" at bounding box center [270, 406] width 89 height 18
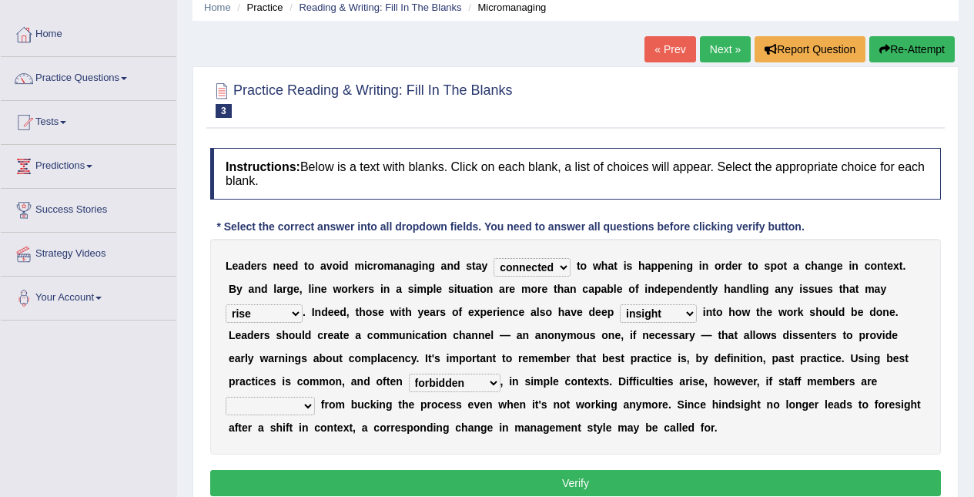
select select "disarranged"
click at [226, 397] on select "disarranged disinclined discouraged disintegrated" at bounding box center [270, 406] width 89 height 18
click at [808, 487] on button "Verify" at bounding box center [575, 483] width 731 height 26
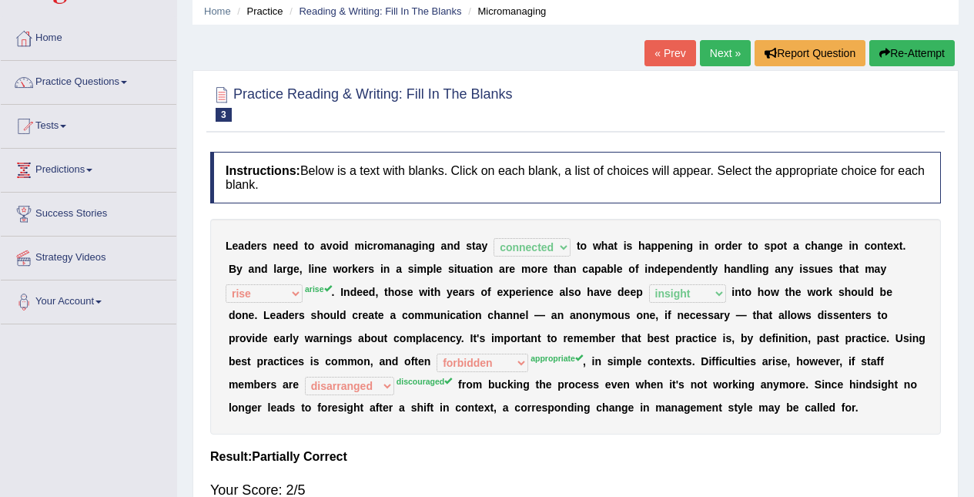
scroll to position [0, 0]
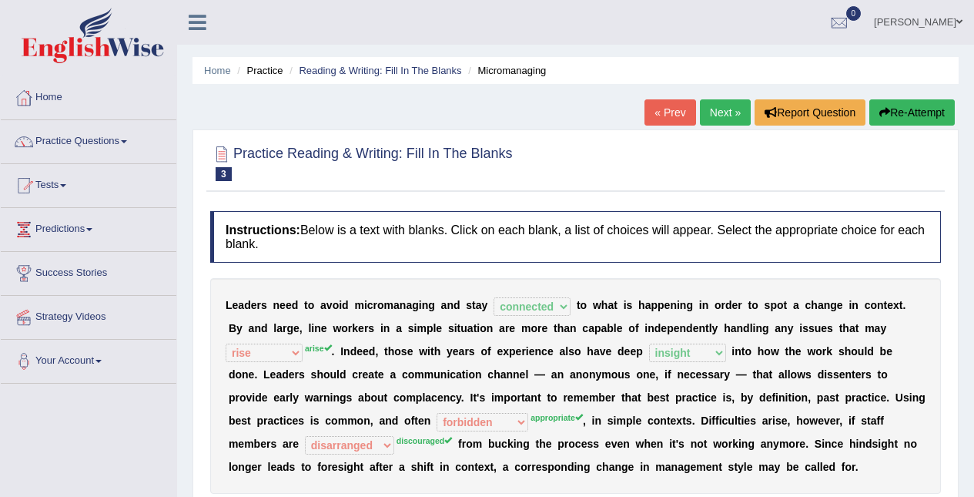
click at [926, 109] on button "Re-Attempt" at bounding box center [911, 112] width 85 height 26
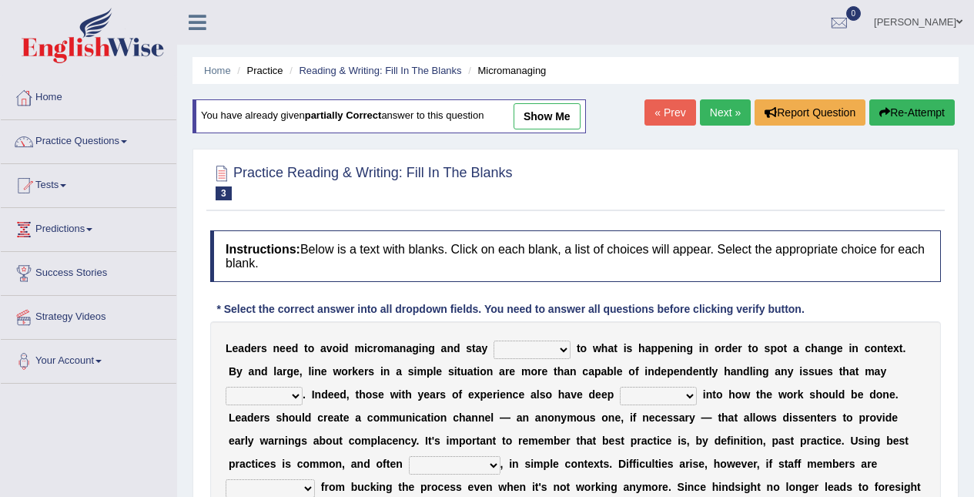
click at [545, 340] on select "complied connected precise concise" at bounding box center [532, 349] width 77 height 18
select select "connected"
click at [494, 340] on select "complied connected precise concise" at bounding box center [532, 349] width 77 height 18
click at [281, 397] on select "apprise rise encounter arise" at bounding box center [264, 396] width 77 height 18
select select "arise"
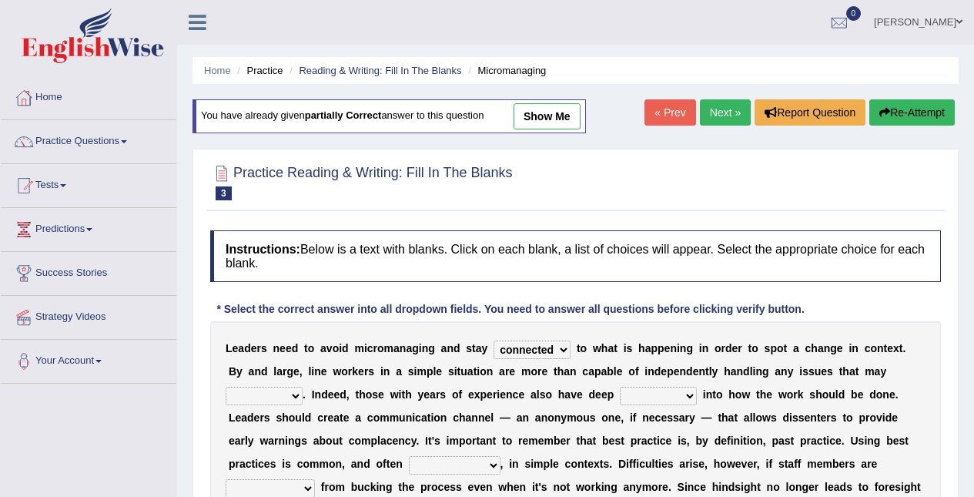
click at [226, 387] on select "apprise rise encounter arise" at bounding box center [264, 396] width 77 height 18
click at [685, 397] on select "incursion insight indignity indication" at bounding box center [658, 396] width 77 height 18
select select "indication"
click at [620, 387] on select "incursion insight indignity indication" at bounding box center [658, 396] width 77 height 18
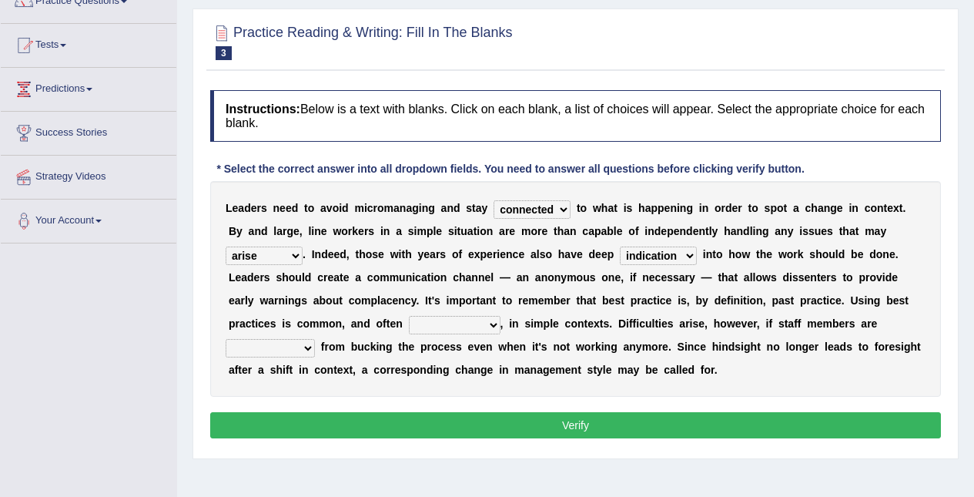
scroll to position [152, 0]
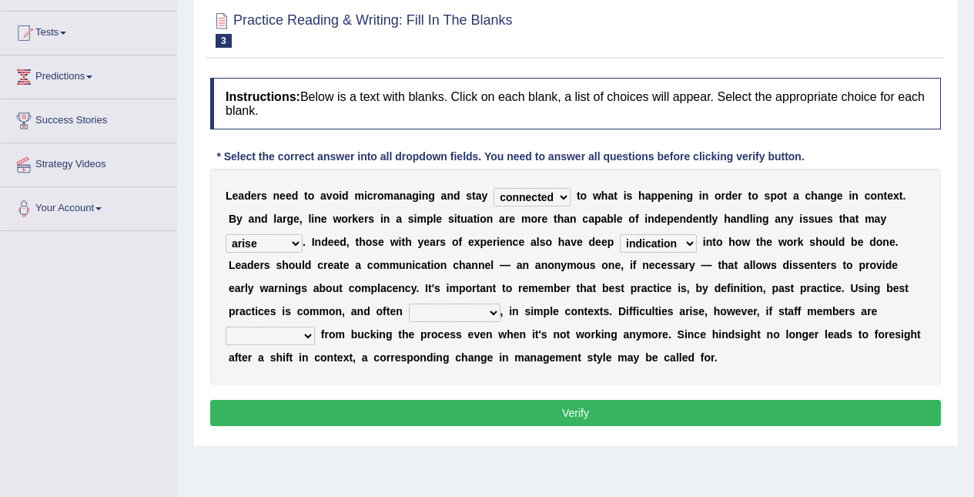
click at [477, 318] on select "inappropriate apprehensive appropriate forbidden" at bounding box center [455, 312] width 92 height 18
select select "inappropriate"
click at [409, 303] on select "inappropriate apprehensive appropriate forbidden" at bounding box center [455, 312] width 92 height 18
click at [292, 339] on select "disarranged disinclined discouraged disintegrated" at bounding box center [270, 336] width 89 height 18
select select "disarranged"
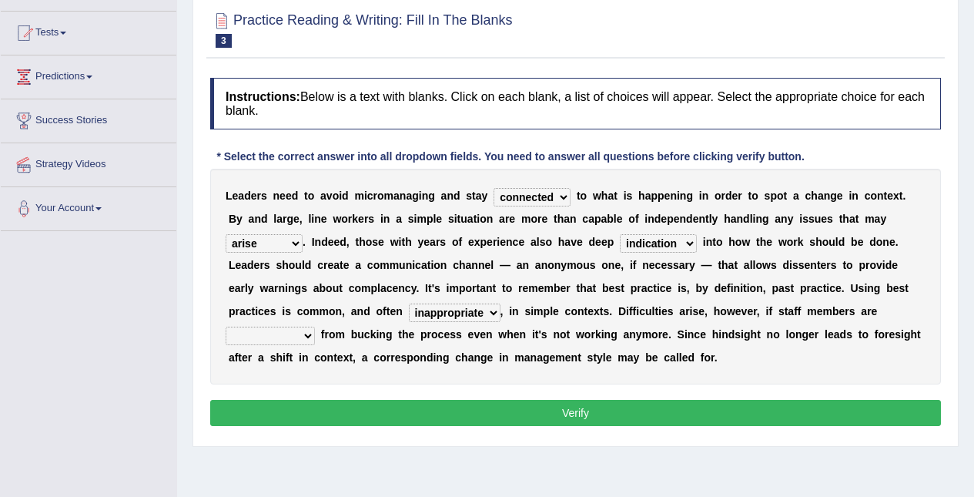
click at [226, 327] on select "disarranged disinclined discouraged disintegrated" at bounding box center [270, 336] width 89 height 18
click at [419, 405] on button "Verify" at bounding box center [575, 413] width 731 height 26
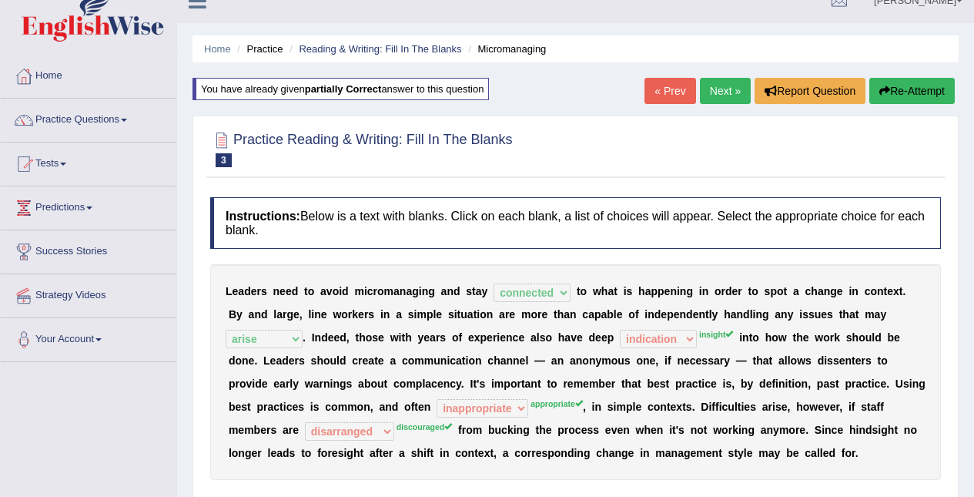
scroll to position [21, 0]
click at [899, 97] on button "Re-Attempt" at bounding box center [911, 92] width 85 height 26
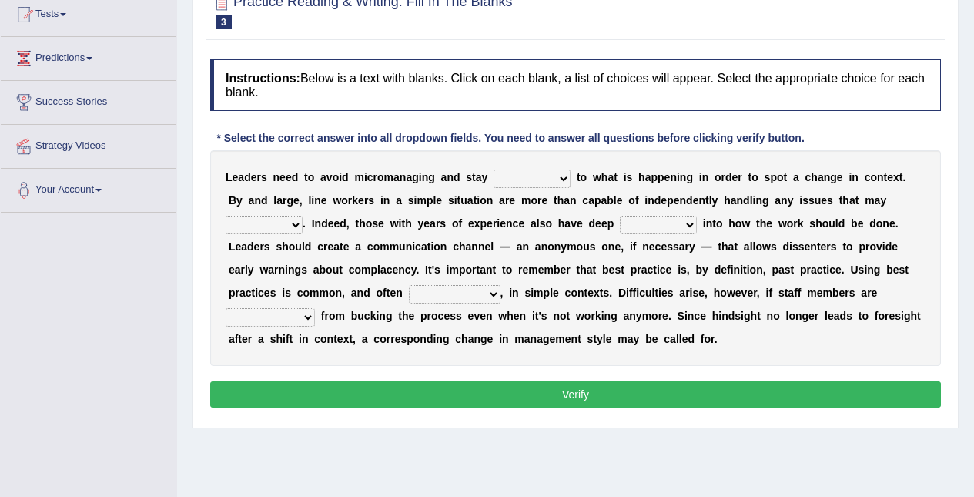
scroll to position [173, 0]
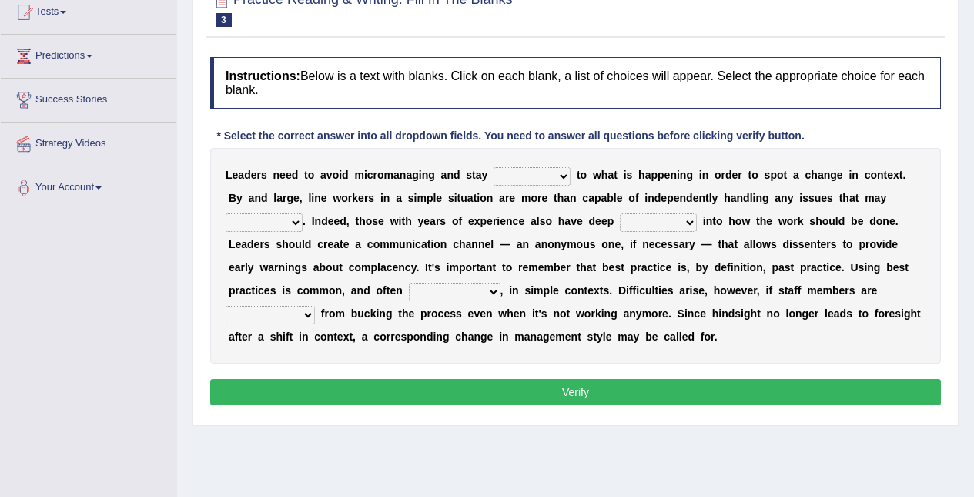
click at [552, 171] on select "complied connected precise concise" at bounding box center [532, 176] width 77 height 18
click at [494, 167] on select "complied connected precise concise" at bounding box center [532, 176] width 77 height 18
click at [541, 172] on select "complied connected precise concise" at bounding box center [532, 176] width 77 height 18
select select "connected"
click at [494, 167] on select "complied connected precise concise" at bounding box center [532, 176] width 77 height 18
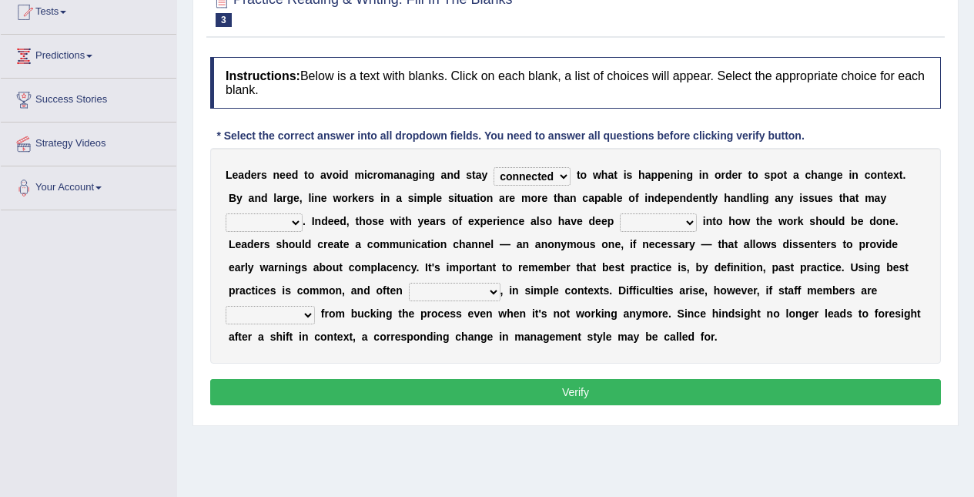
click at [287, 223] on select "apprise rise encounter arise" at bounding box center [264, 222] width 77 height 18
select select "arise"
click at [226, 213] on select "apprise rise encounter arise" at bounding box center [264, 222] width 77 height 18
click at [686, 228] on select "incursion insight indignity indication" at bounding box center [658, 222] width 77 height 18
select select "insight"
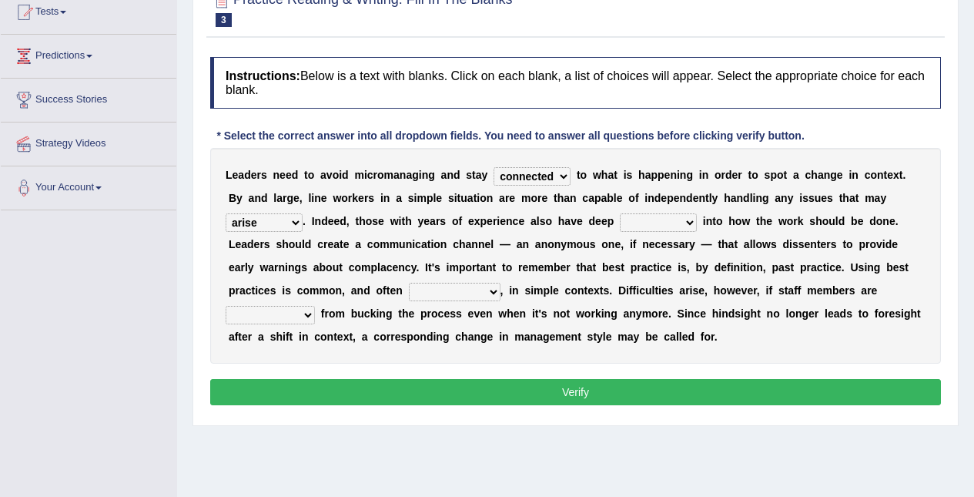
click at [620, 213] on select "incursion insight indignity indication" at bounding box center [658, 222] width 77 height 18
click at [685, 213] on select "incursion insight indignity indication" at bounding box center [658, 222] width 77 height 18
click at [620, 213] on select "incursion insight indignity indication" at bounding box center [658, 222] width 77 height 18
click at [683, 213] on select "incursion insight indignity indication" at bounding box center [658, 222] width 77 height 18
click at [620, 213] on select "incursion insight indignity indication" at bounding box center [658, 222] width 77 height 18
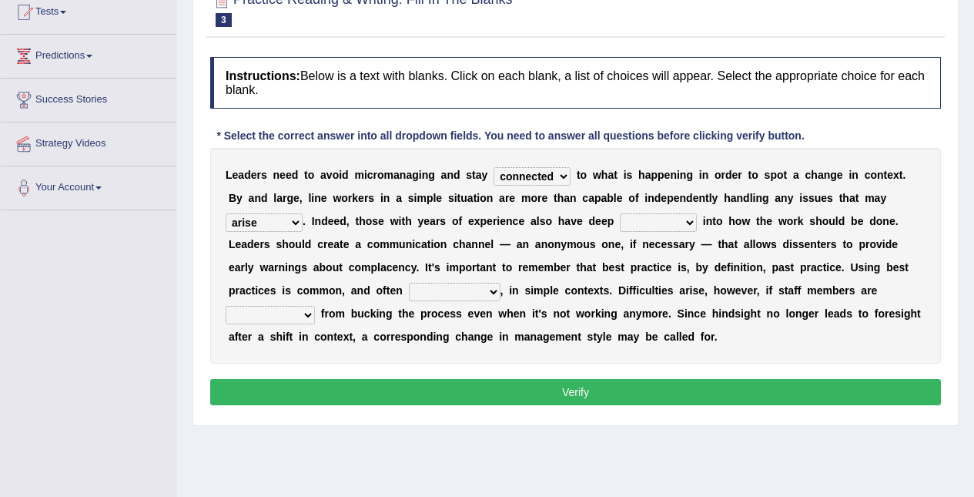
click at [672, 223] on select "incursion insight indignity indication" at bounding box center [658, 222] width 77 height 18
click at [620, 213] on select "incursion insight indignity indication" at bounding box center [658, 222] width 77 height 18
click at [682, 213] on select "incursion insight indignity indication" at bounding box center [658, 222] width 77 height 18
click at [620, 213] on select "incursion insight indignity indication" at bounding box center [658, 222] width 77 height 18
click at [679, 215] on select "incursion insight indignity indication" at bounding box center [658, 222] width 77 height 18
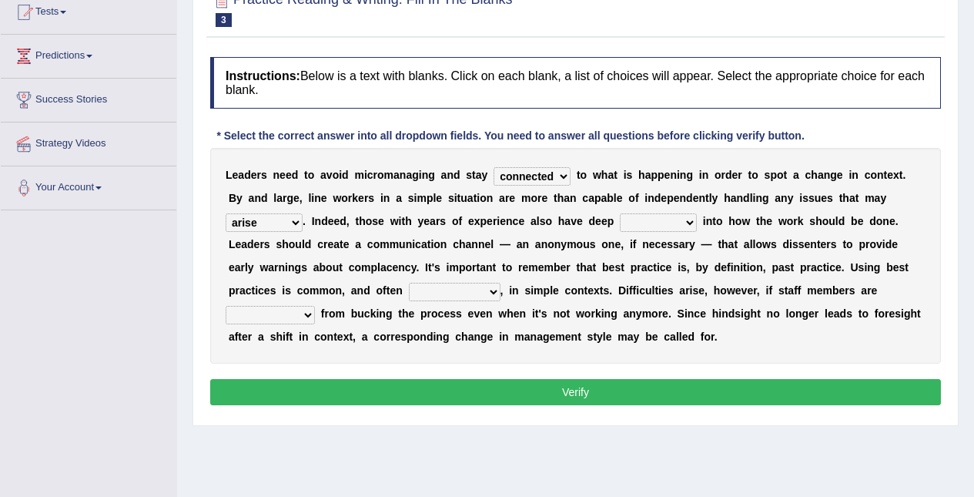
select select "incursion"
click at [620, 213] on select "incursion insight indignity indication" at bounding box center [658, 222] width 77 height 18
click at [479, 286] on select "inappropriate apprehensive appropriate forbidden" at bounding box center [455, 292] width 92 height 18
select select "appropriate"
click at [409, 283] on select "inappropriate apprehensive appropriate forbidden" at bounding box center [455, 292] width 92 height 18
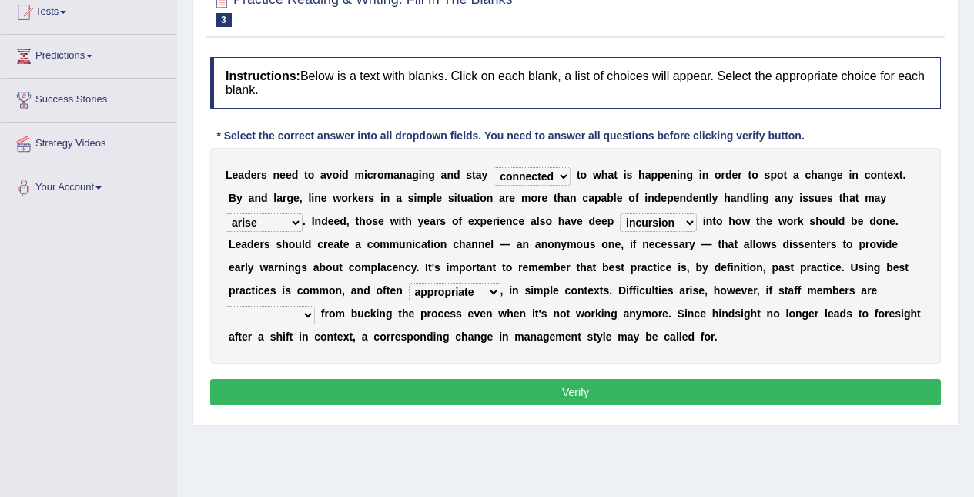
click at [301, 313] on select "disarranged disinclined discouraged disintegrated" at bounding box center [270, 315] width 89 height 18
select select "discouraged"
click at [226, 306] on select "disarranged disinclined discouraged disintegrated" at bounding box center [270, 315] width 89 height 18
click at [474, 384] on button "Verify" at bounding box center [575, 392] width 731 height 26
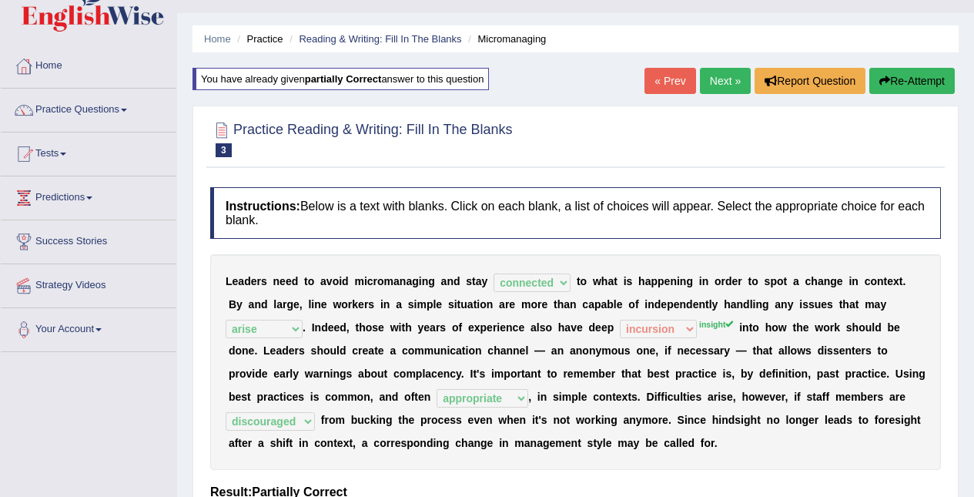
scroll to position [0, 0]
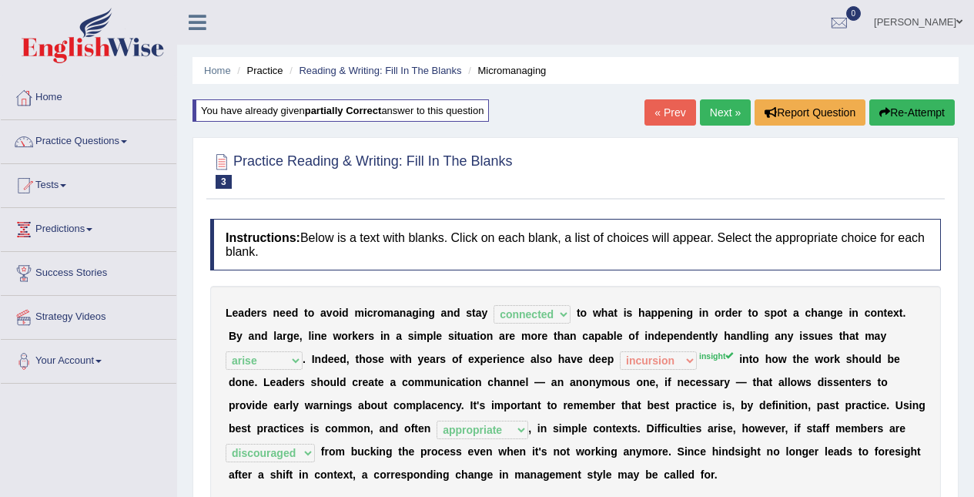
click at [726, 108] on link "Next »" at bounding box center [725, 112] width 51 height 26
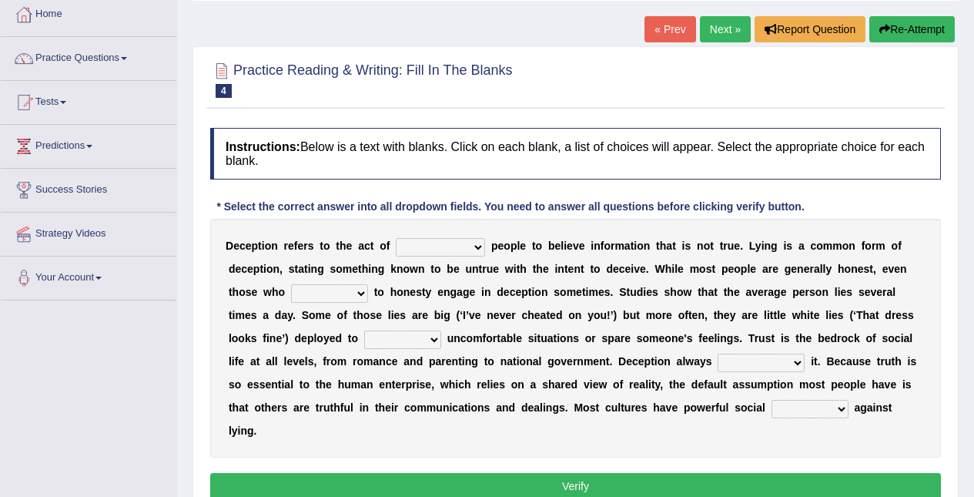
scroll to position [90, 0]
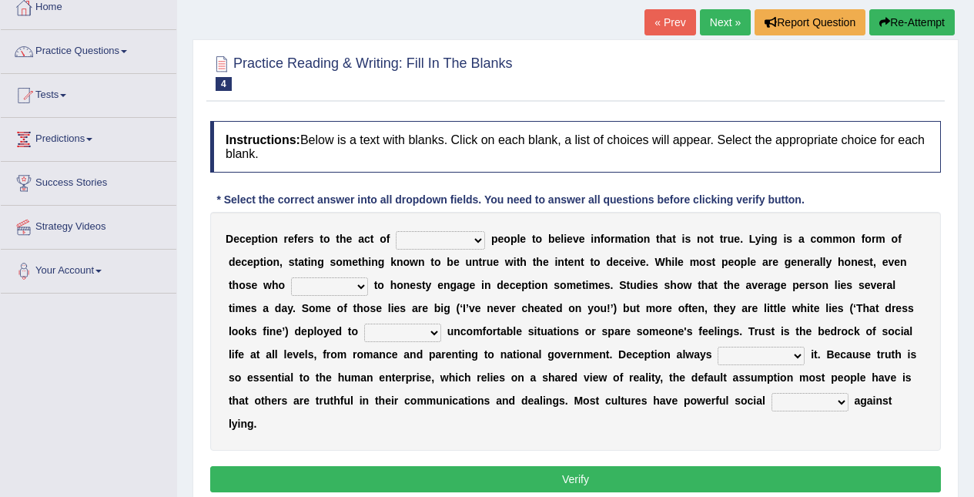
click at [458, 231] on select "discouraging forbidding detecting encouraging" at bounding box center [440, 240] width 89 height 18
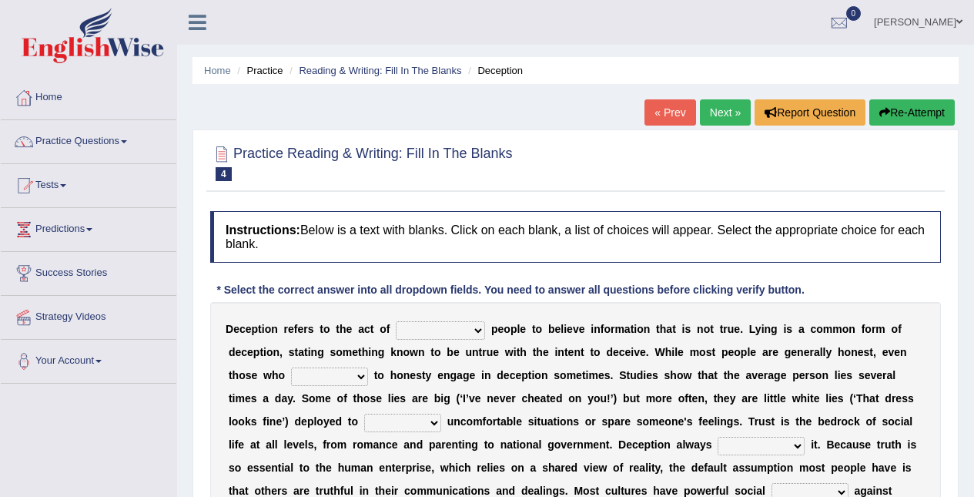
scroll to position [8, 0]
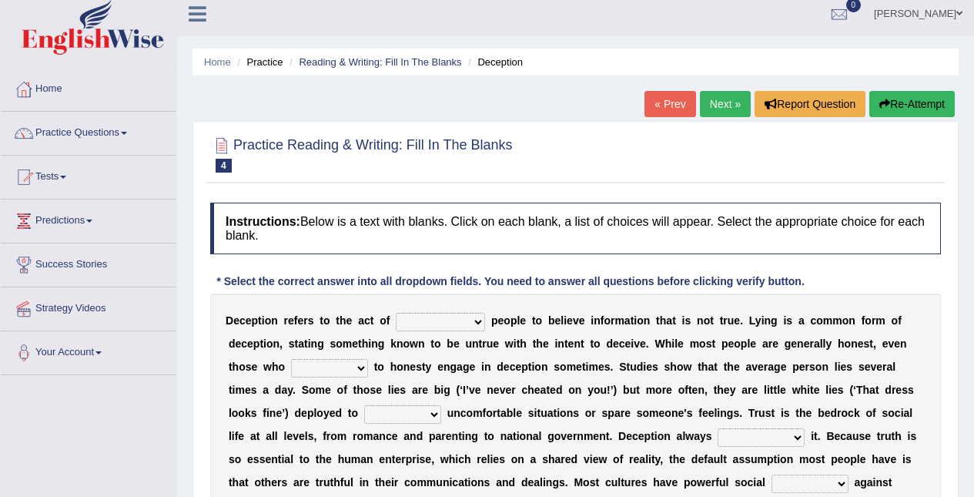
click at [65, 301] on link "Strategy Videos" at bounding box center [89, 306] width 176 height 39
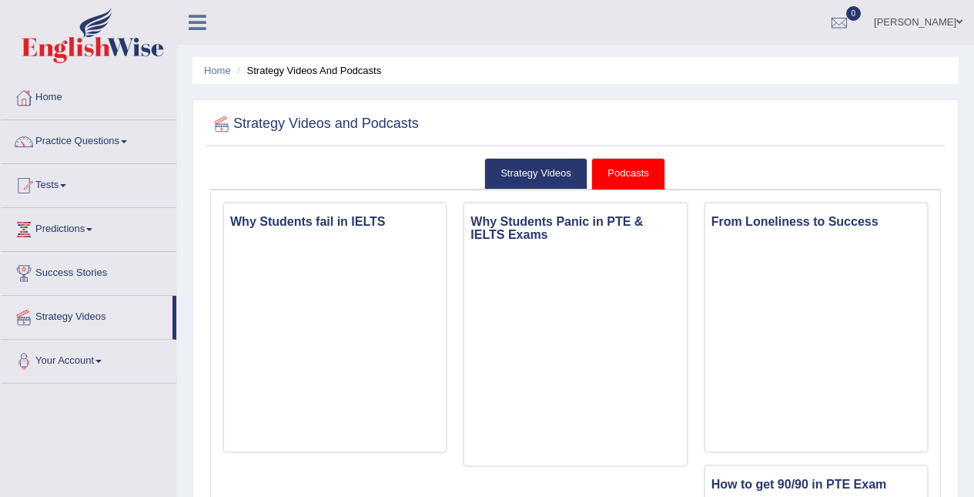
click at [102, 136] on link "Practice Questions" at bounding box center [89, 139] width 176 height 39
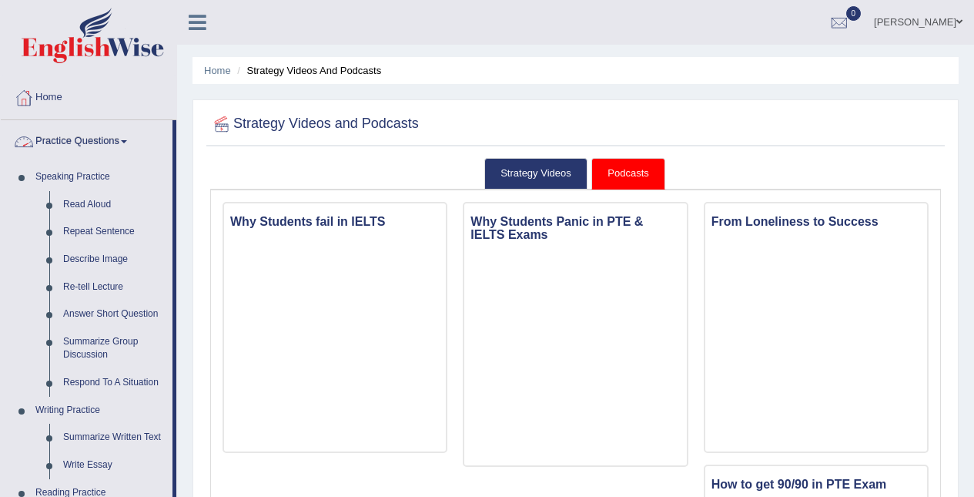
click at [120, 228] on link "Repeat Sentence" at bounding box center [114, 232] width 116 height 28
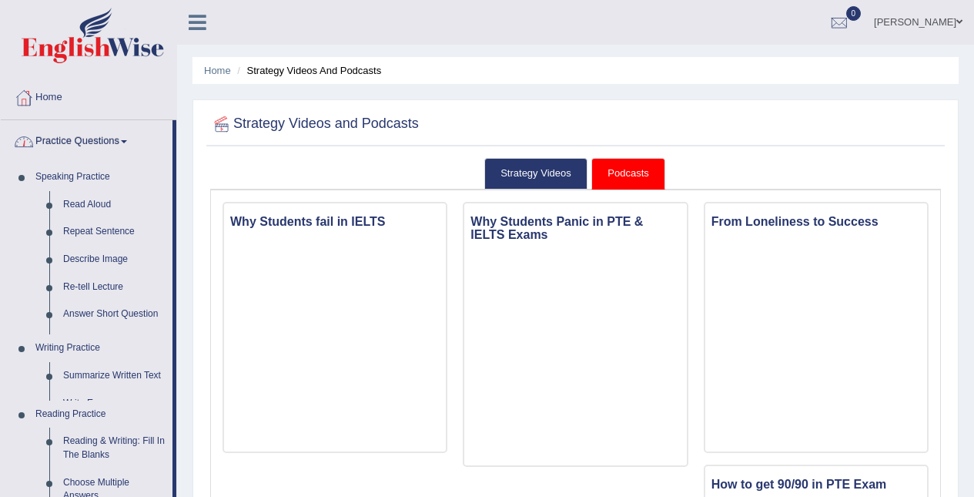
click at [119, 228] on link "Repeat Sentence" at bounding box center [114, 232] width 116 height 28
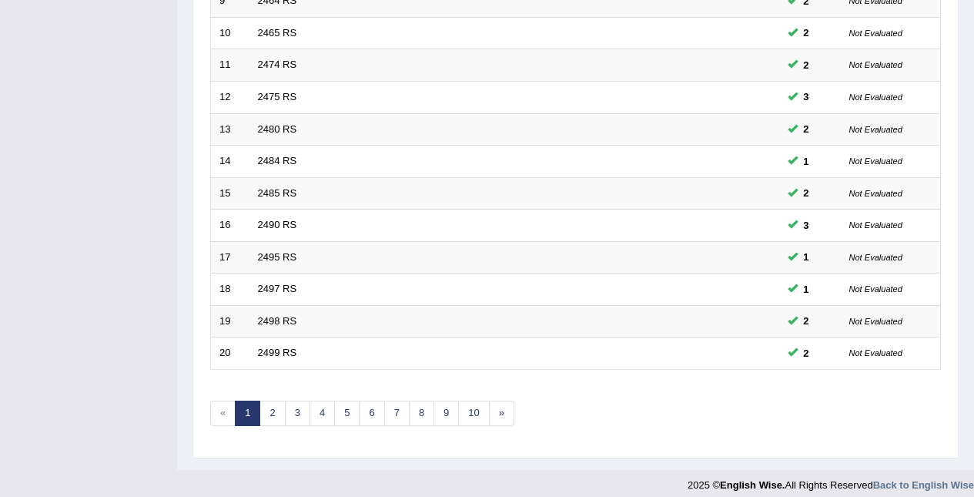
scroll to position [523, 0]
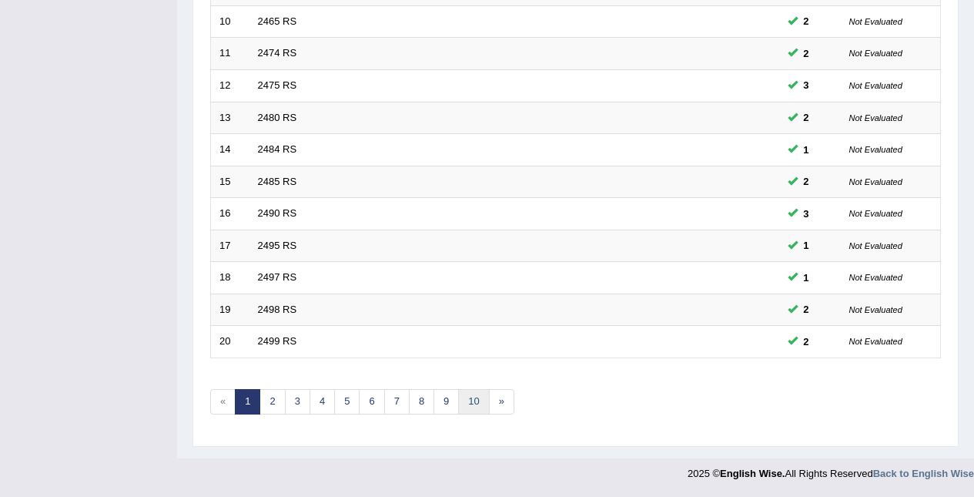
click at [474, 400] on link "10" at bounding box center [473, 401] width 31 height 25
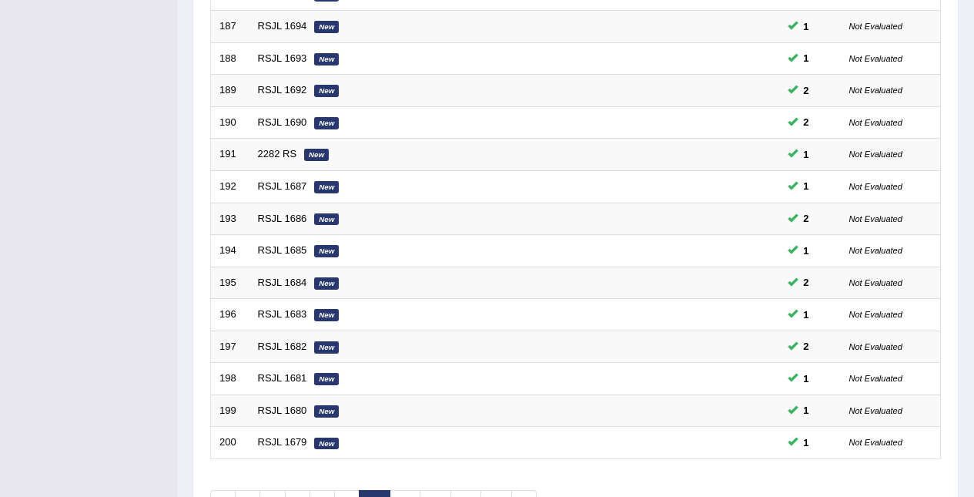
scroll to position [523, 0]
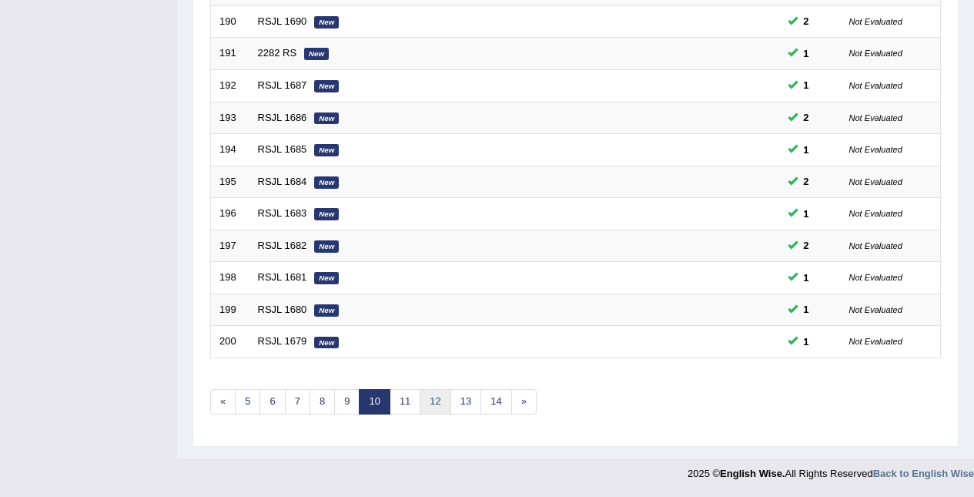
click at [433, 399] on link "12" at bounding box center [435, 401] width 31 height 25
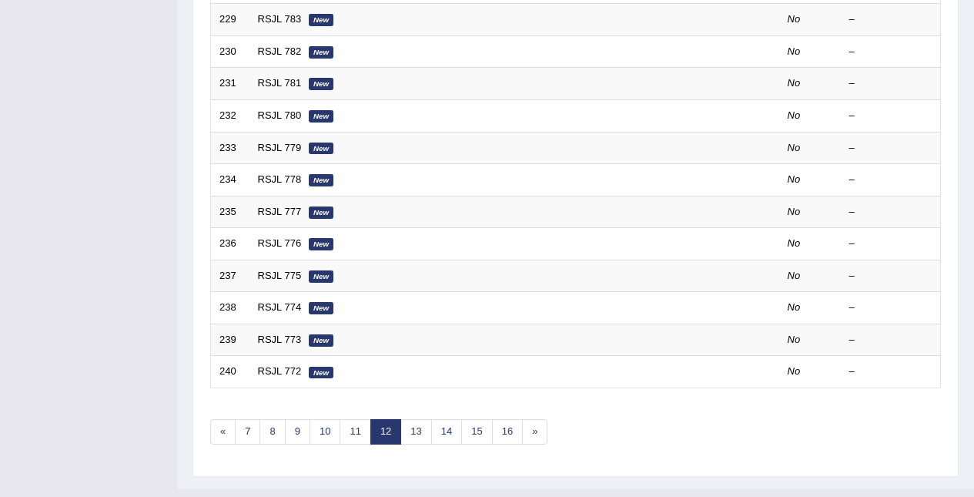
scroll to position [495, 0]
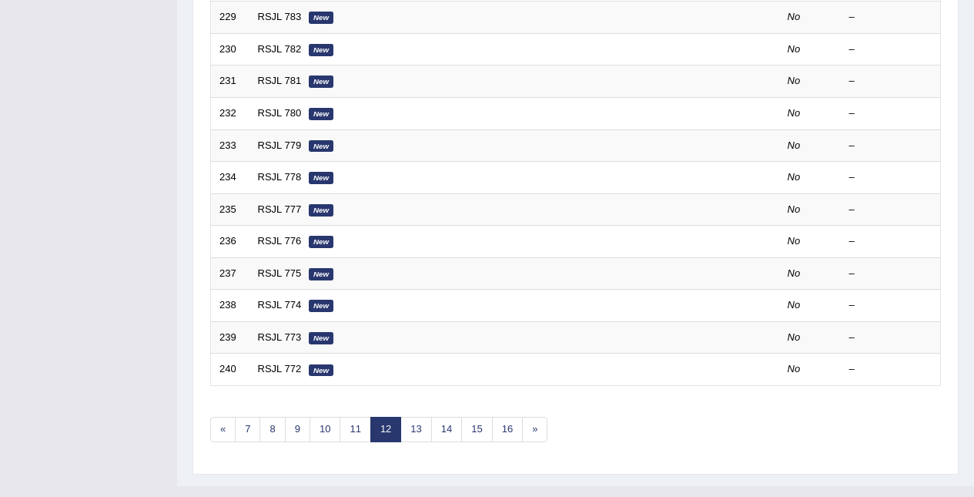
click at [362, 420] on link "11" at bounding box center [355, 429] width 31 height 25
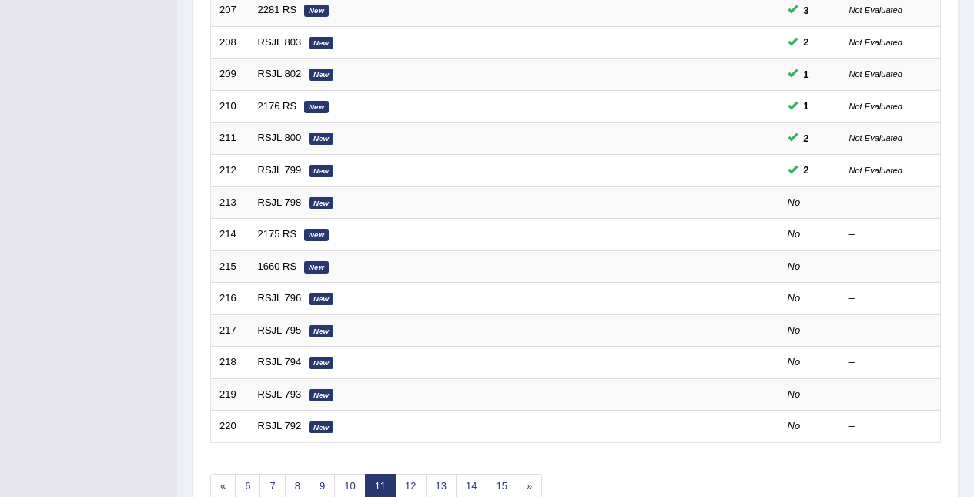
scroll to position [440, 0]
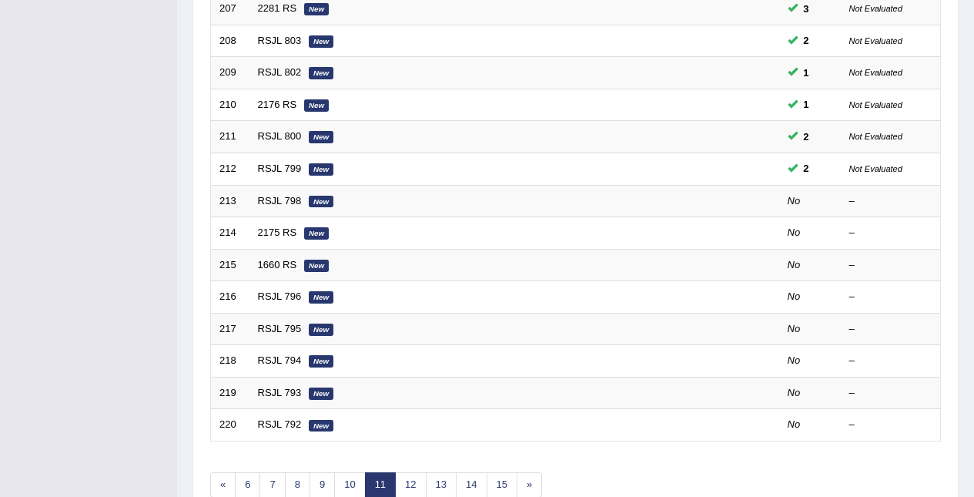
click at [311, 202] on em "New" at bounding box center [321, 202] width 25 height 12
click at [300, 203] on link "RSJL 798" at bounding box center [280, 201] width 44 height 12
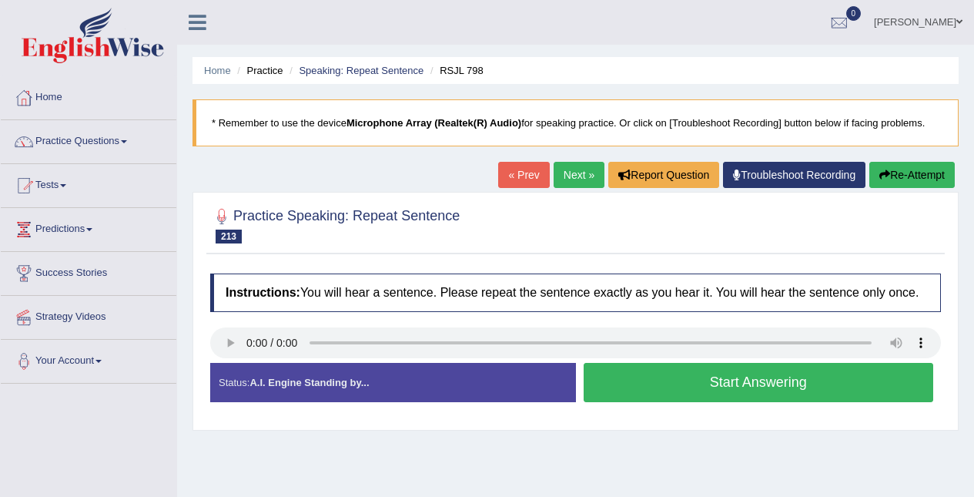
click at [752, 380] on button "Start Answering" at bounding box center [759, 382] width 350 height 39
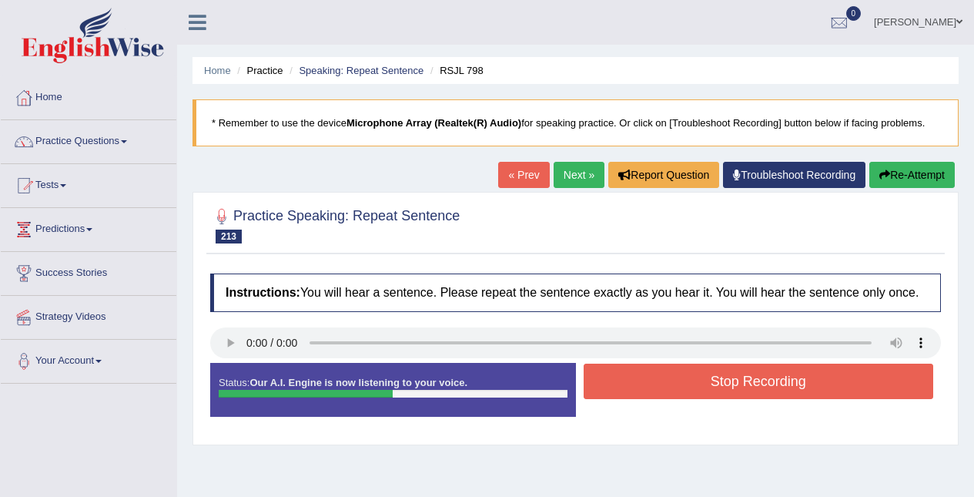
click at [739, 375] on button "Stop Recording" at bounding box center [759, 381] width 350 height 35
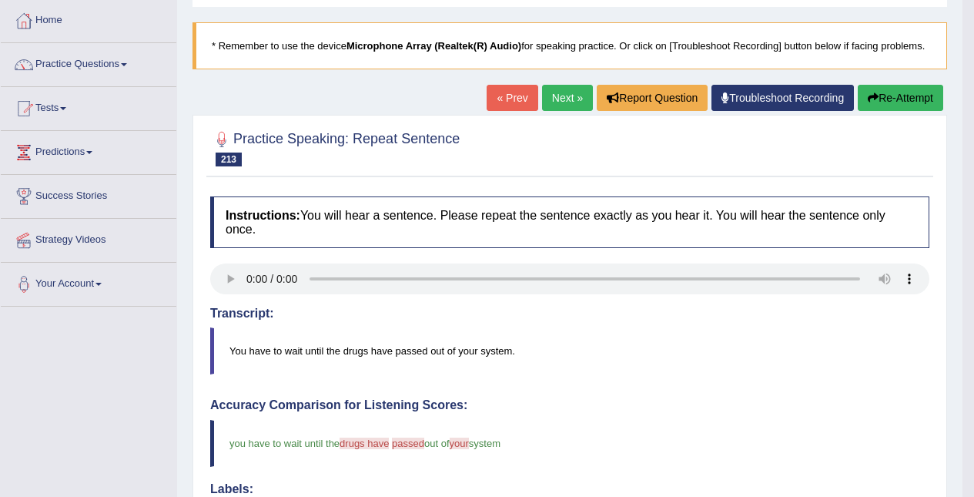
scroll to position [76, 0]
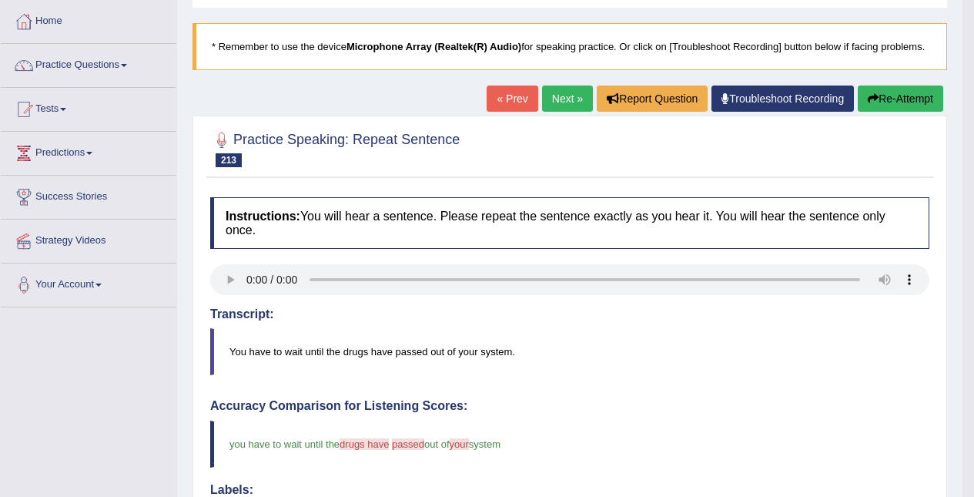
click at [910, 96] on button "Re-Attempt" at bounding box center [900, 98] width 85 height 26
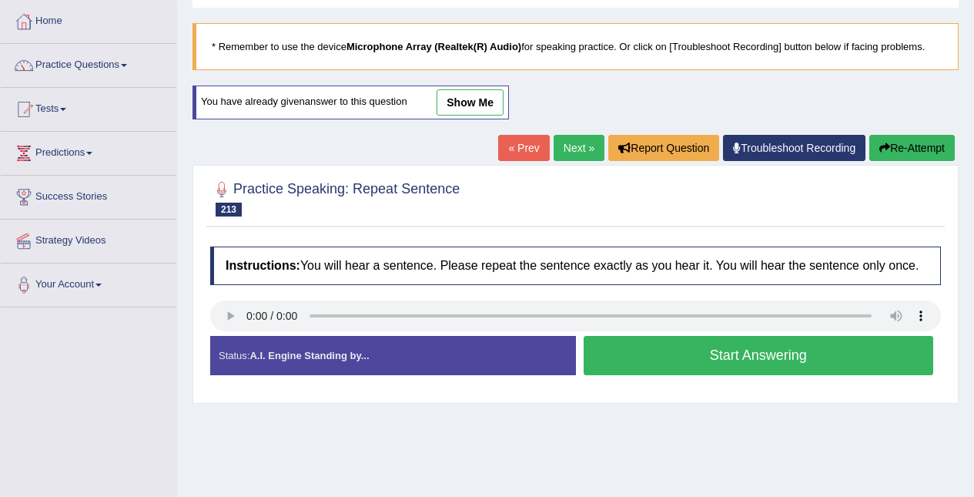
click at [758, 347] on button "Start Answering" at bounding box center [759, 355] width 350 height 39
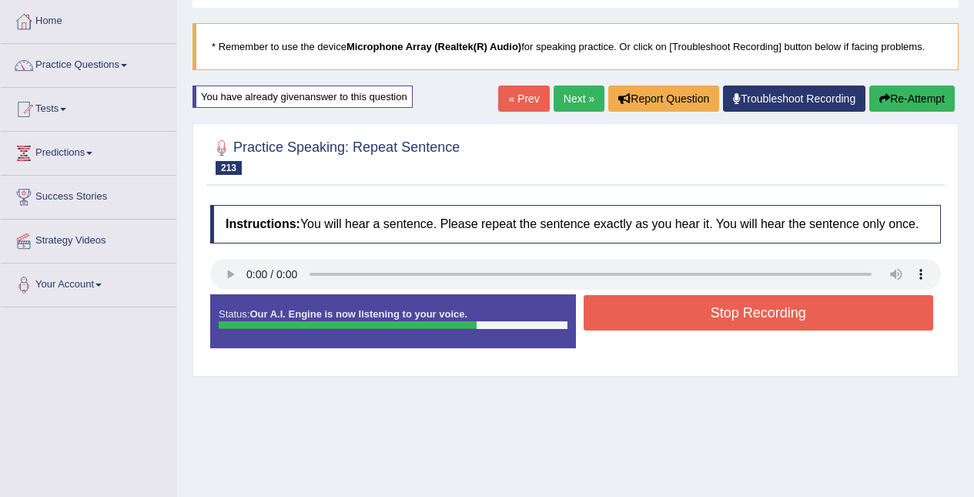
click at [736, 302] on button "Stop Recording" at bounding box center [759, 312] width 350 height 35
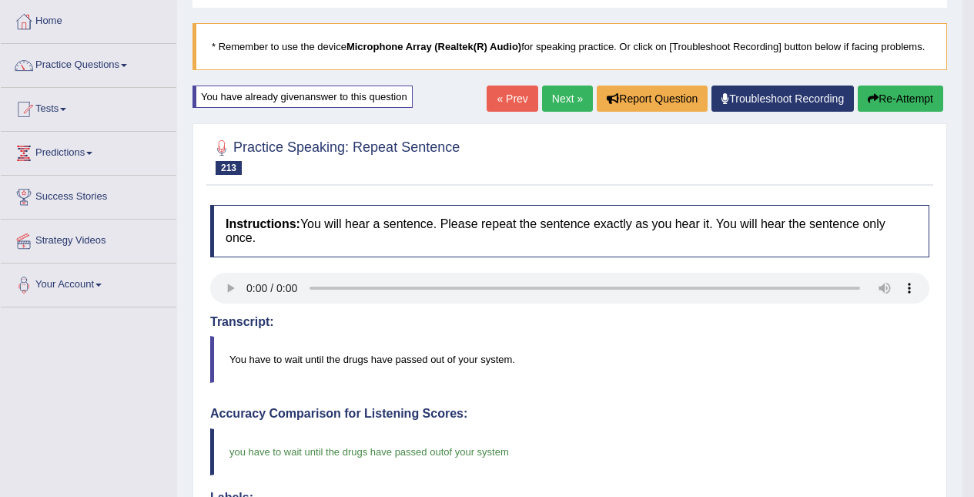
click at [569, 96] on link "Next »" at bounding box center [567, 98] width 51 height 26
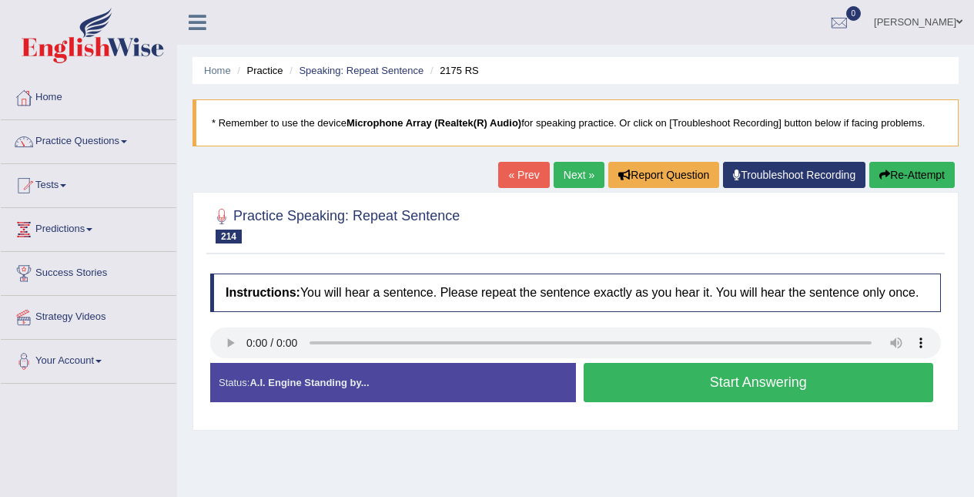
click at [770, 363] on div "Created with Highcharts 7.1.2 Great Too slow Too fast Time Speech pace meter: 0…" at bounding box center [763, 362] width 374 height 1
click at [806, 374] on button "Start Answering" at bounding box center [759, 382] width 350 height 39
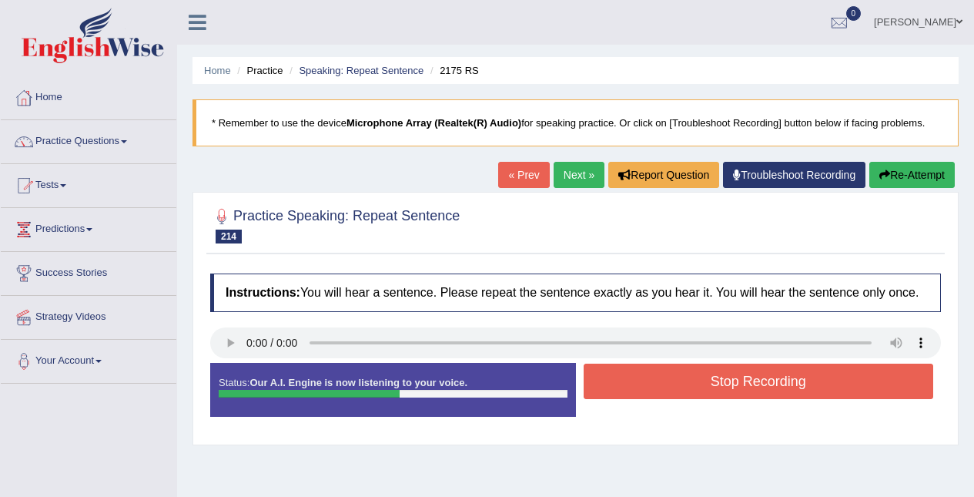
click at [799, 384] on button "Stop Recording" at bounding box center [759, 381] width 350 height 35
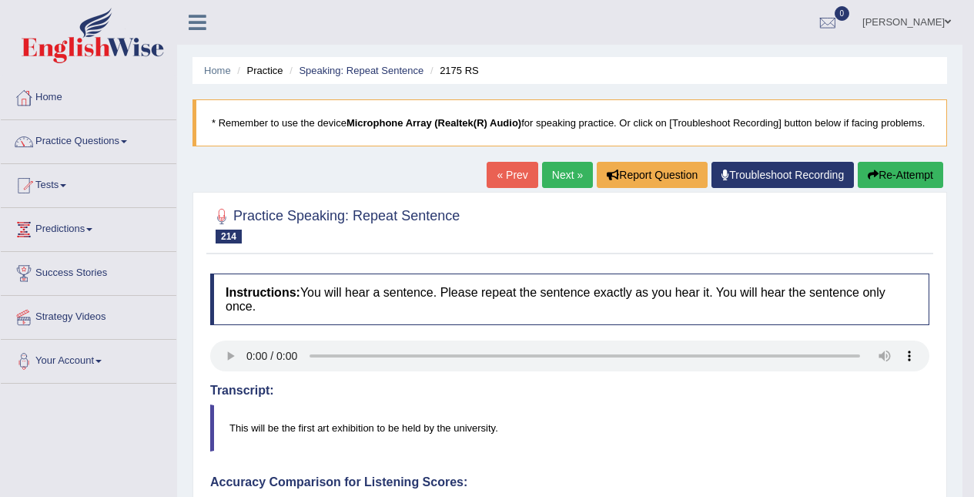
click at [566, 167] on link "Next »" at bounding box center [567, 175] width 51 height 26
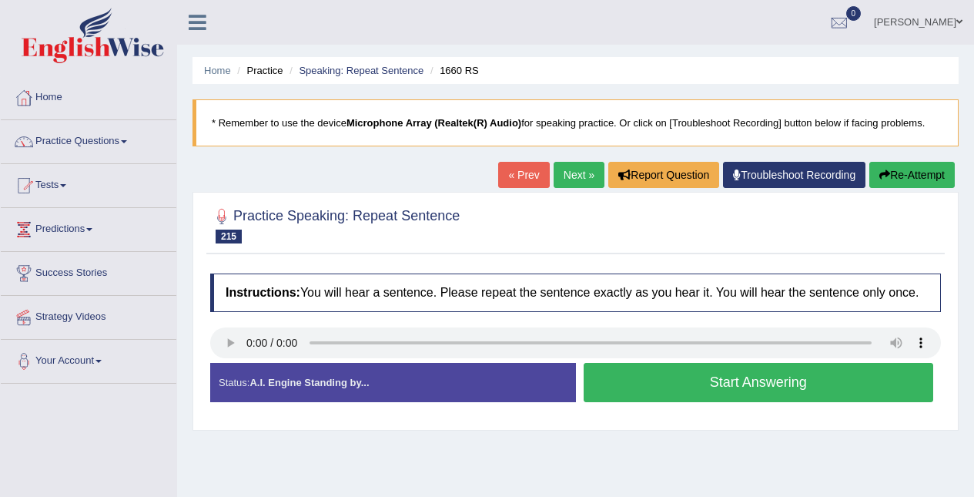
click at [798, 379] on button "Start Answering" at bounding box center [759, 382] width 350 height 39
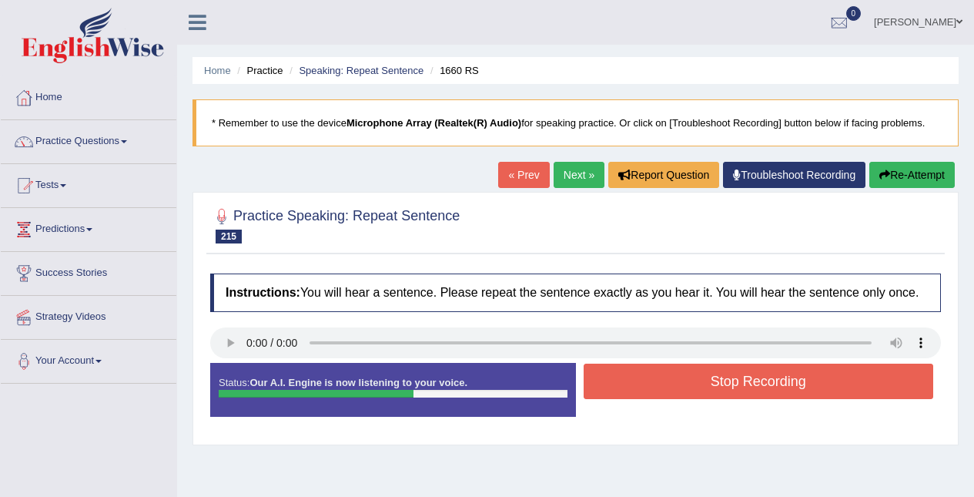
click at [851, 398] on button "Stop Recording" at bounding box center [759, 381] width 350 height 35
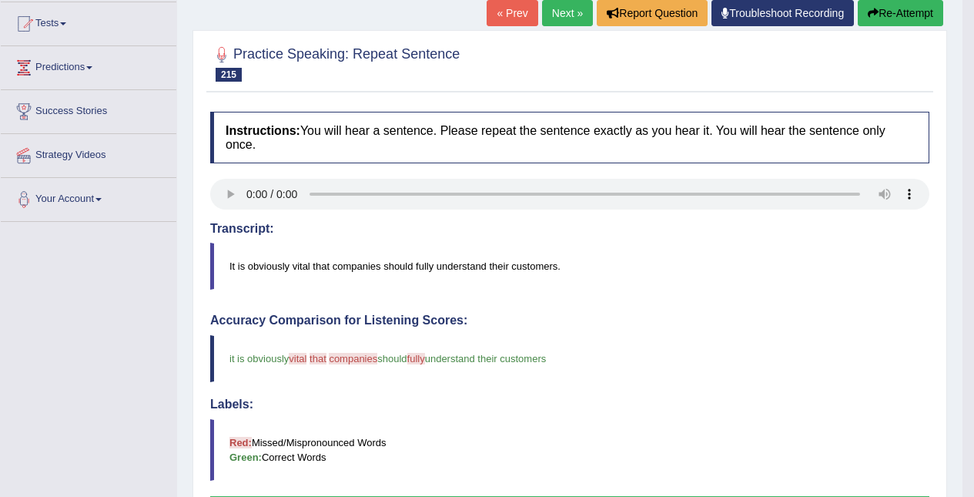
scroll to position [163, 0]
click at [891, 9] on button "Re-Attempt" at bounding box center [900, 12] width 85 height 26
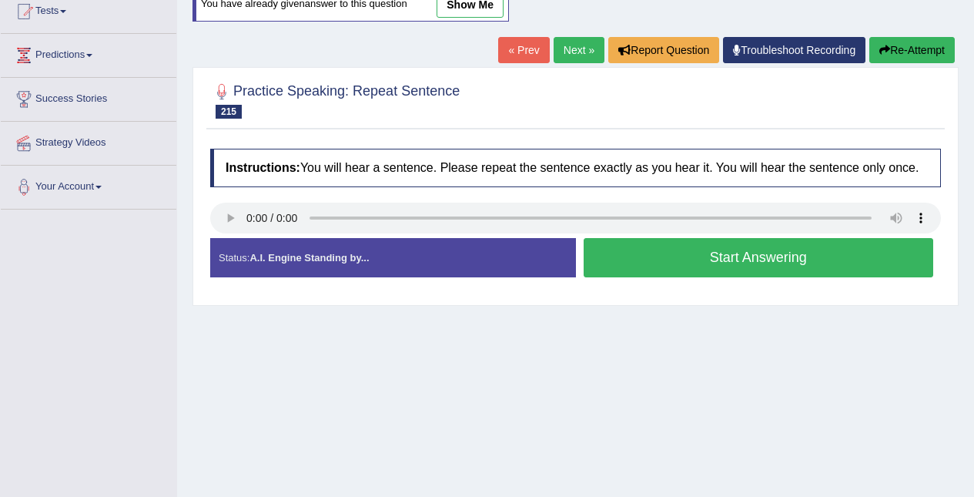
click at [791, 256] on button "Start Answering" at bounding box center [759, 257] width 350 height 39
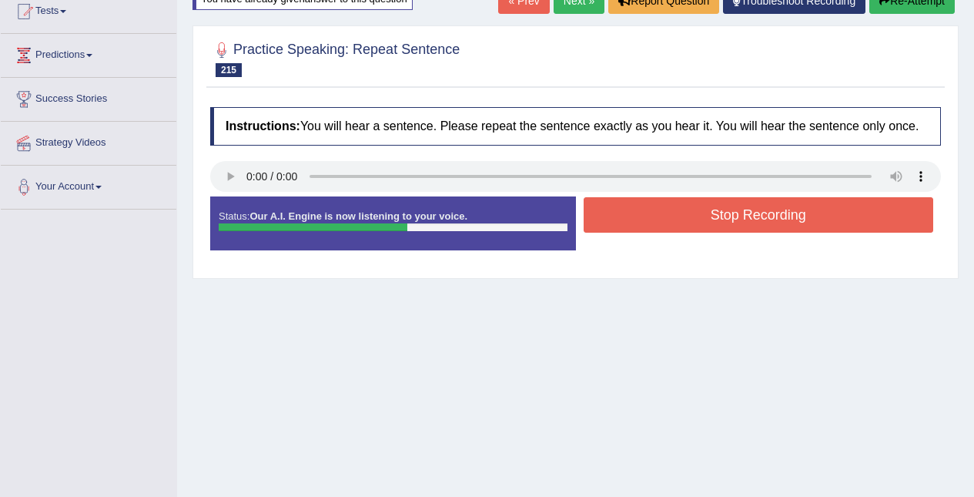
click at [877, 212] on button "Stop Recording" at bounding box center [759, 214] width 350 height 35
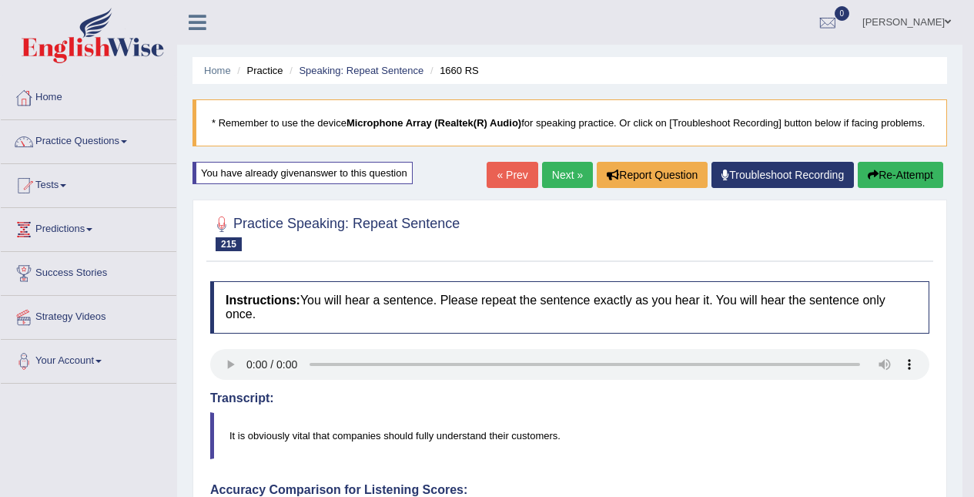
click at [579, 176] on link "Next »" at bounding box center [567, 175] width 51 height 26
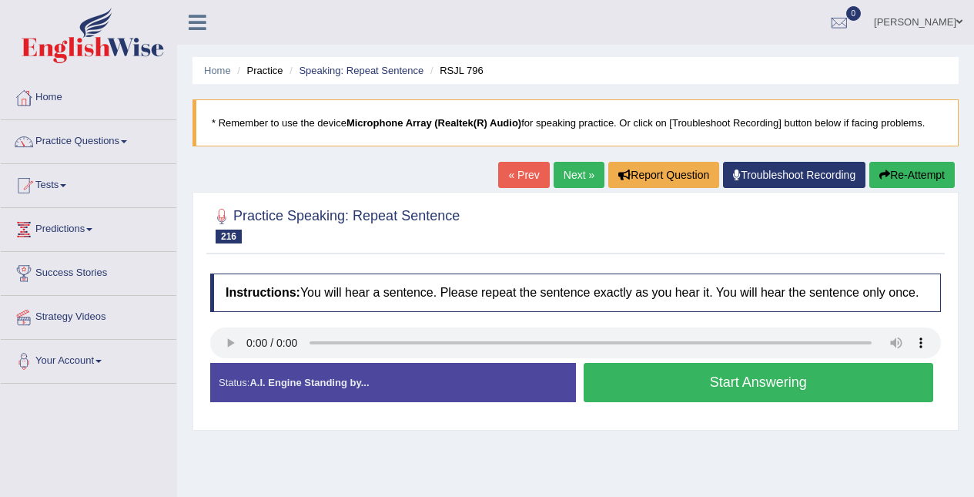
click at [808, 363] on div "Created with Highcharts 7.1.2 Great Too slow Too fast Time Speech pace meter: 0…" at bounding box center [763, 362] width 374 height 1
click at [790, 371] on button "Start Answering" at bounding box center [759, 382] width 350 height 39
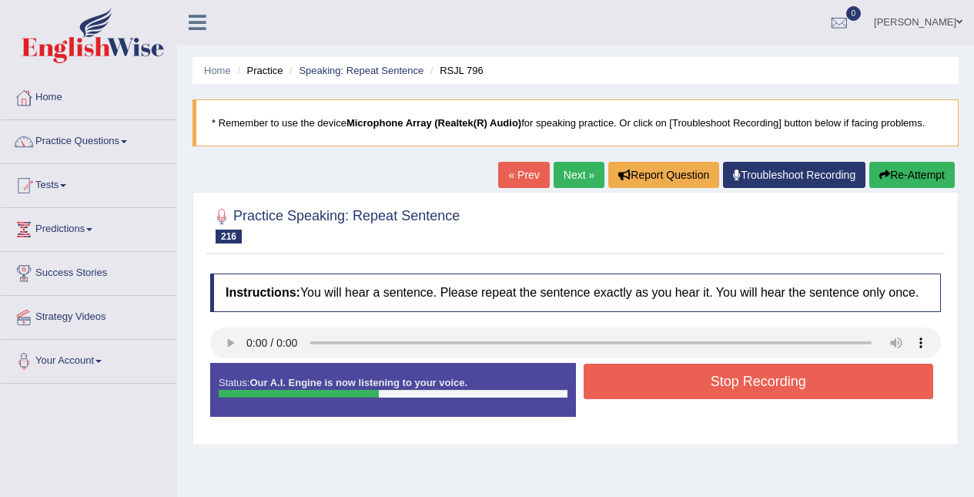
click at [756, 372] on button "Stop Recording" at bounding box center [759, 381] width 350 height 35
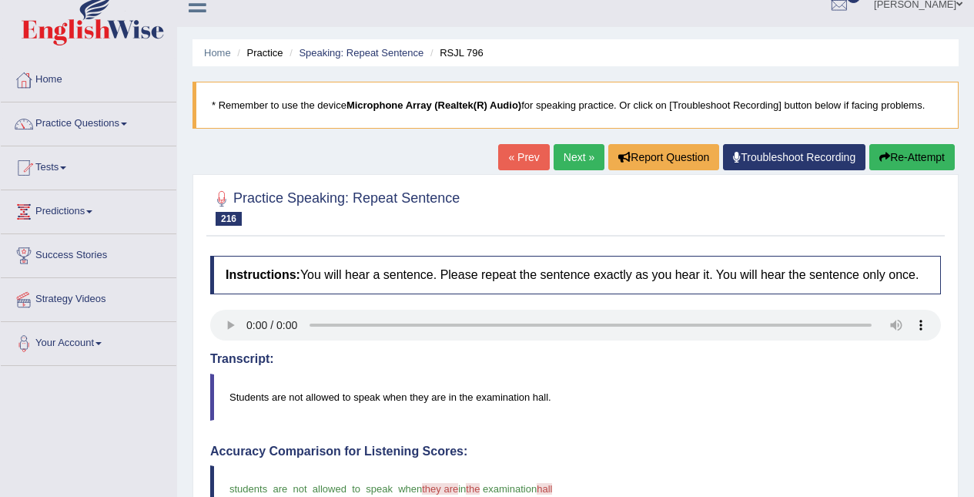
scroll to position [8, 0]
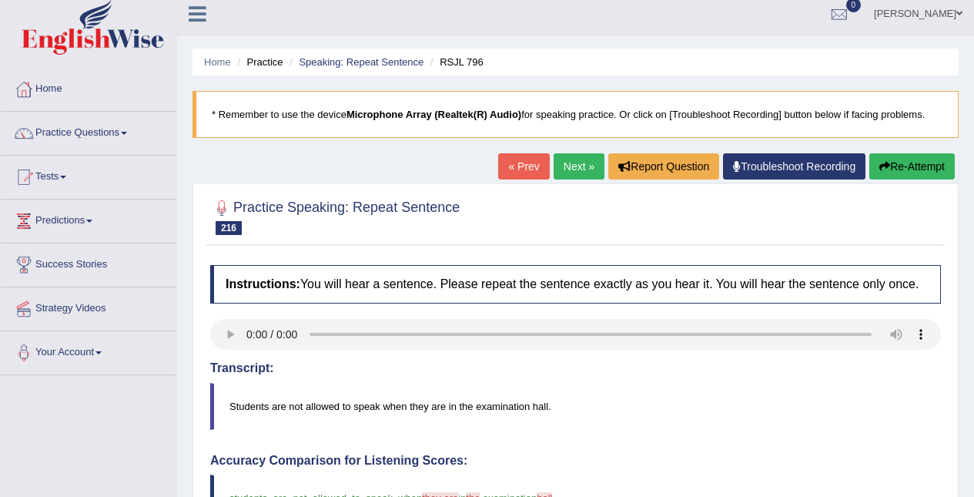
click at [913, 169] on button "Re-Attempt" at bounding box center [911, 166] width 85 height 26
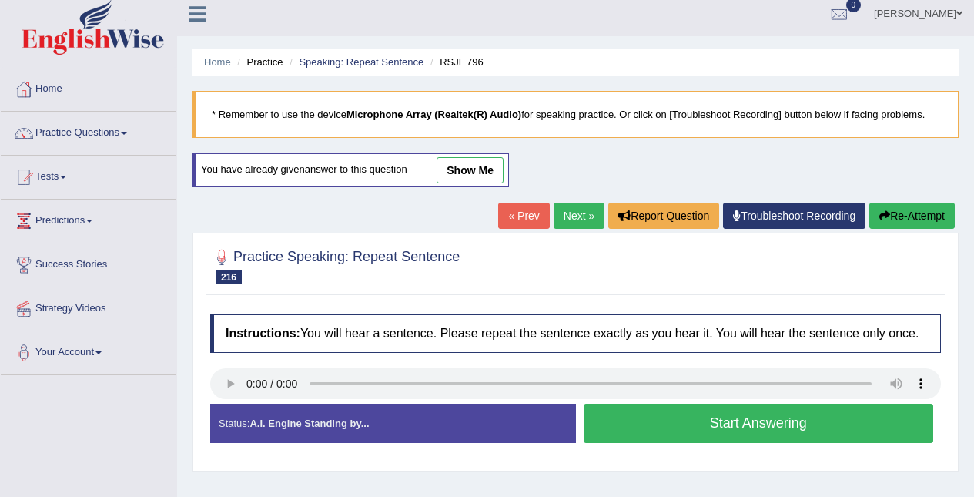
click at [684, 427] on button "Start Answering" at bounding box center [759, 423] width 350 height 39
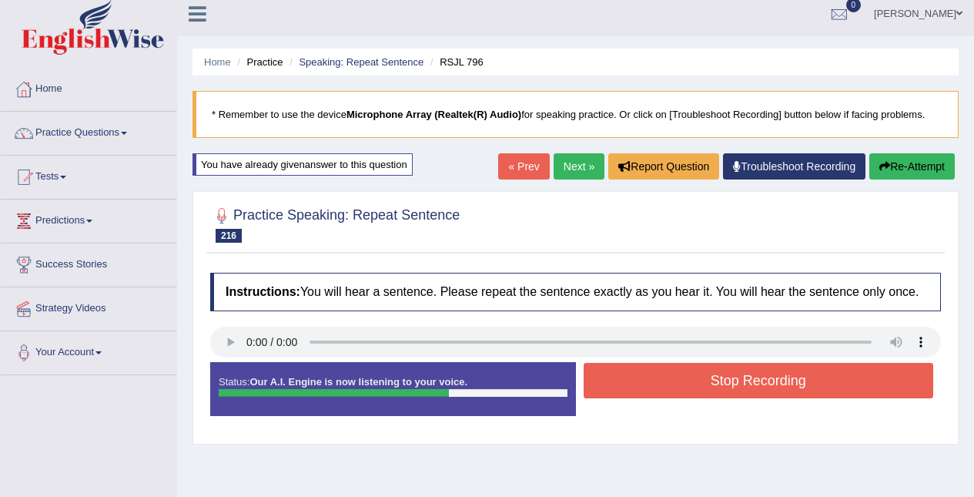
click at [775, 387] on button "Stop Recording" at bounding box center [759, 380] width 350 height 35
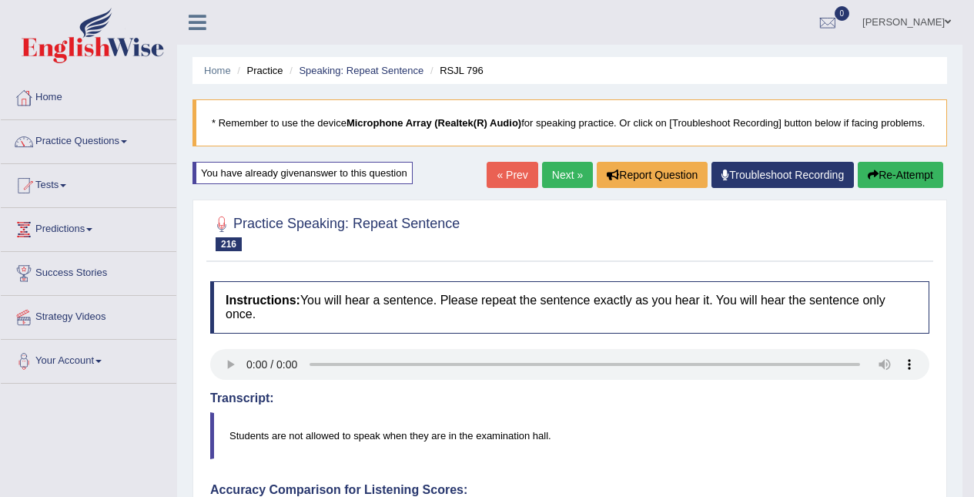
click at [560, 176] on link "Next »" at bounding box center [567, 175] width 51 height 26
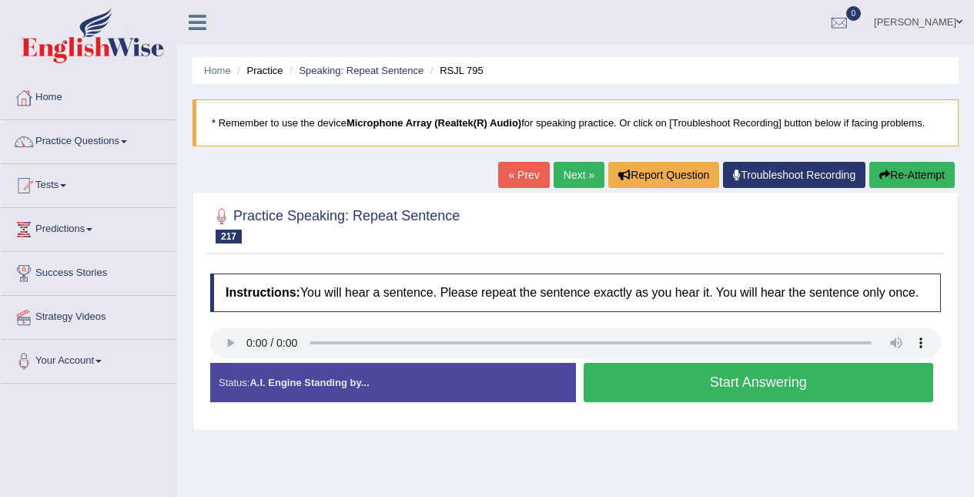
click at [759, 391] on button "Start Answering" at bounding box center [759, 382] width 350 height 39
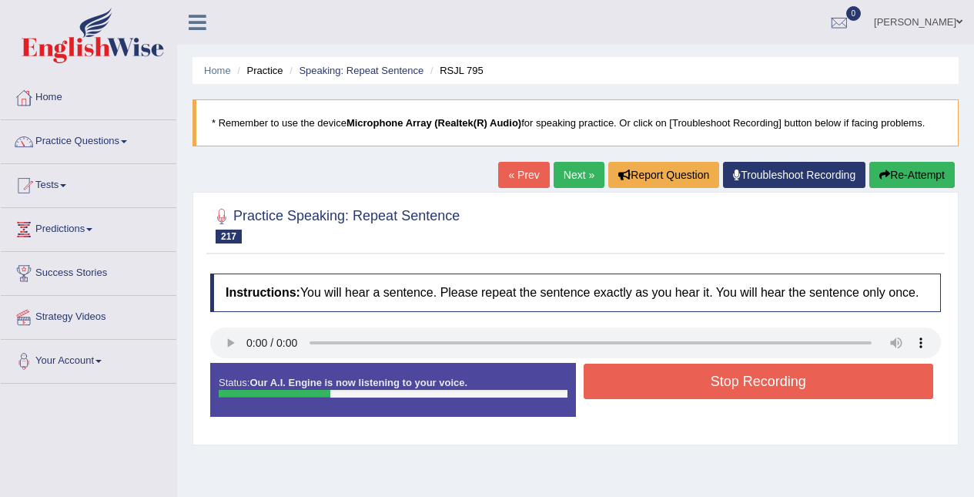
click at [765, 375] on button "Stop Recording" at bounding box center [759, 381] width 350 height 35
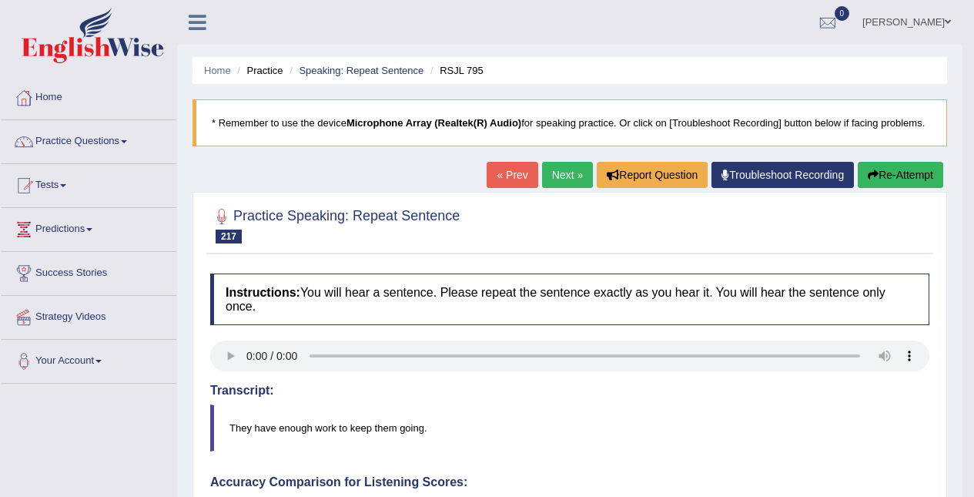
click at [562, 173] on link "Next »" at bounding box center [567, 175] width 51 height 26
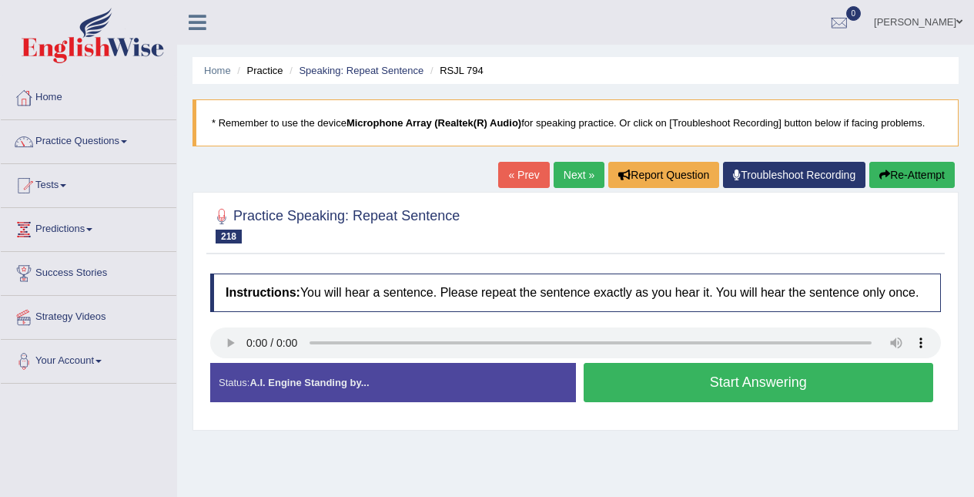
click at [765, 385] on button "Start Answering" at bounding box center [759, 382] width 350 height 39
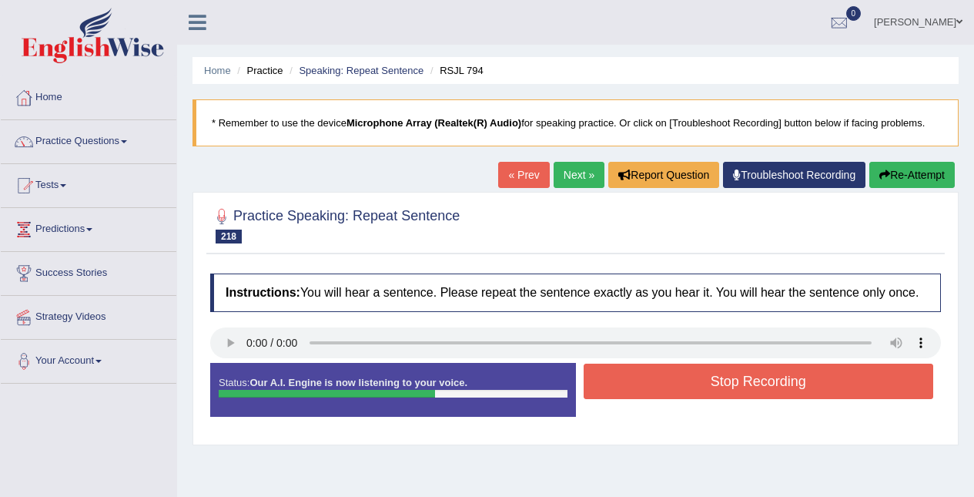
click at [788, 380] on button "Stop Recording" at bounding box center [759, 381] width 350 height 35
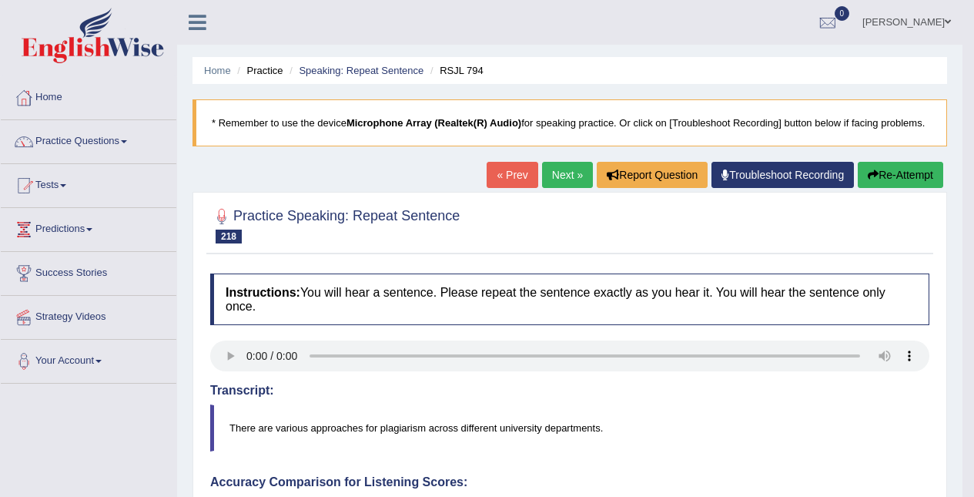
click at [886, 170] on button "Re-Attempt" at bounding box center [900, 175] width 85 height 26
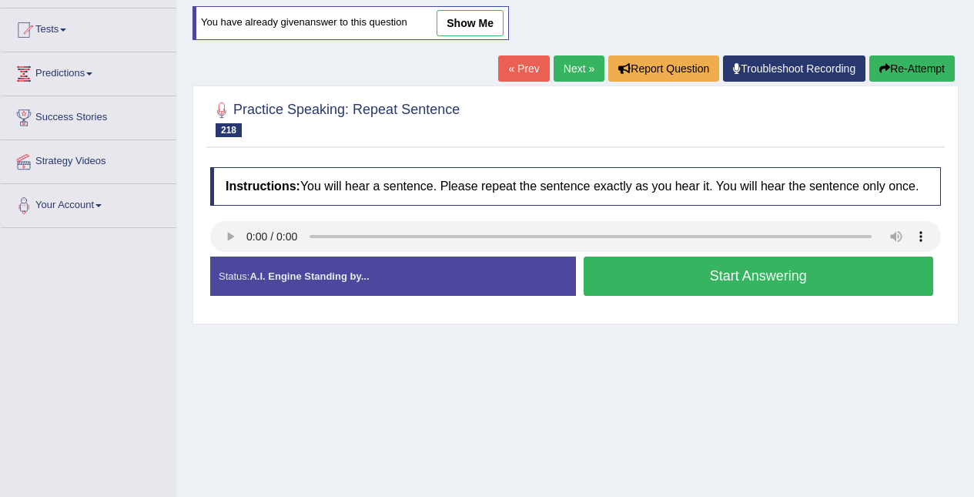
click at [743, 270] on button "Start Answering" at bounding box center [759, 275] width 350 height 39
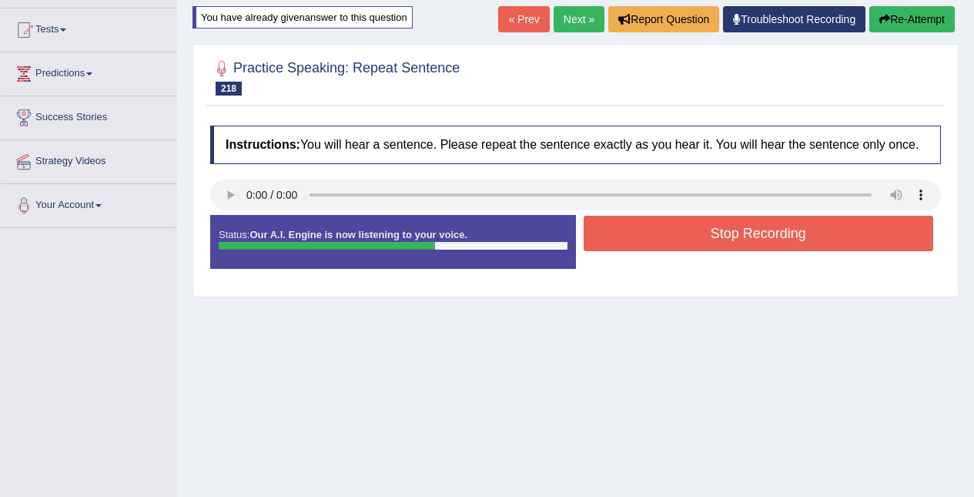
click at [782, 227] on button "Stop Recording" at bounding box center [759, 233] width 350 height 35
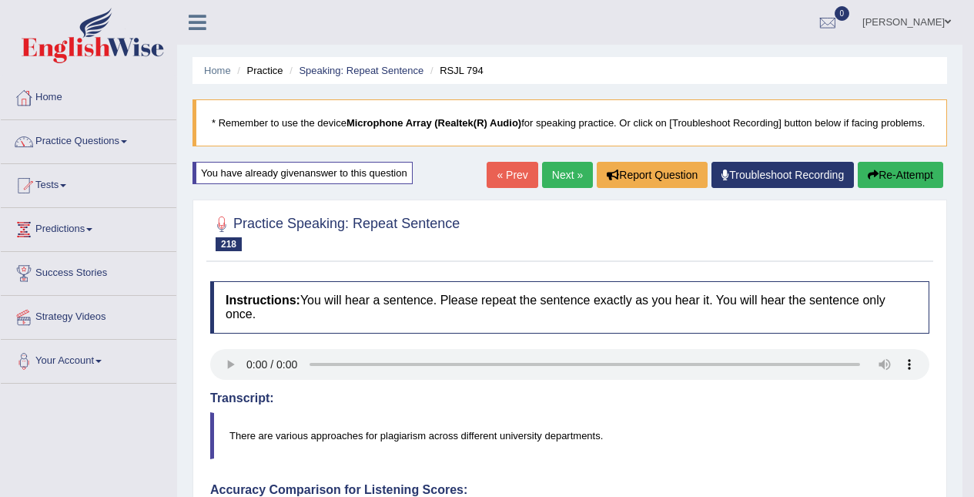
click at [555, 167] on link "Next »" at bounding box center [567, 175] width 51 height 26
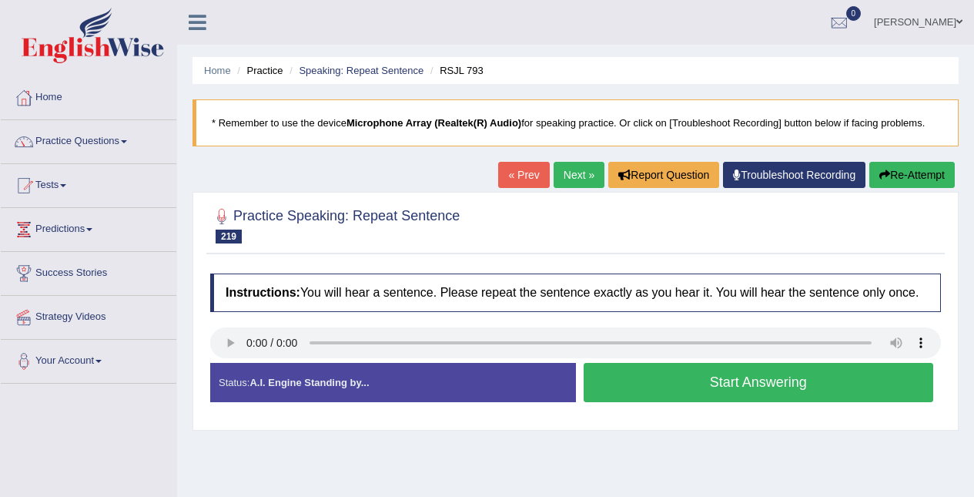
click at [729, 380] on button "Start Answering" at bounding box center [759, 382] width 350 height 39
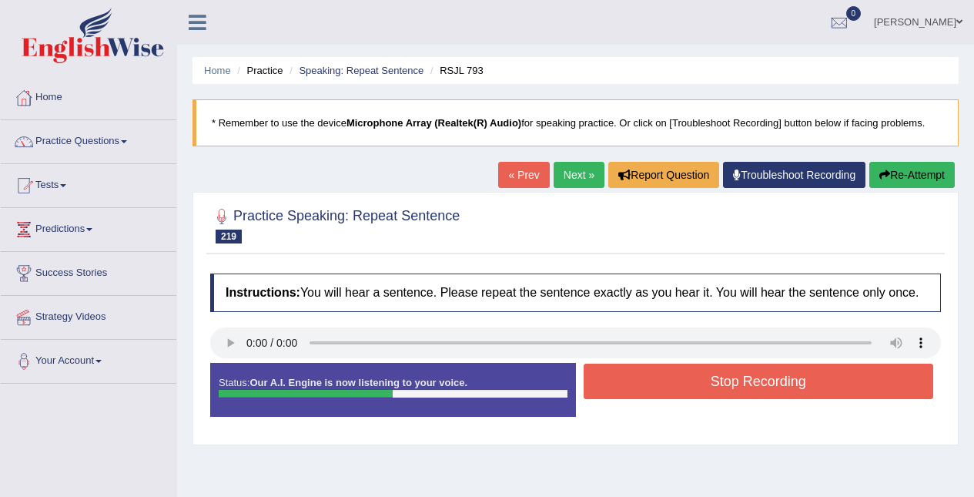
click at [792, 380] on button "Stop Recording" at bounding box center [759, 381] width 350 height 35
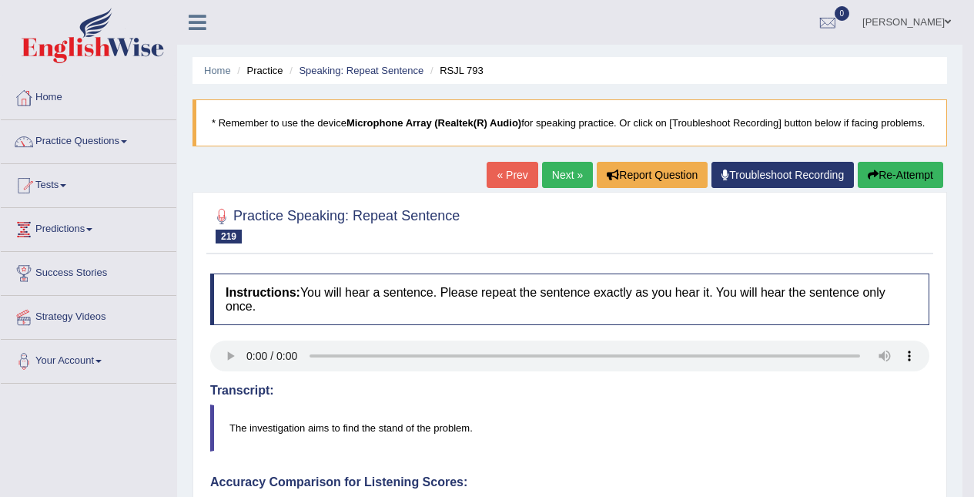
click at [898, 176] on button "Re-Attempt" at bounding box center [900, 175] width 85 height 26
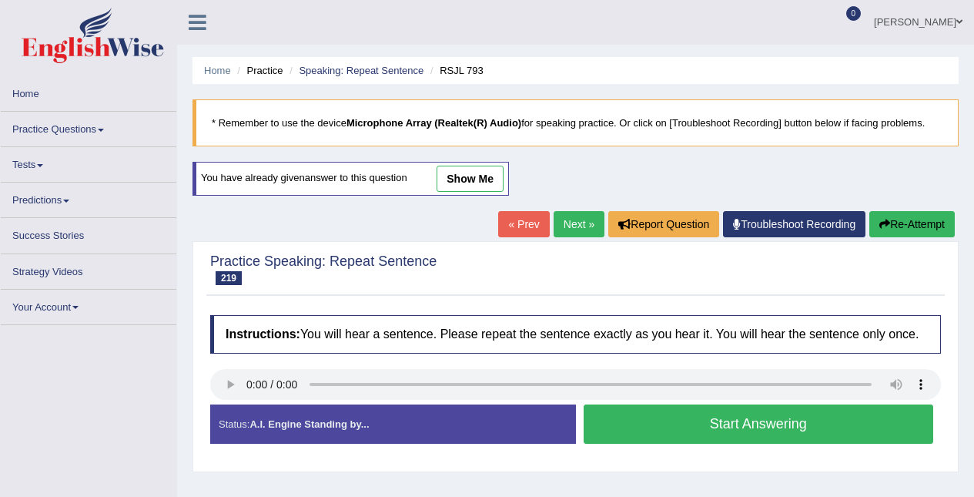
click at [746, 413] on button "Start Answering" at bounding box center [759, 423] width 350 height 39
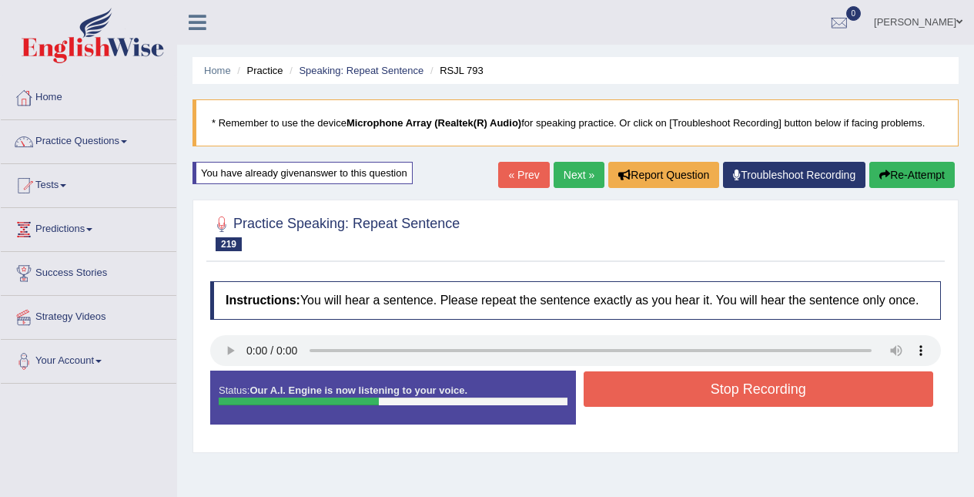
click at [738, 393] on button "Stop Recording" at bounding box center [759, 388] width 350 height 35
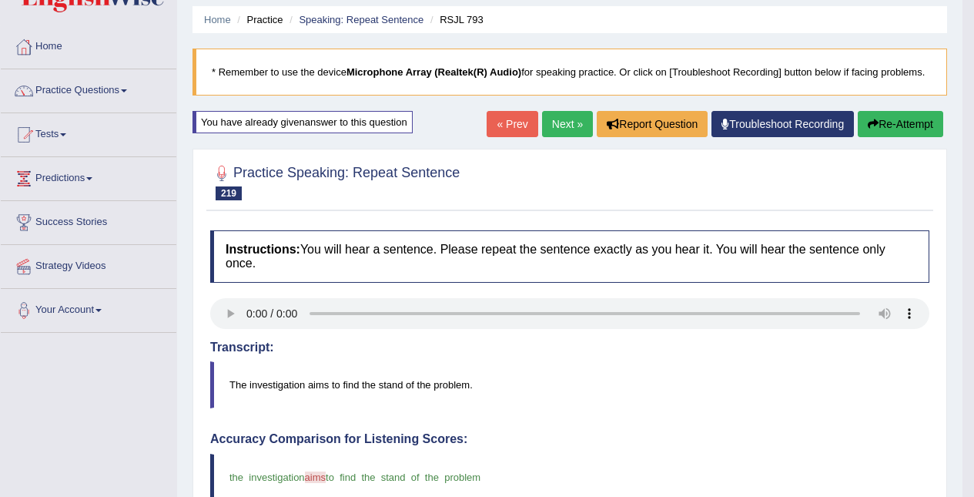
scroll to position [50, 0]
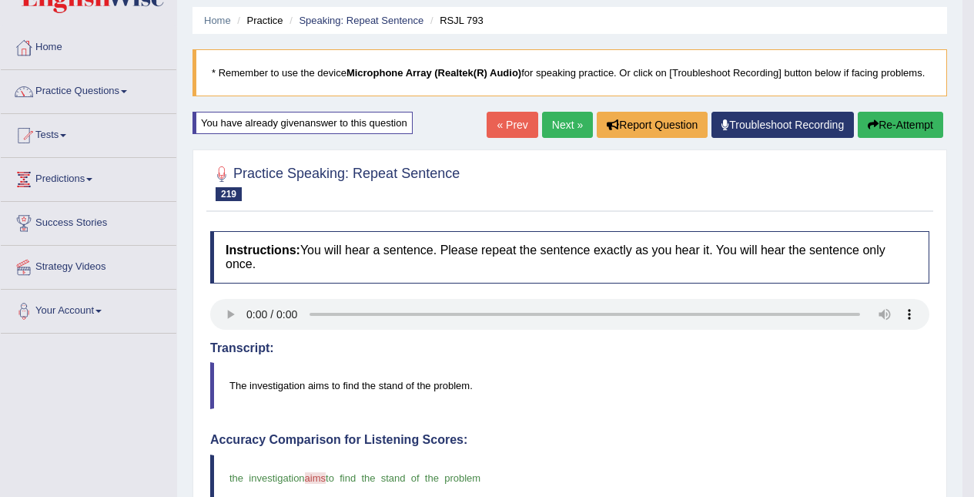
click at [555, 128] on link "Next »" at bounding box center [567, 125] width 51 height 26
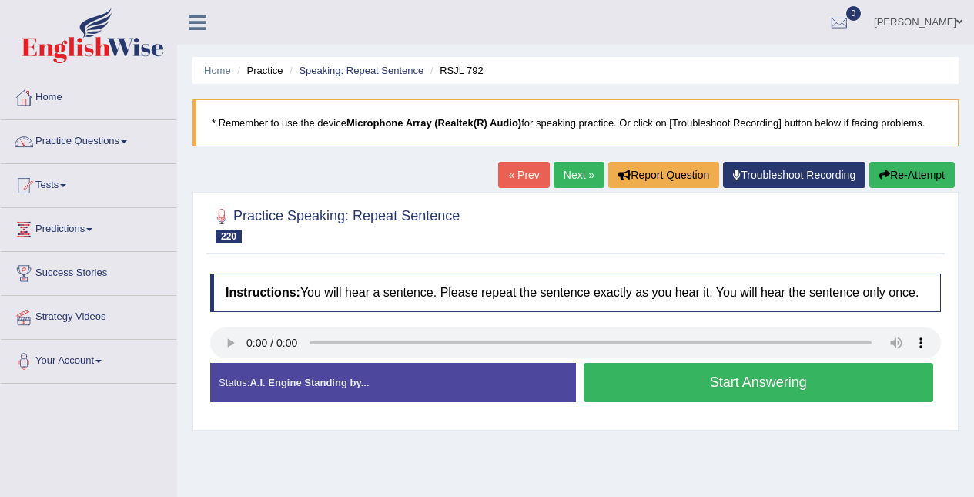
click at [234, 363] on div "Created with Highcharts 7.1.2 Too low Too high Time Pitch meter: 0 2.5 5 7.5 10" at bounding box center [390, 362] width 374 height 1
click at [700, 389] on button "Start Answering" at bounding box center [759, 382] width 350 height 39
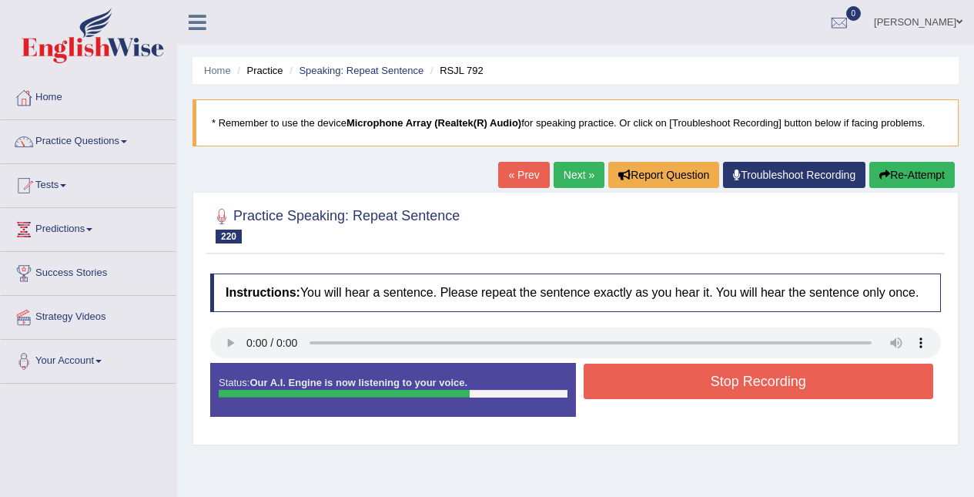
click at [742, 370] on button "Stop Recording" at bounding box center [759, 381] width 350 height 35
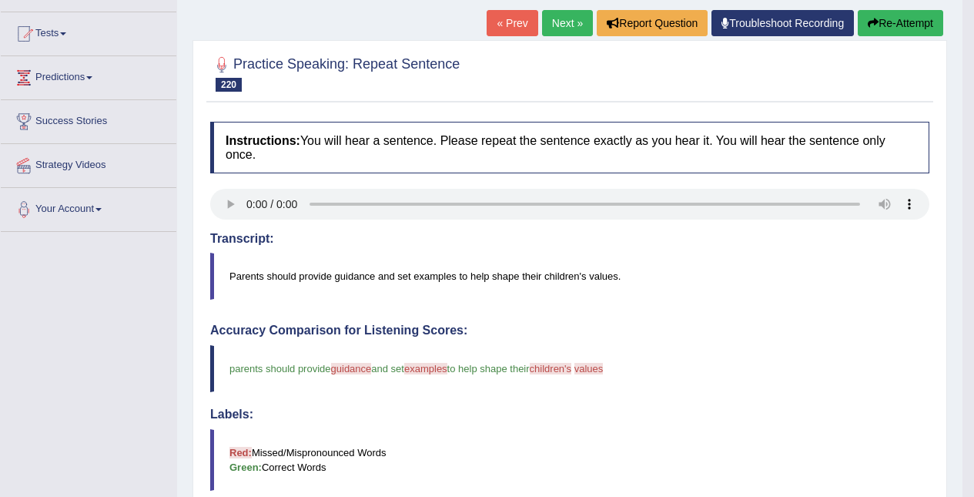
scroll to position [140, 0]
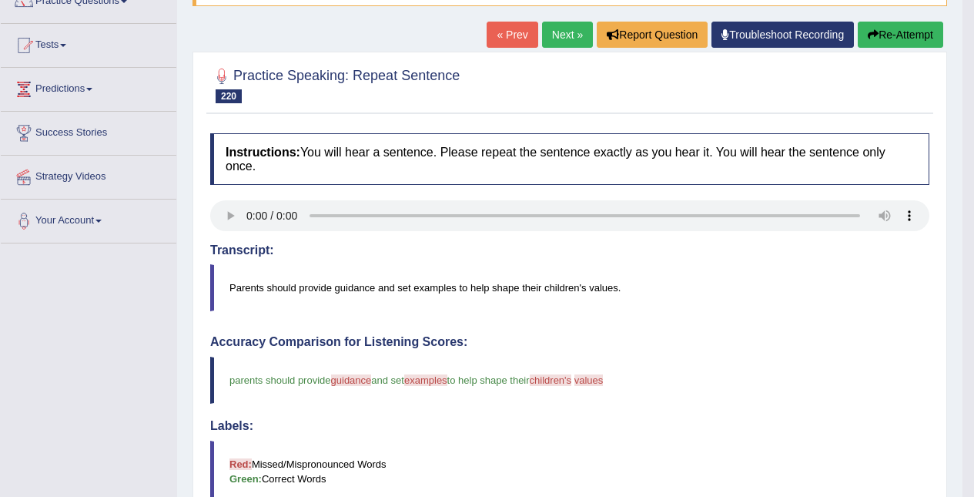
click at [906, 55] on div "Practice Speaking: Repeat Sentence 220 RSJL 792 Instructions: You will hear a s…" at bounding box center [570, 458] width 755 height 813
click at [904, 22] on button "Re-Attempt" at bounding box center [900, 35] width 85 height 26
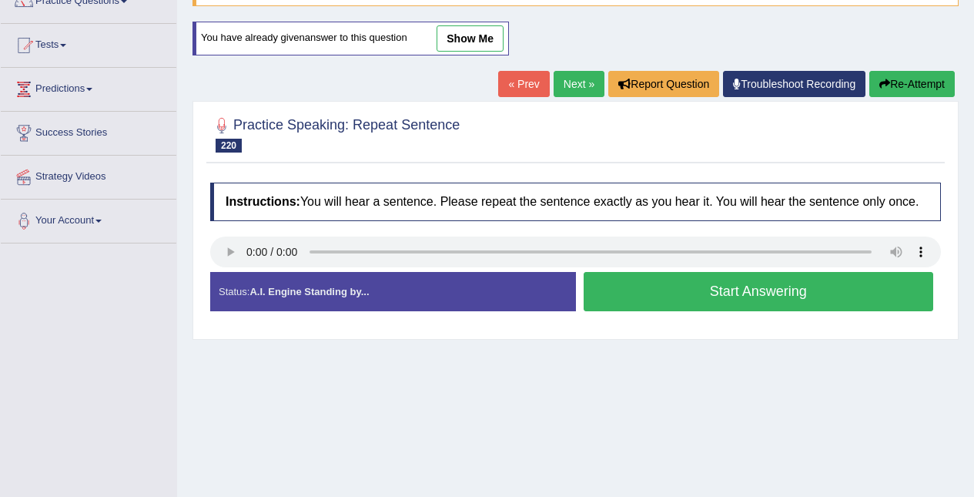
click at [810, 290] on button "Start Answering" at bounding box center [759, 291] width 350 height 39
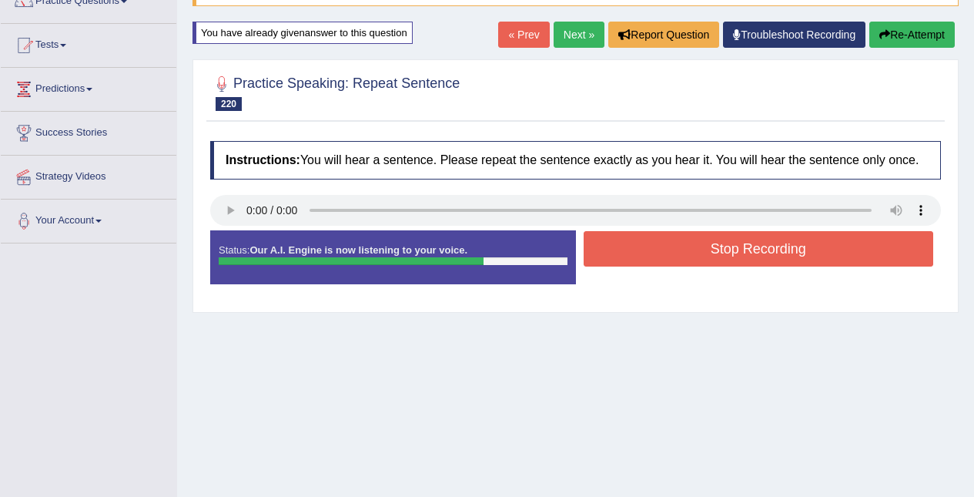
click at [790, 253] on button "Stop Recording" at bounding box center [759, 248] width 350 height 35
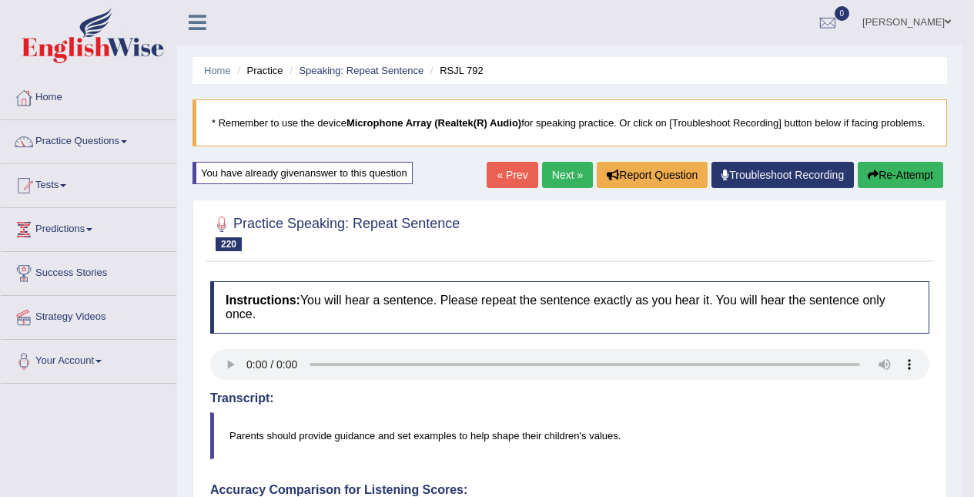
click at [60, 139] on link "Practice Questions" at bounding box center [89, 139] width 176 height 39
